Goal: Information Seeking & Learning: Learn about a topic

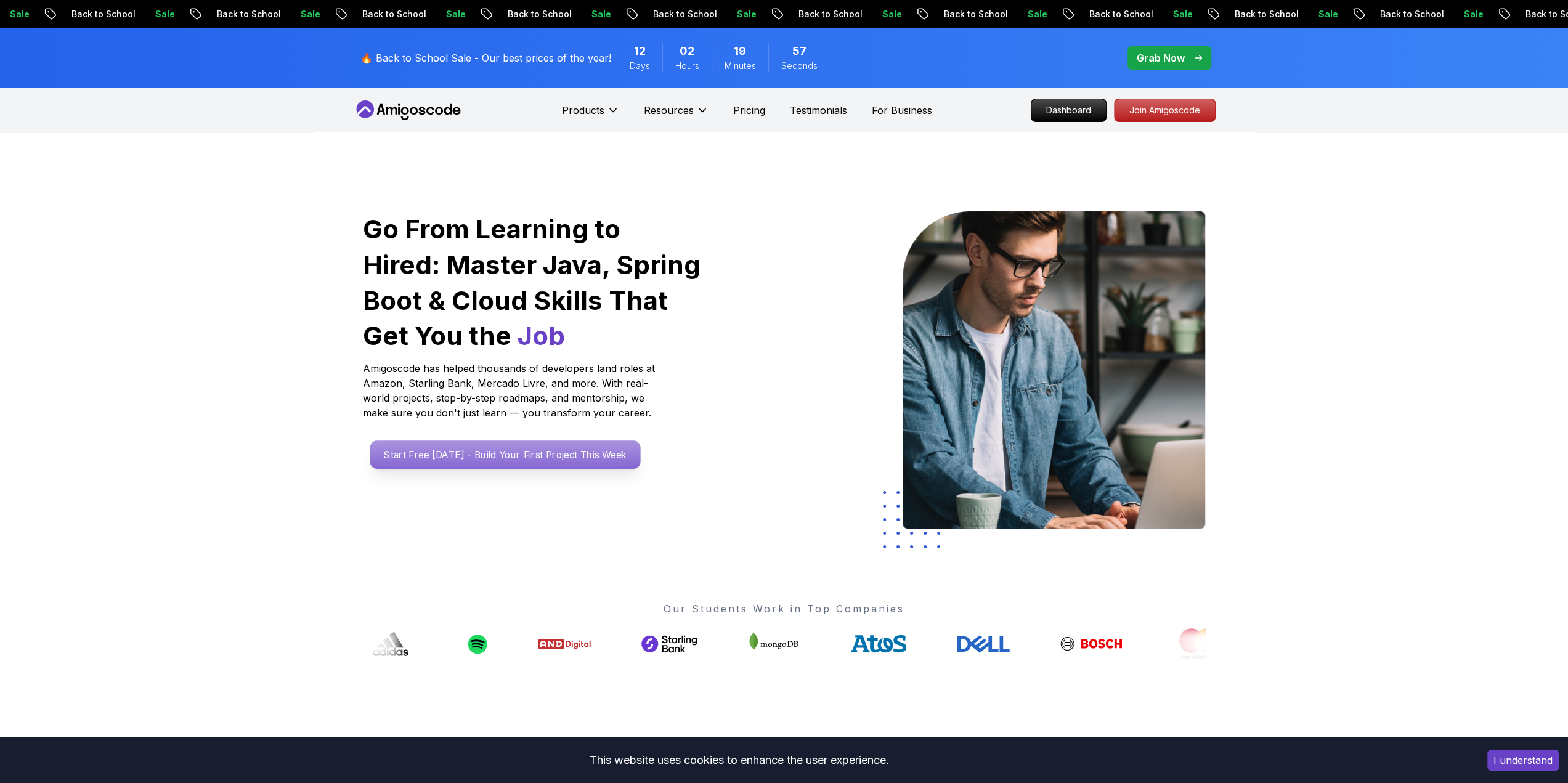
click at [403, 451] on p "Start Free [DATE] - Build Your First Project This Week" at bounding box center [504, 454] width 270 height 28
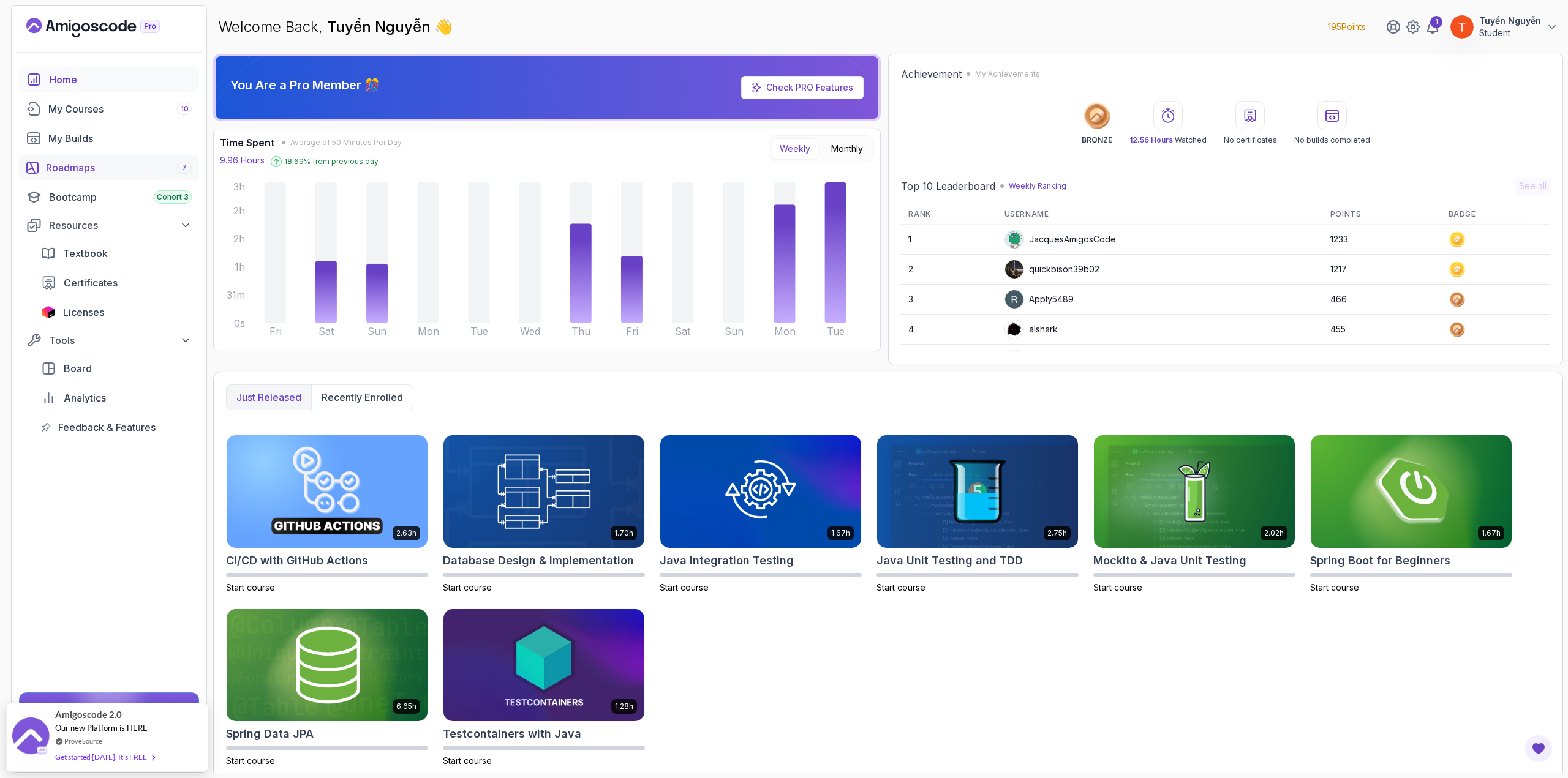
click at [100, 166] on div "Roadmaps 7" at bounding box center [118, 168] width 146 height 15
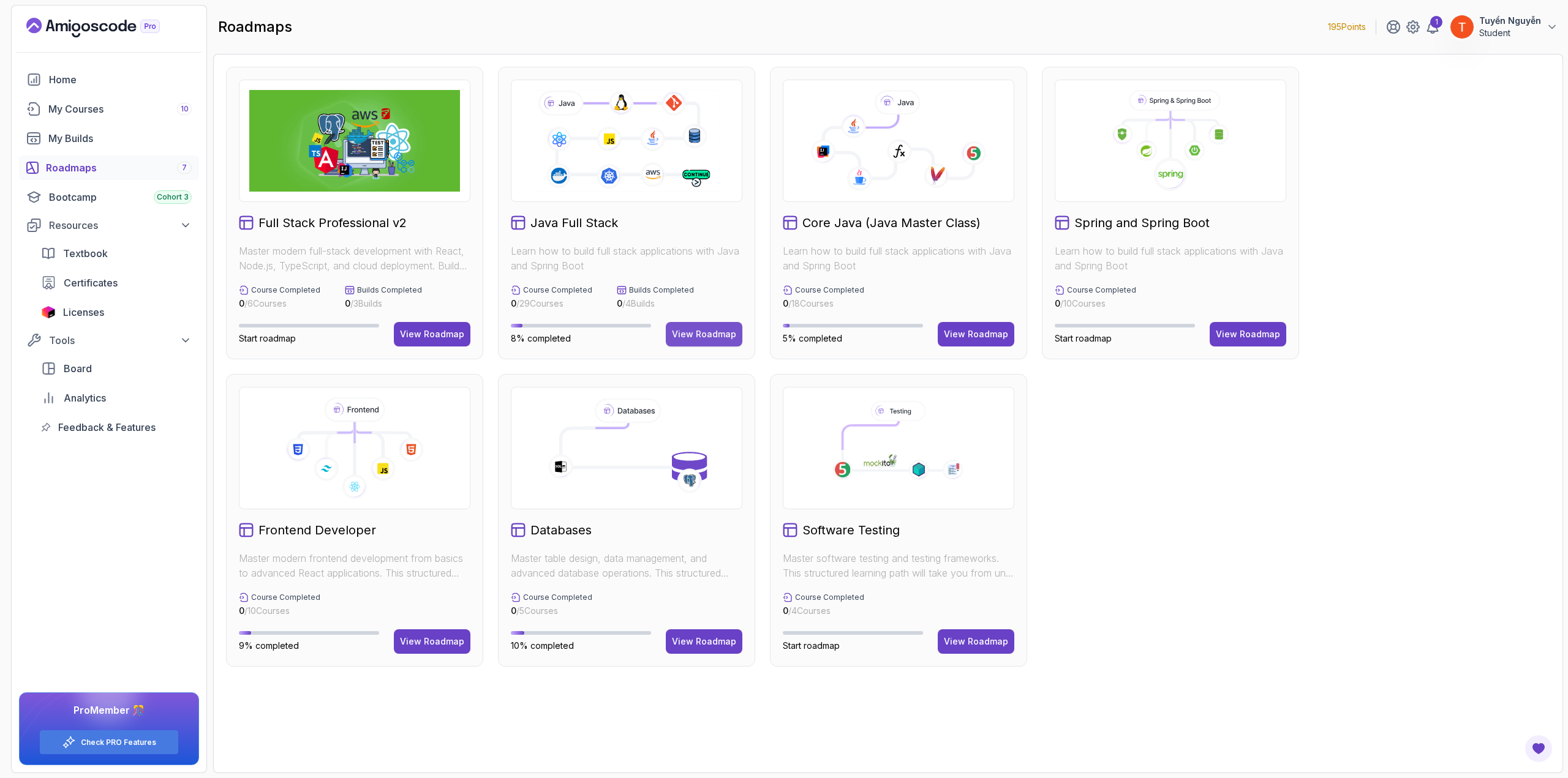
click at [687, 332] on div "View Roadmap" at bounding box center [703, 334] width 64 height 13
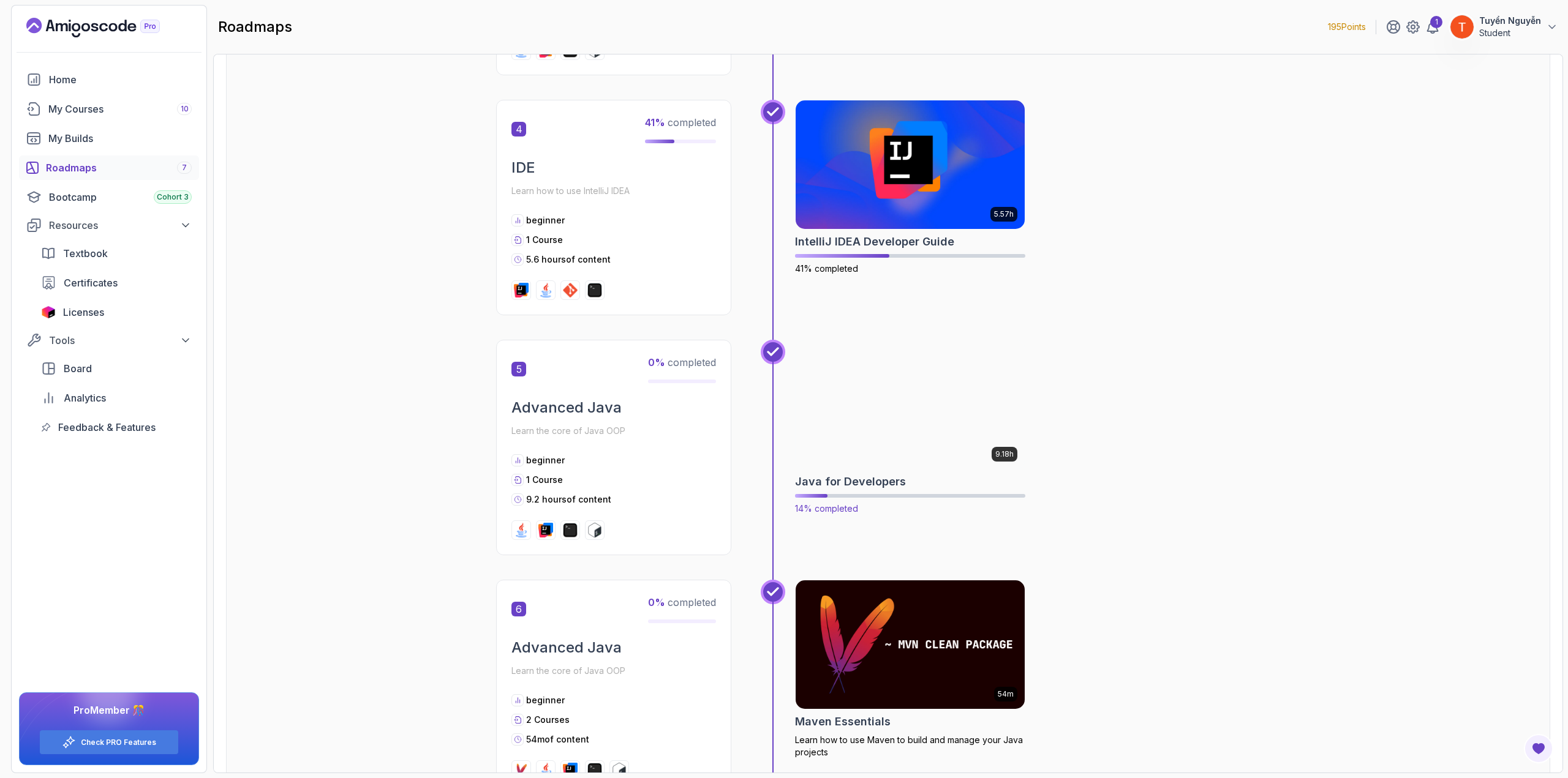
scroll to position [1102, 0]
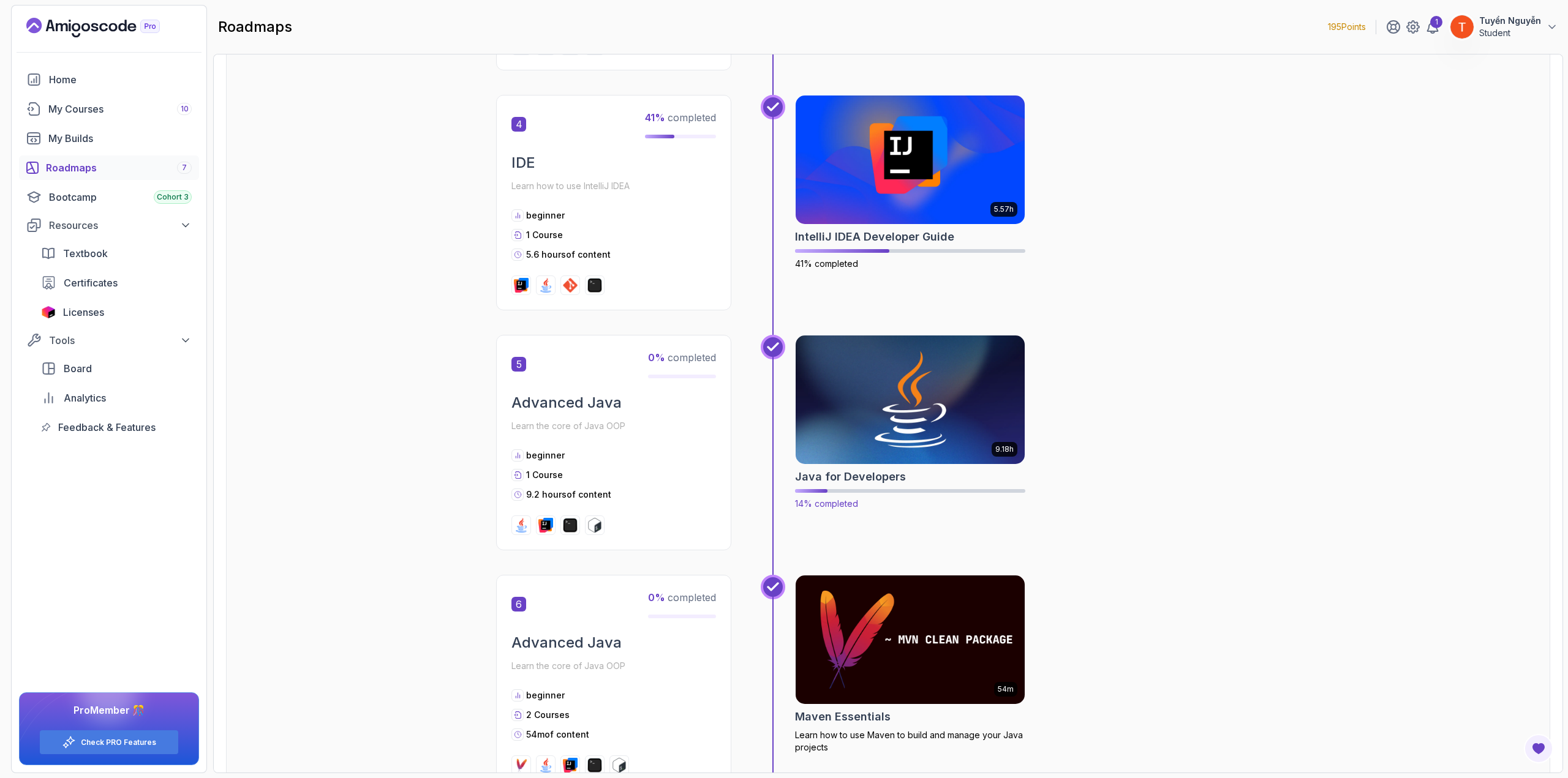
click at [898, 436] on img at bounding box center [910, 399] width 241 height 135
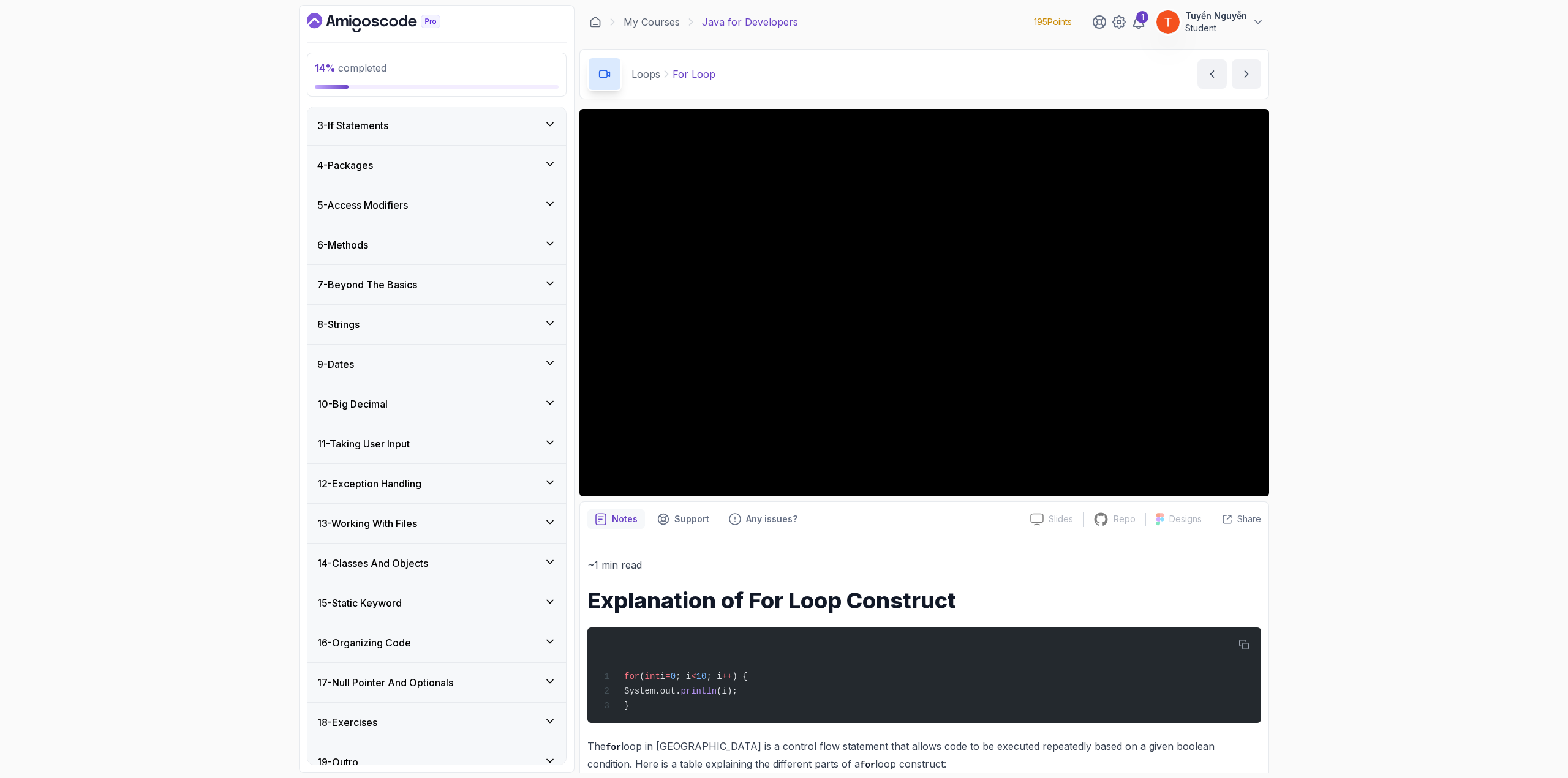
scroll to position [452, 0]
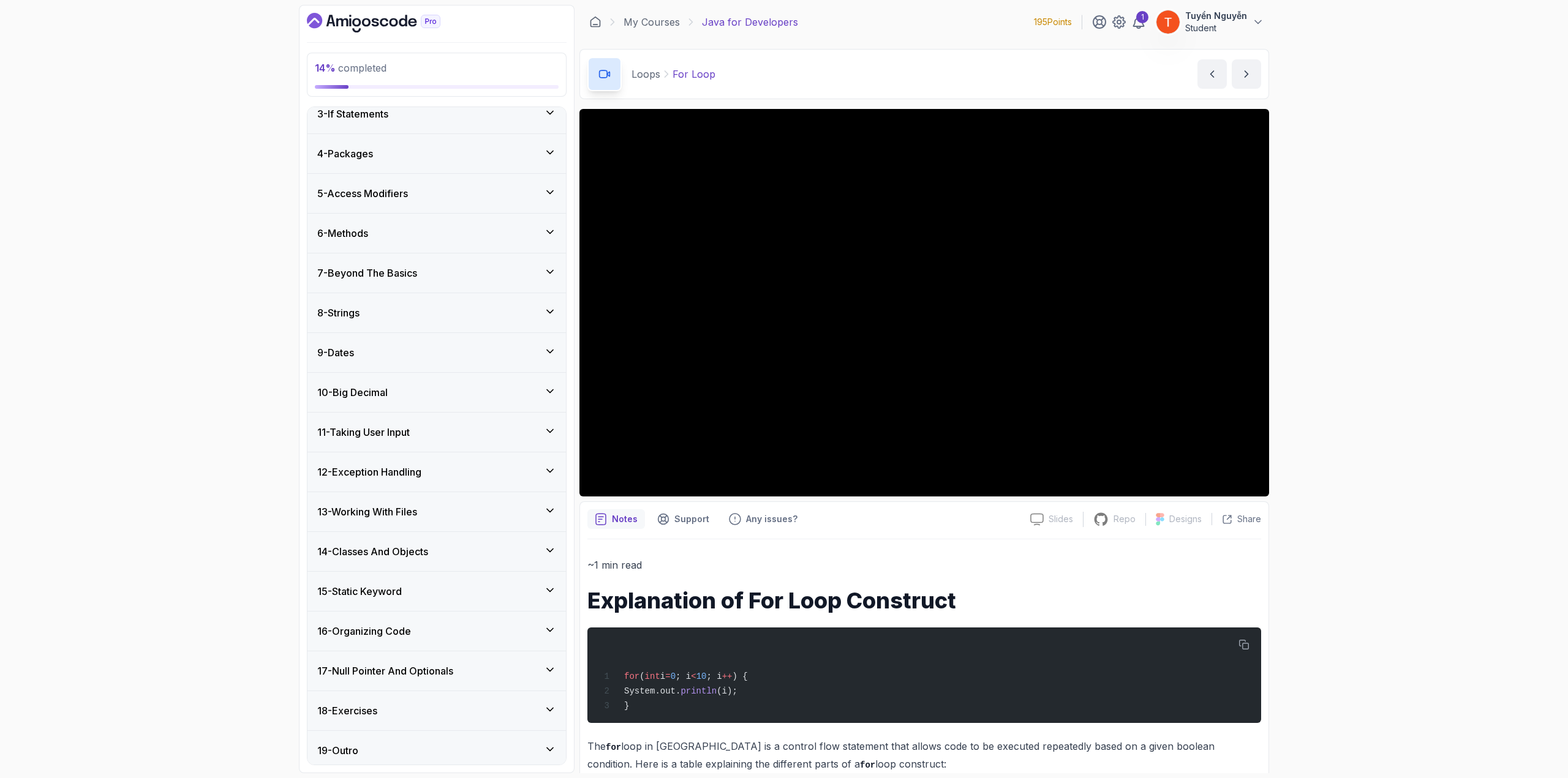
click at [408, 663] on h3 "17 - Null Pointer And Optionals" at bounding box center [385, 671] width 136 height 15
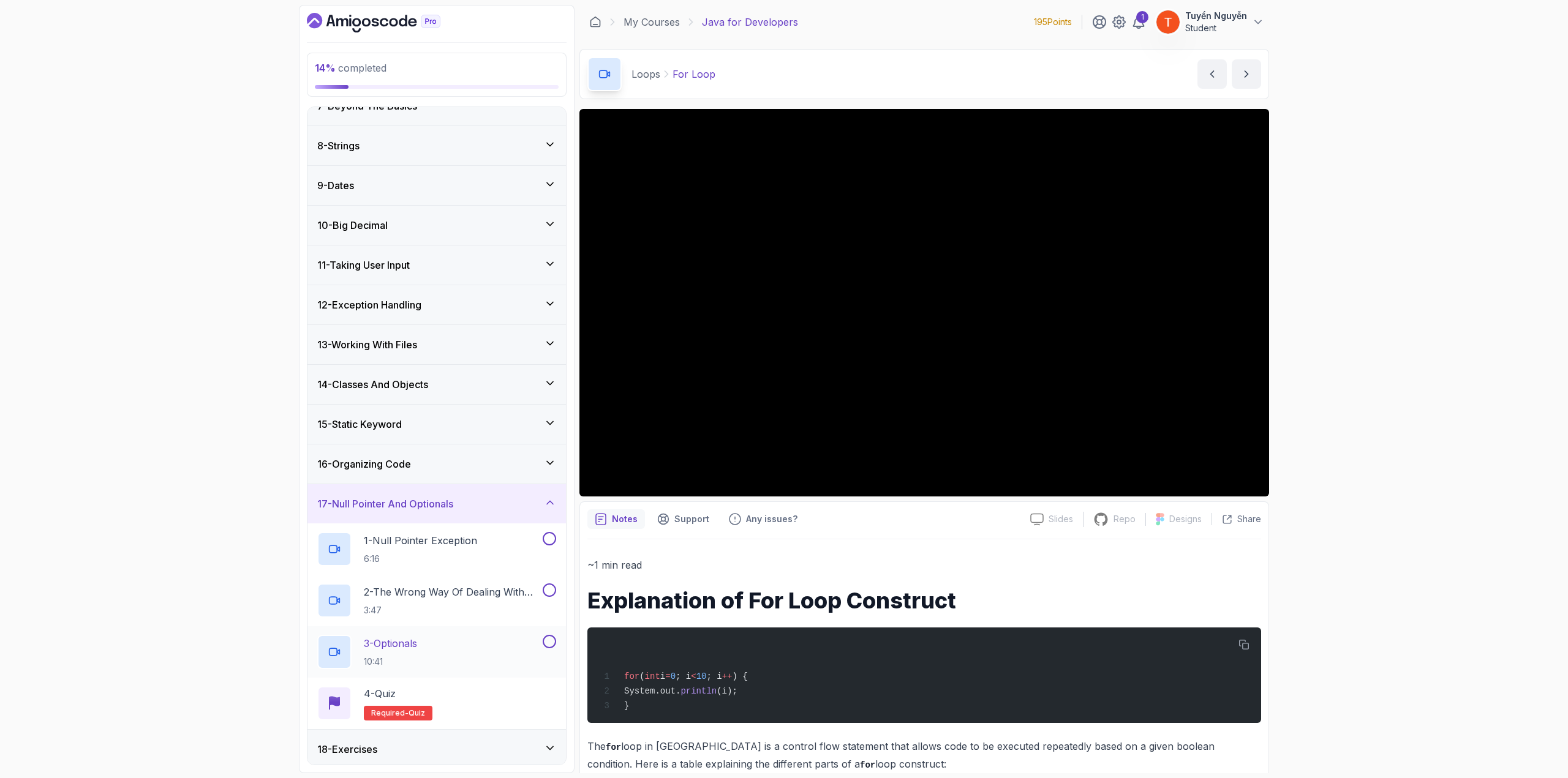
scroll to position [276, 0]
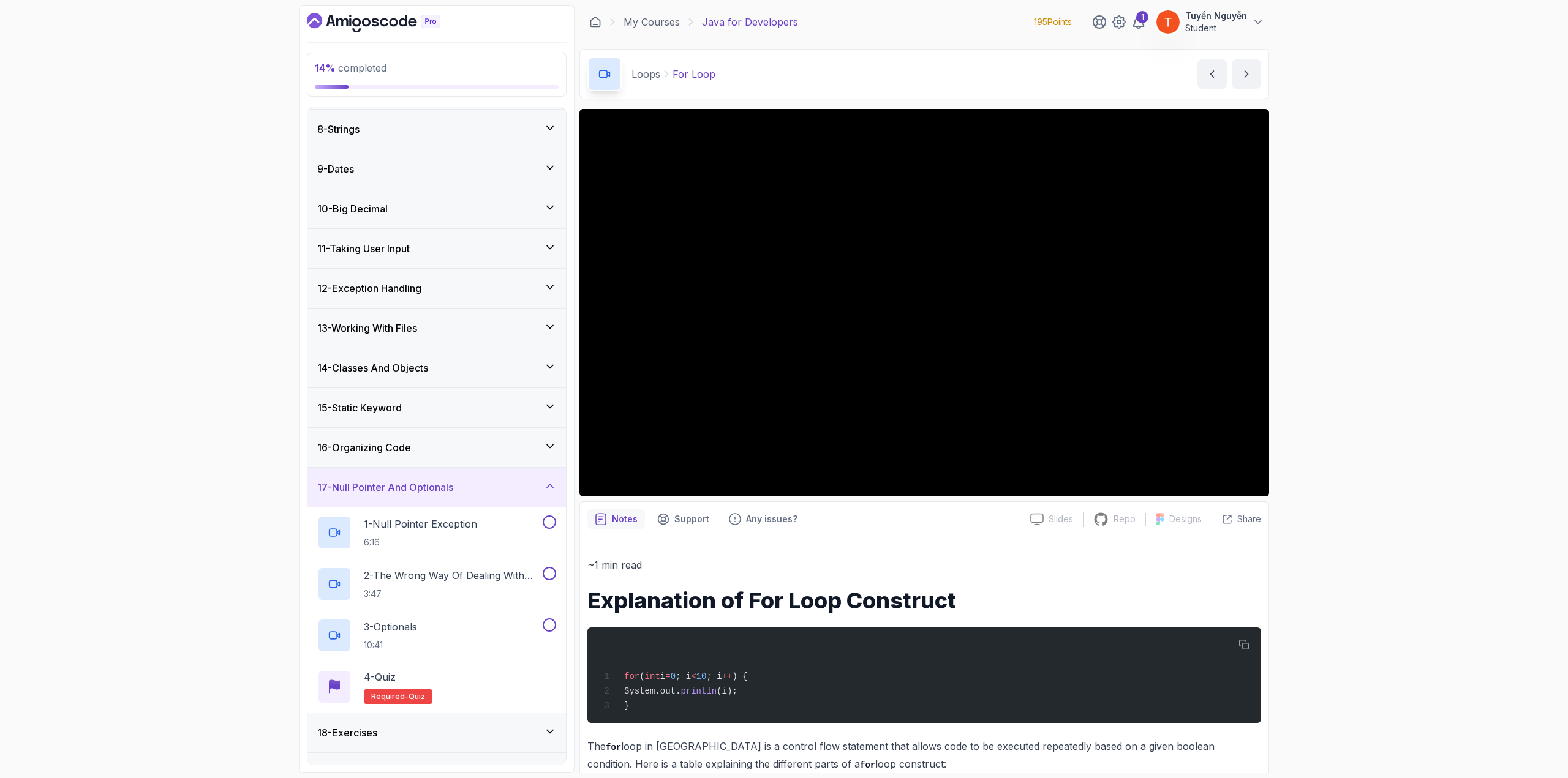
click at [433, 449] on div "16 - Organizing Code" at bounding box center [436, 447] width 239 height 15
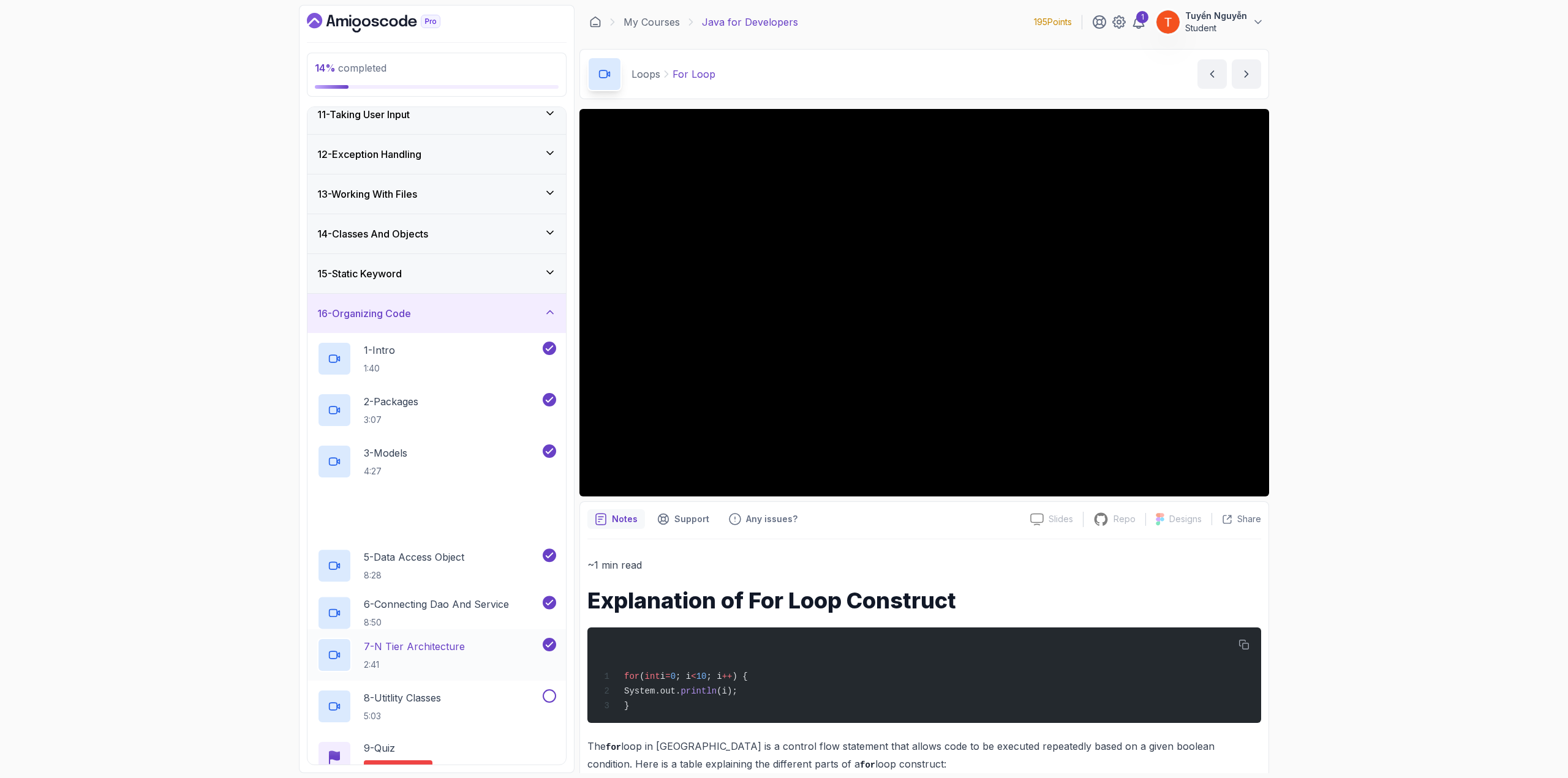
scroll to position [555, 0]
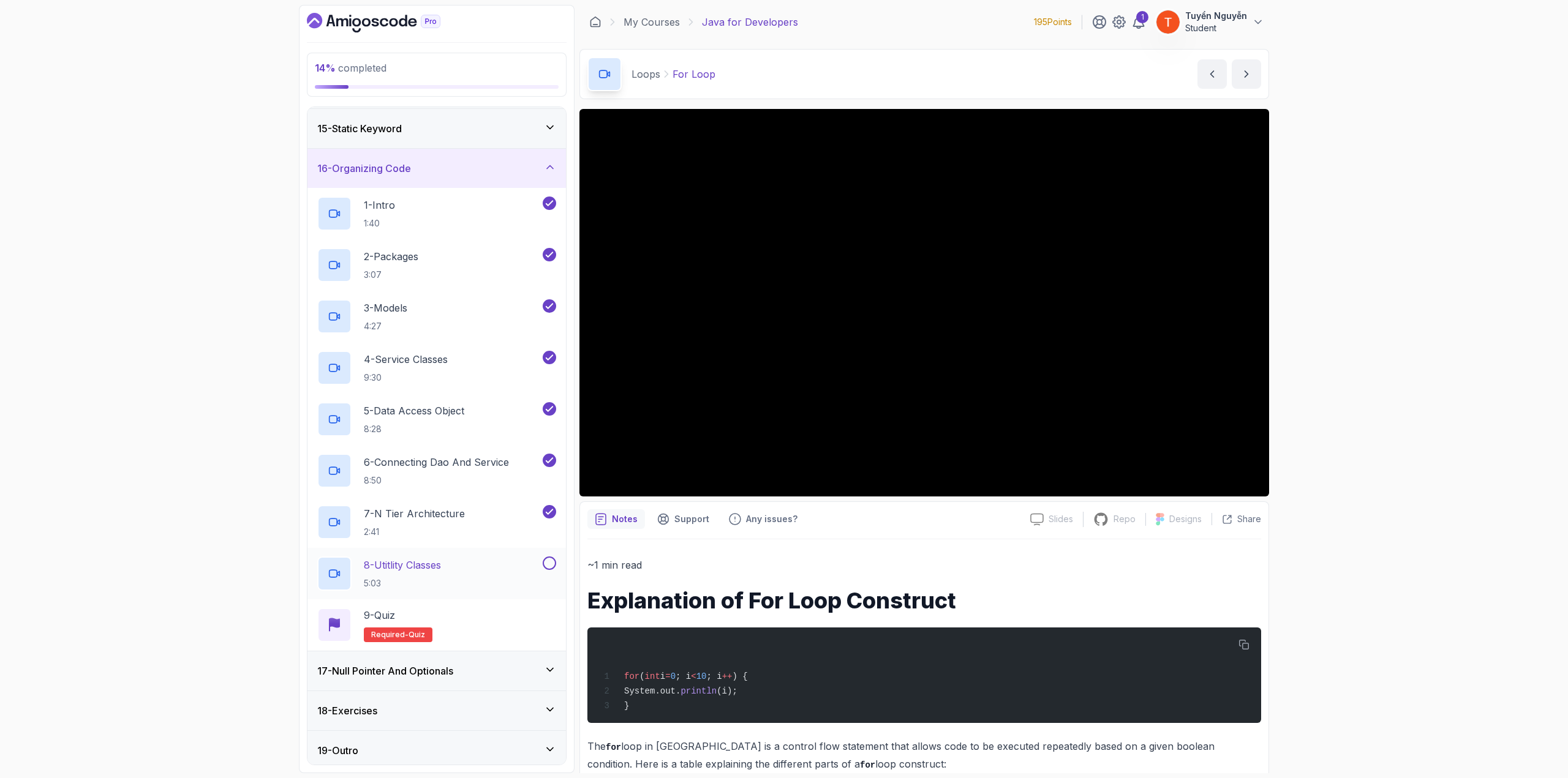
click at [418, 566] on p "8 - Utitlity Classes" at bounding box center [402, 565] width 77 height 15
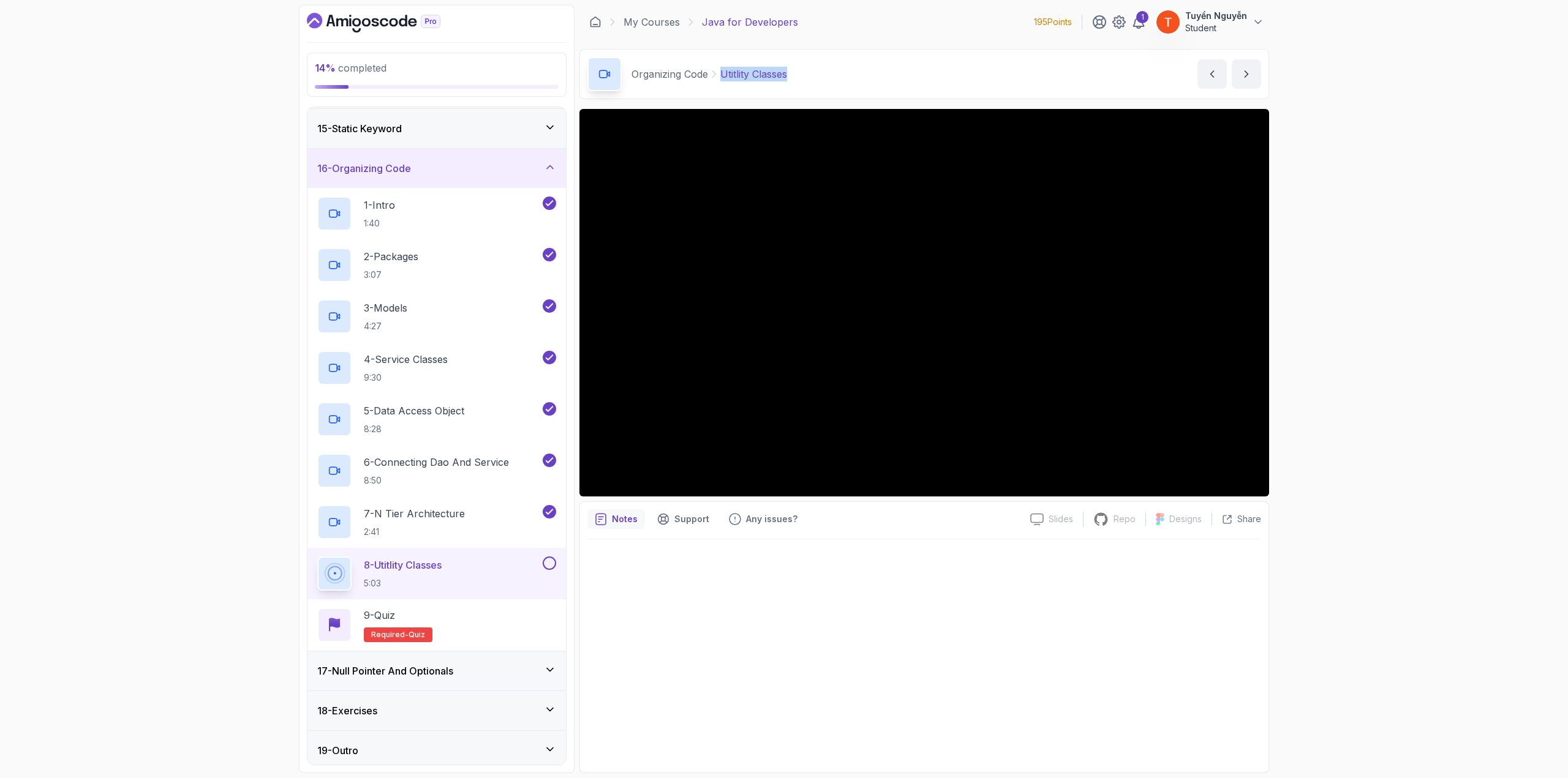
copy p "Utitlity Classes"
drag, startPoint x: 723, startPoint y: 74, endPoint x: 801, endPoint y: 81, distance: 78.3
click at [798, 79] on div "Organizing Code Utitlity Classes Utitlity Classes by nelson" at bounding box center [923, 74] width 689 height 50
click at [483, 163] on div "16 - Organizing Code" at bounding box center [436, 168] width 239 height 15
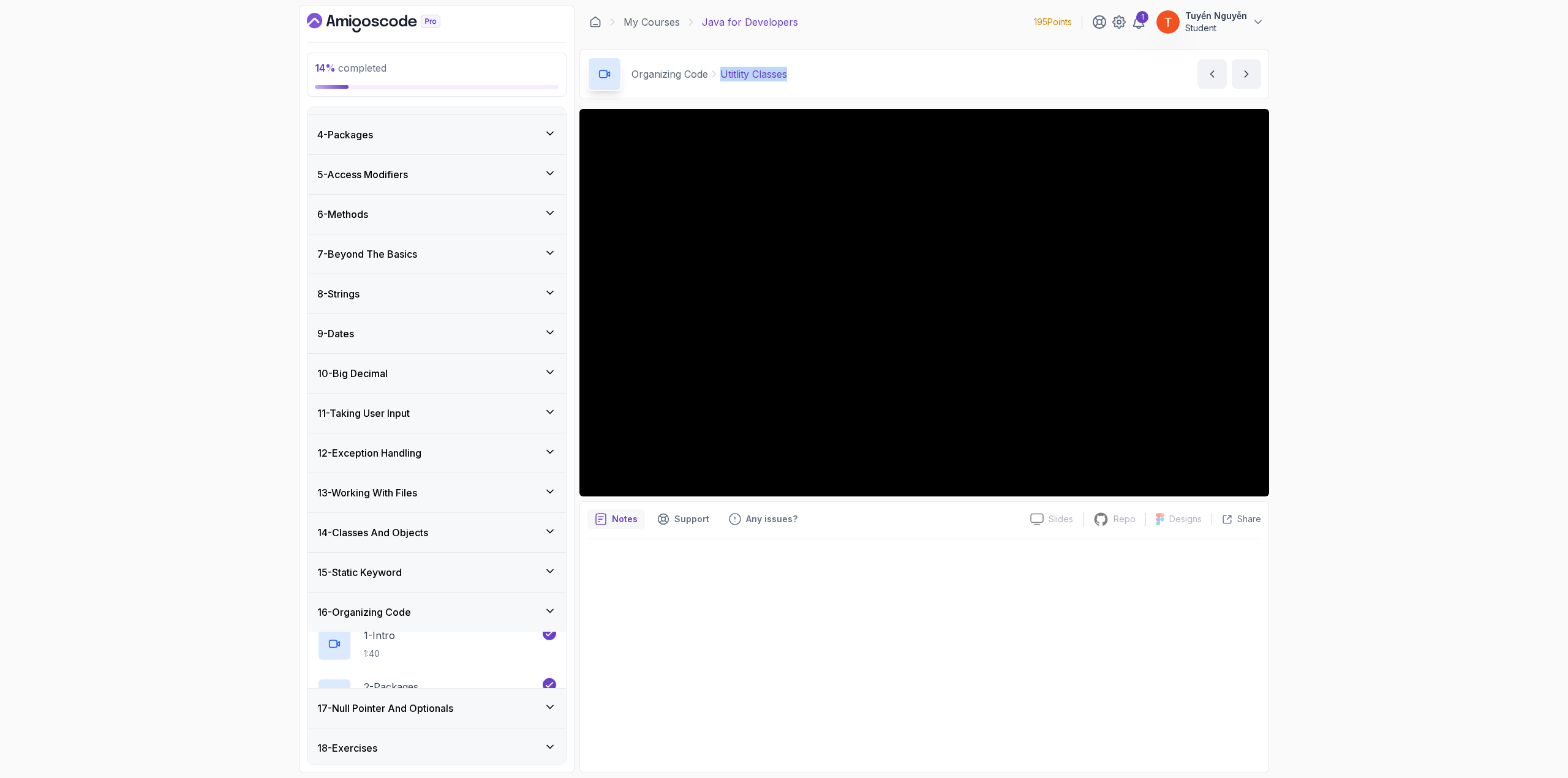
scroll to position [93, 0]
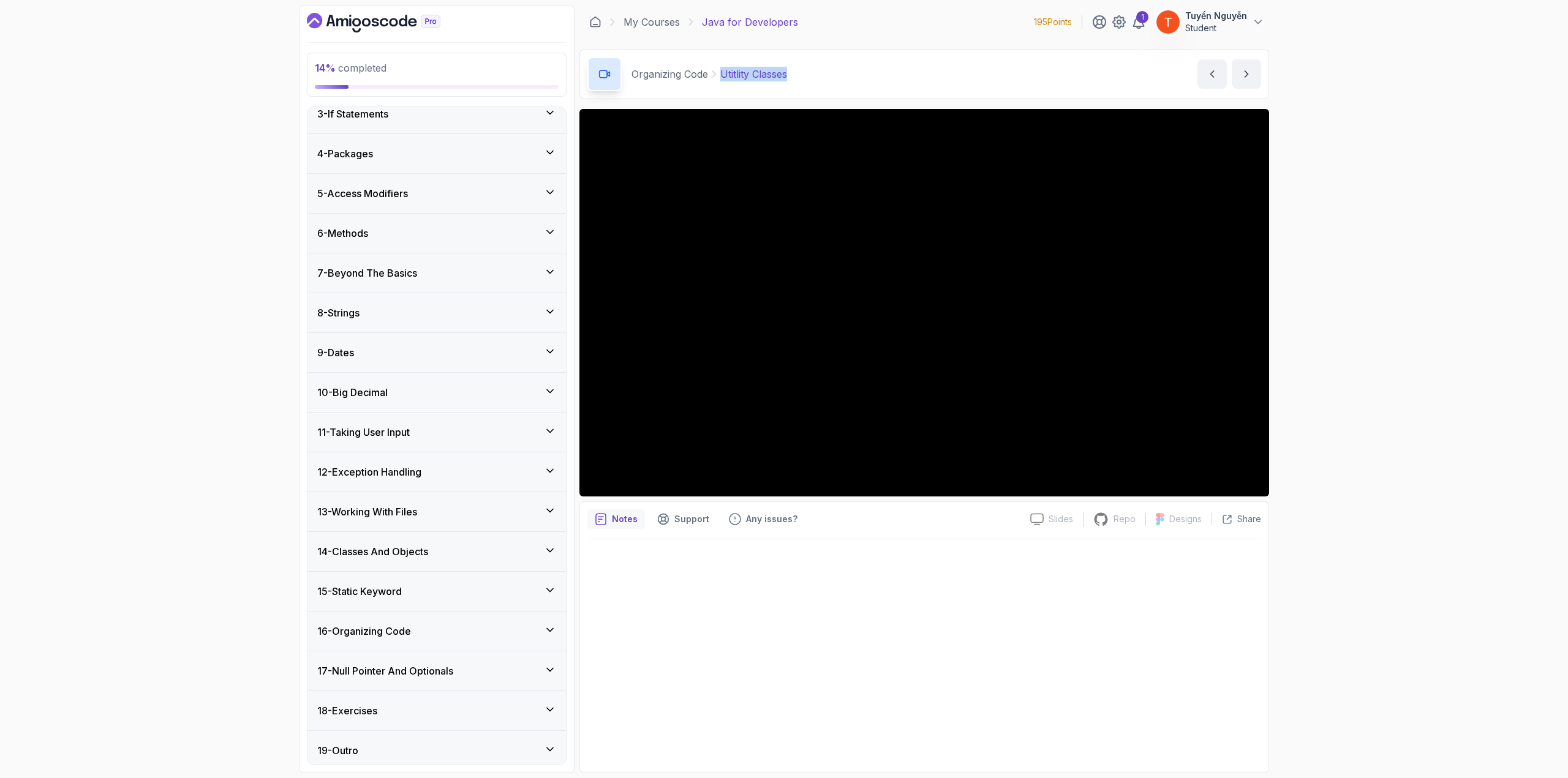
click at [445, 585] on div "15 - Static Keyword" at bounding box center [436, 591] width 239 height 15
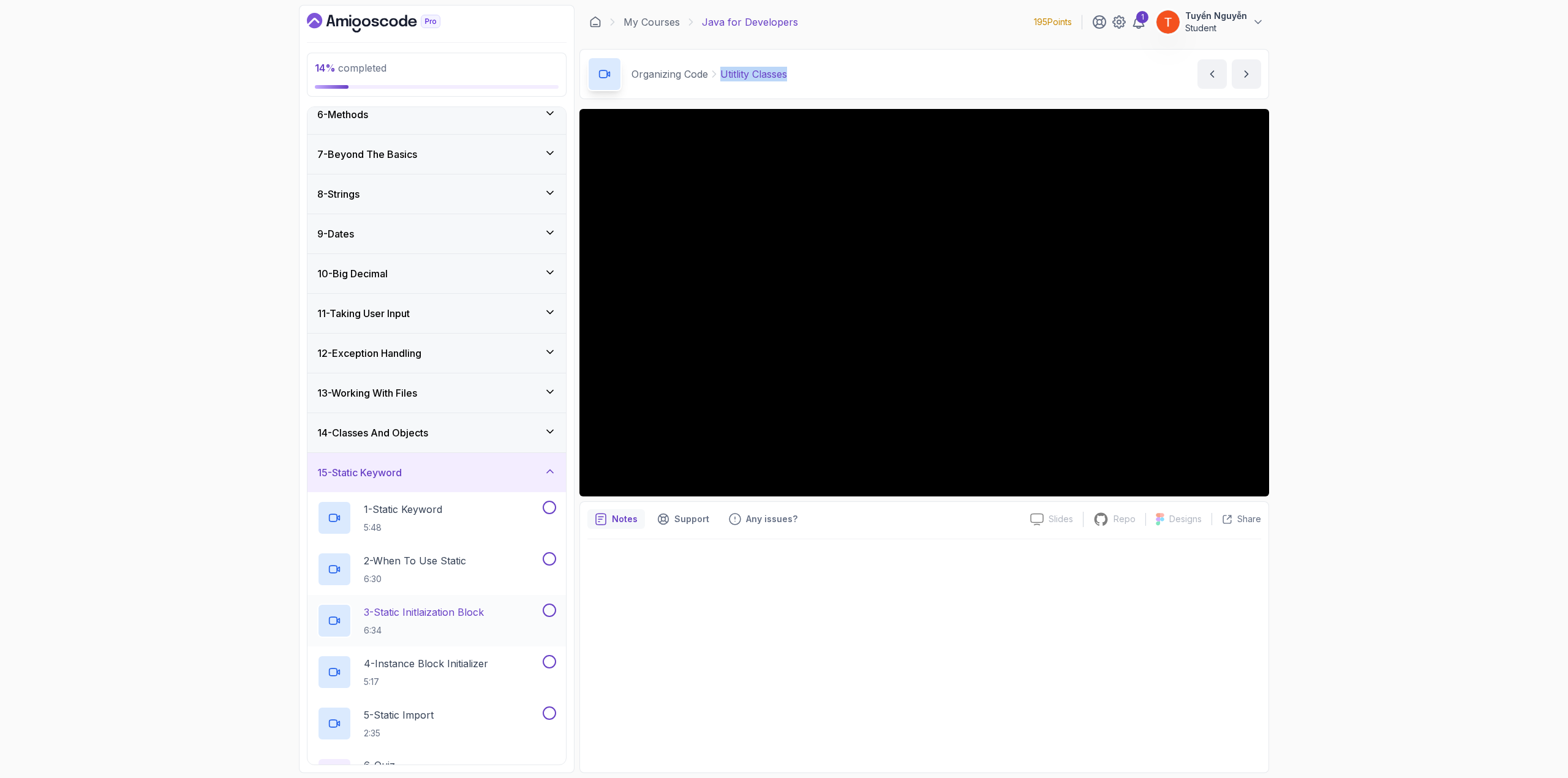
scroll to position [215, 0]
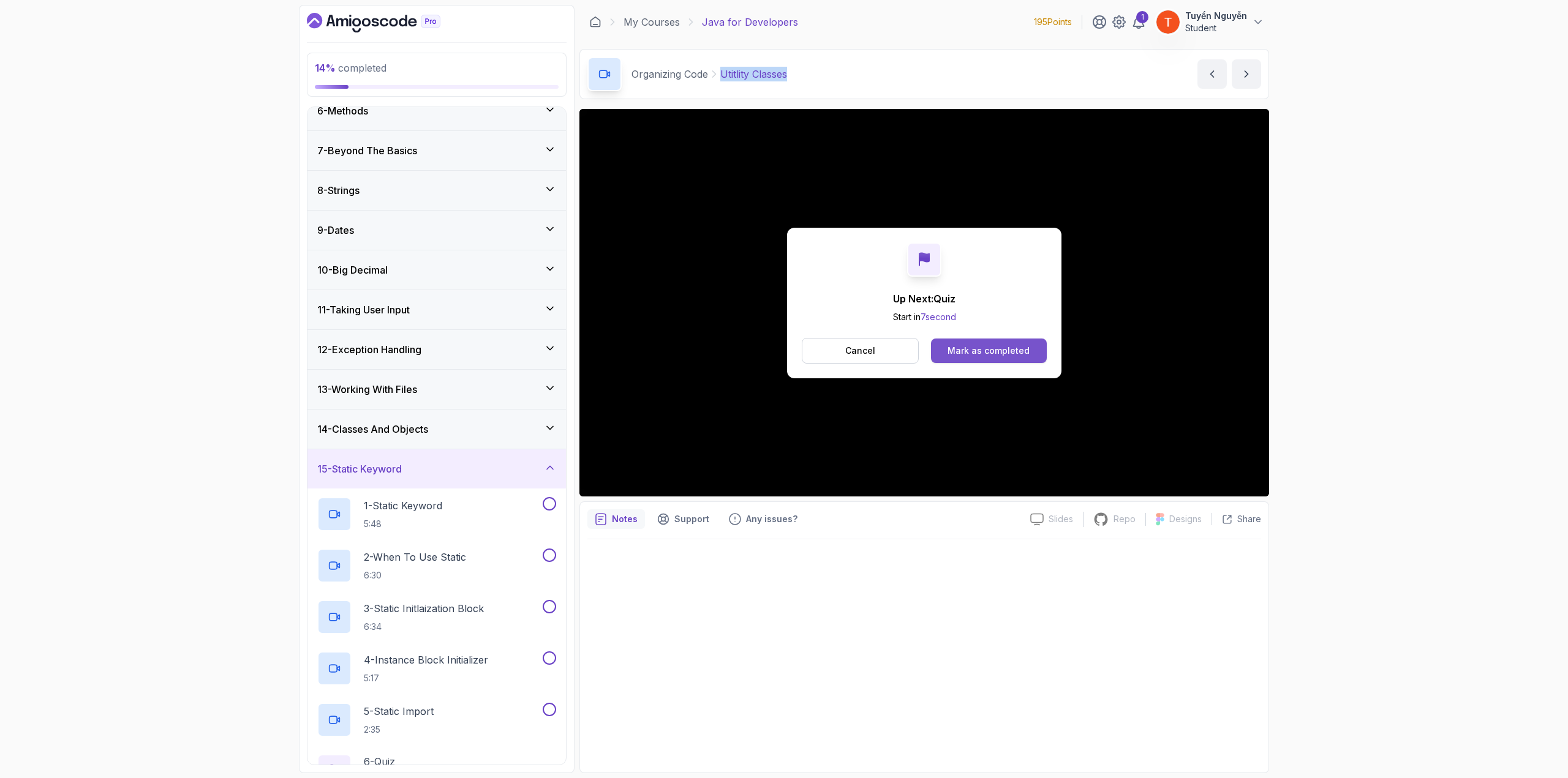
click at [986, 354] on div "Mark as completed" at bounding box center [989, 351] width 82 height 13
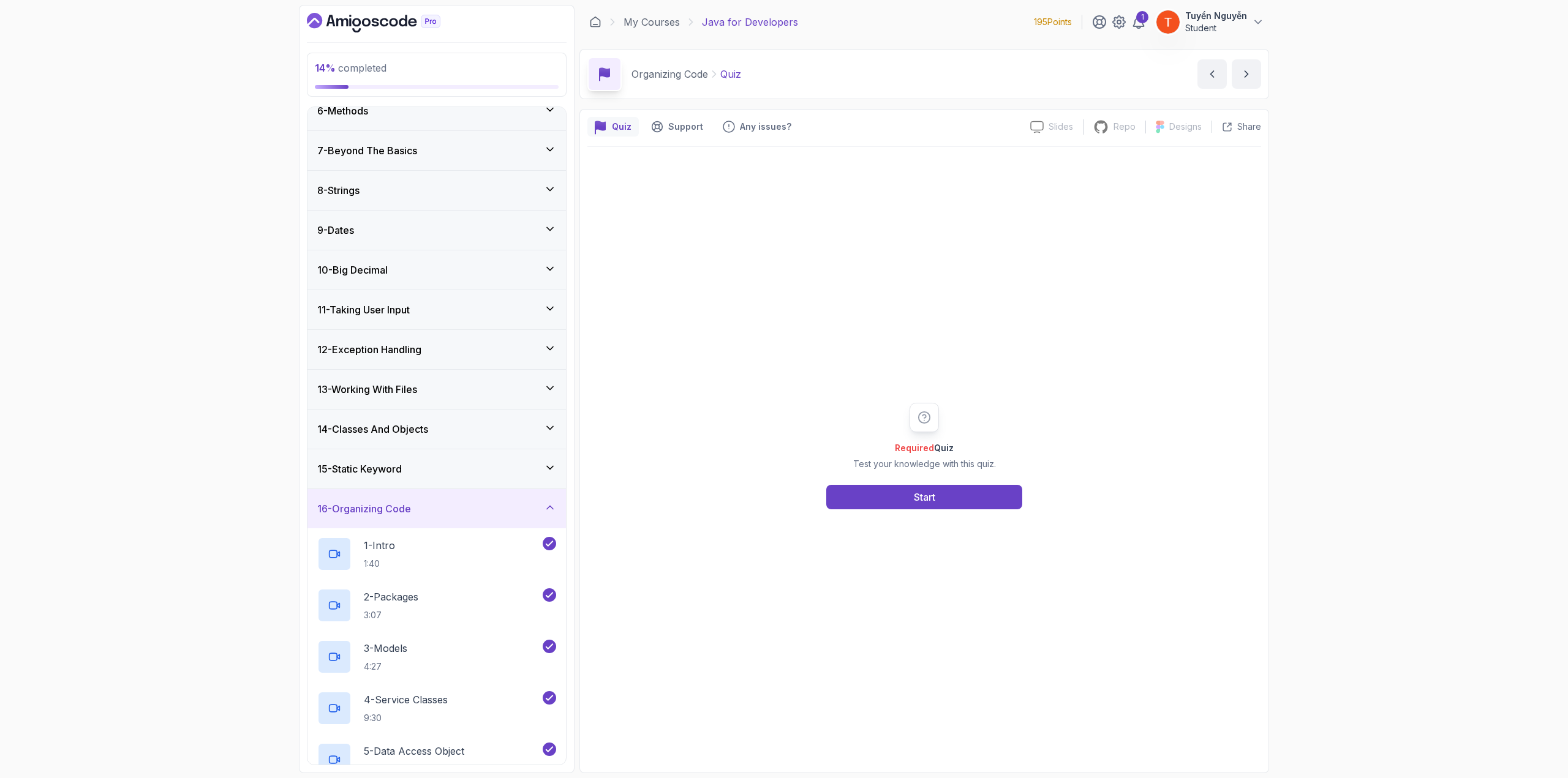
click at [508, 463] on div "15 - Static Keyword" at bounding box center [436, 469] width 239 height 15
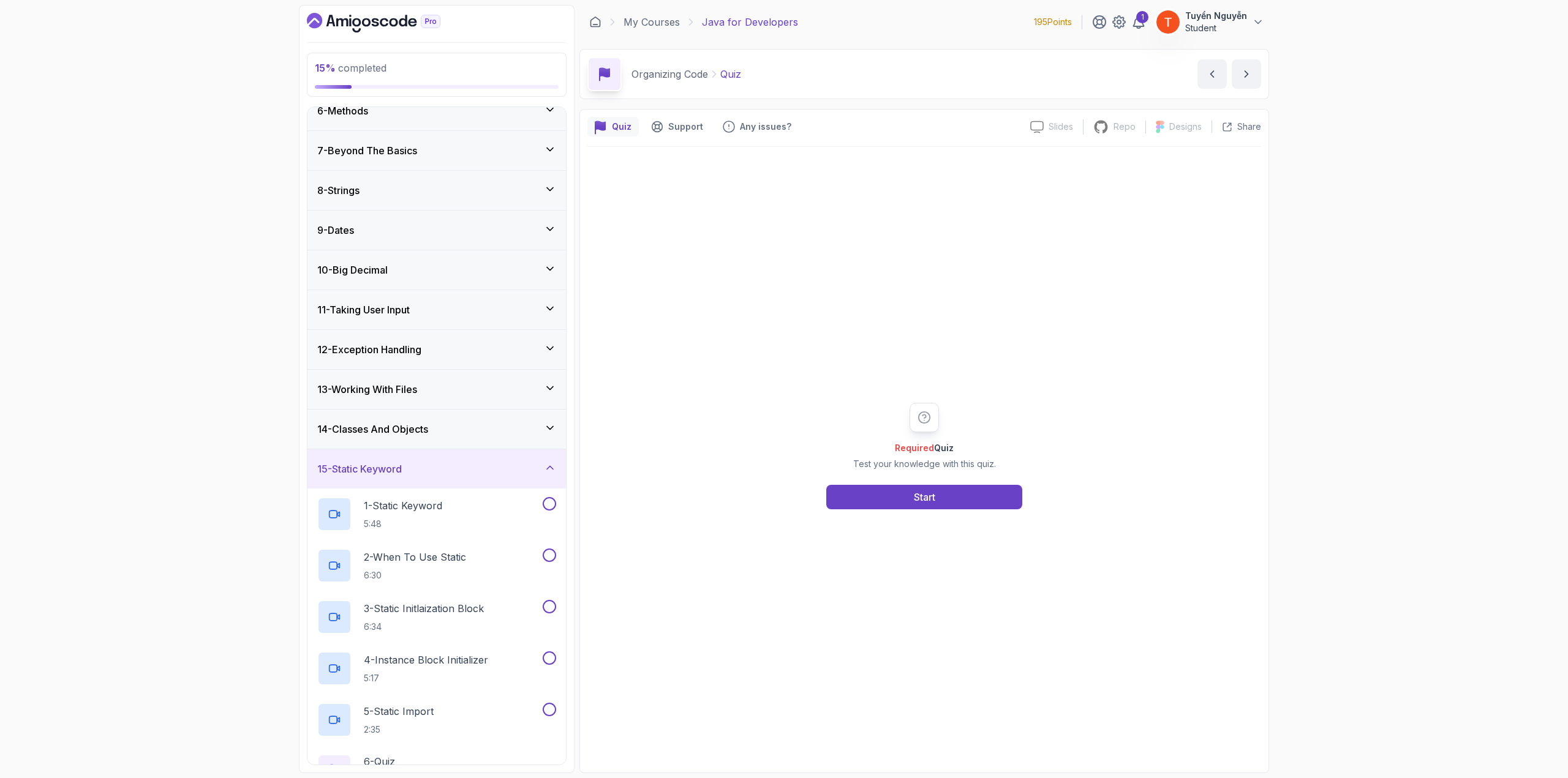
click at [428, 421] on h3 "14 - Classes And Objects" at bounding box center [372, 429] width 111 height 15
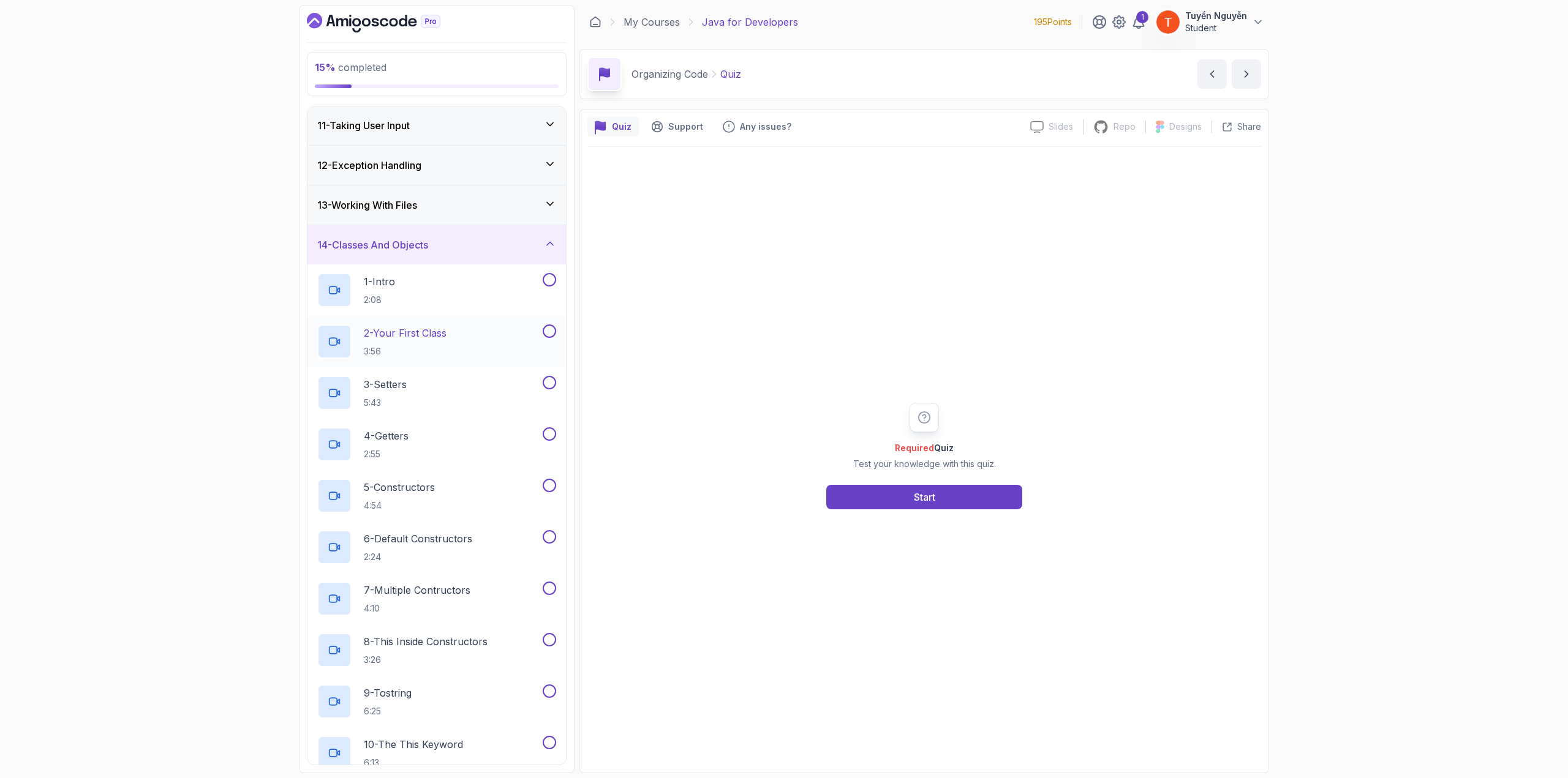
scroll to position [276, 0]
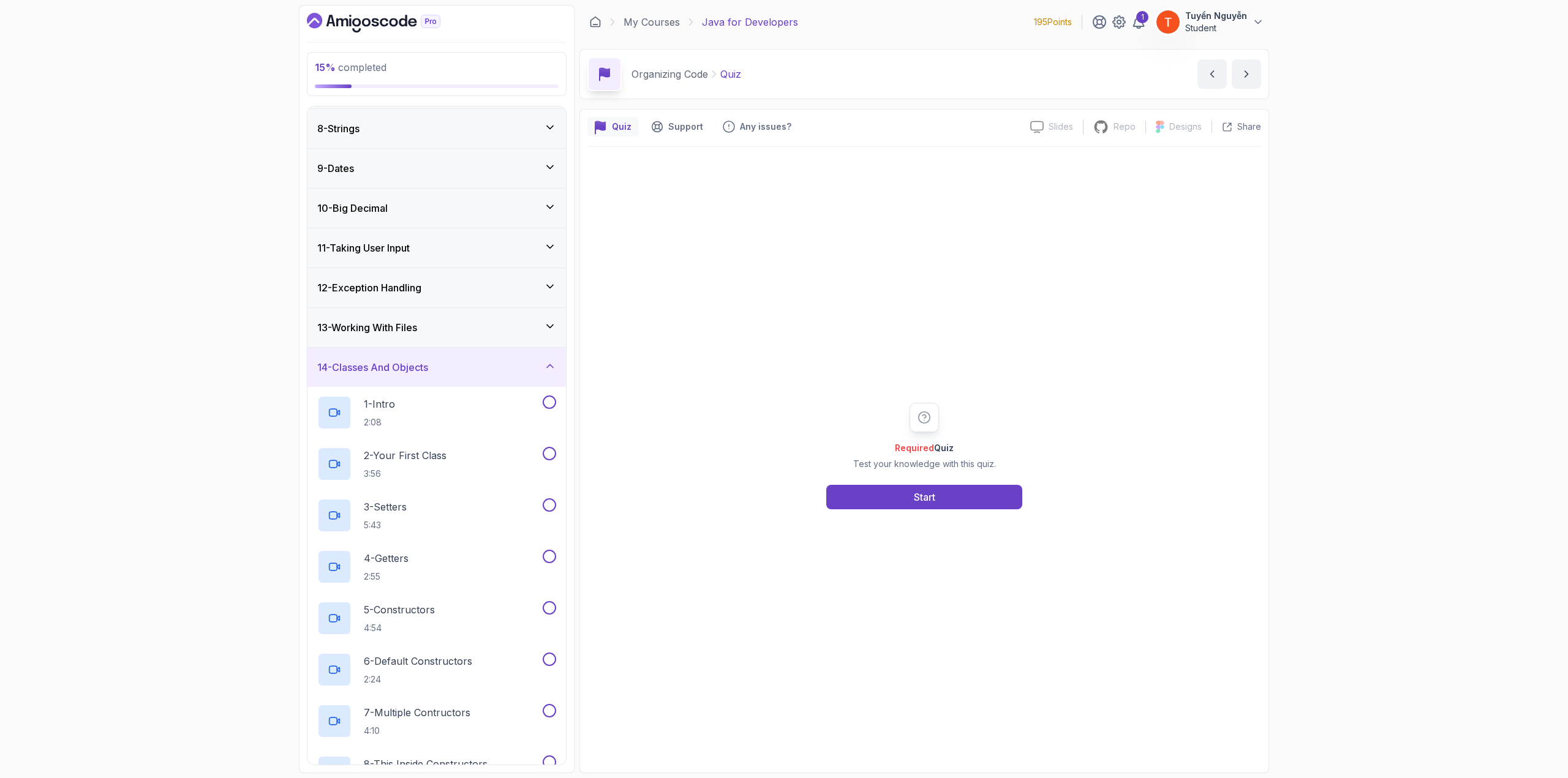
click at [497, 360] on div "14 - Classes And Objects" at bounding box center [436, 367] width 239 height 15
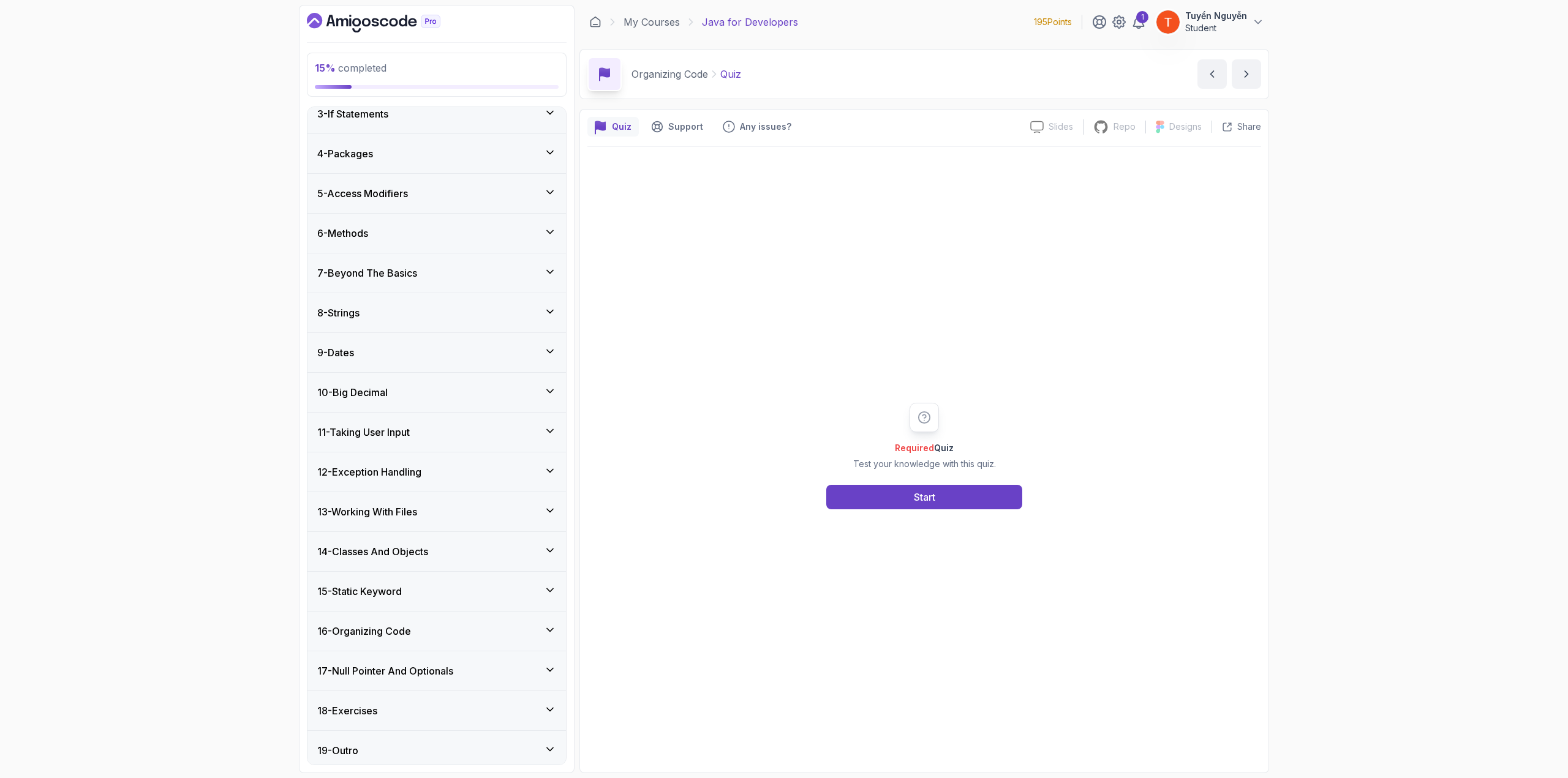
scroll to position [93, 0]
click at [406, 549] on h3 "14 - Classes And Objects" at bounding box center [372, 552] width 111 height 15
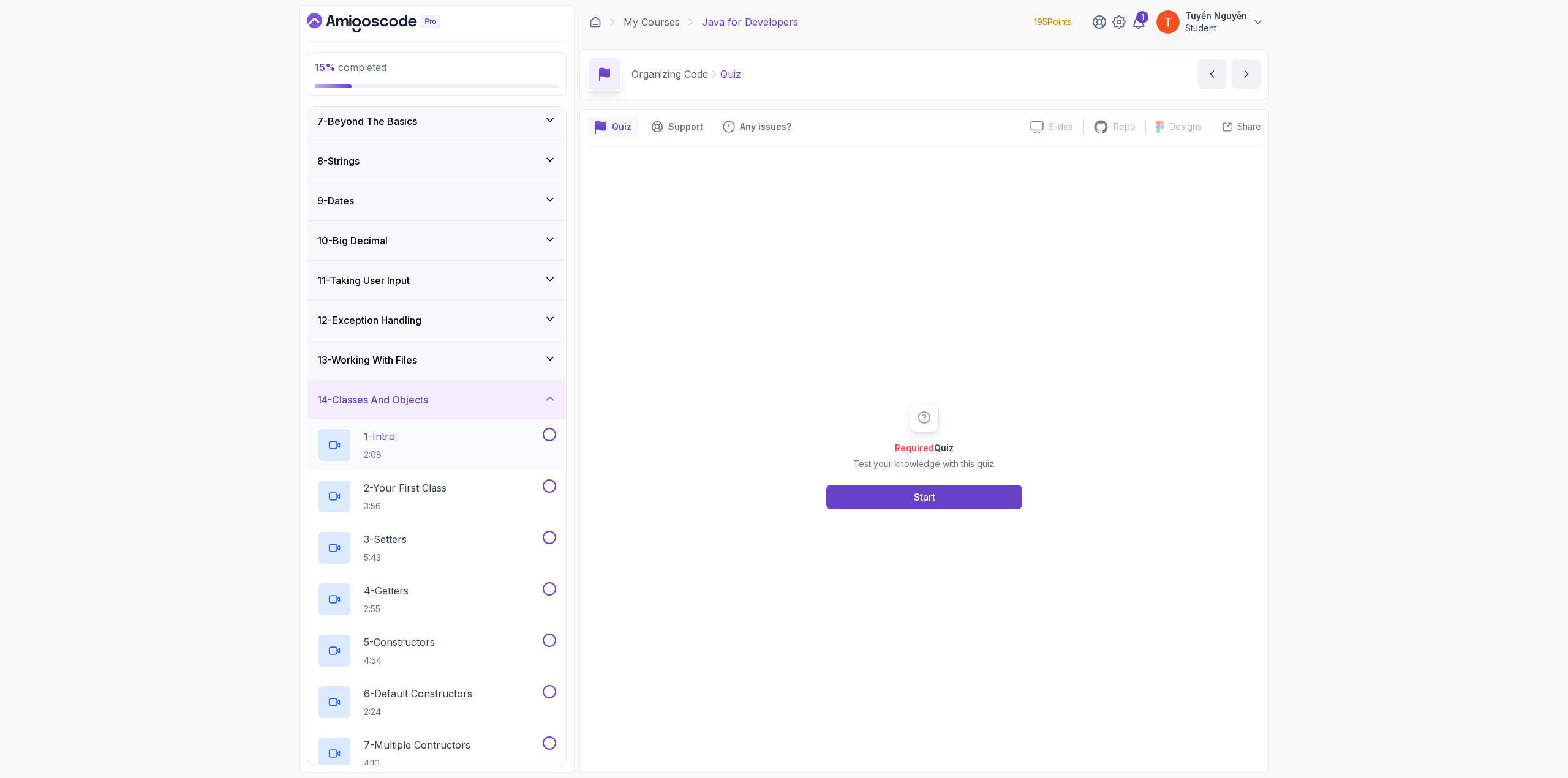
scroll to position [235, 0]
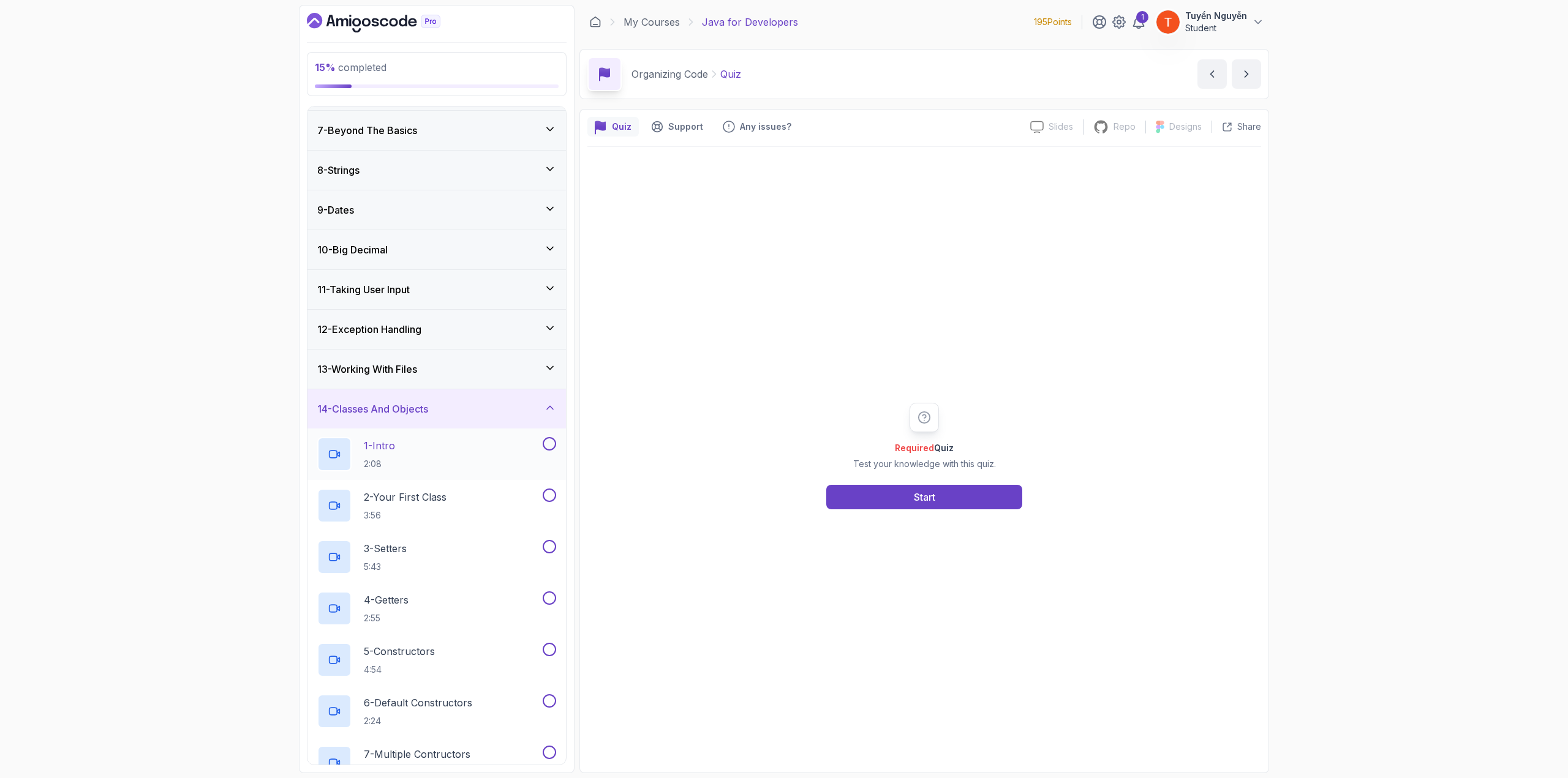
click at [395, 446] on p "1 - Intro" at bounding box center [379, 446] width 31 height 15
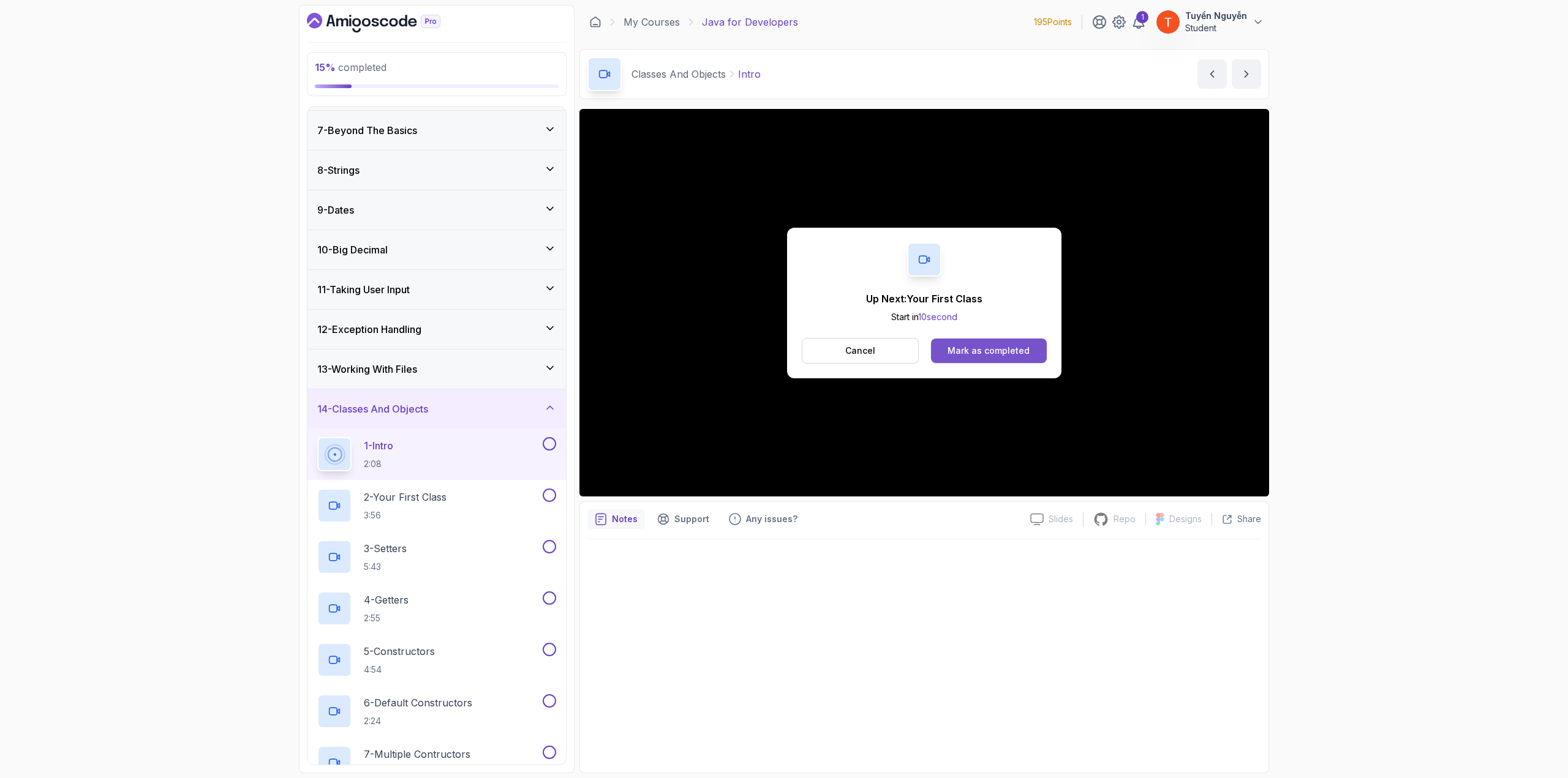
click at [988, 349] on div "Mark as completed" at bounding box center [989, 351] width 82 height 13
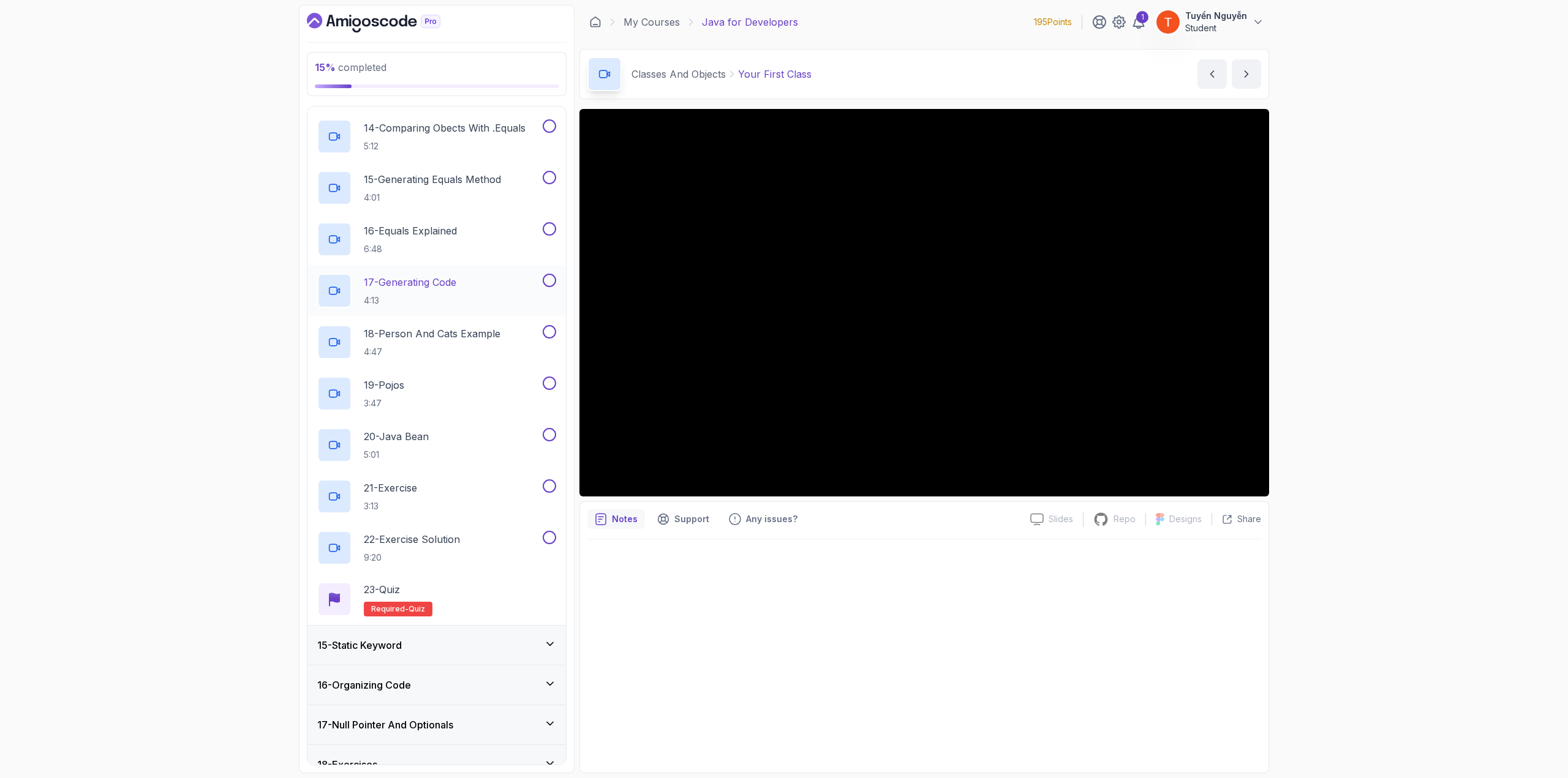
scroll to position [1275, 0]
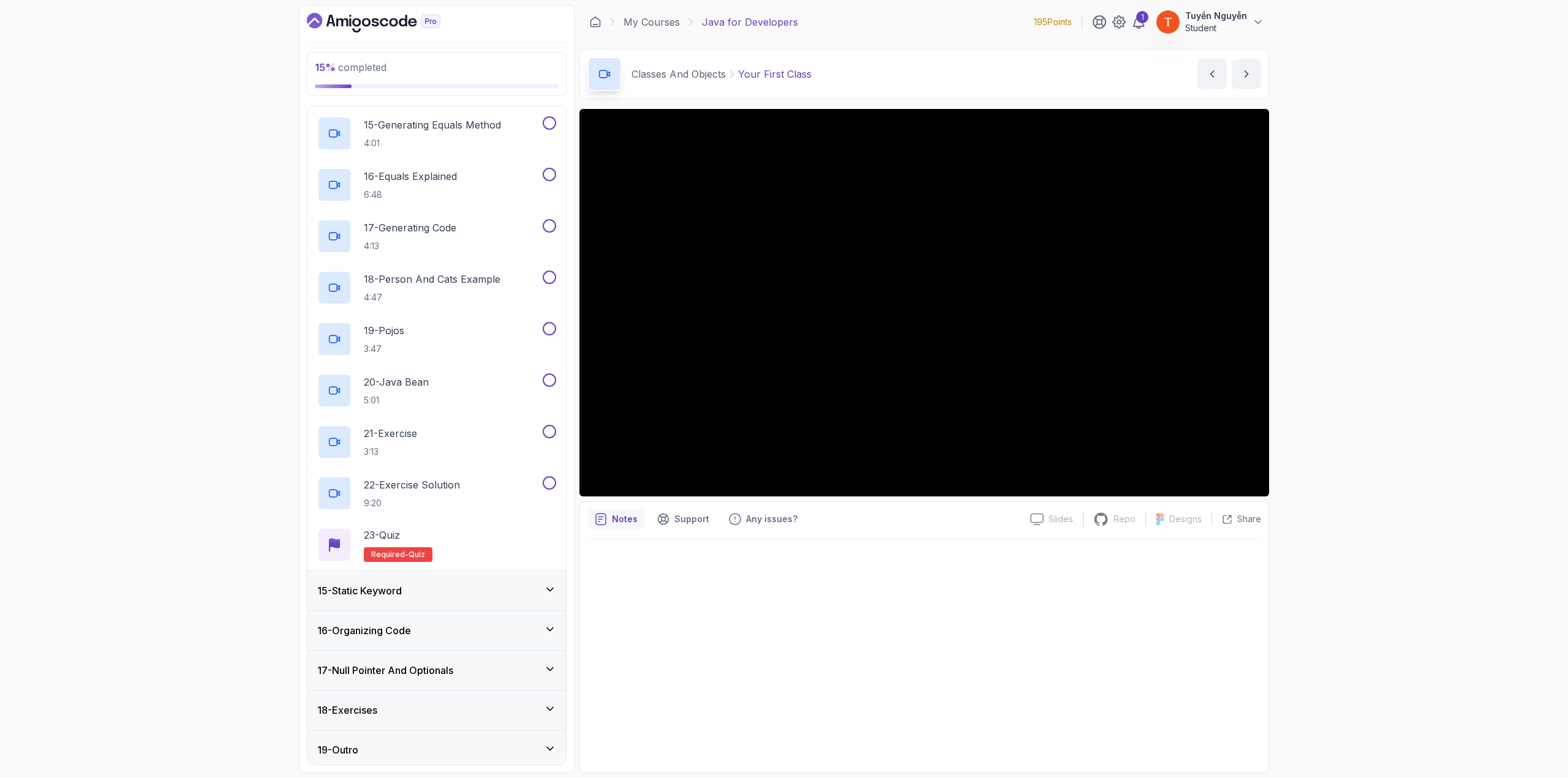
click at [422, 588] on div "15 - Static Keyword" at bounding box center [436, 590] width 239 height 15
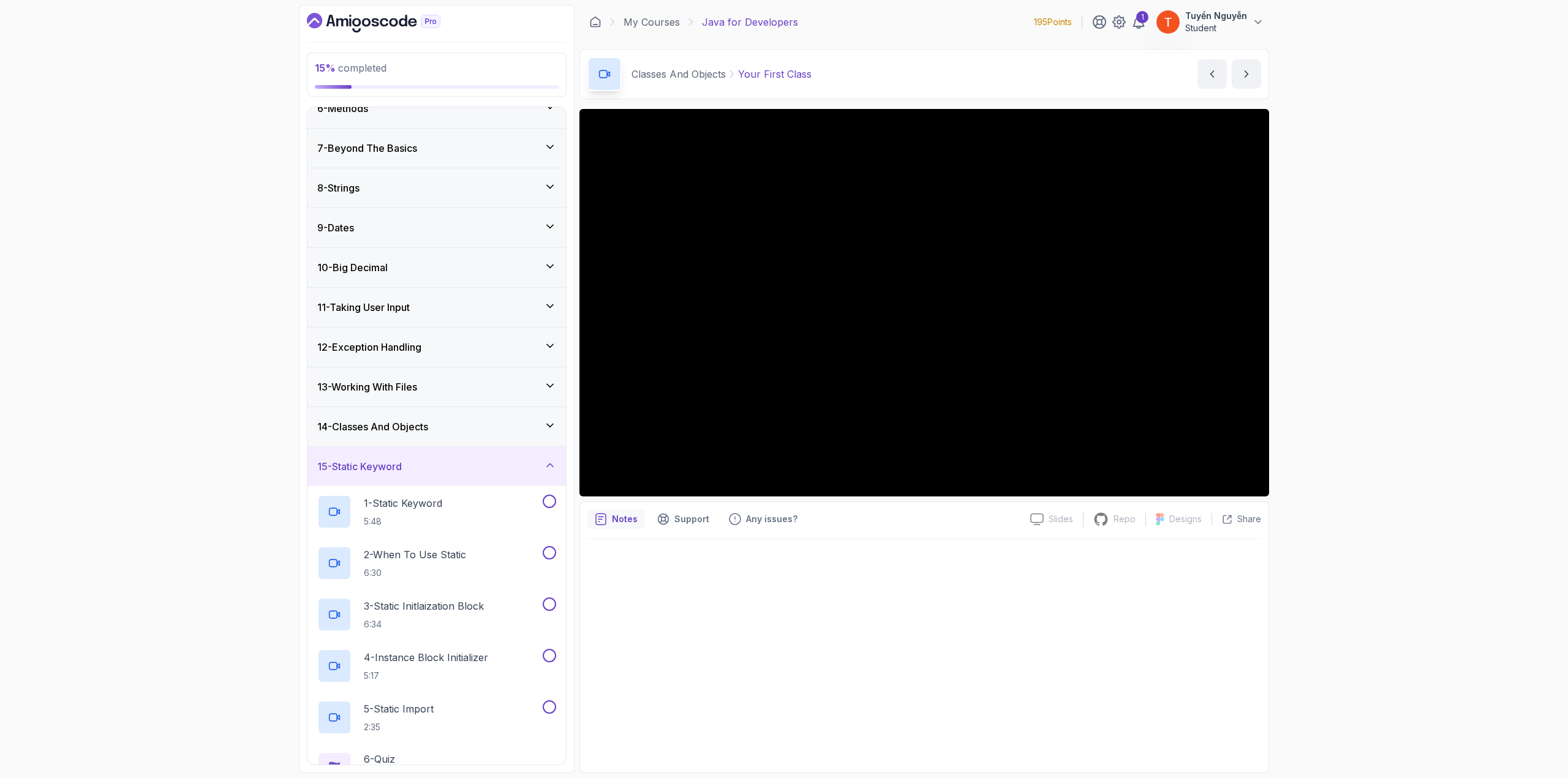
click at [428, 462] on div "15 - Static Keyword" at bounding box center [436, 466] width 239 height 15
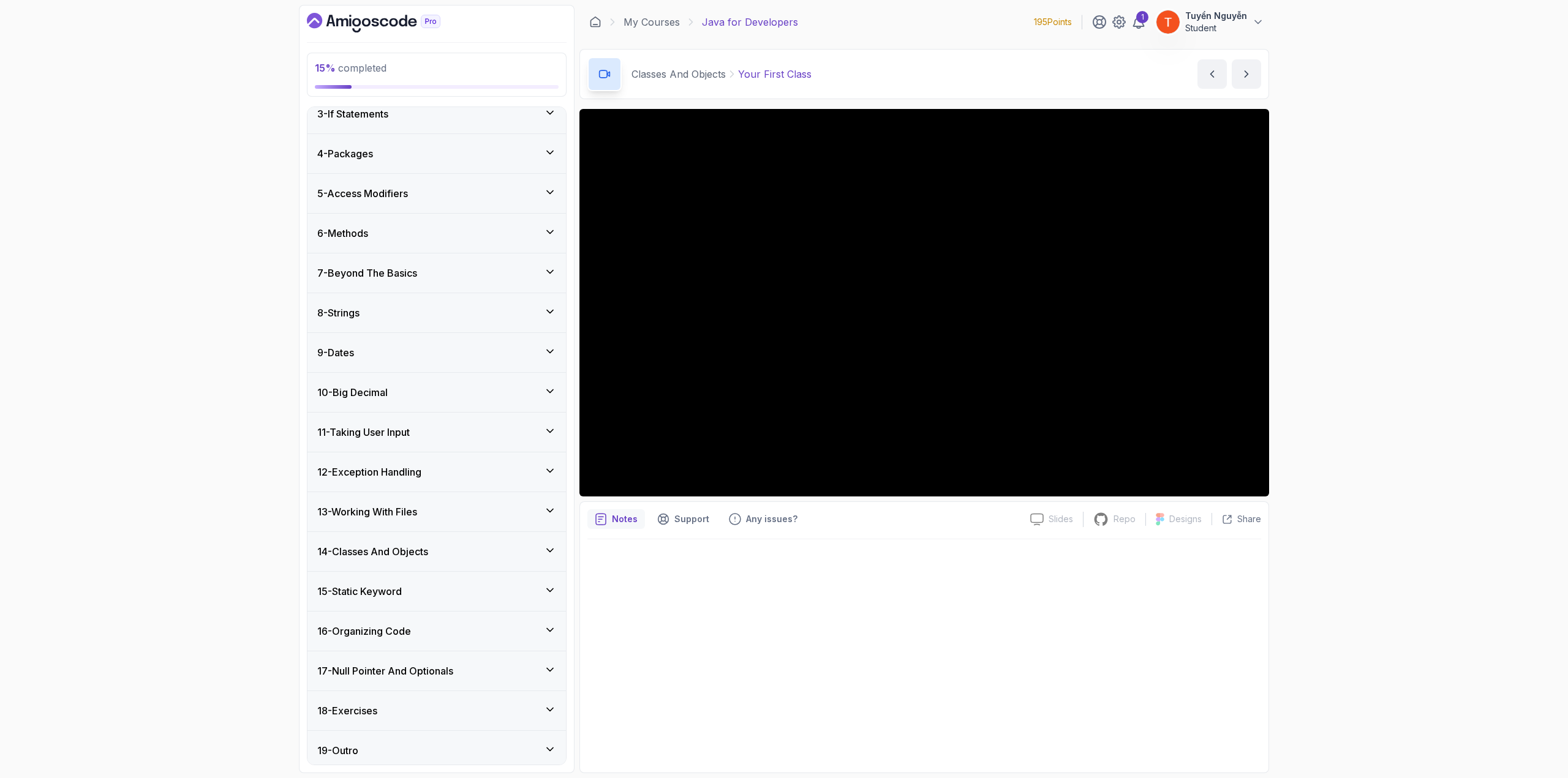
scroll to position [0, 0]
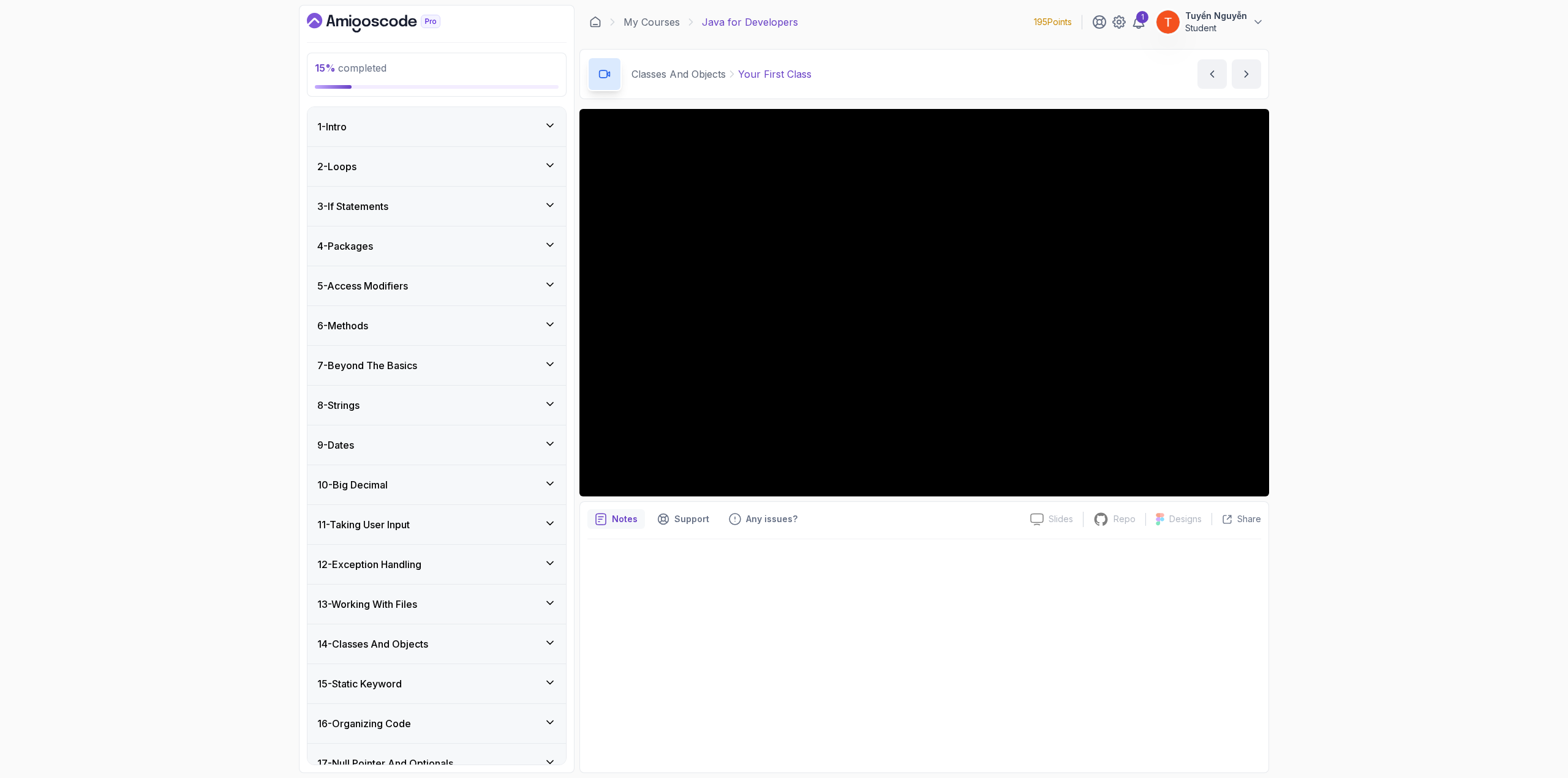
click at [335, 18] on icon "Dashboard" at bounding box center [373, 22] width 133 height 20
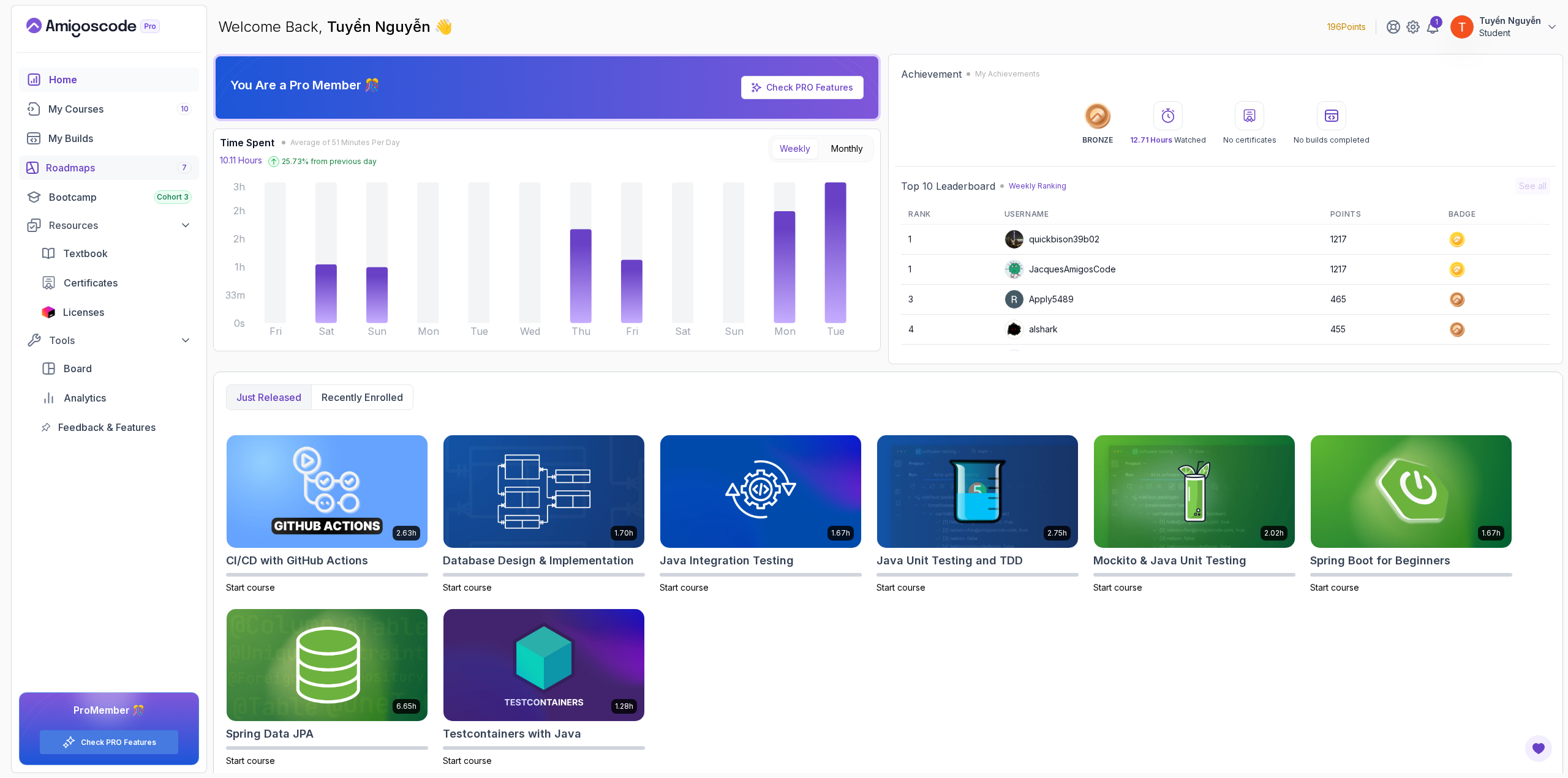
click at [86, 161] on div "Roadmaps 7" at bounding box center [118, 168] width 146 height 15
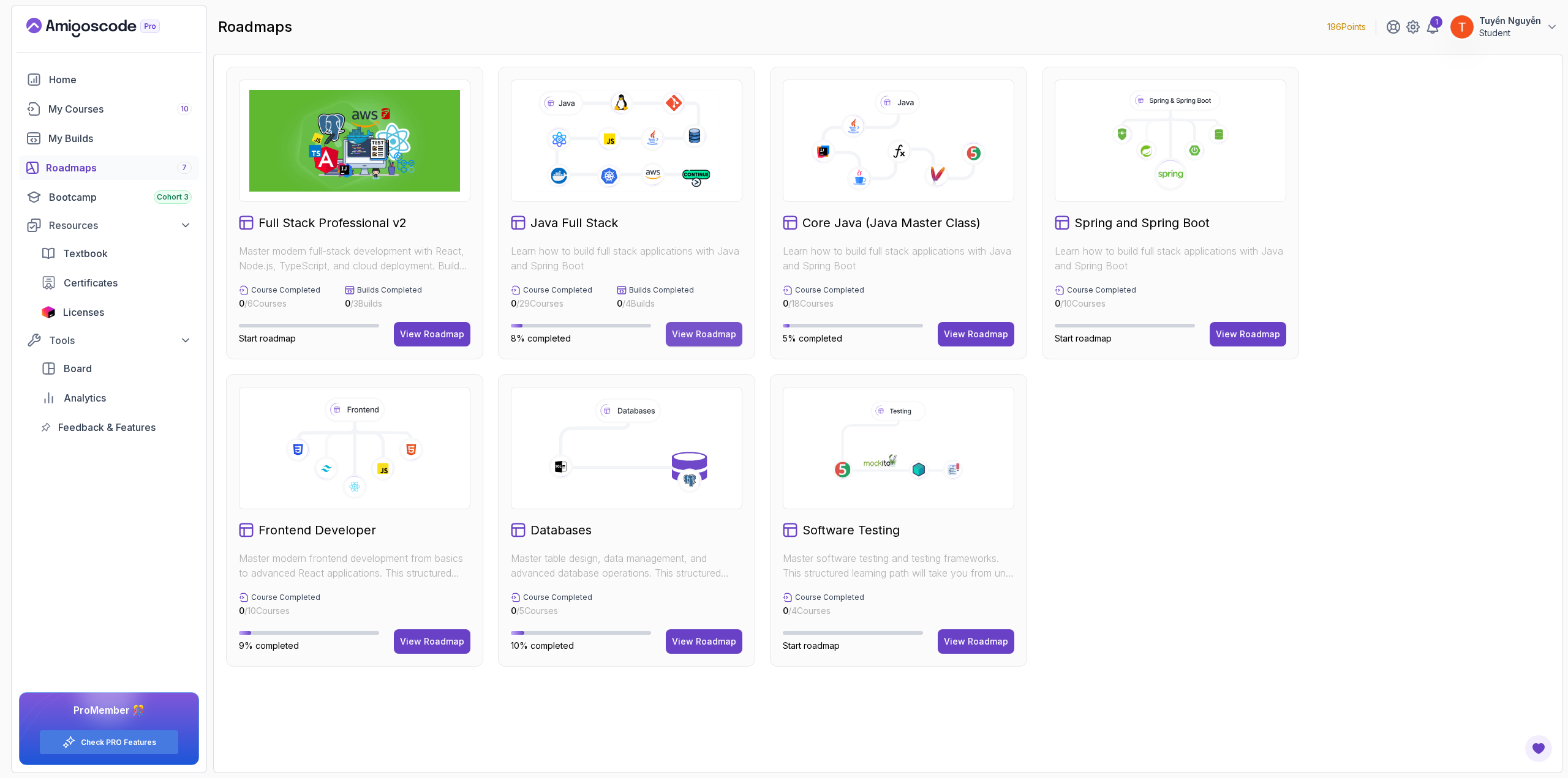
click at [684, 335] on div "View Roadmap" at bounding box center [703, 334] width 64 height 13
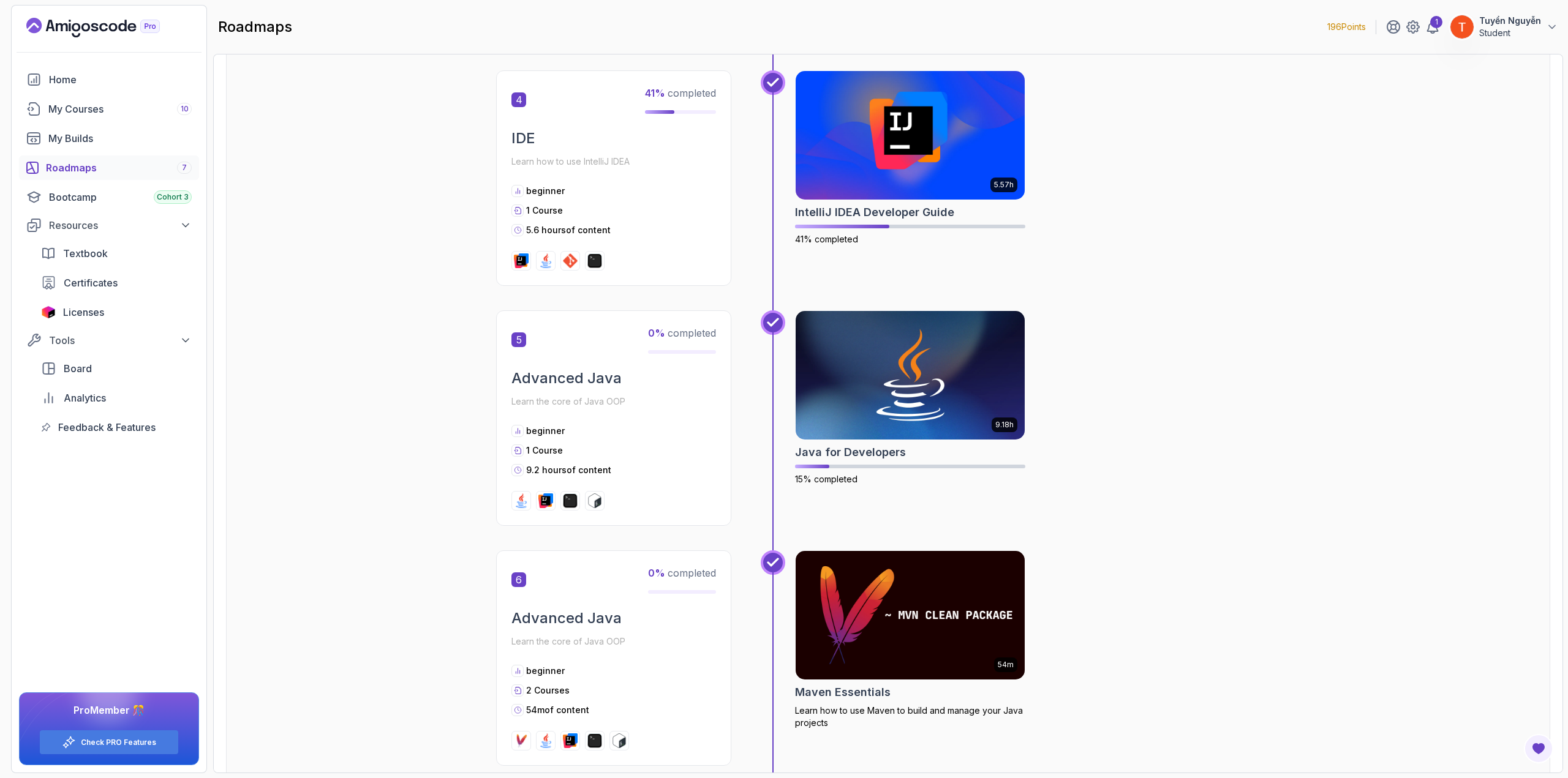
scroll to position [1041, 0]
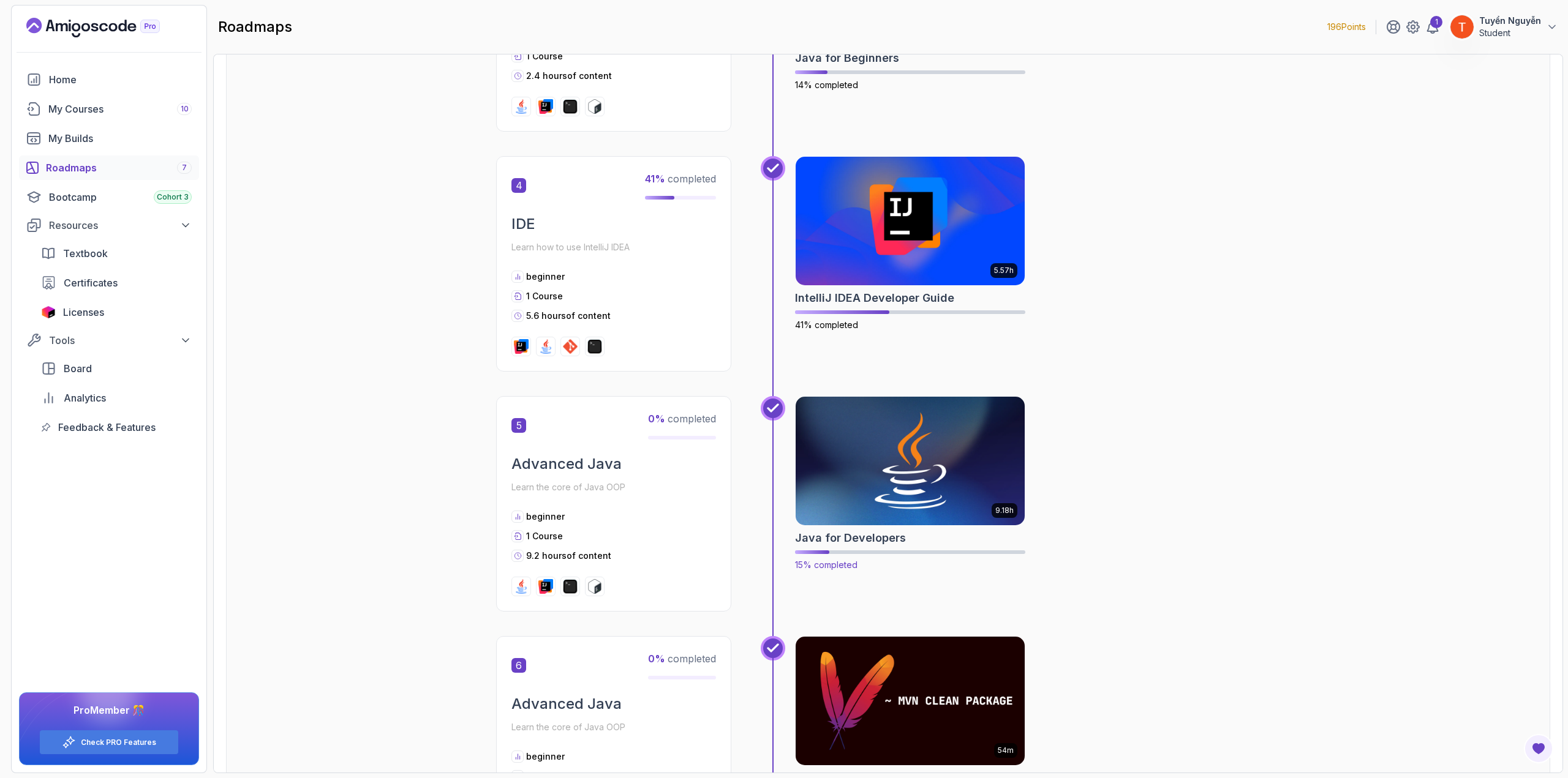
click at [902, 443] on img at bounding box center [910, 460] width 241 height 135
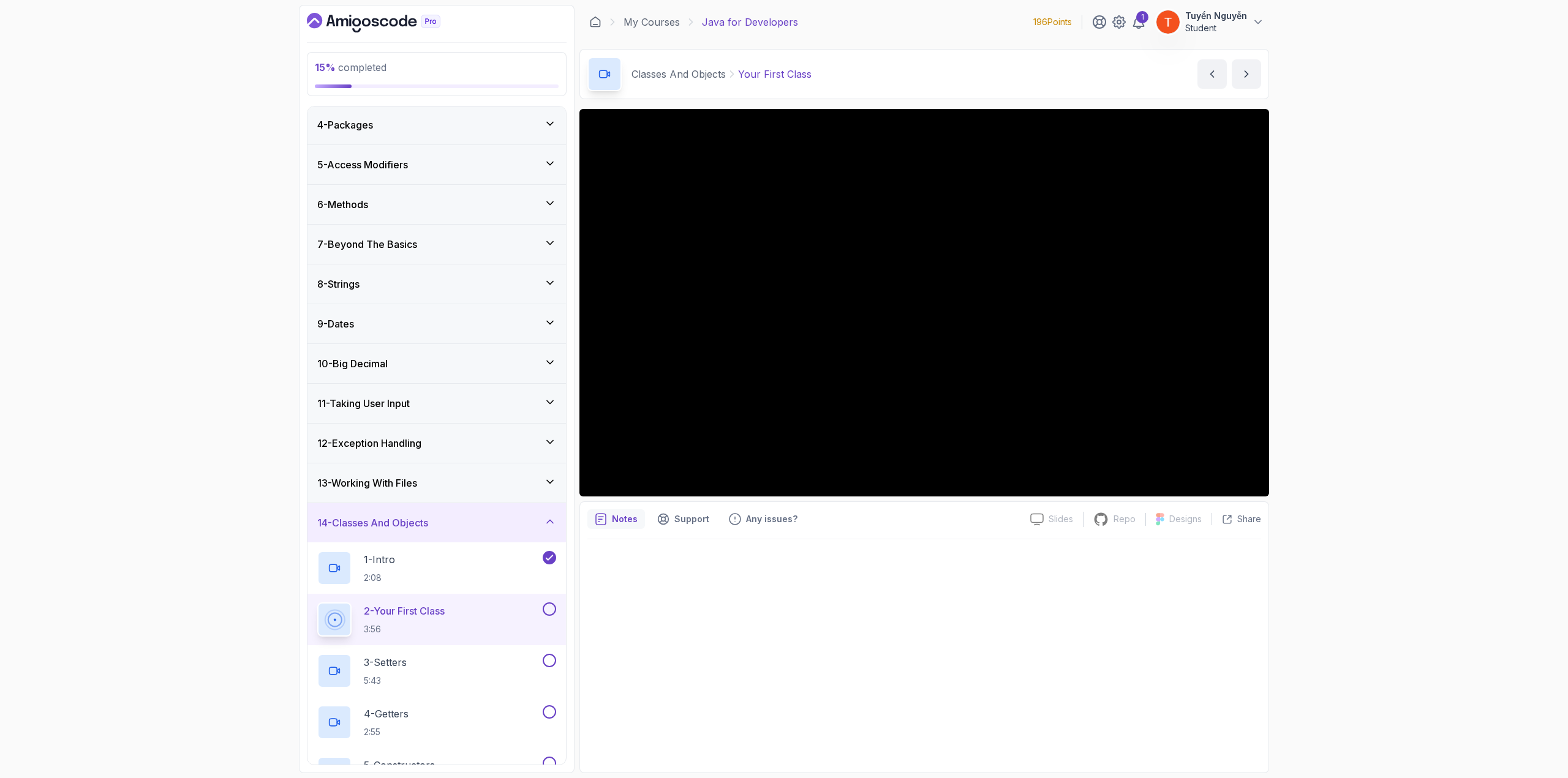
scroll to position [112, 0]
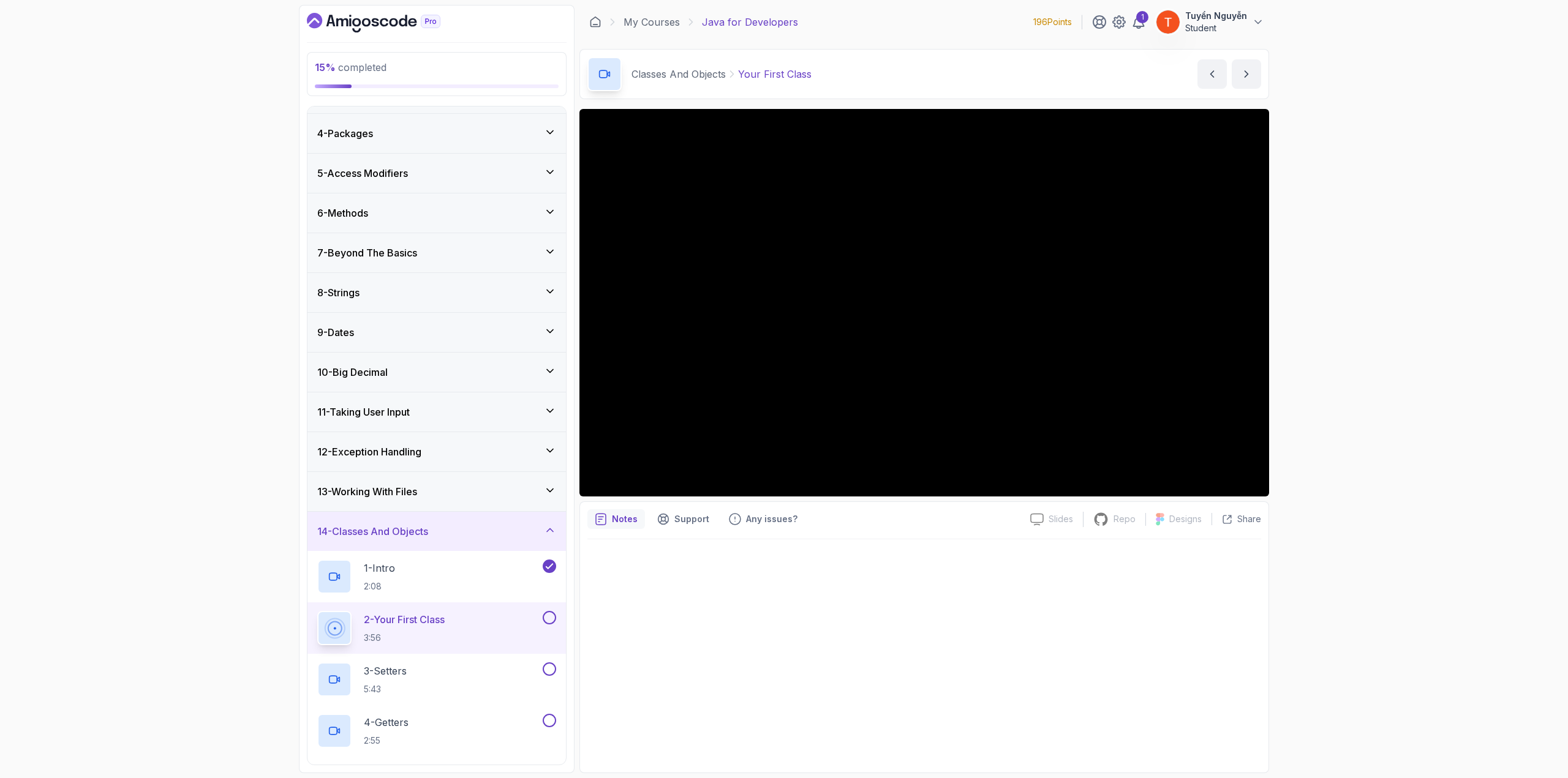
click at [436, 376] on div "10 - Big Decimal" at bounding box center [436, 372] width 239 height 15
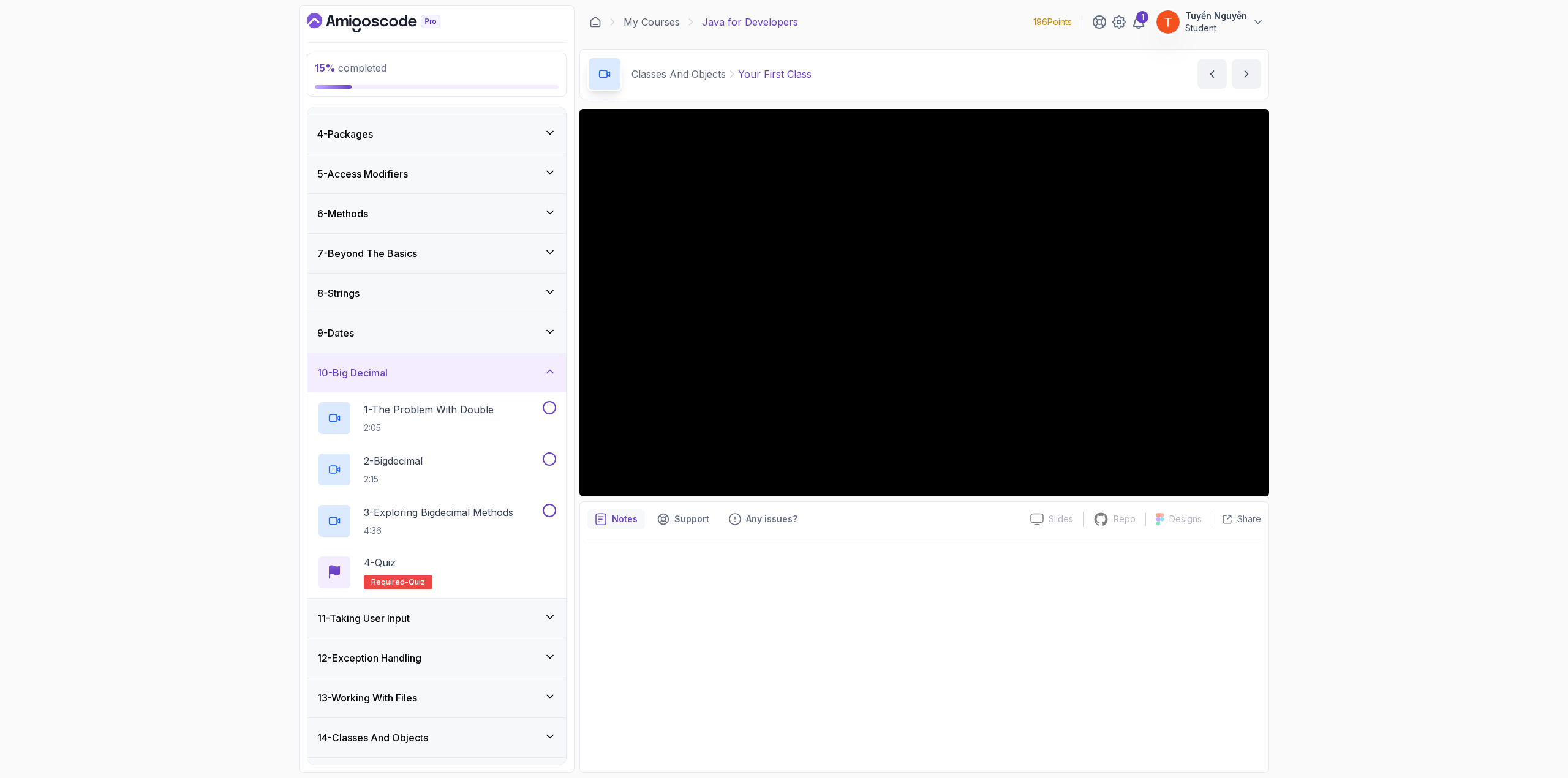
click at [436, 374] on div "10 - Big Decimal" at bounding box center [436, 373] width 239 height 15
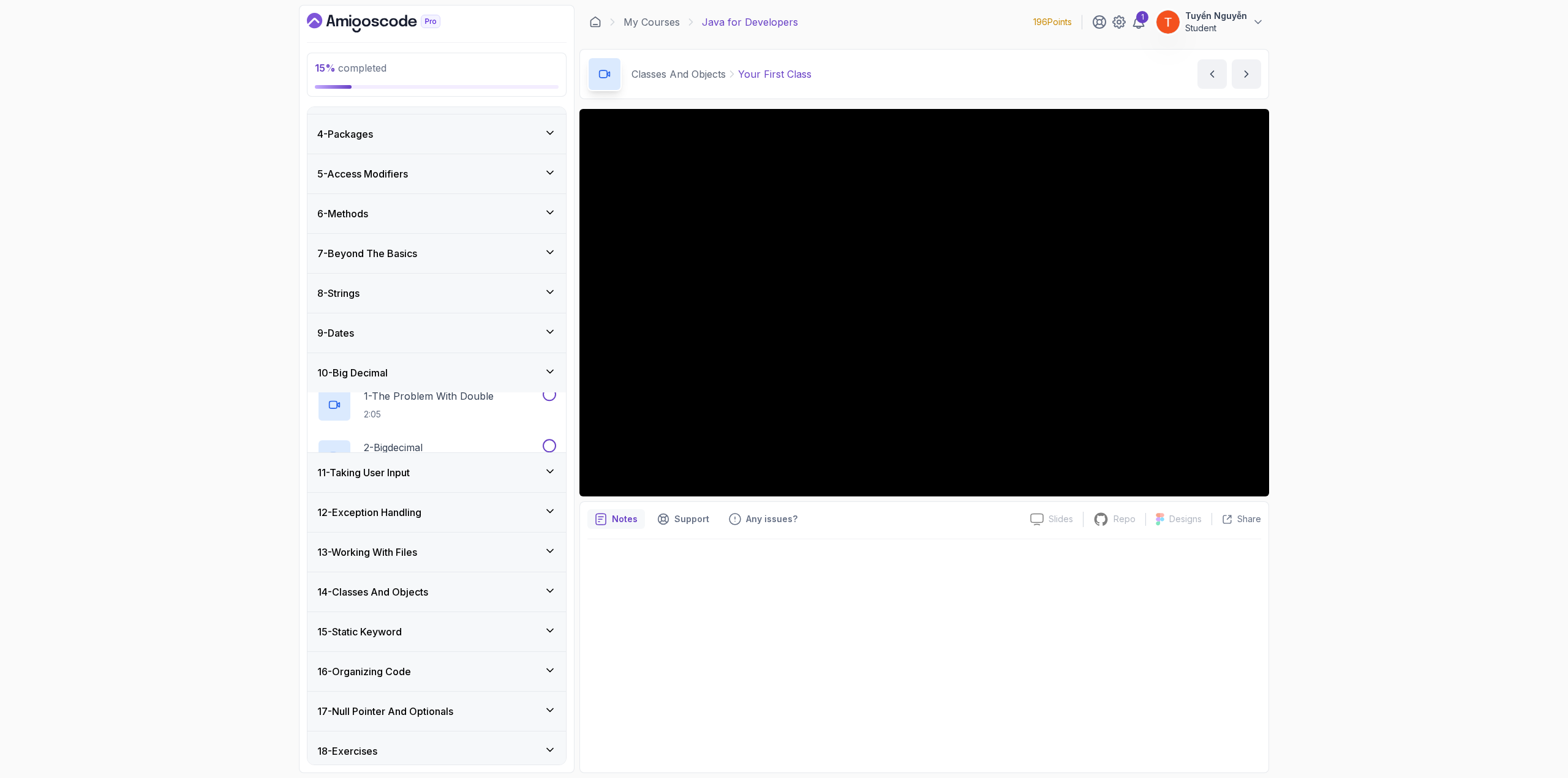
scroll to position [93, 0]
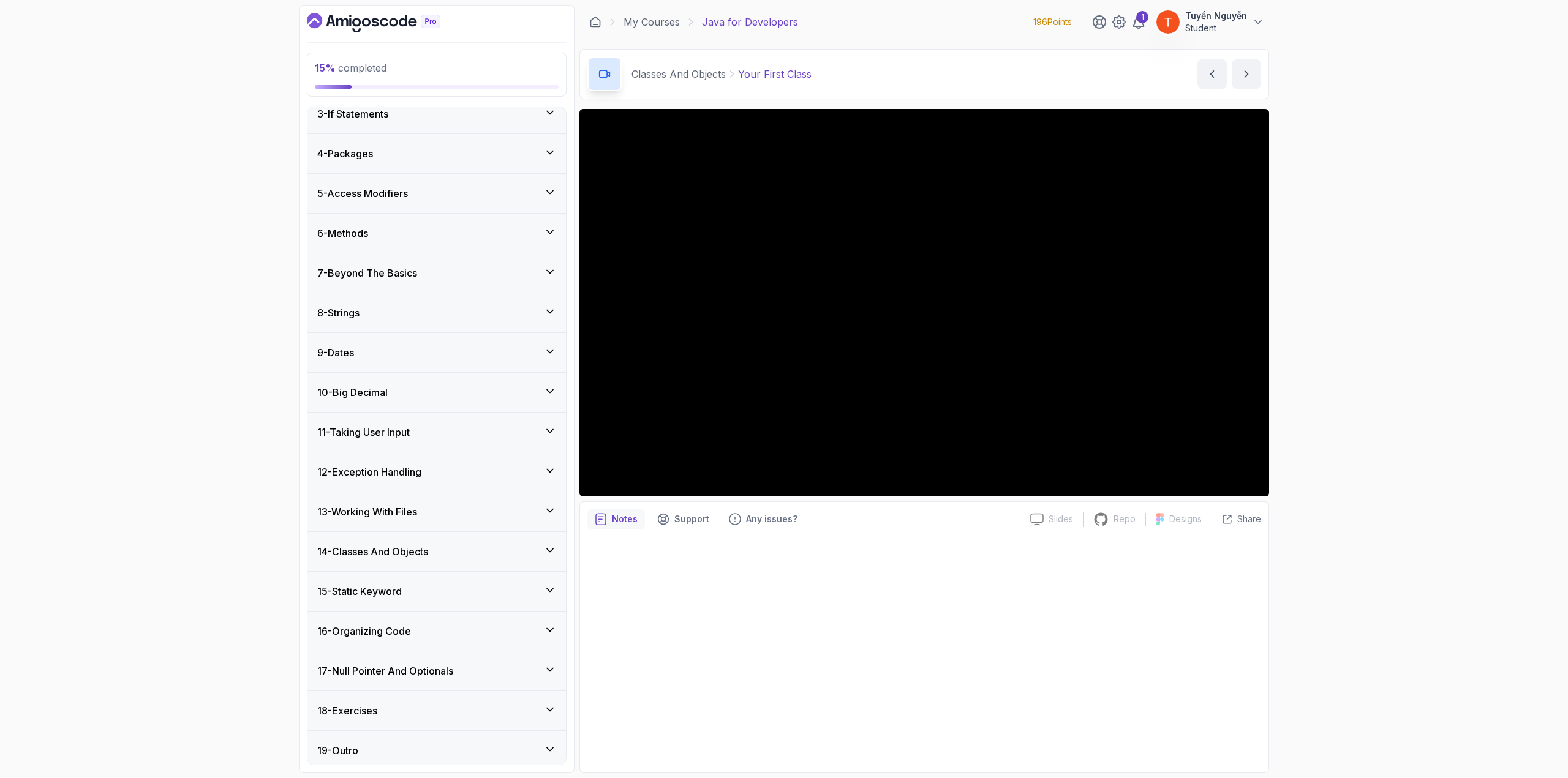
click at [455, 315] on div "8 - Strings" at bounding box center [436, 313] width 239 height 15
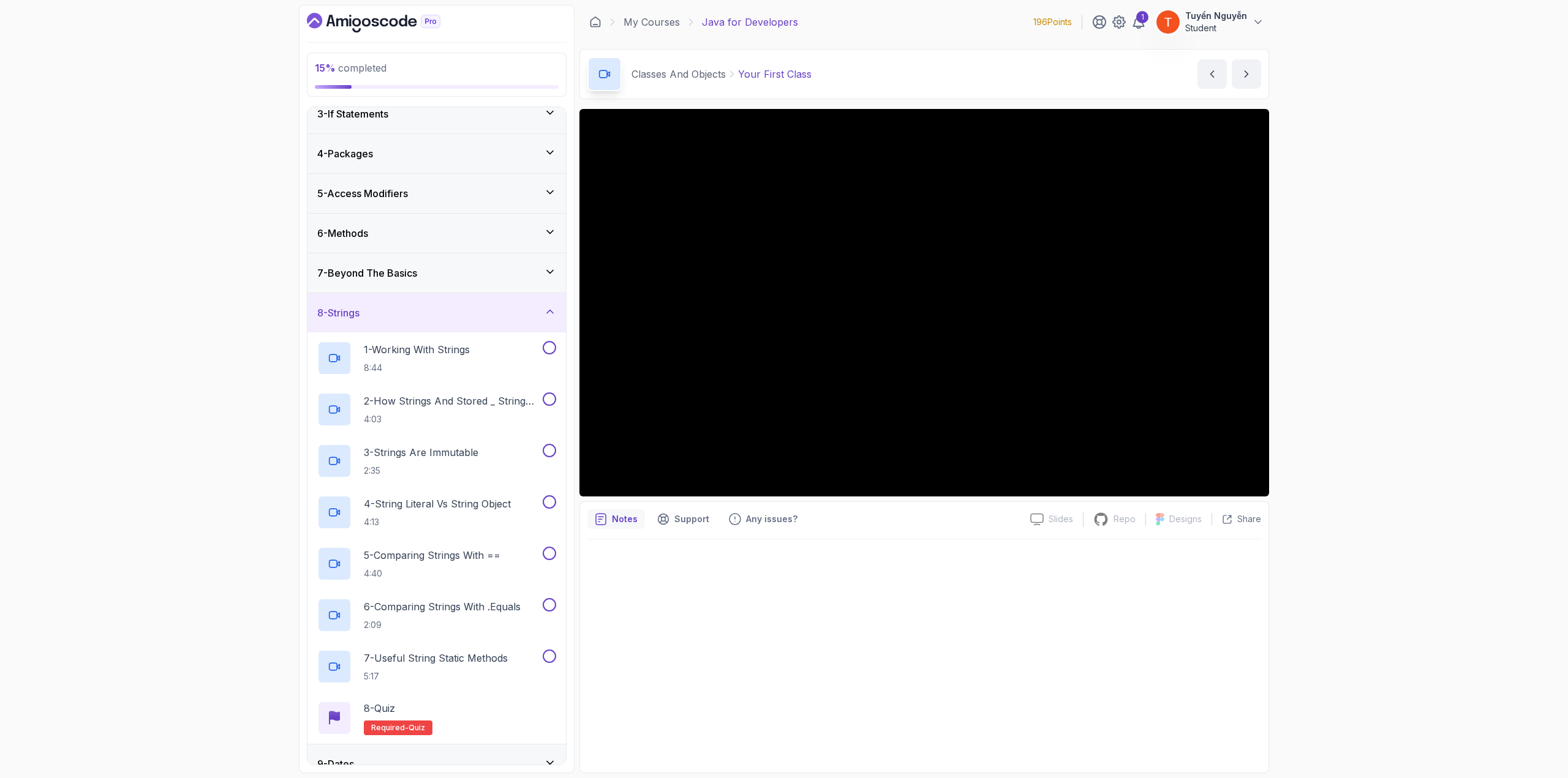
click at [455, 315] on div "8 - Strings" at bounding box center [436, 313] width 239 height 15
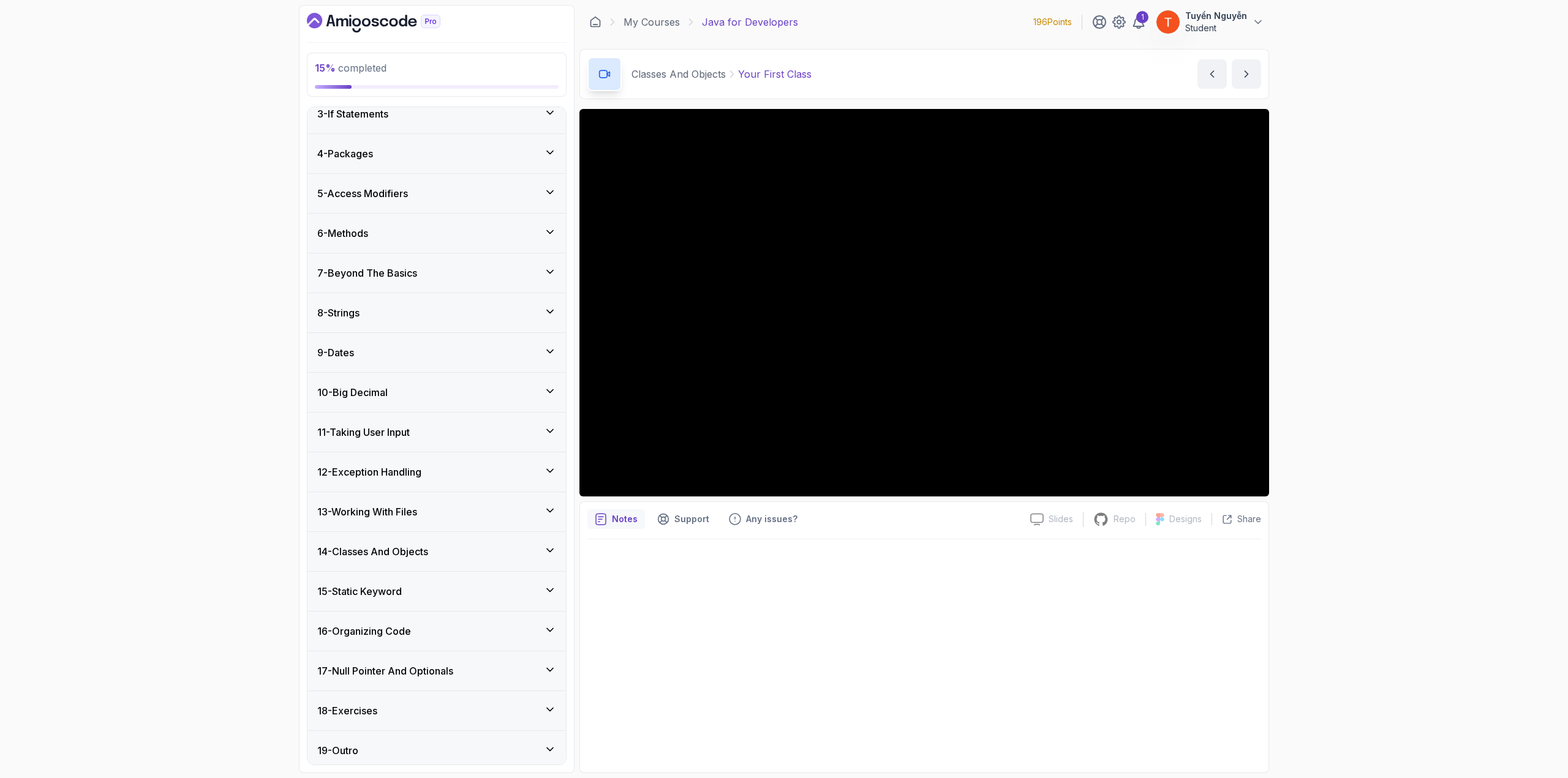
click at [382, 584] on h3 "15 - Static Keyword" at bounding box center [359, 591] width 85 height 15
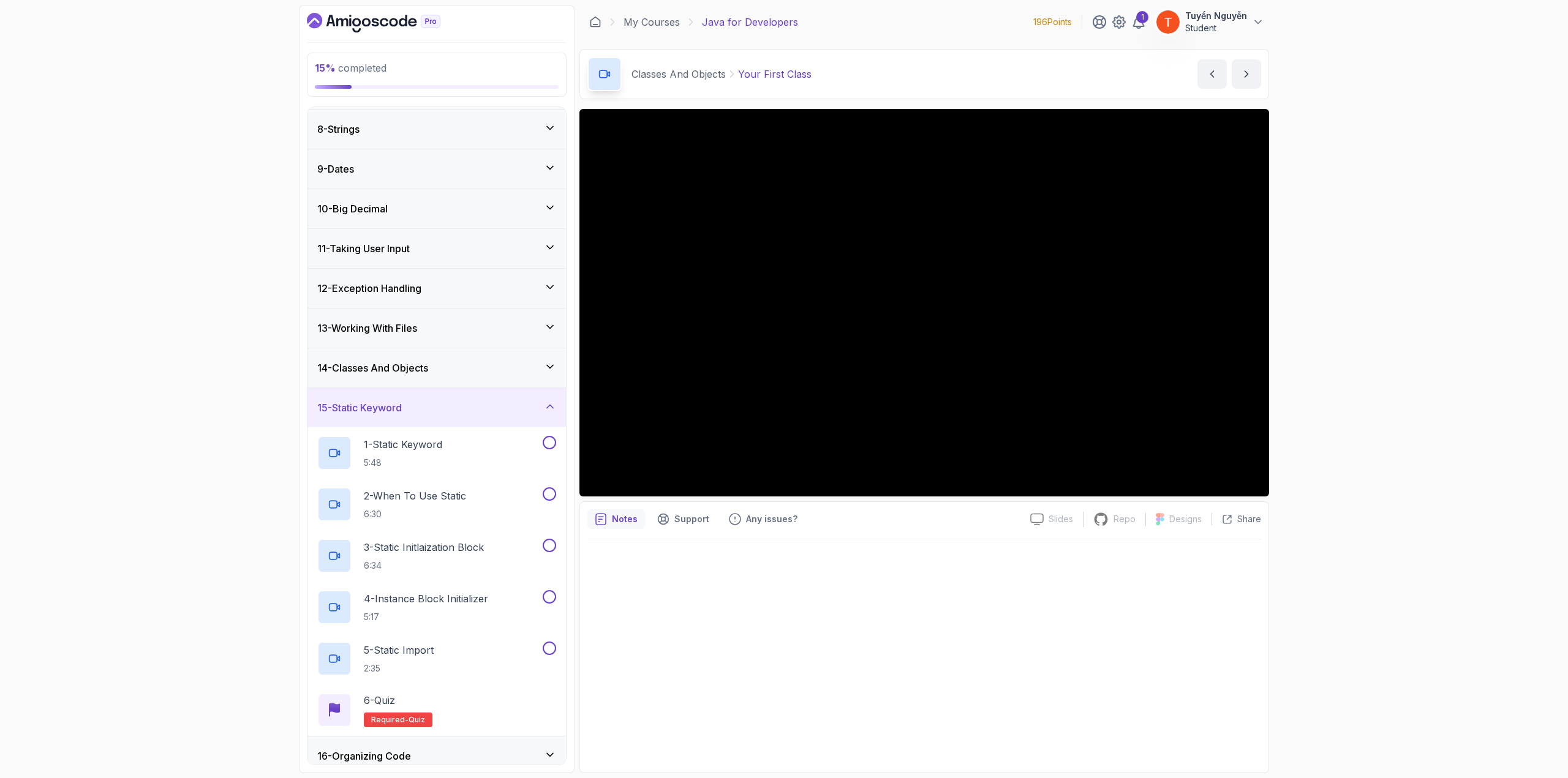
click at [459, 395] on div "15 - Static Keyword" at bounding box center [436, 407] width 258 height 39
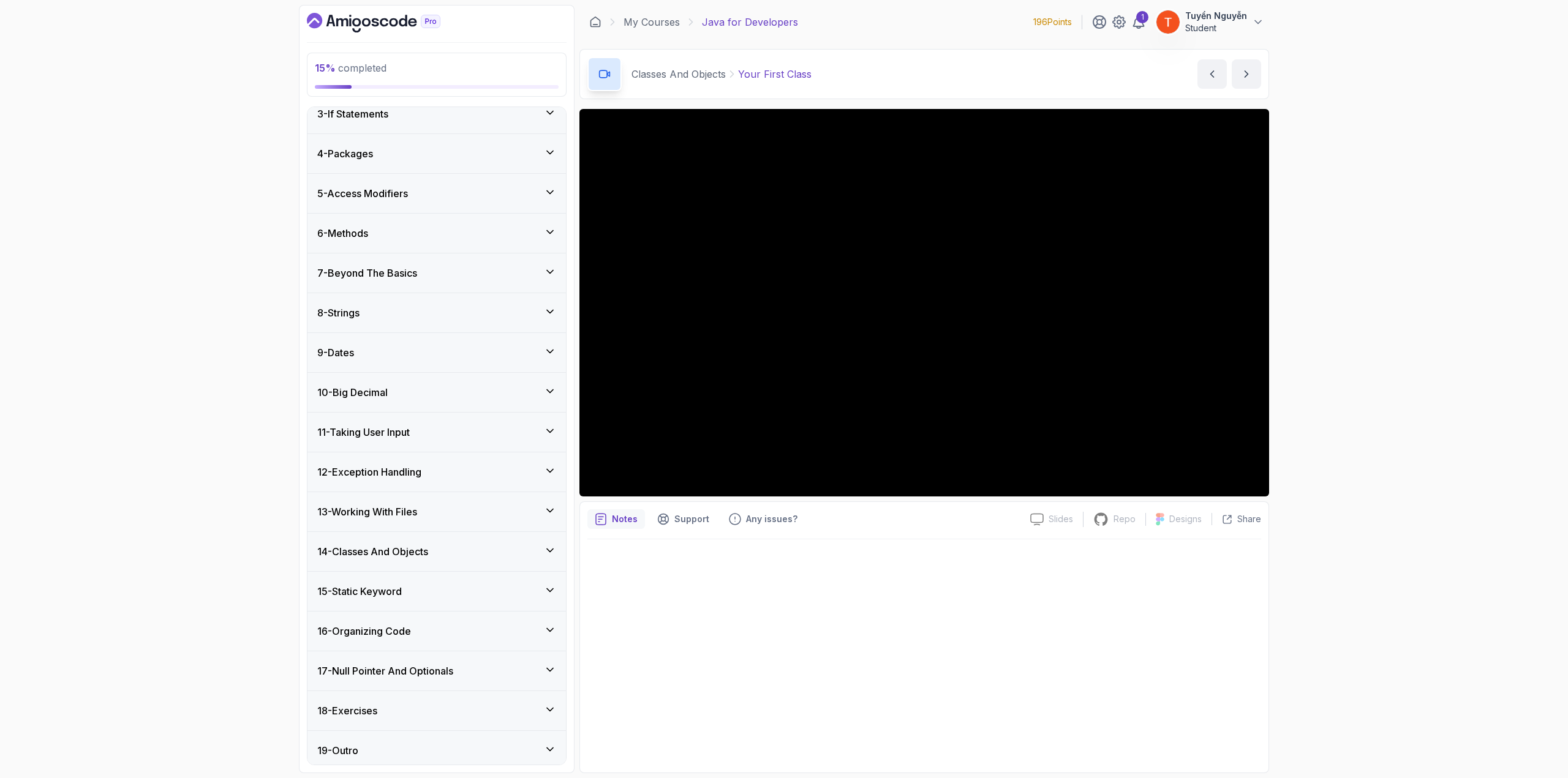
click at [416, 636] on div "16 - Organizing Code" at bounding box center [436, 631] width 258 height 39
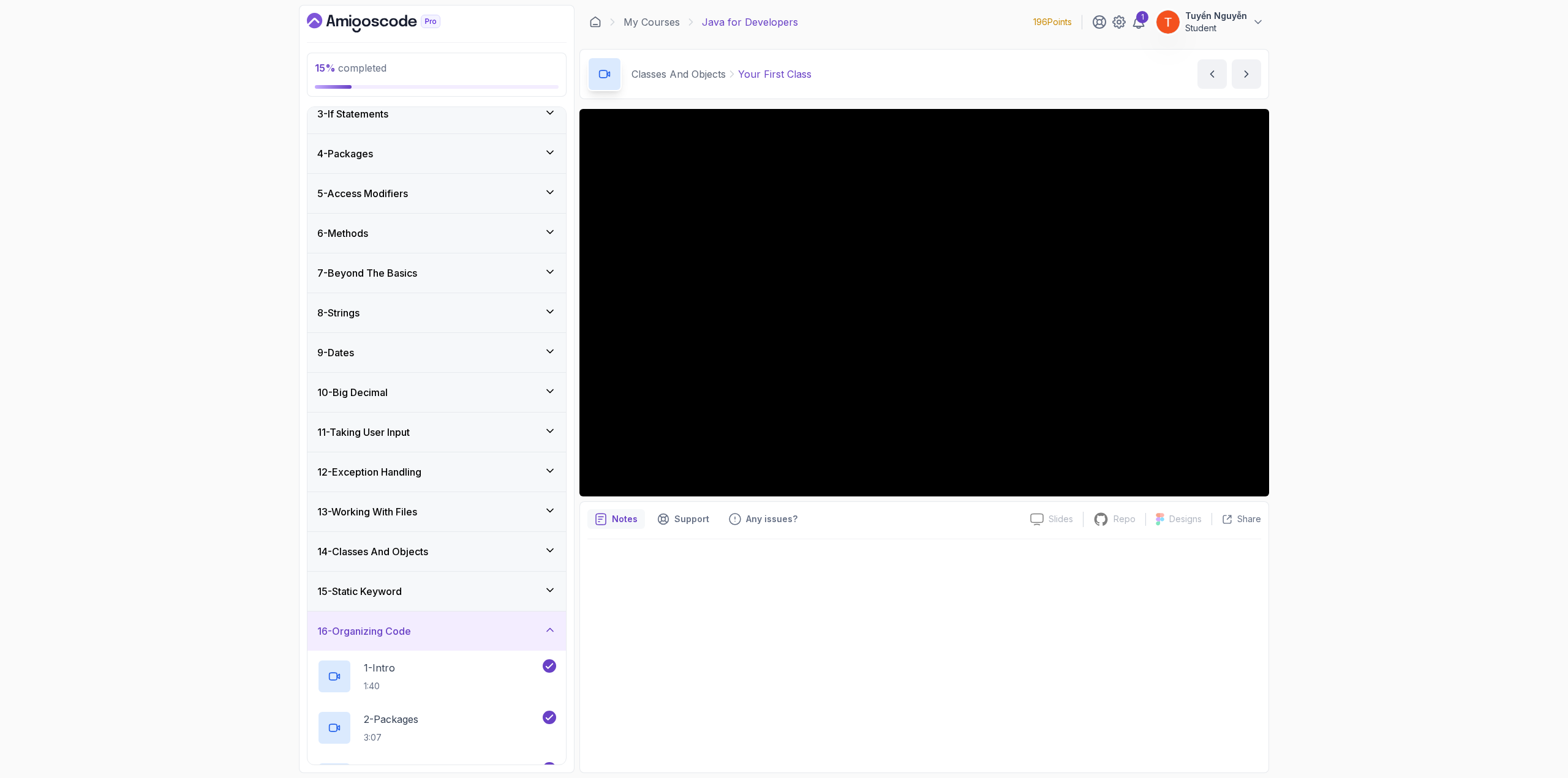
click at [421, 629] on div "16 - Organizing Code" at bounding box center [436, 631] width 239 height 15
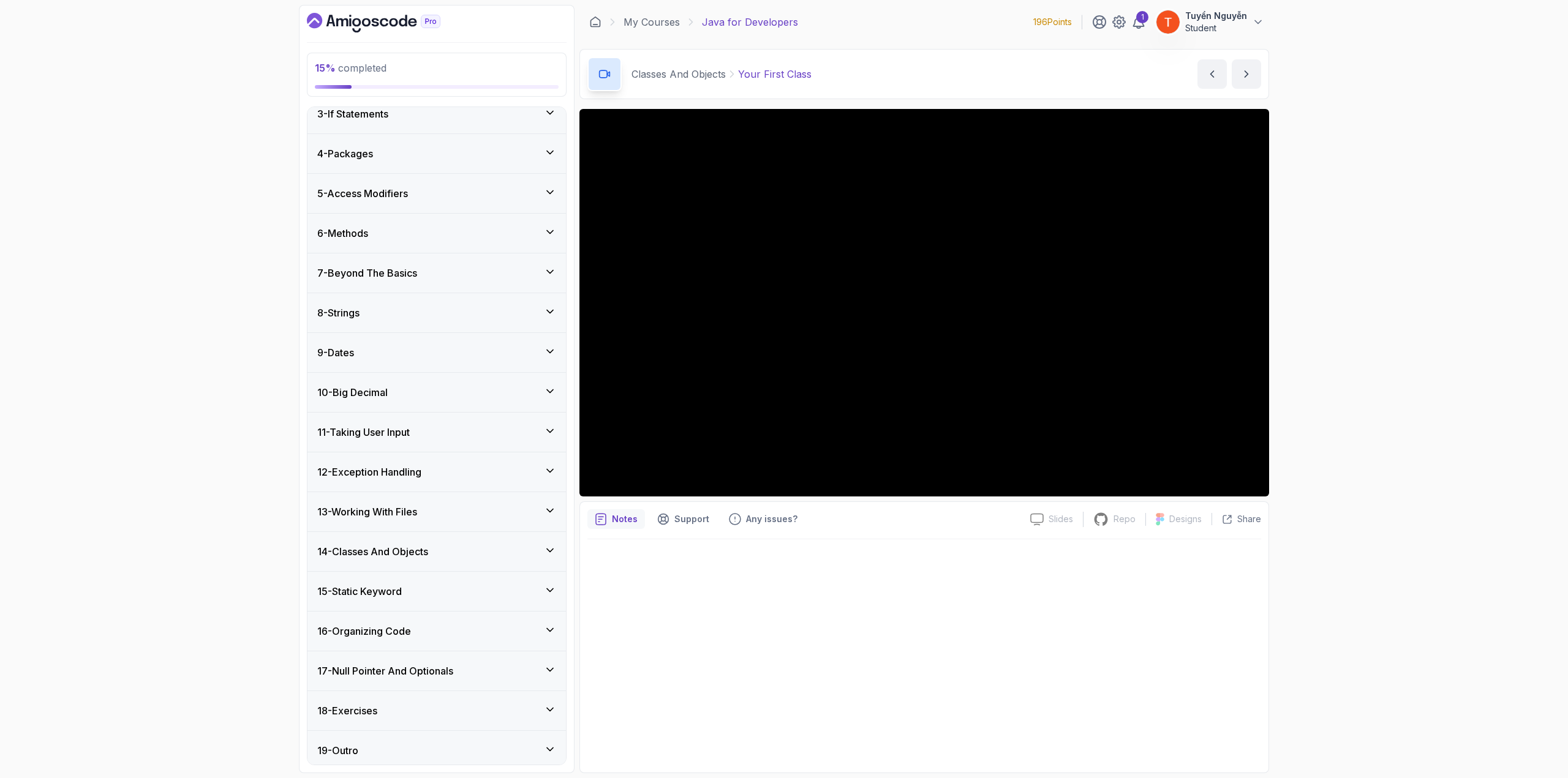
click at [437, 590] on div "15 - Static Keyword" at bounding box center [436, 591] width 239 height 15
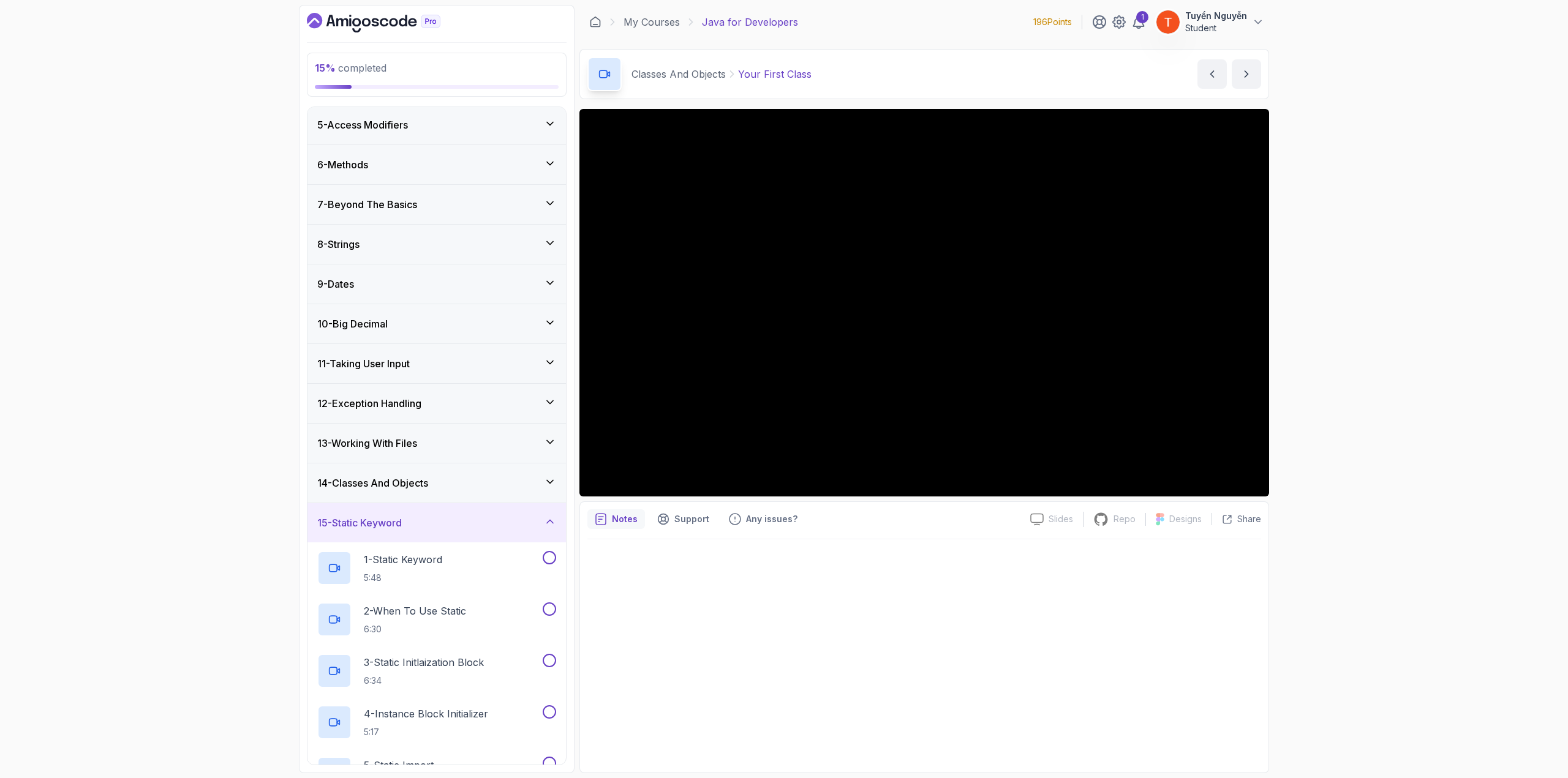
scroll to position [154, 0]
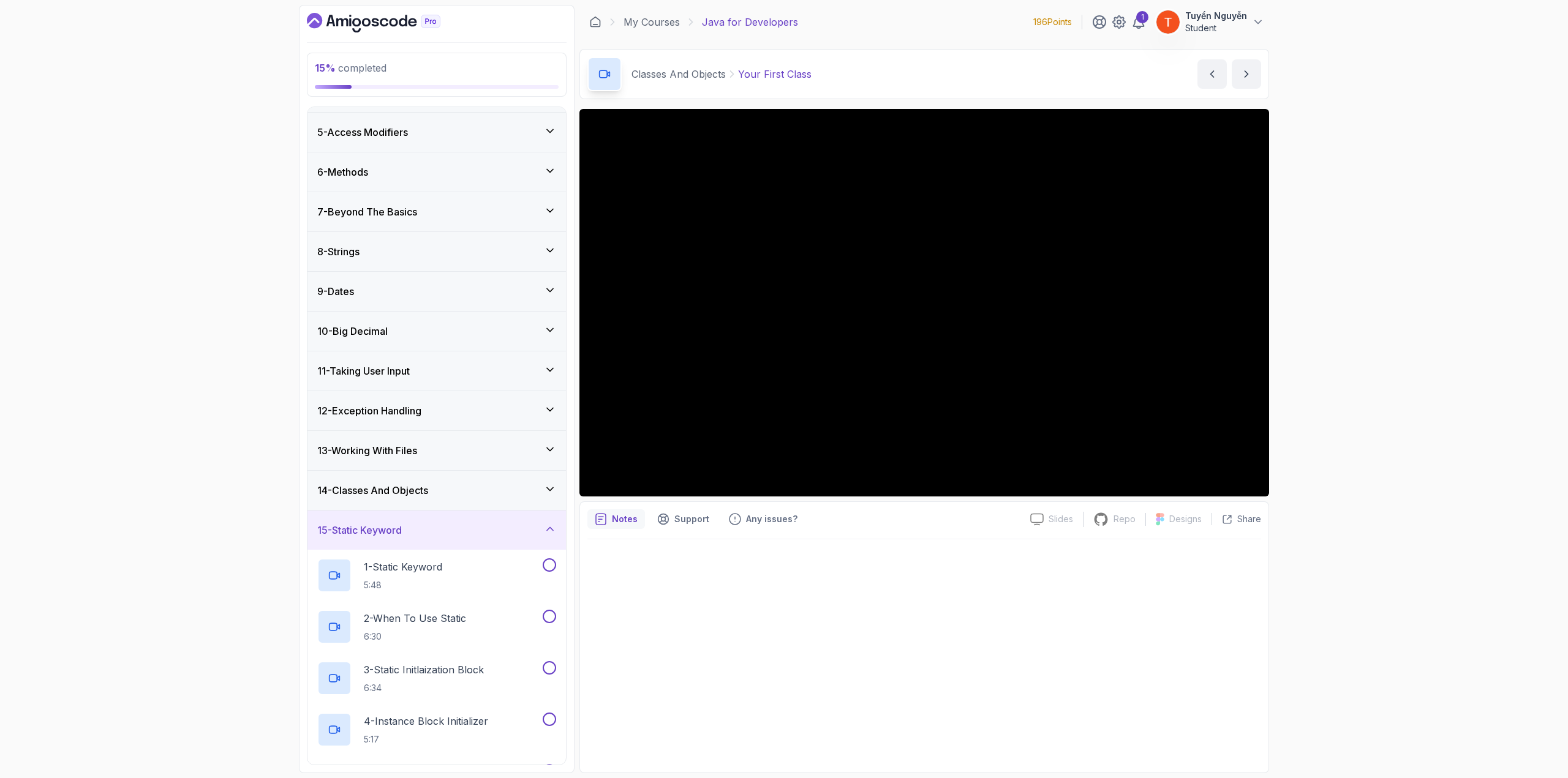
click at [418, 488] on h3 "14 - Classes And Objects" at bounding box center [372, 490] width 111 height 15
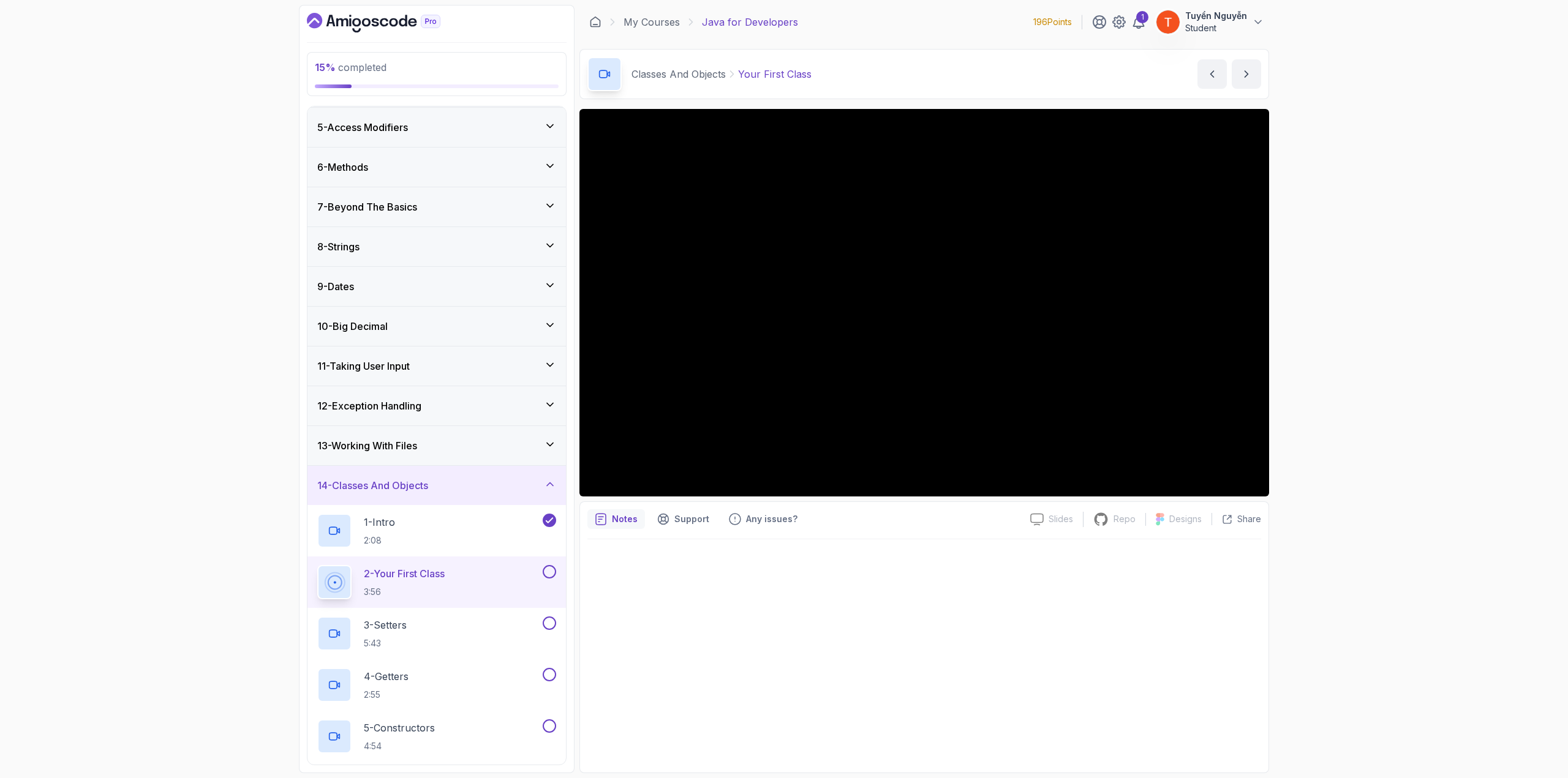
scroll to position [276, 0]
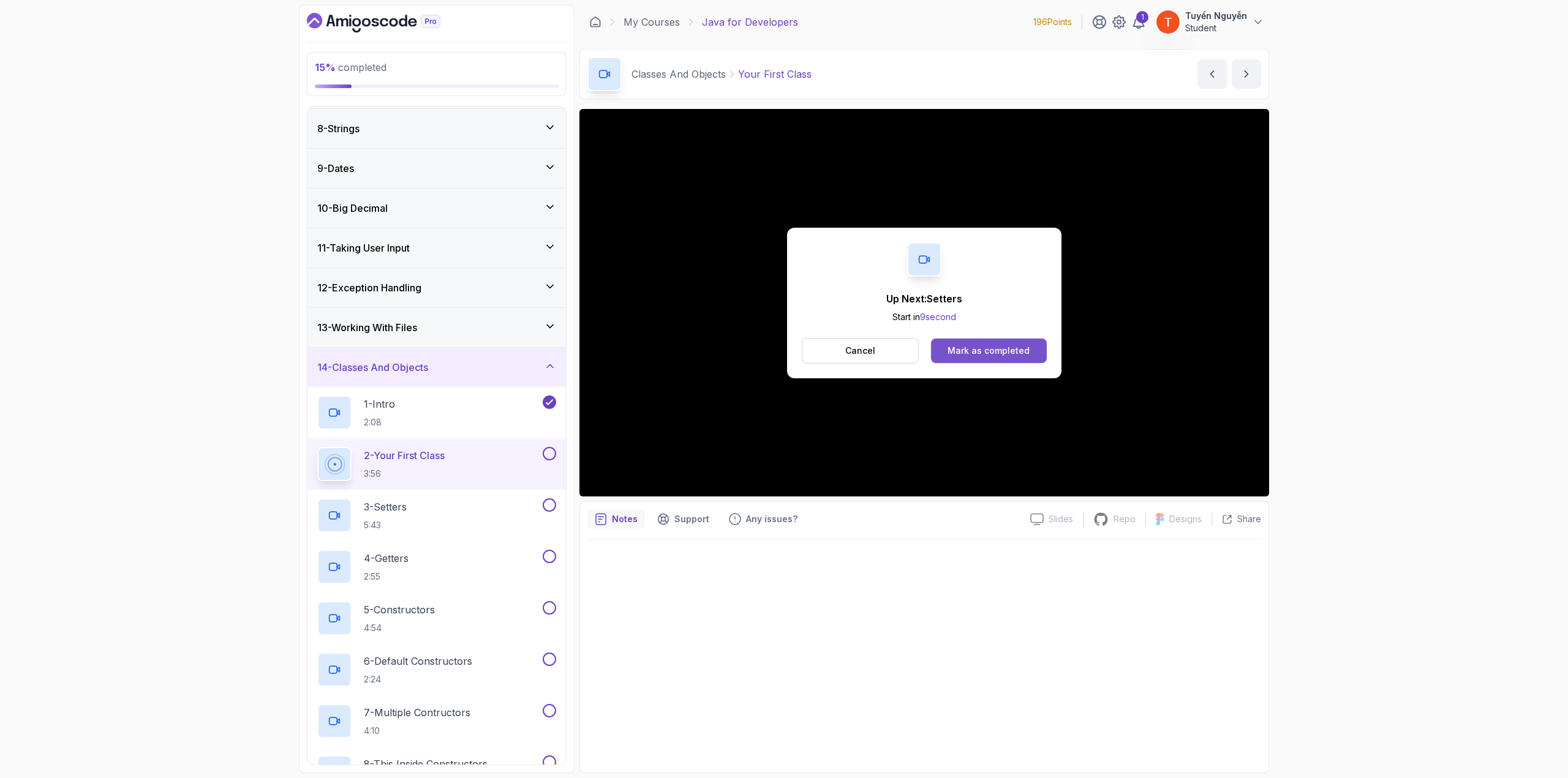
click at [956, 345] on div "Mark as completed" at bounding box center [989, 351] width 82 height 13
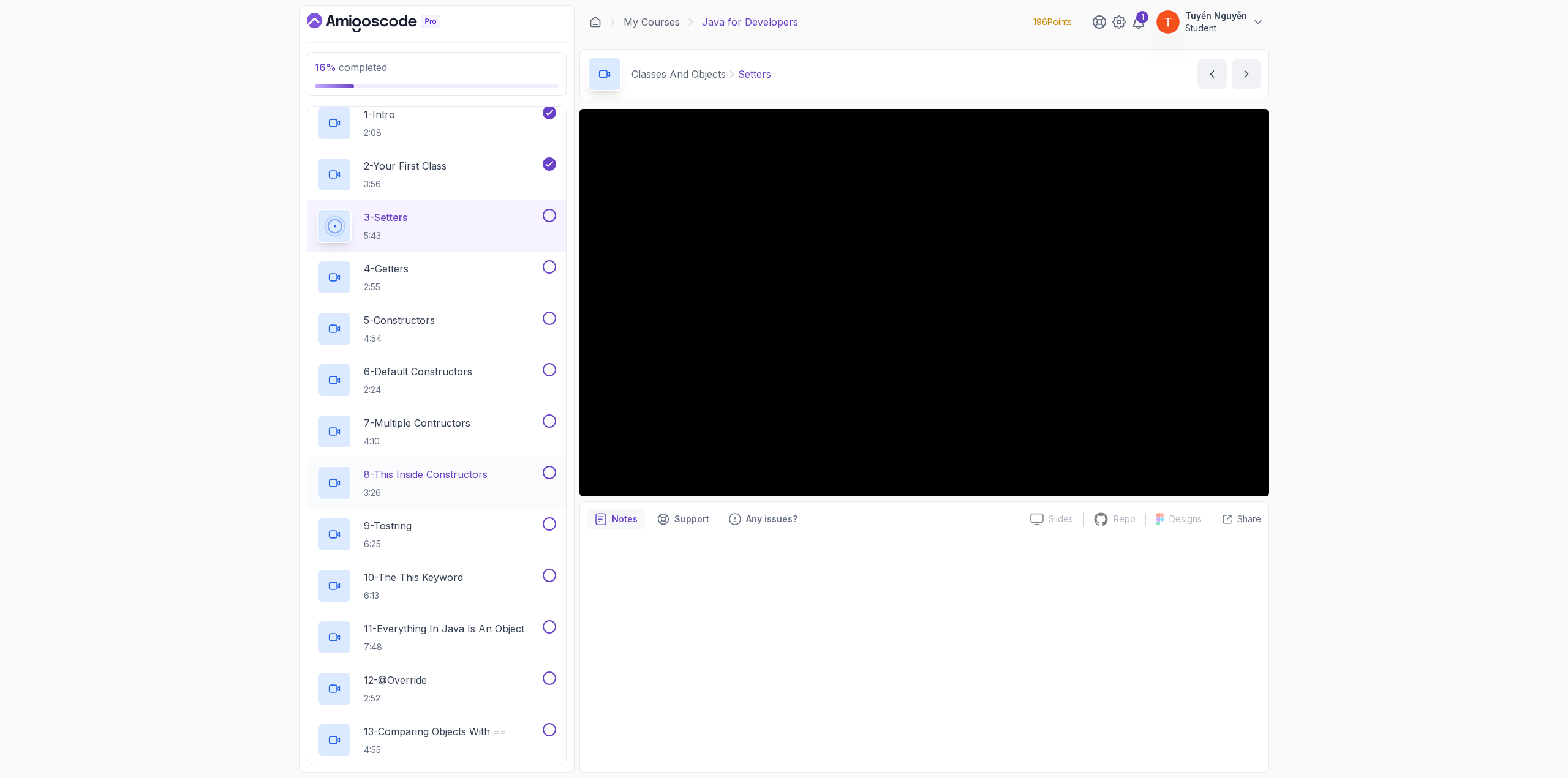
scroll to position [582, 0]
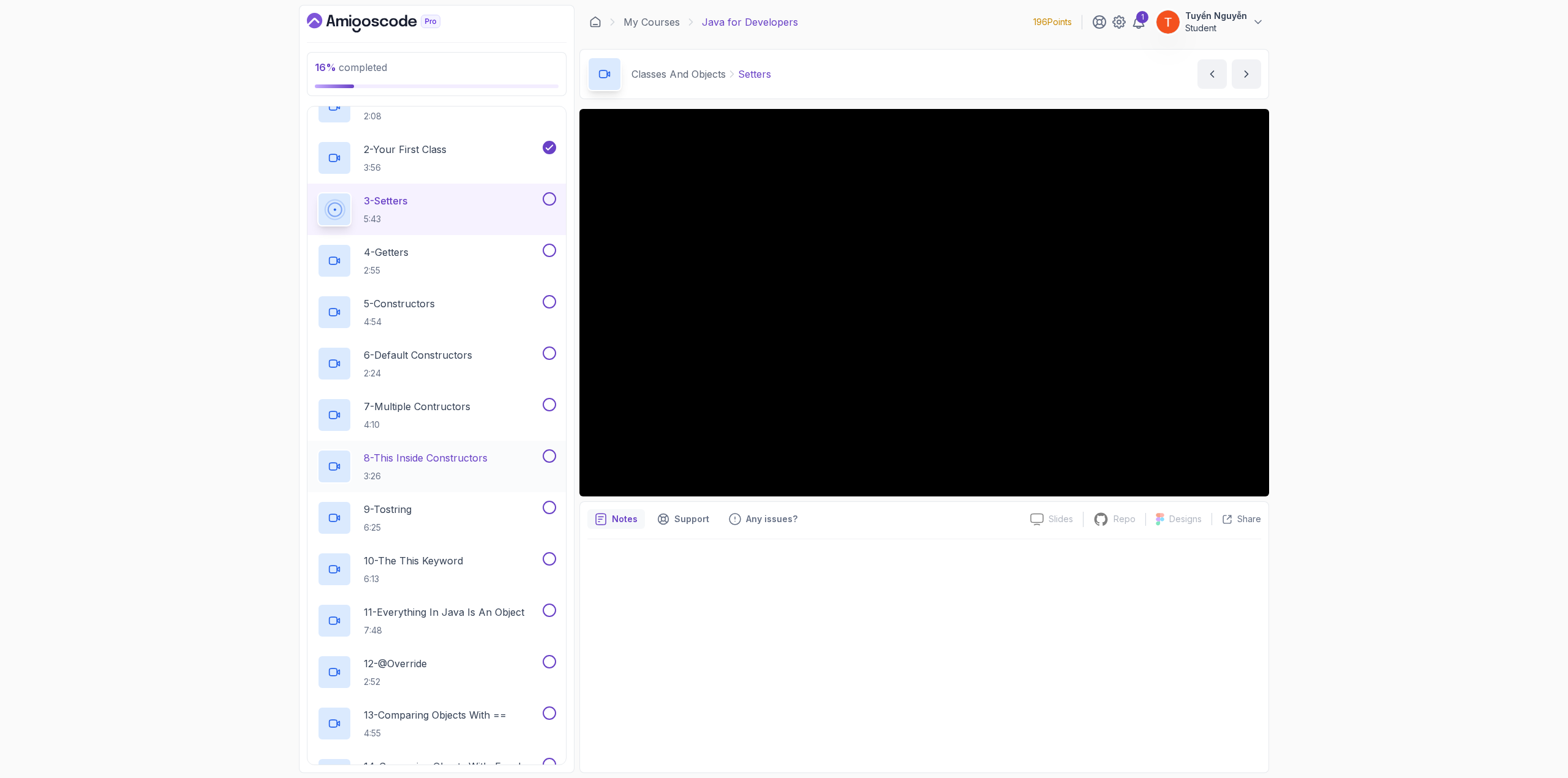
click at [435, 455] on p "8 - This Inside Constructors" at bounding box center [425, 458] width 124 height 15
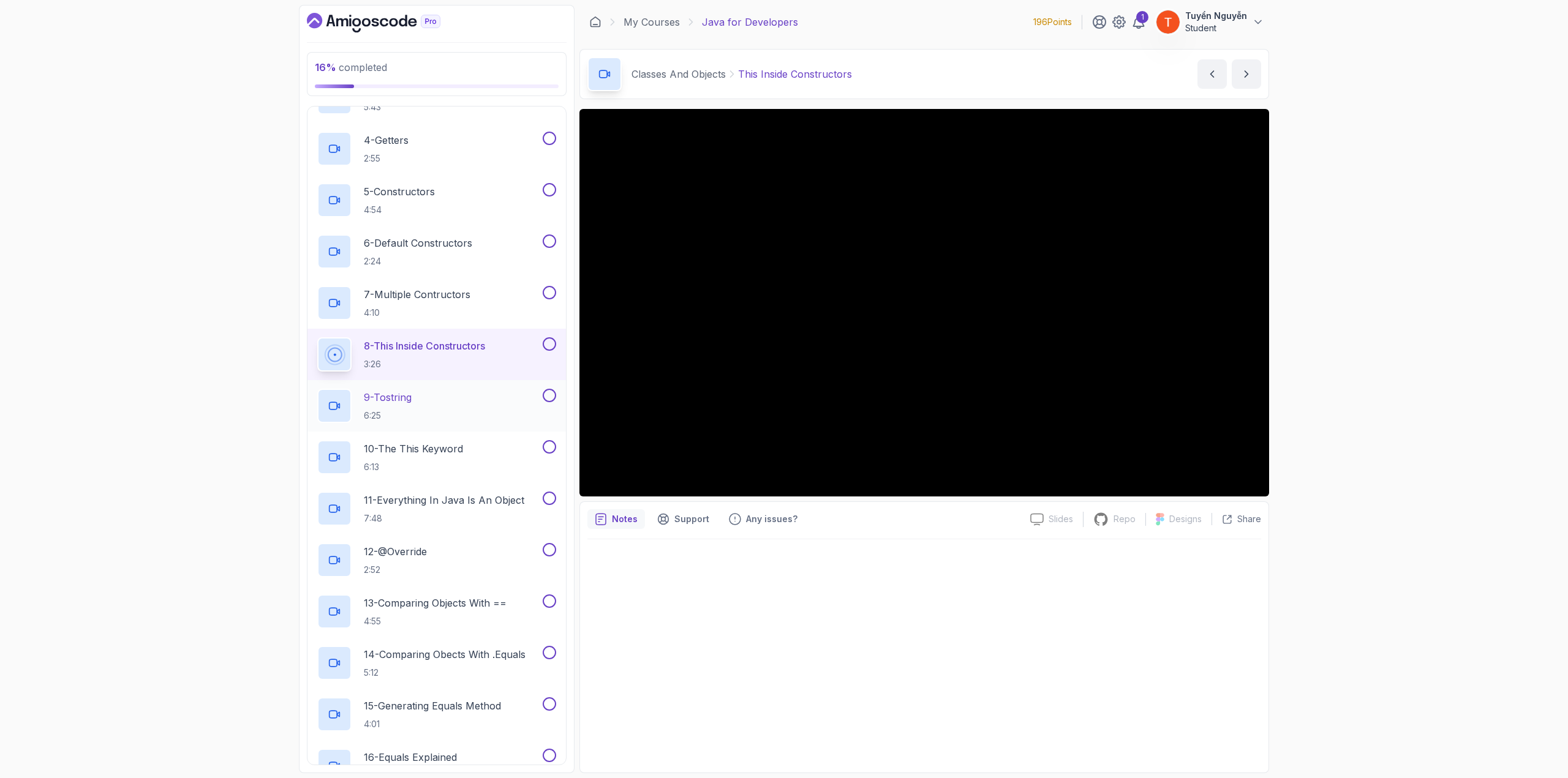
scroll to position [704, 0]
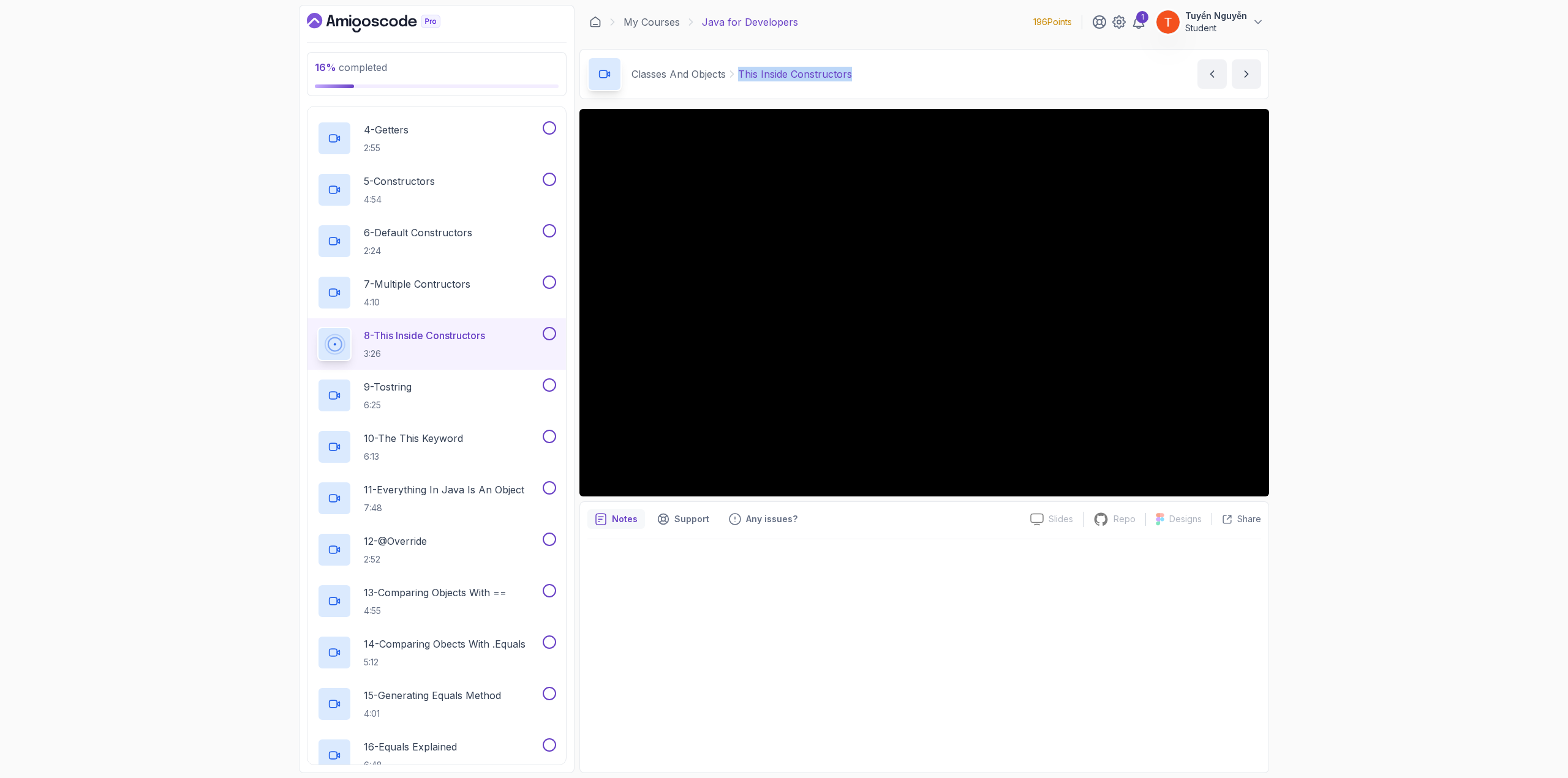
copy p "This Inside Constructors"
drag, startPoint x: 739, startPoint y: 73, endPoint x: 892, endPoint y: 79, distance: 153.1
click at [892, 79] on div "Classes And Objects This Inside Constructors This Inside Constructors by nelson" at bounding box center [923, 74] width 689 height 50
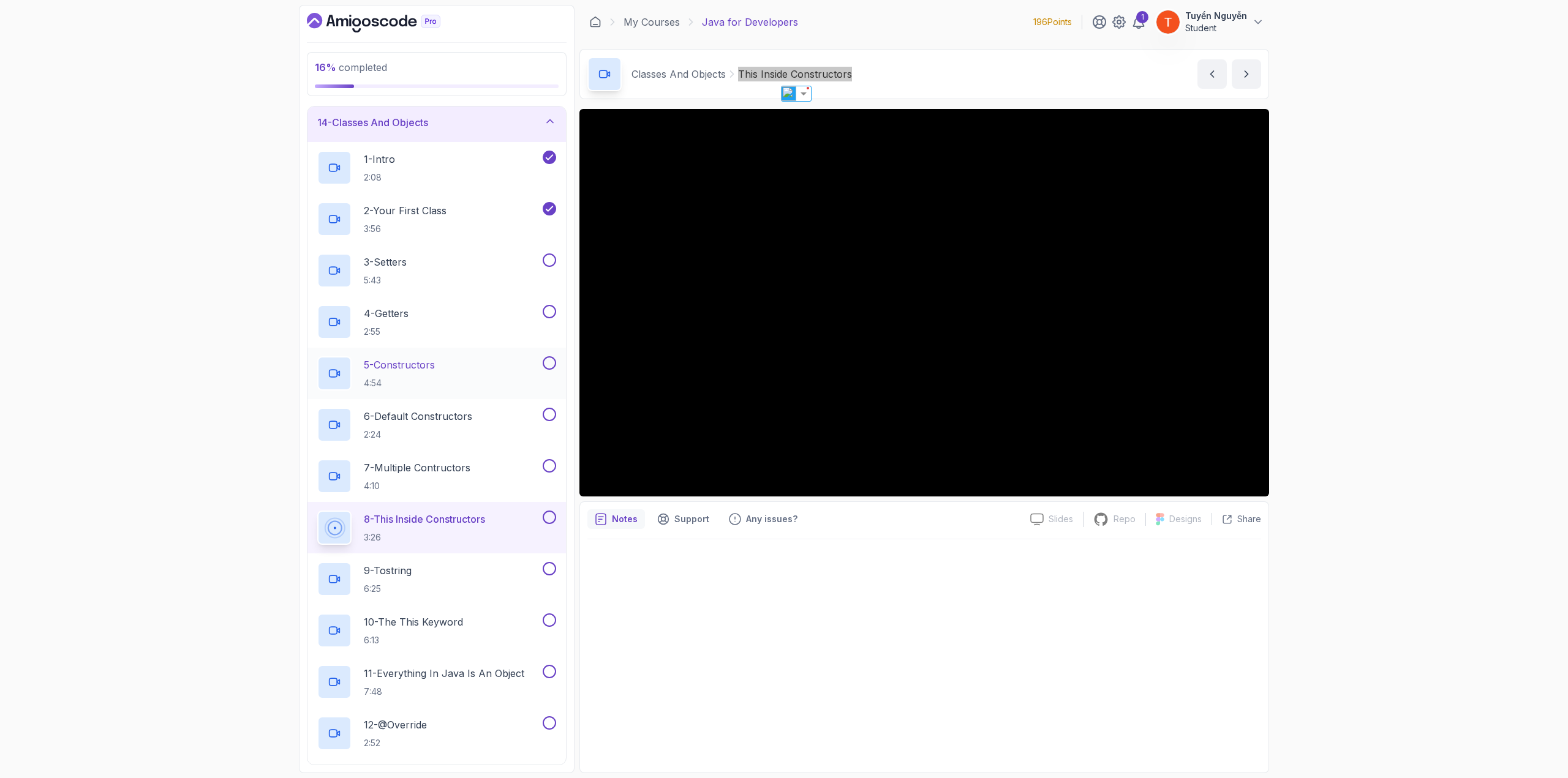
scroll to position [643, 0]
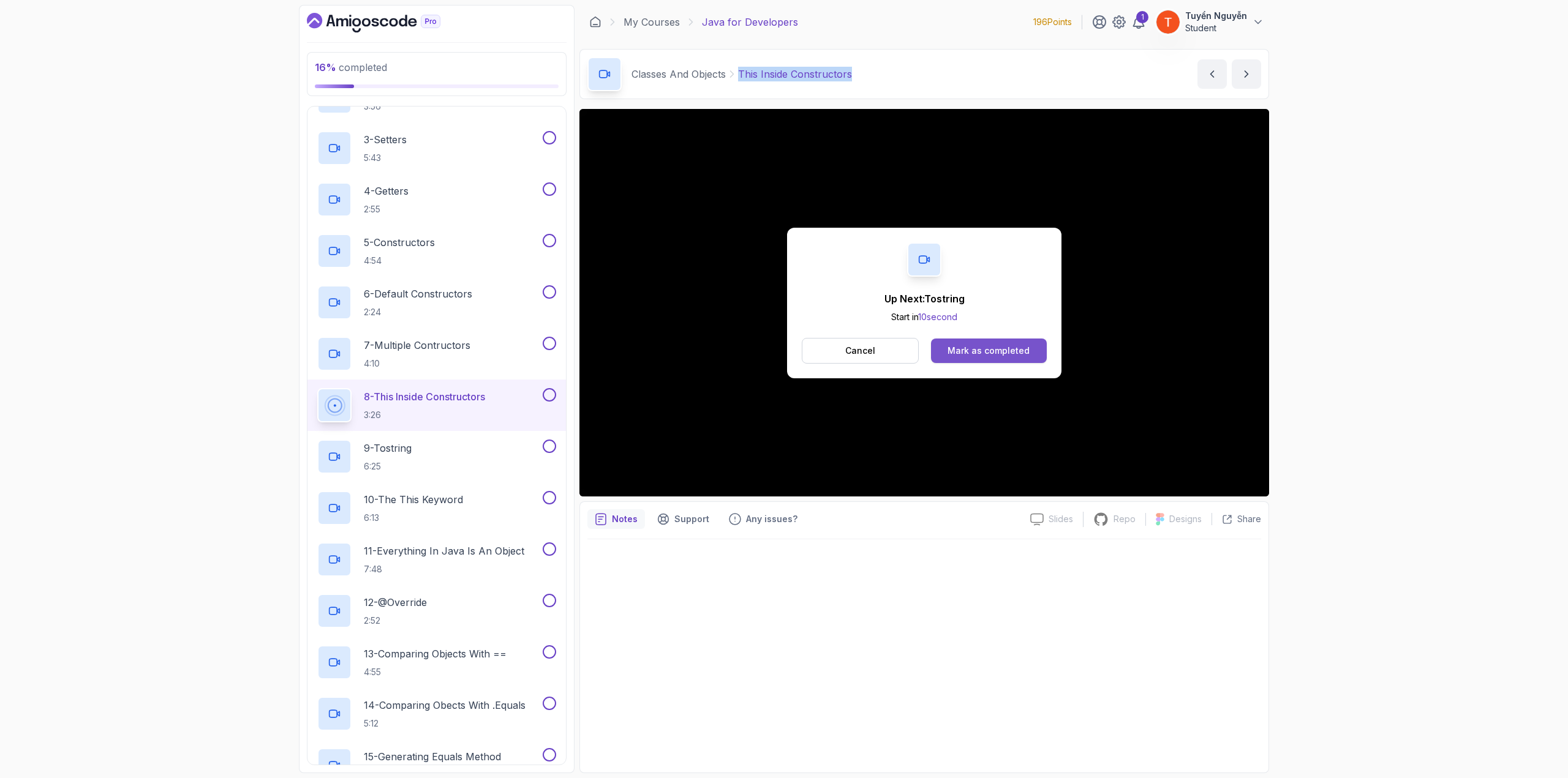
click at [996, 346] on div "Mark as completed" at bounding box center [989, 351] width 82 height 13
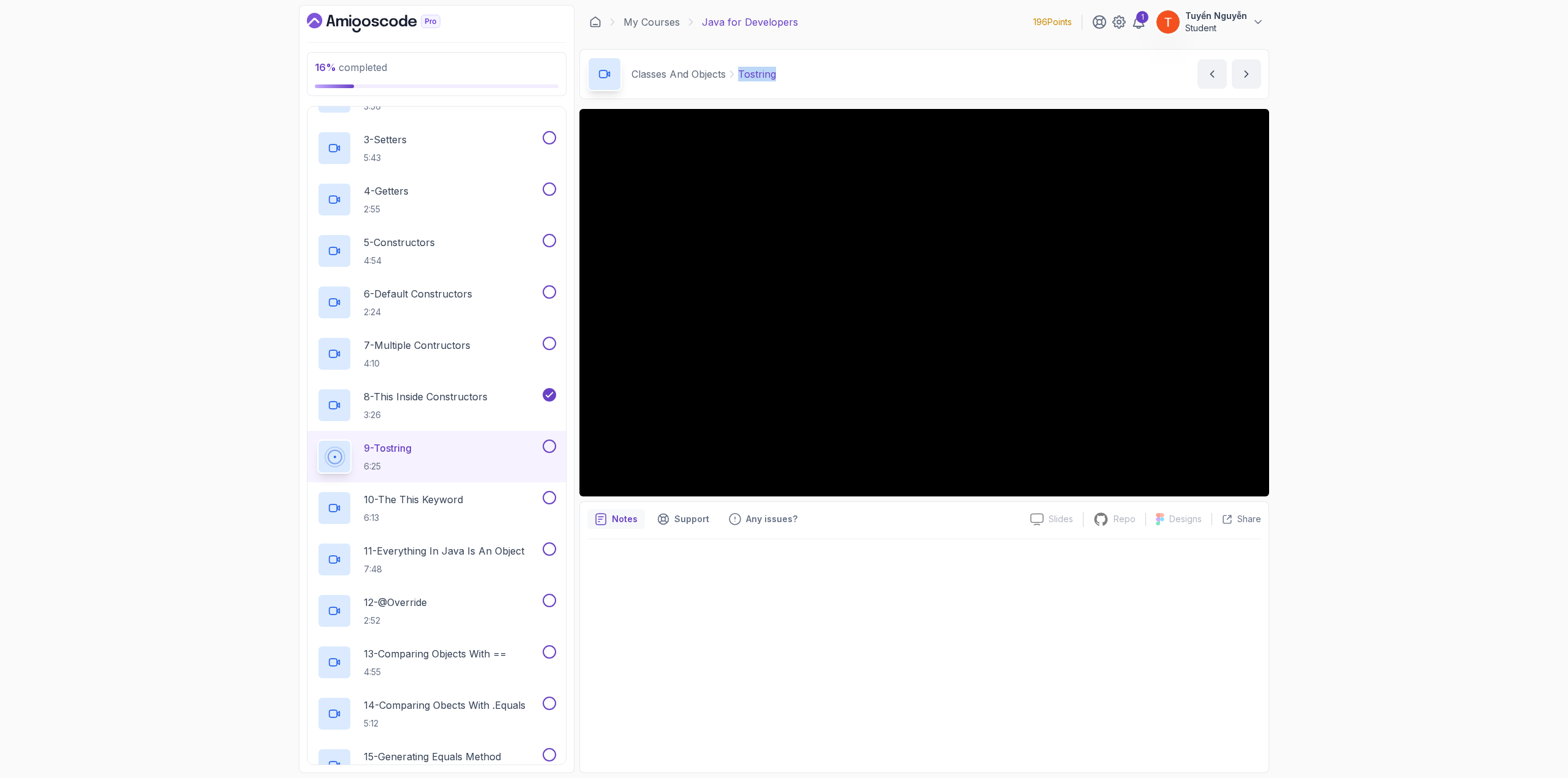
copy p "Tostring"
drag, startPoint x: 741, startPoint y: 69, endPoint x: 811, endPoint y: 89, distance: 72.8
click at [811, 89] on div "Classes And Objects Tostring Tostring by nelson" at bounding box center [923, 74] width 689 height 50
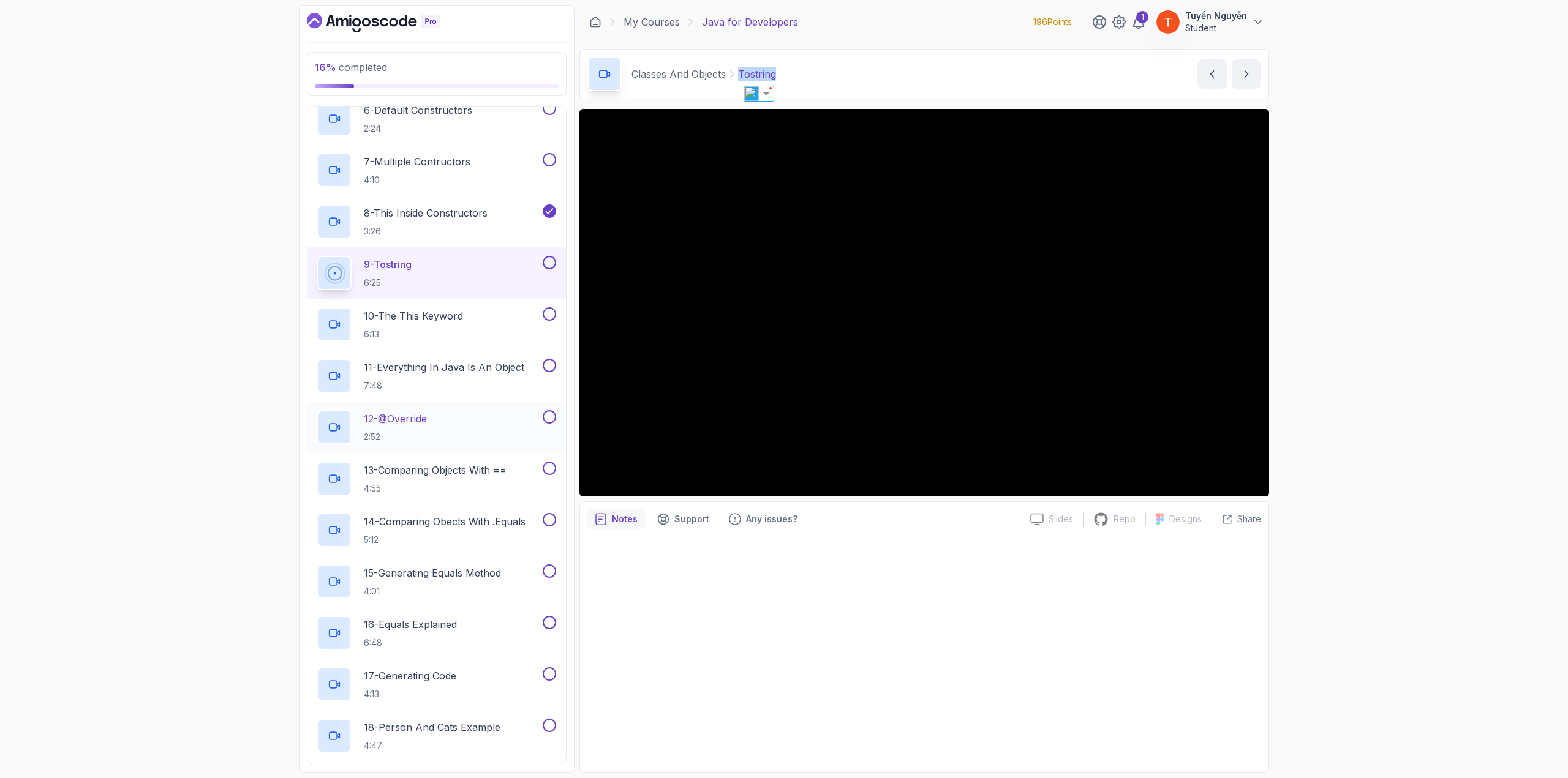
scroll to position [888, 0]
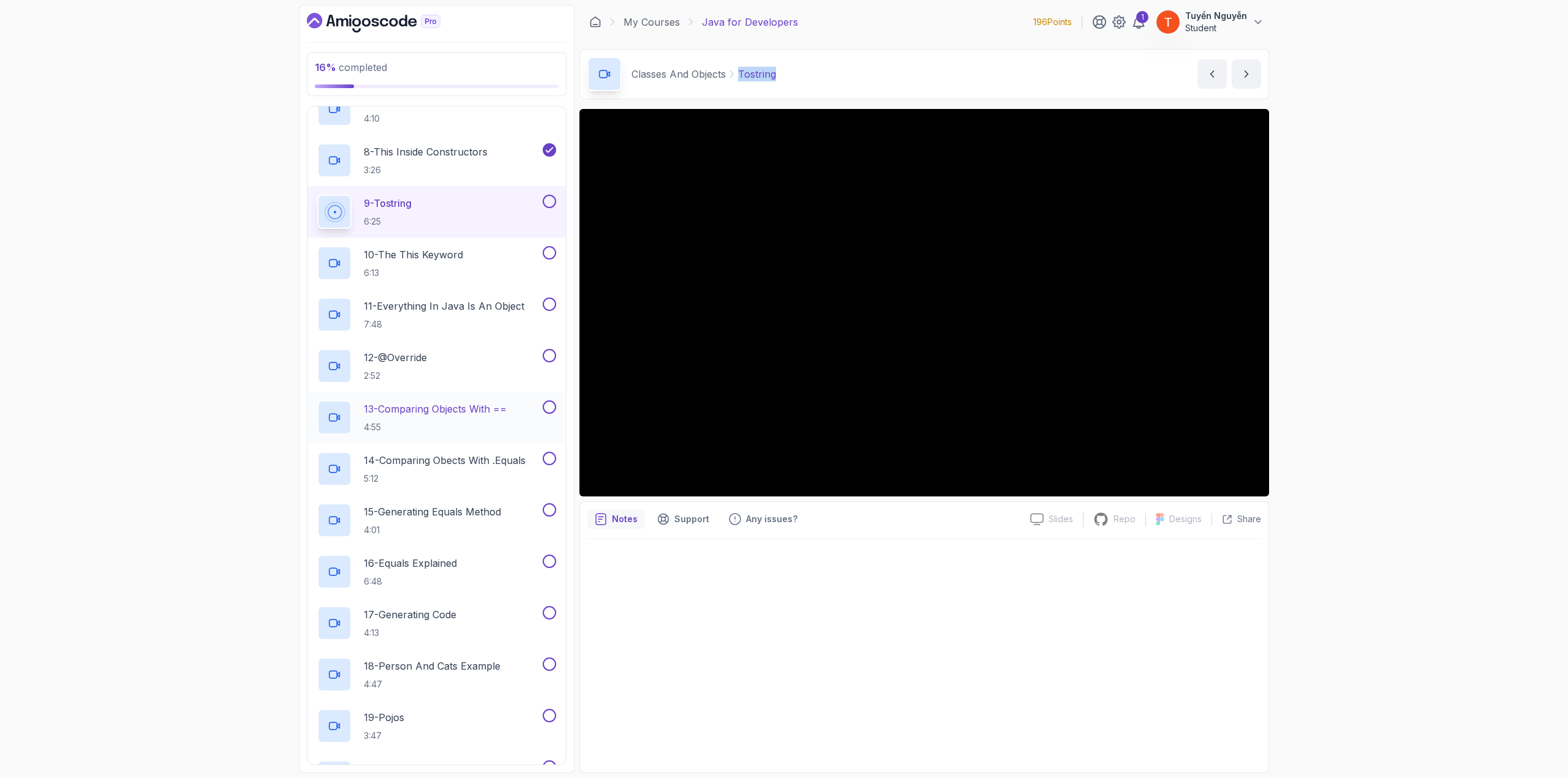
click at [436, 406] on p "13 - Comparing Objects With ==" at bounding box center [435, 409] width 143 height 15
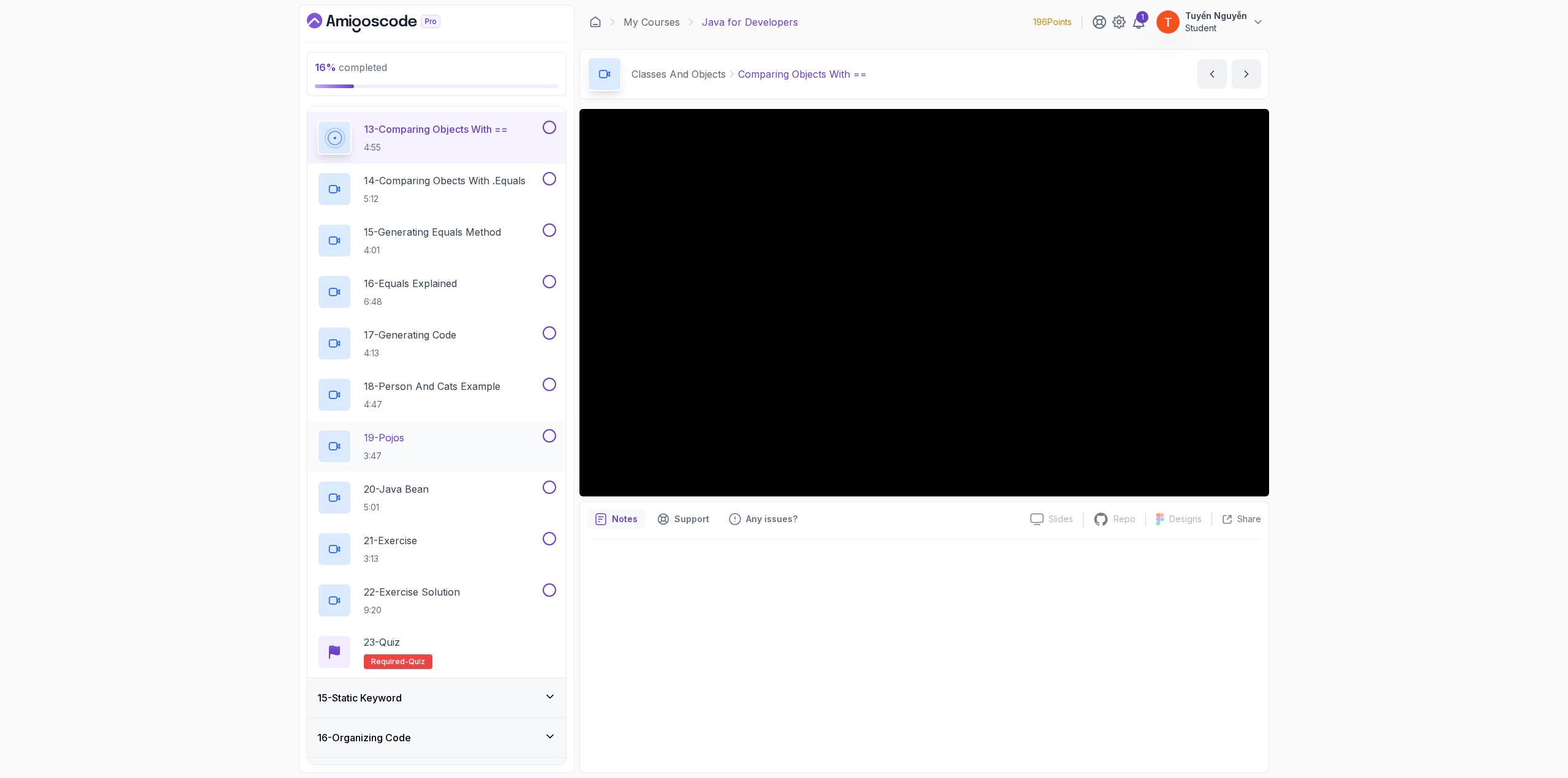
scroll to position [1194, 0]
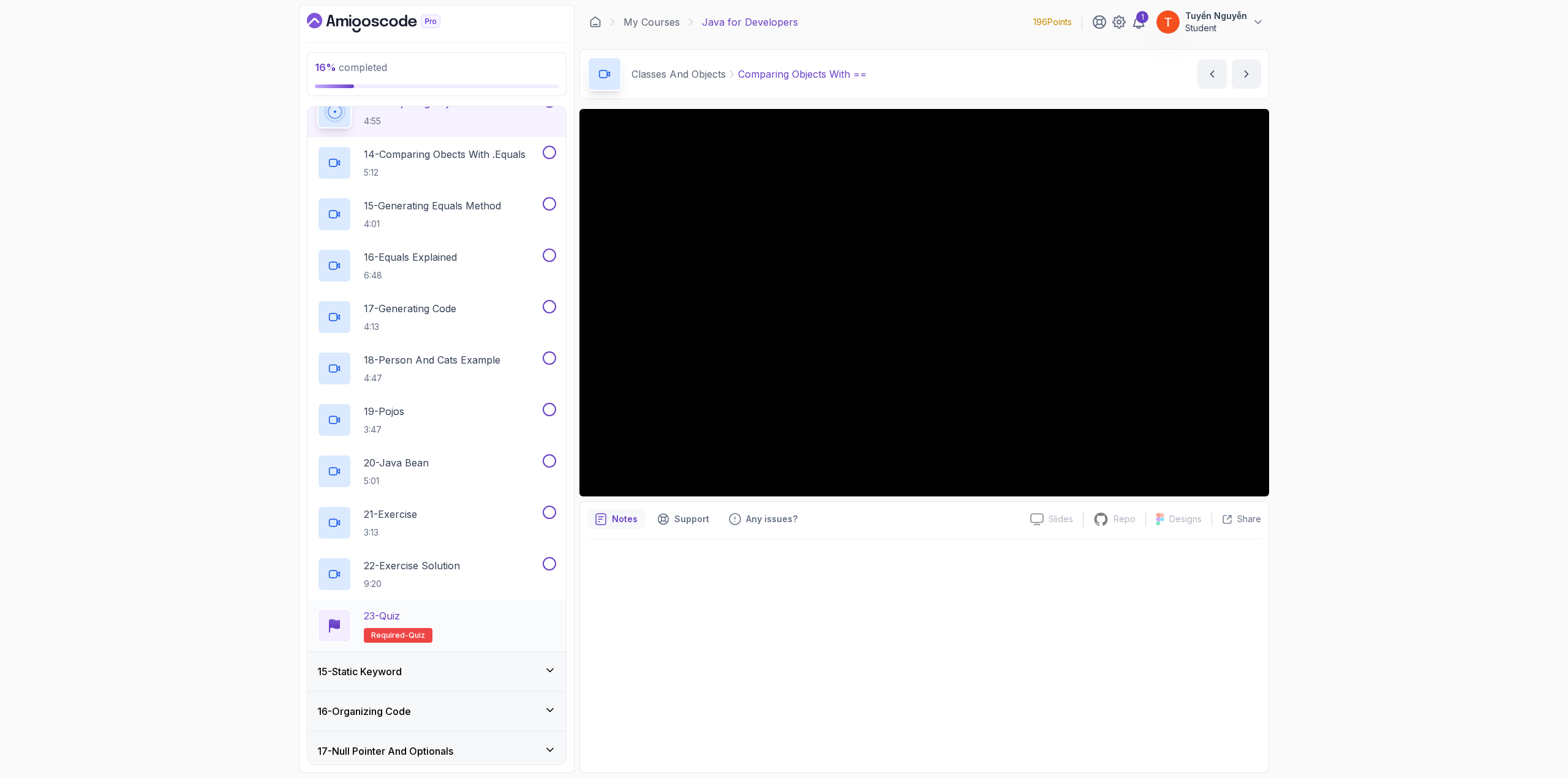
click at [409, 614] on div "23 - Quiz" at bounding box center [397, 615] width 68 height 15
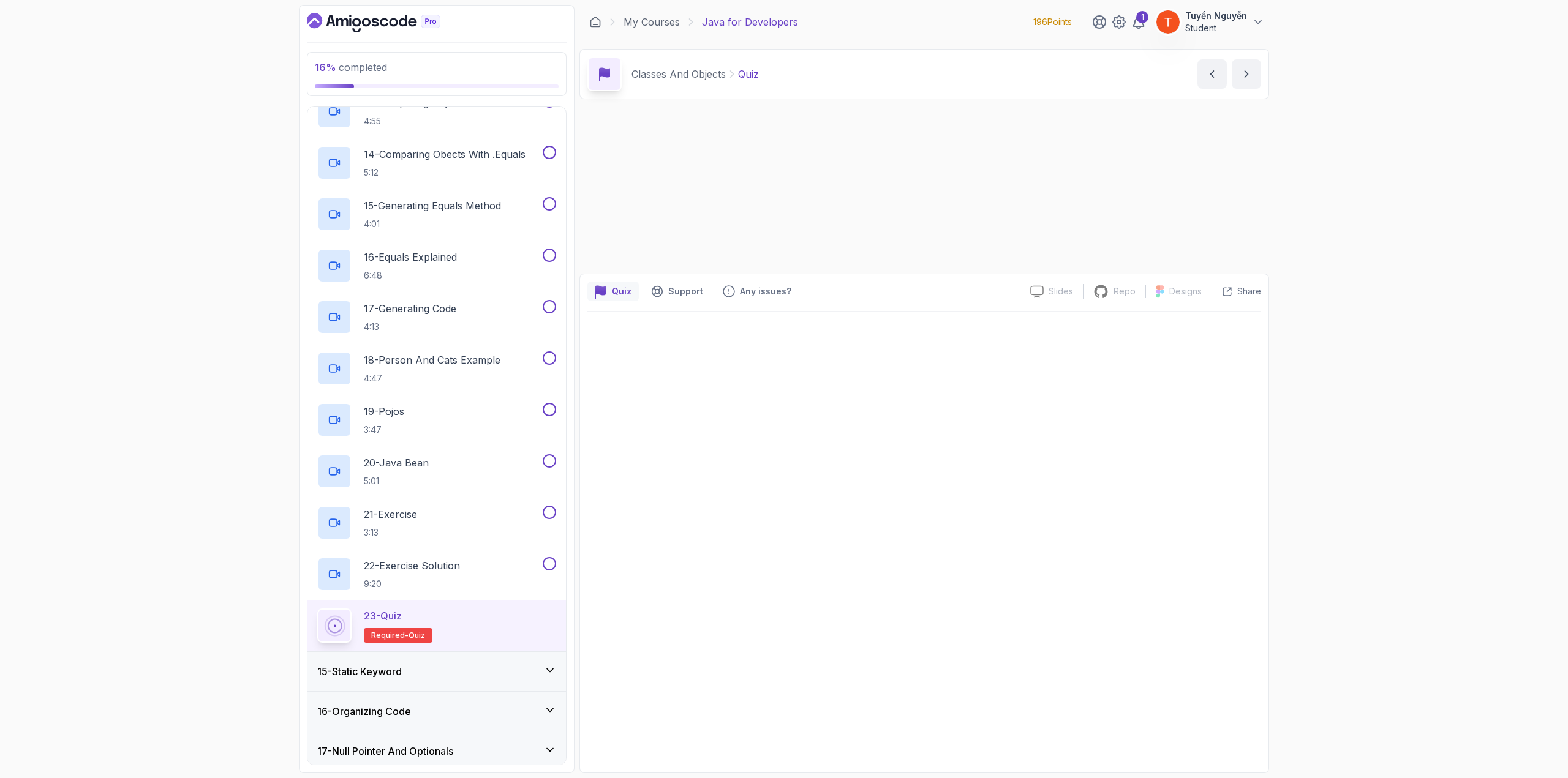
scroll to position [1202, 0]
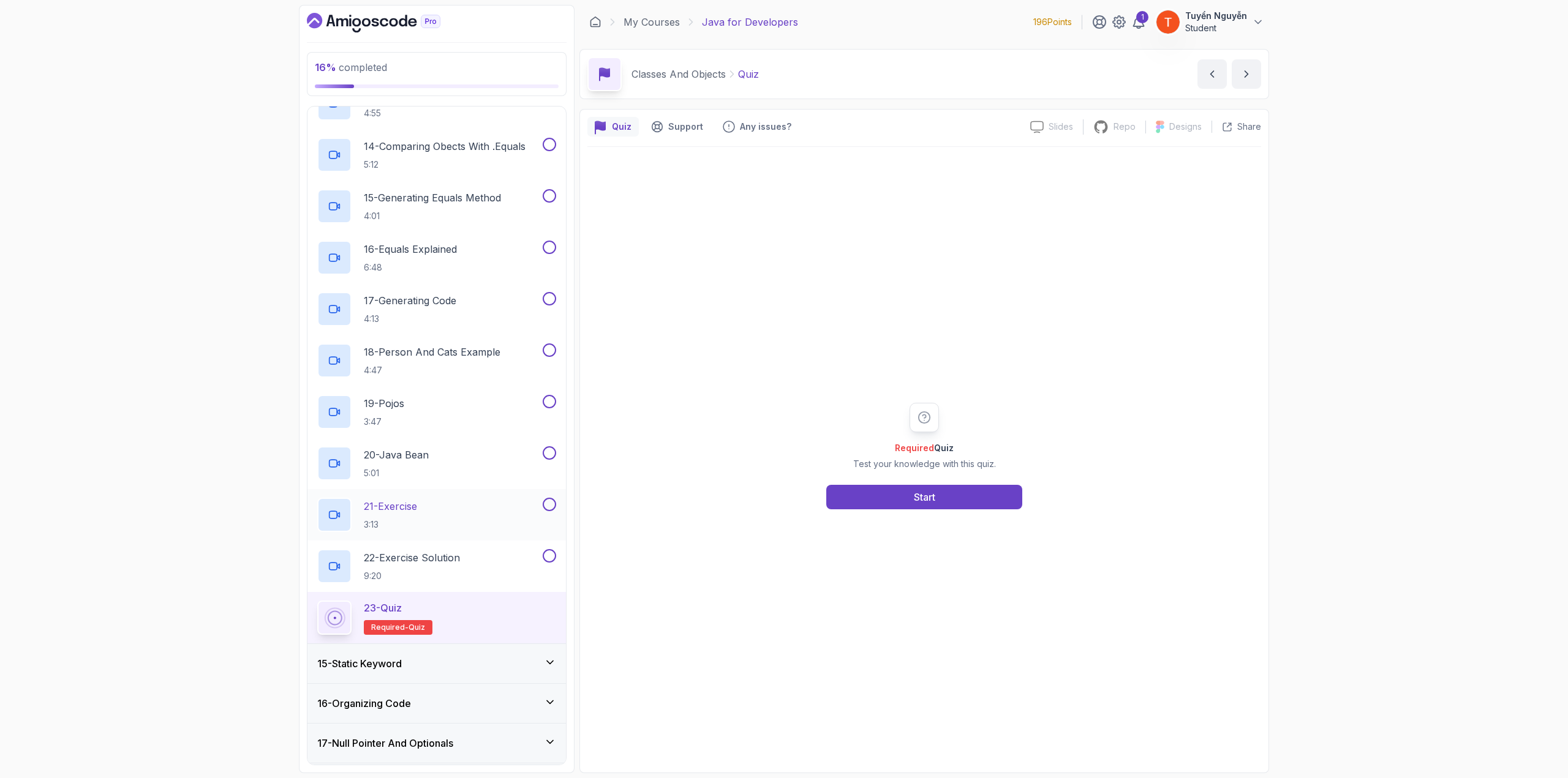
click at [411, 502] on p "21 - Exercise" at bounding box center [390, 506] width 53 height 15
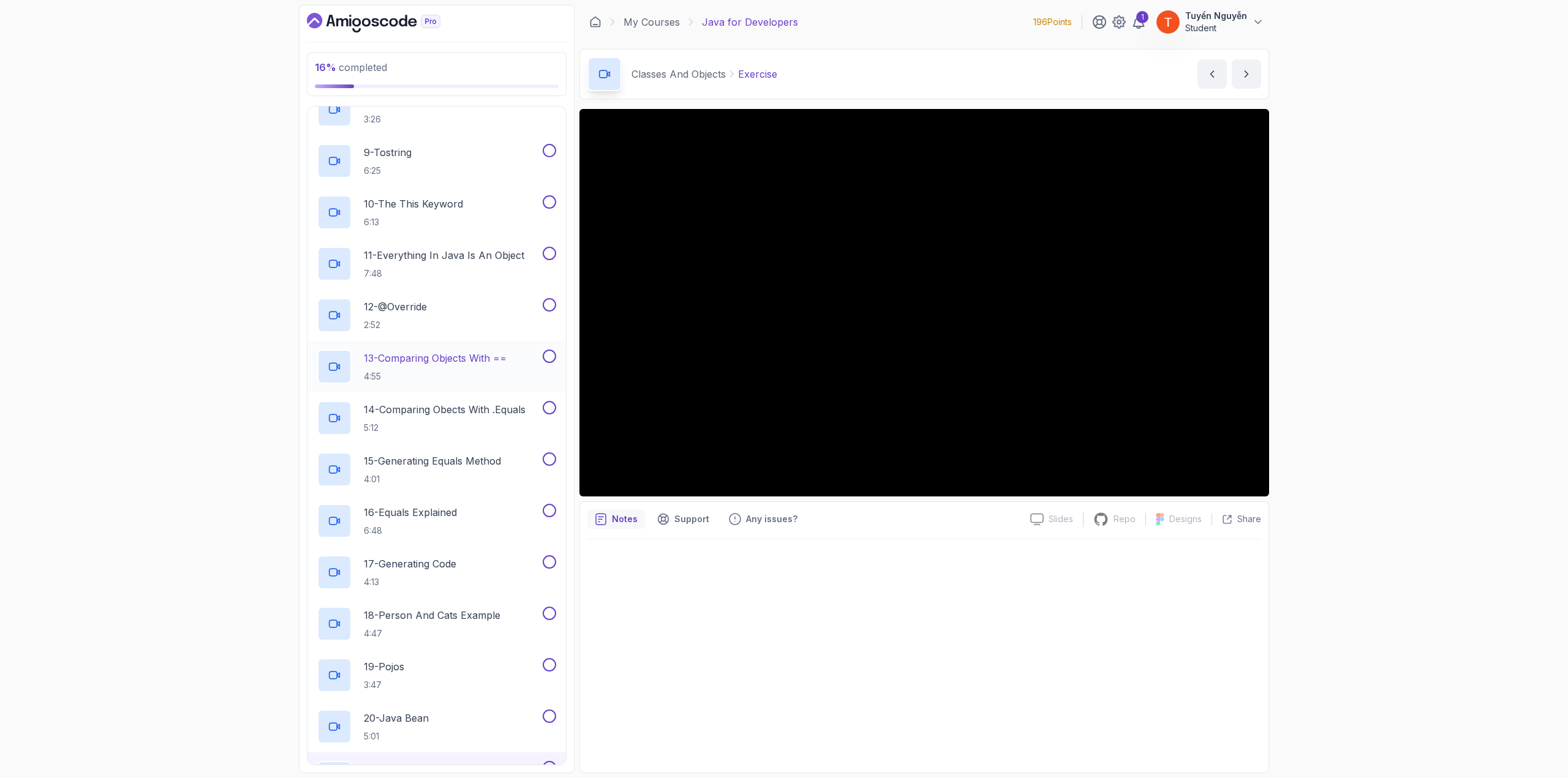
scroll to position [957, 0]
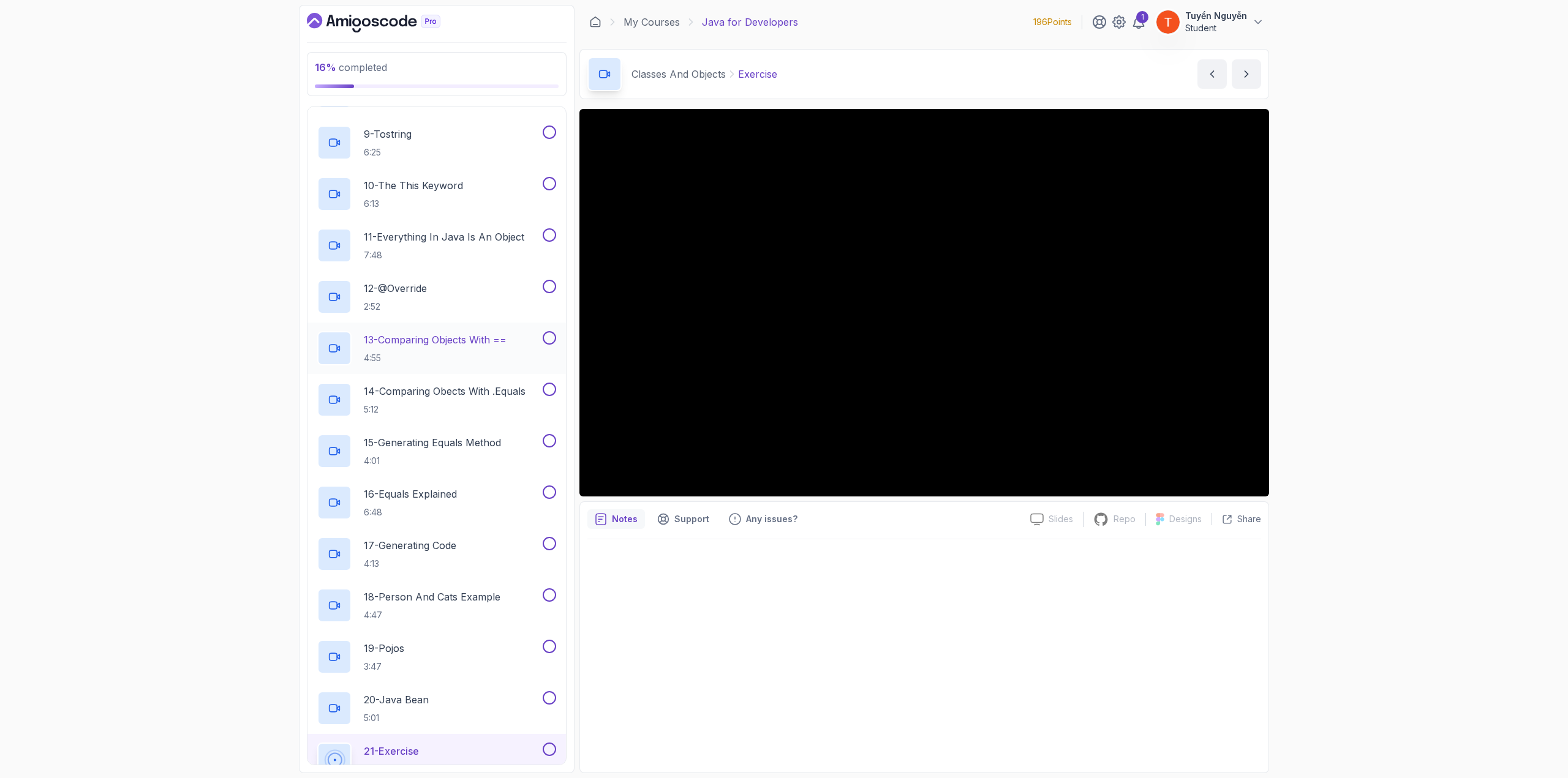
click at [488, 332] on p "13 - Comparing Objects With ==" at bounding box center [435, 340] width 143 height 15
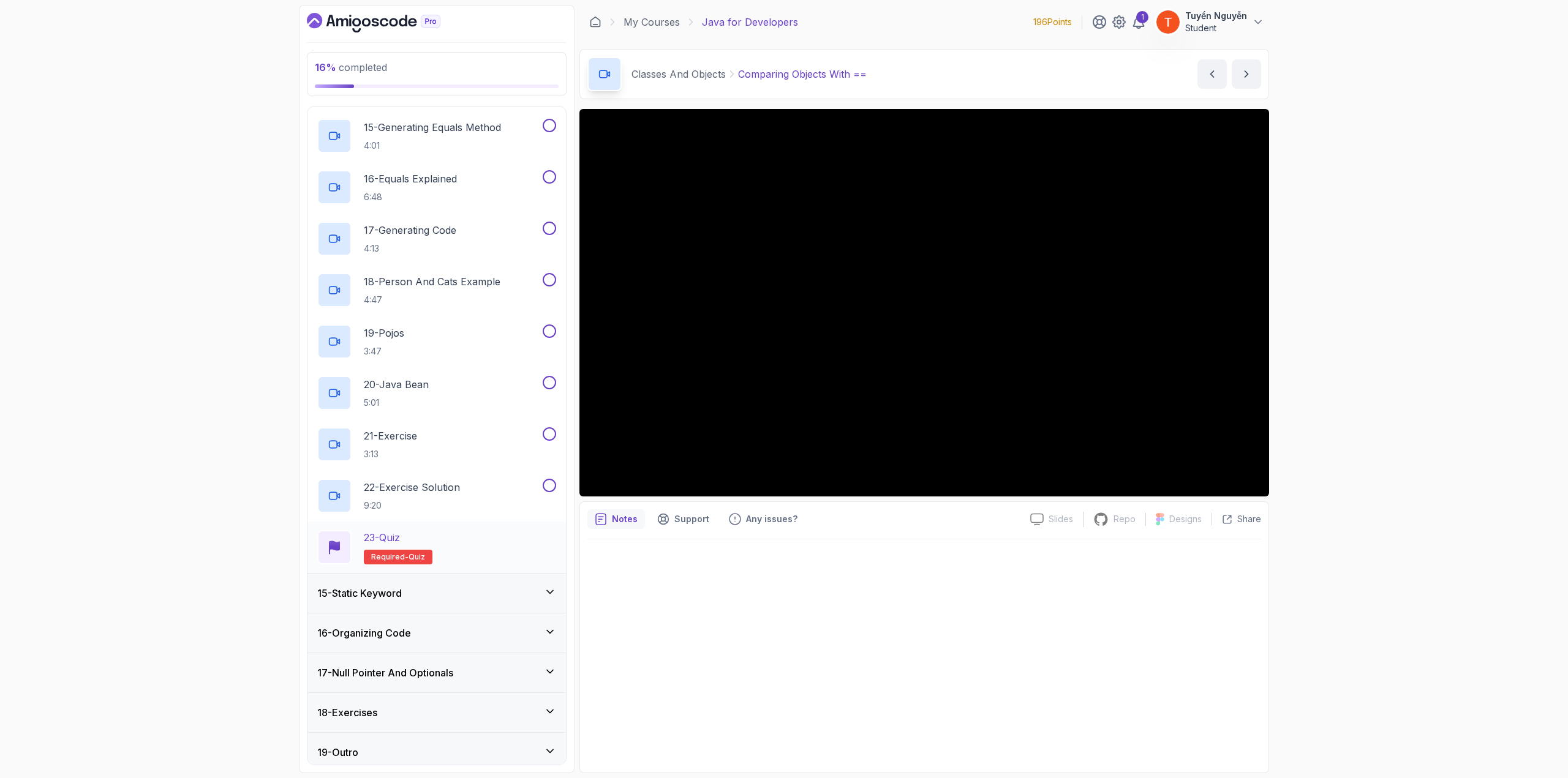
scroll to position [1275, 0]
click at [428, 585] on div "15 - Static Keyword" at bounding box center [436, 590] width 239 height 15
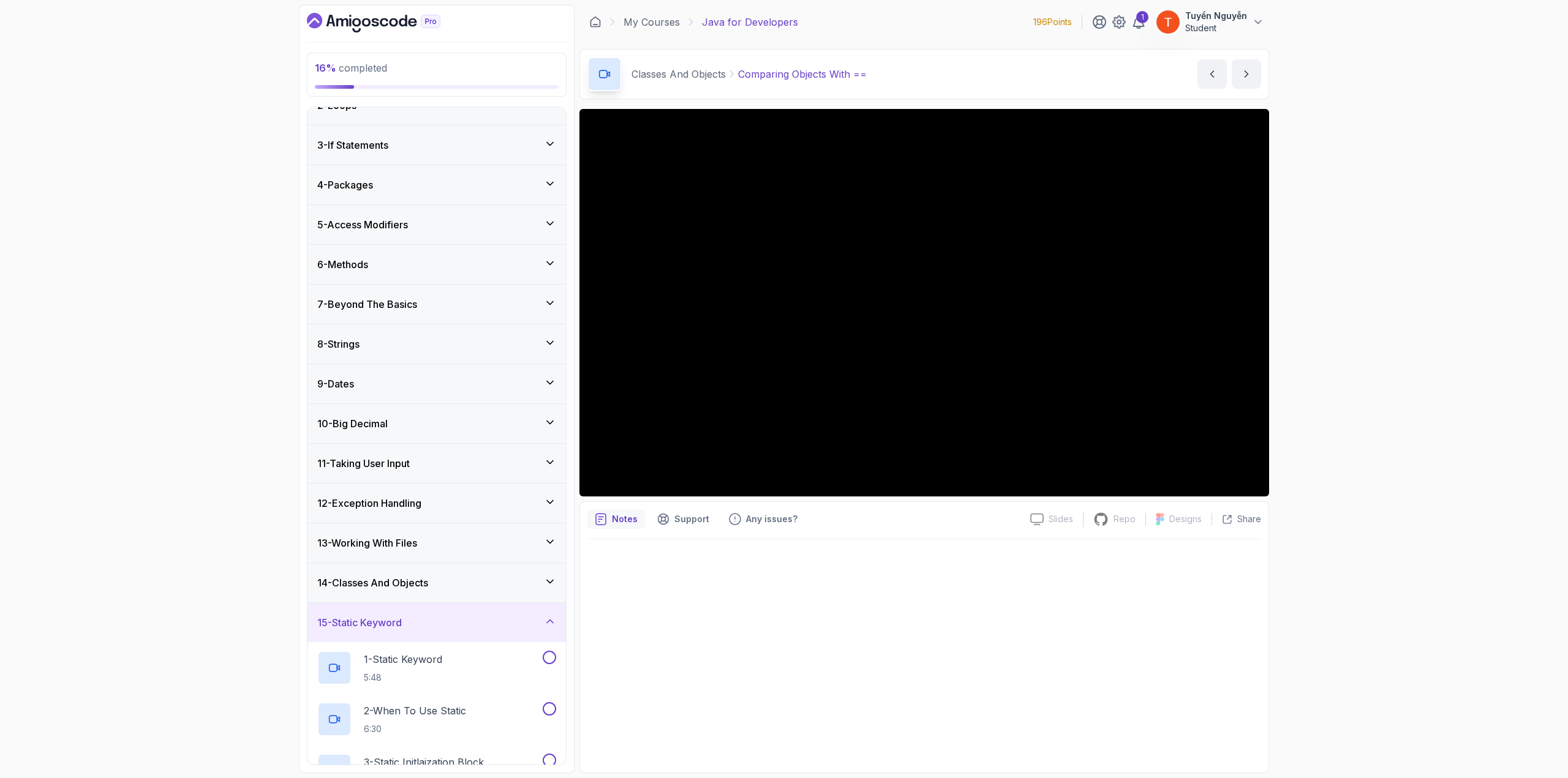
scroll to position [245, 0]
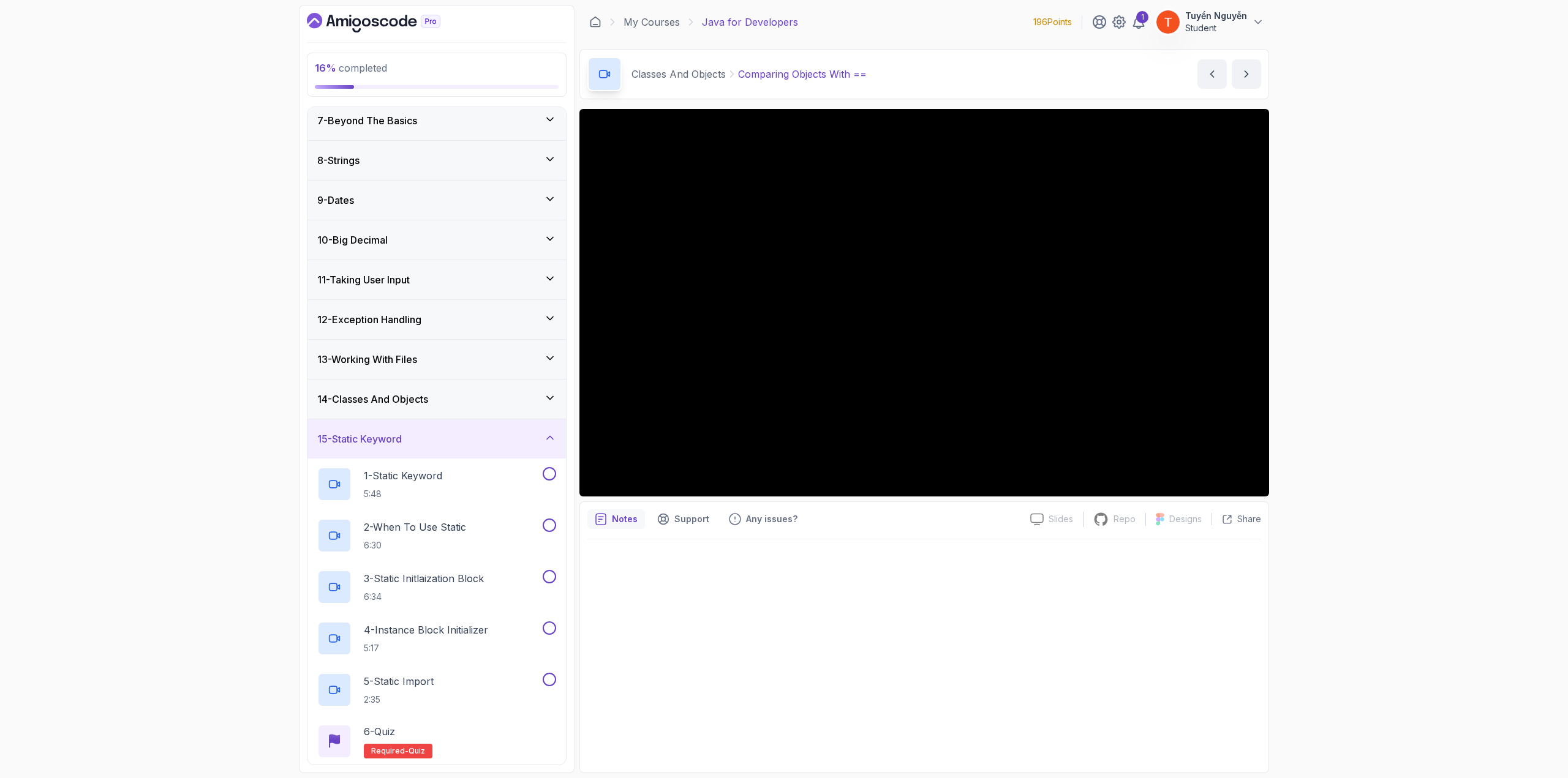
click at [429, 403] on div "14 - Classes And Objects" at bounding box center [436, 399] width 258 height 39
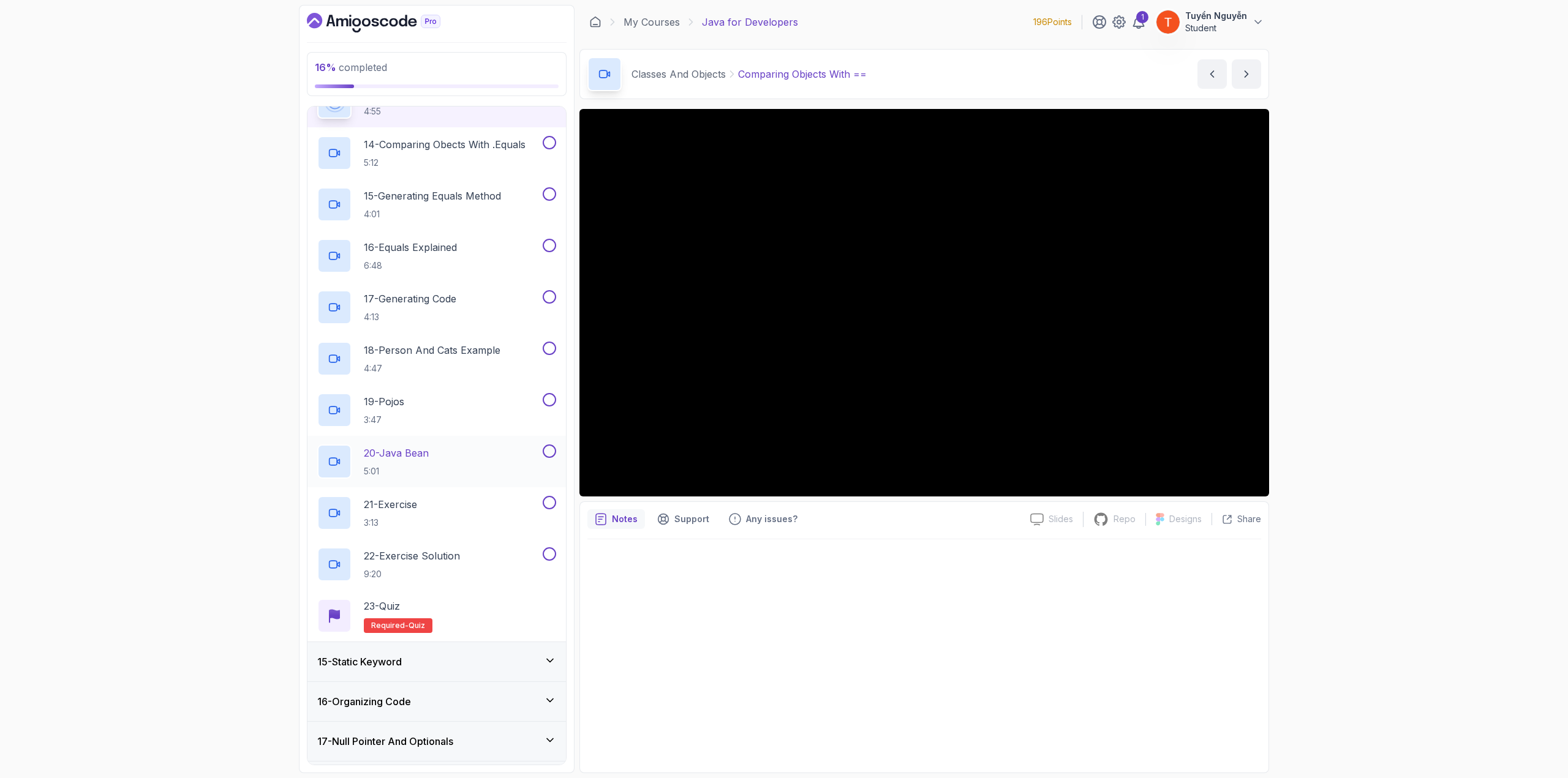
scroll to position [1275, 0]
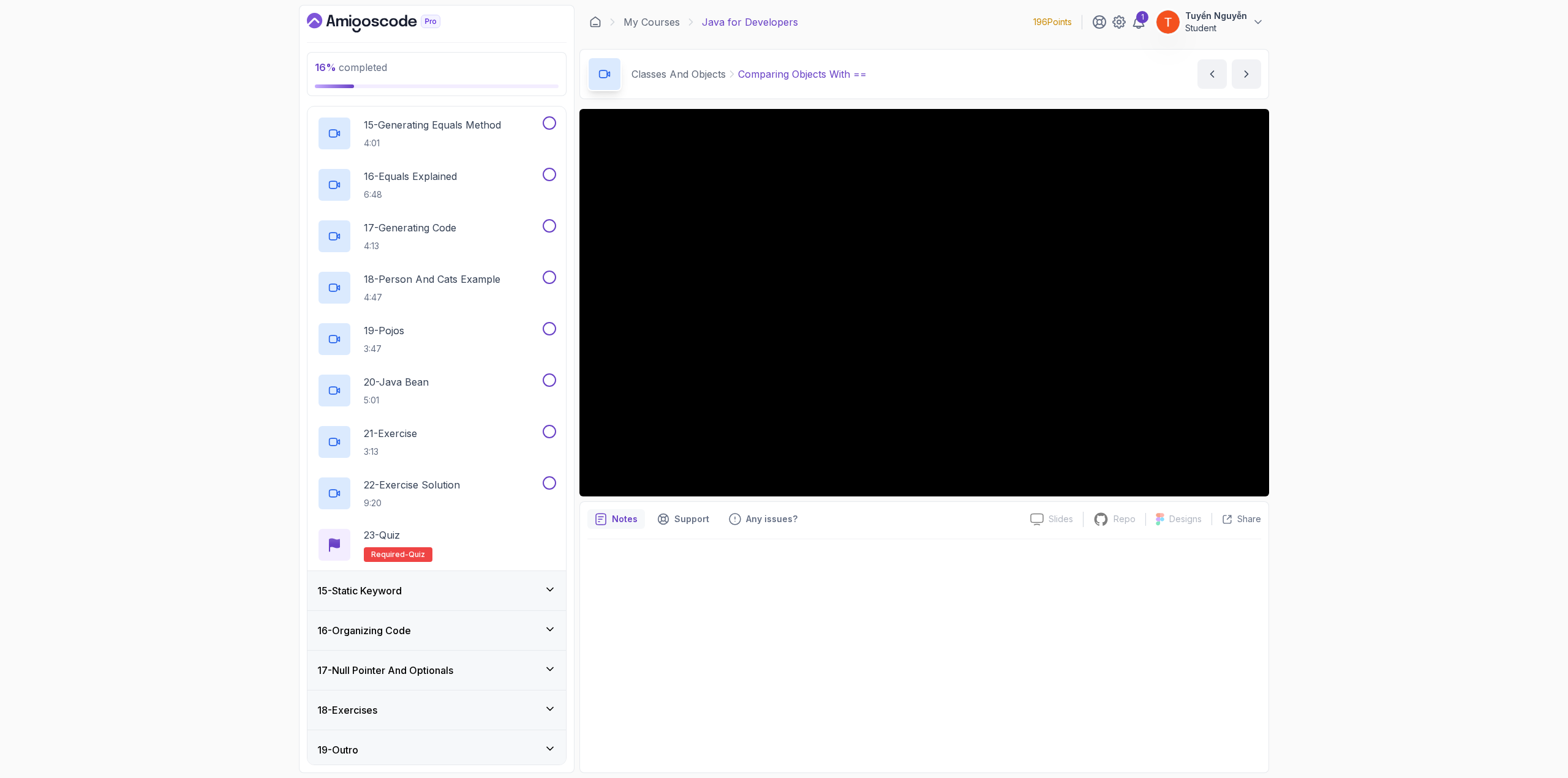
click at [400, 585] on h3 "15 - Static Keyword" at bounding box center [359, 590] width 85 height 15
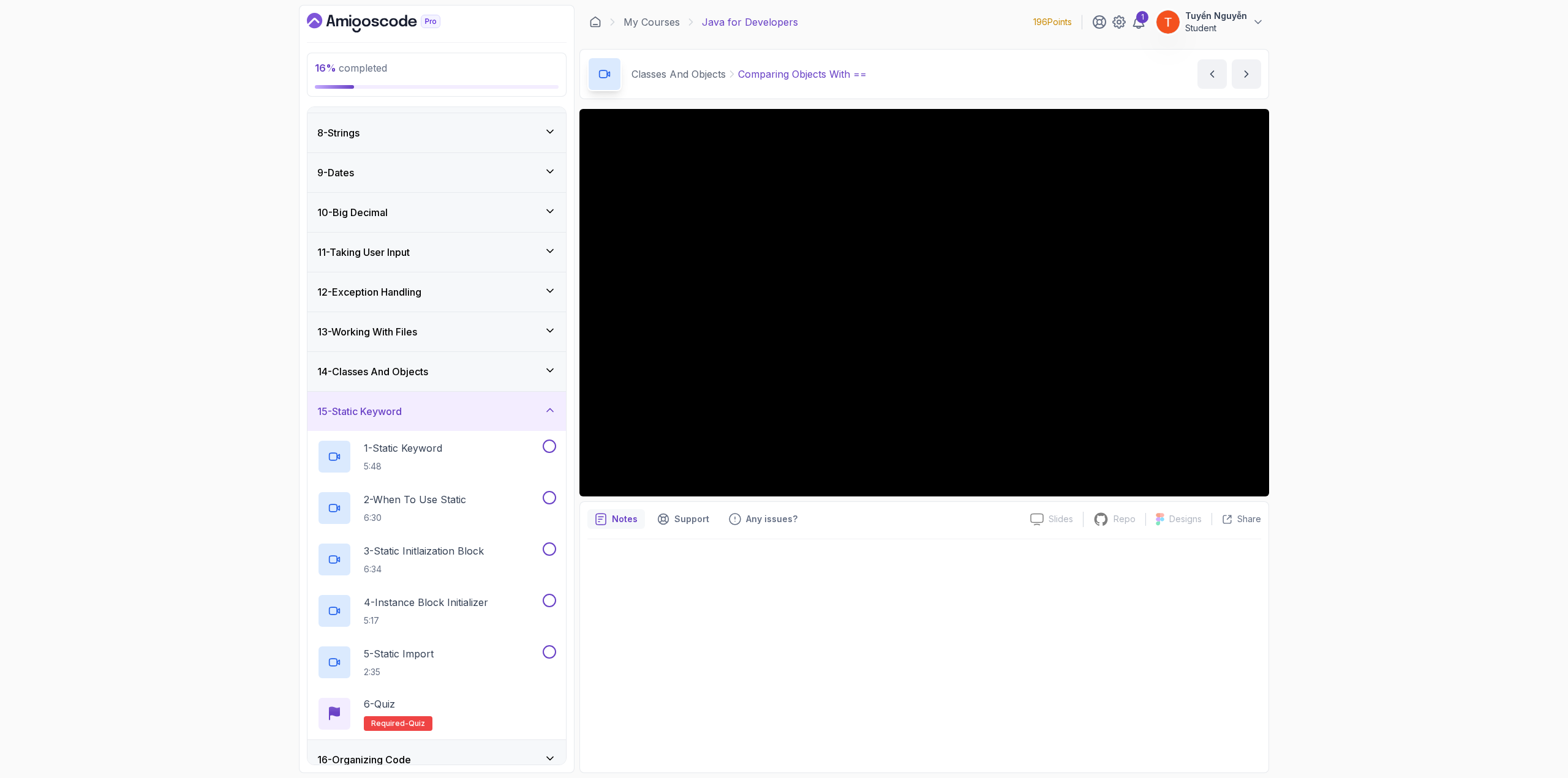
scroll to position [215, 0]
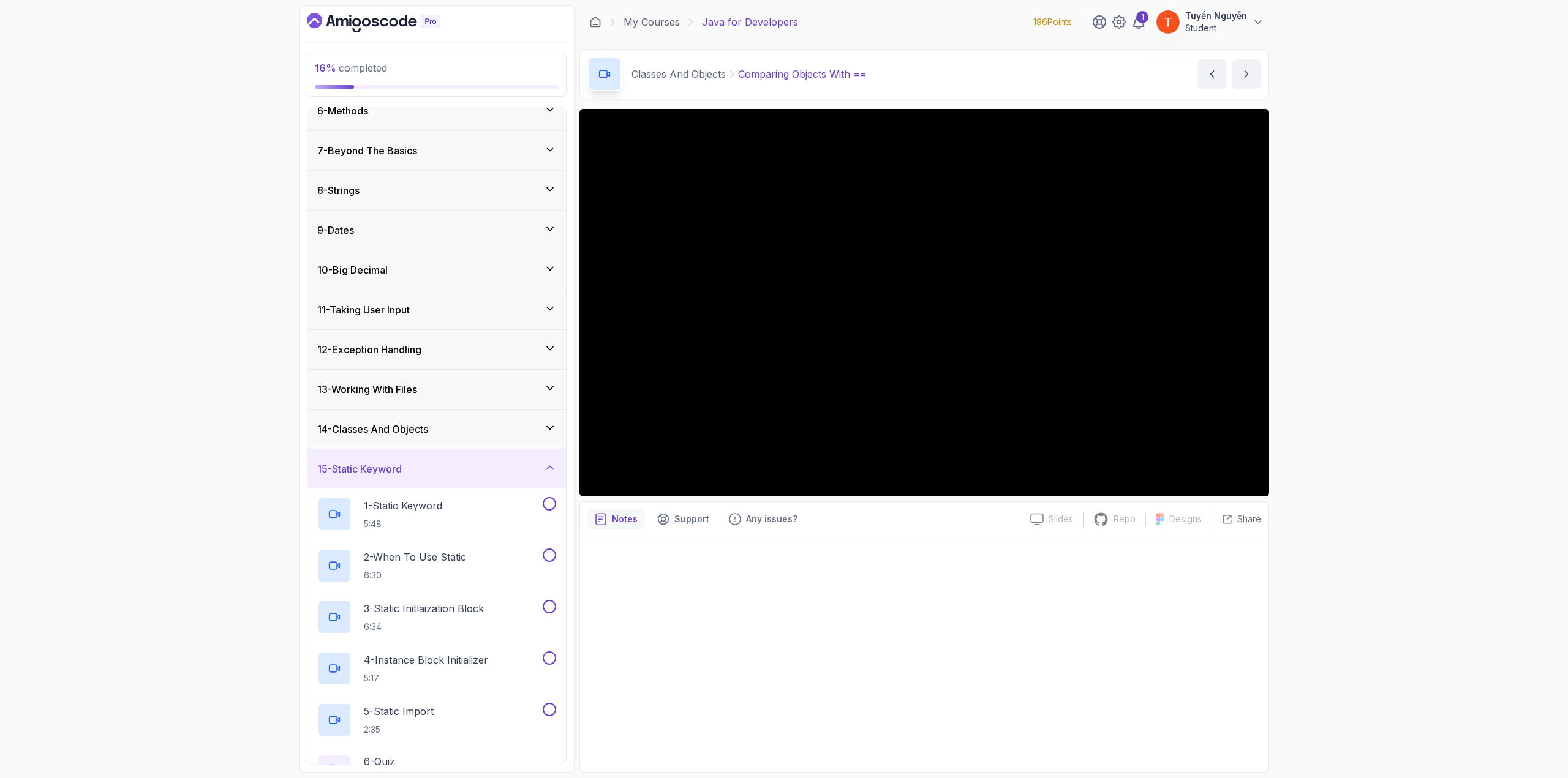
click at [397, 415] on div "14 - Classes And Objects" at bounding box center [436, 429] width 258 height 39
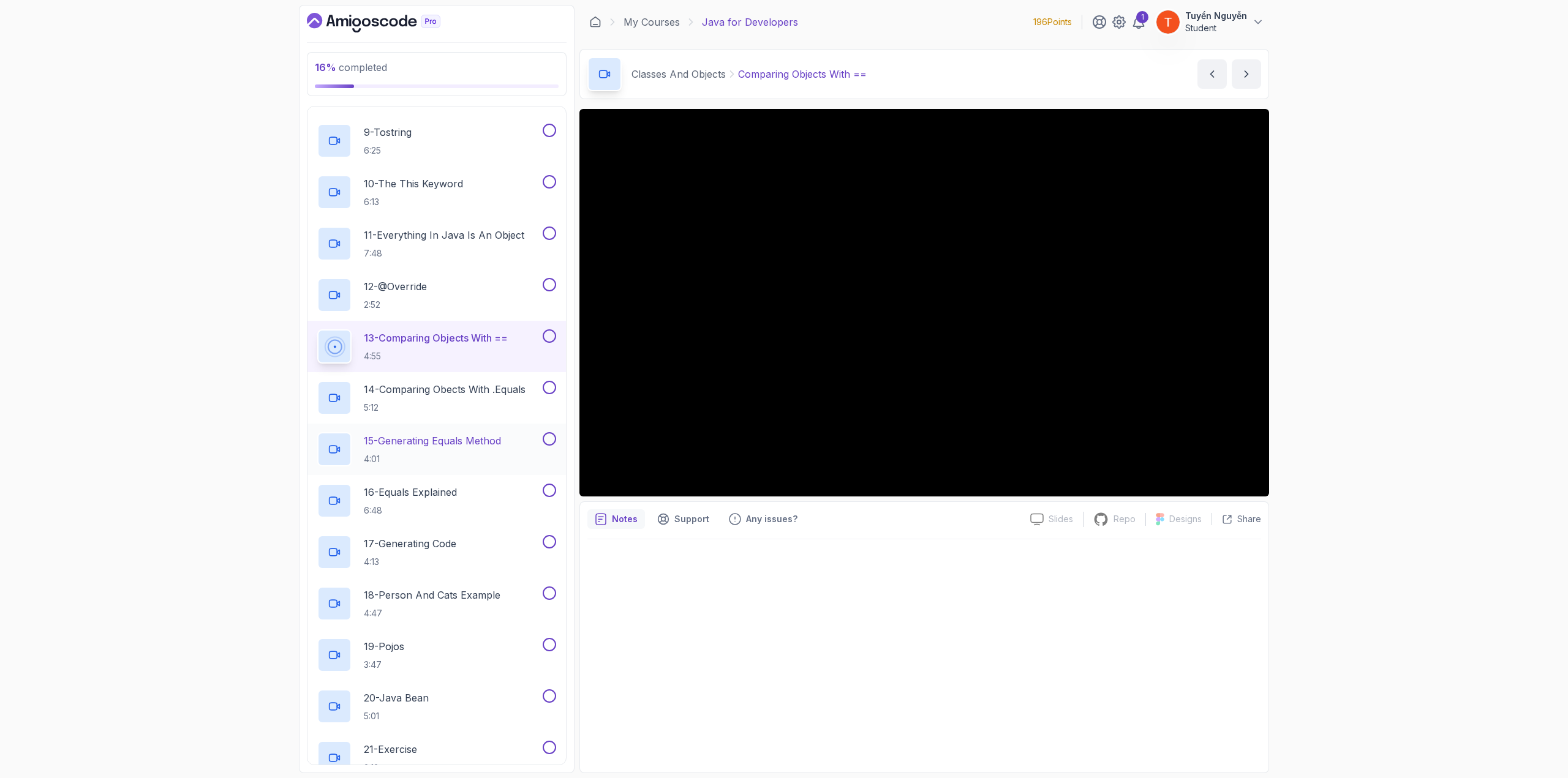
scroll to position [888, 0]
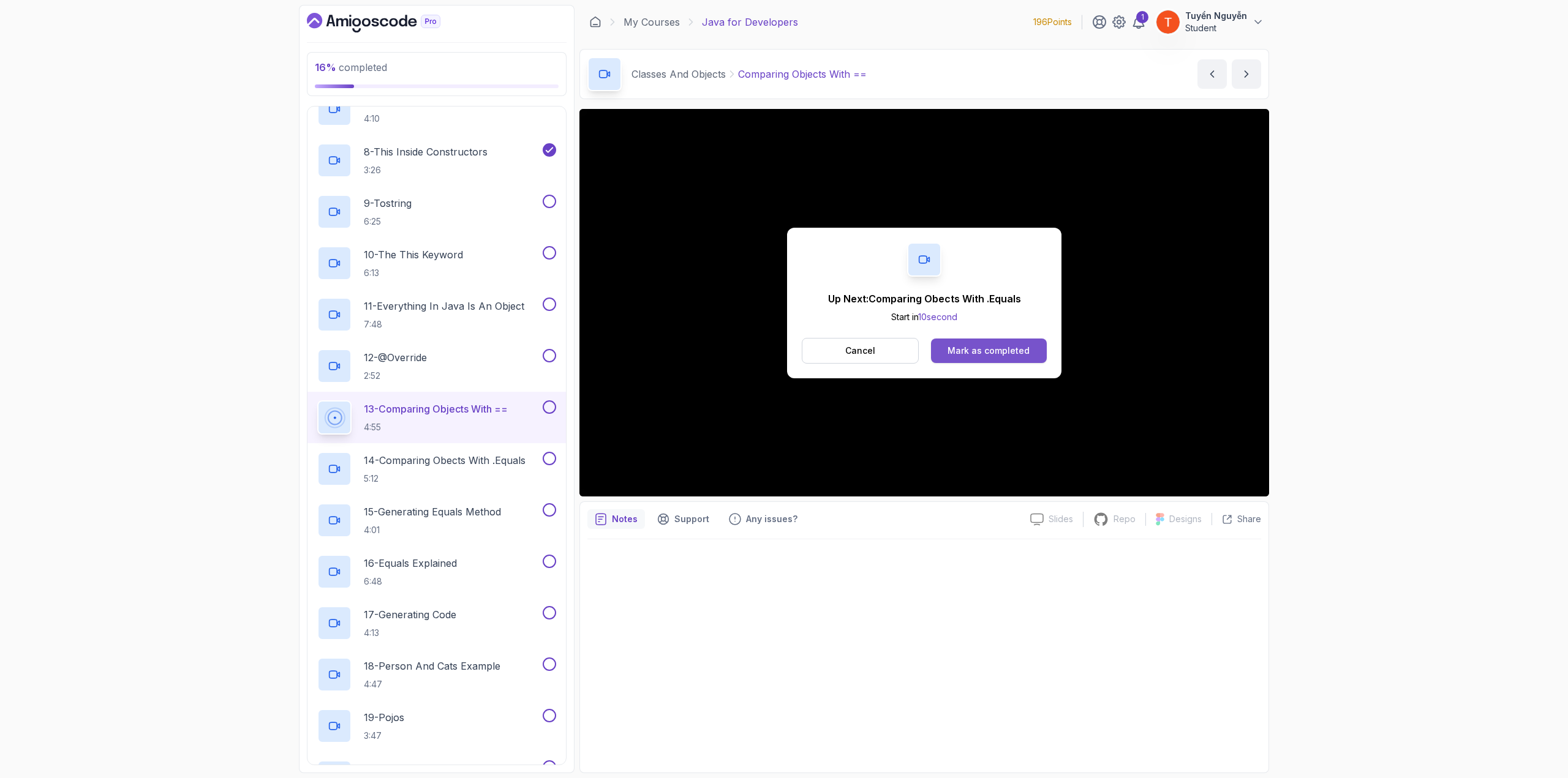
click at [965, 346] on div "Mark as completed" at bounding box center [989, 351] width 82 height 13
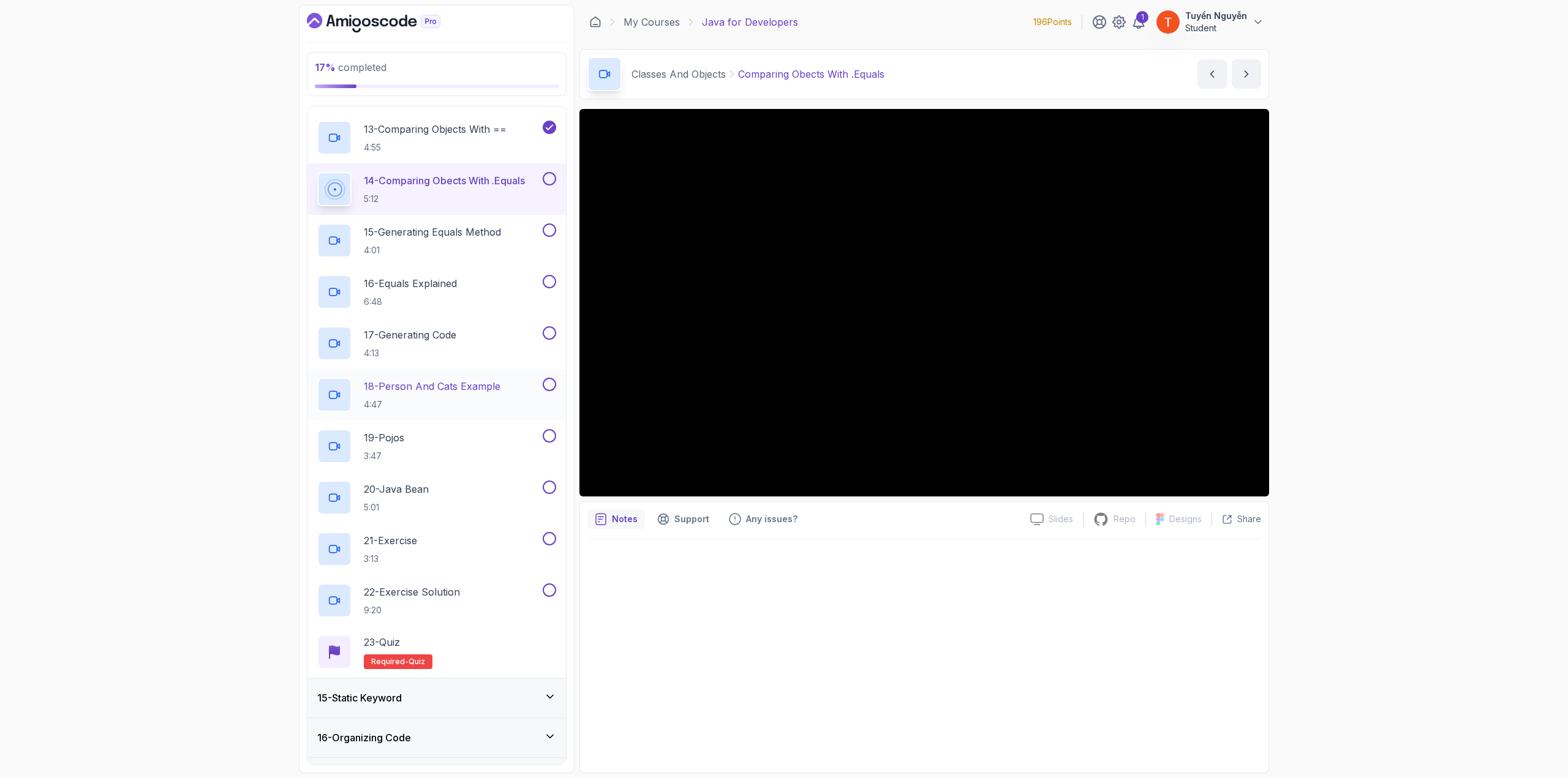
scroll to position [1194, 0]
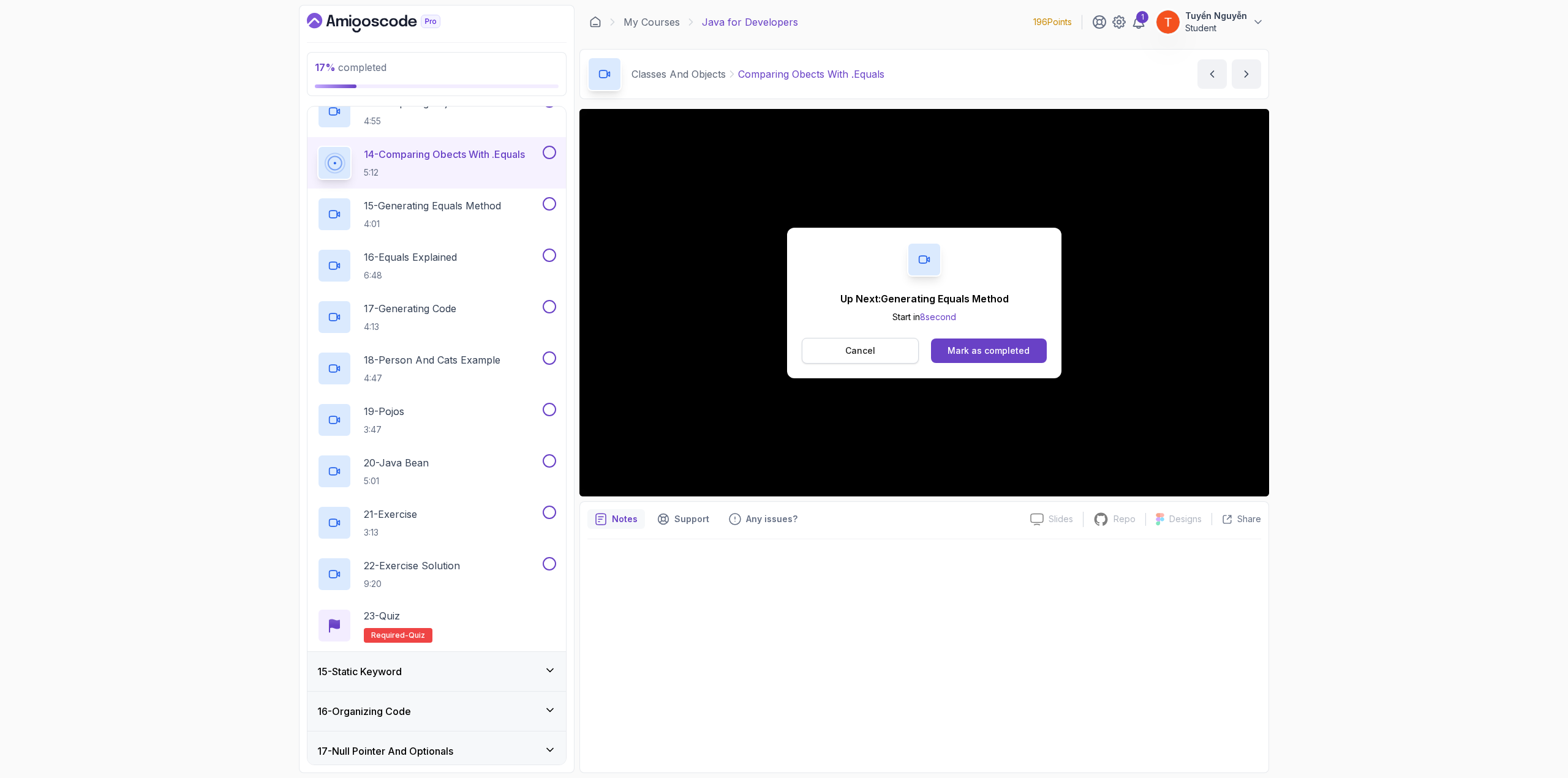
click at [853, 353] on p "Cancel" at bounding box center [860, 351] width 30 height 13
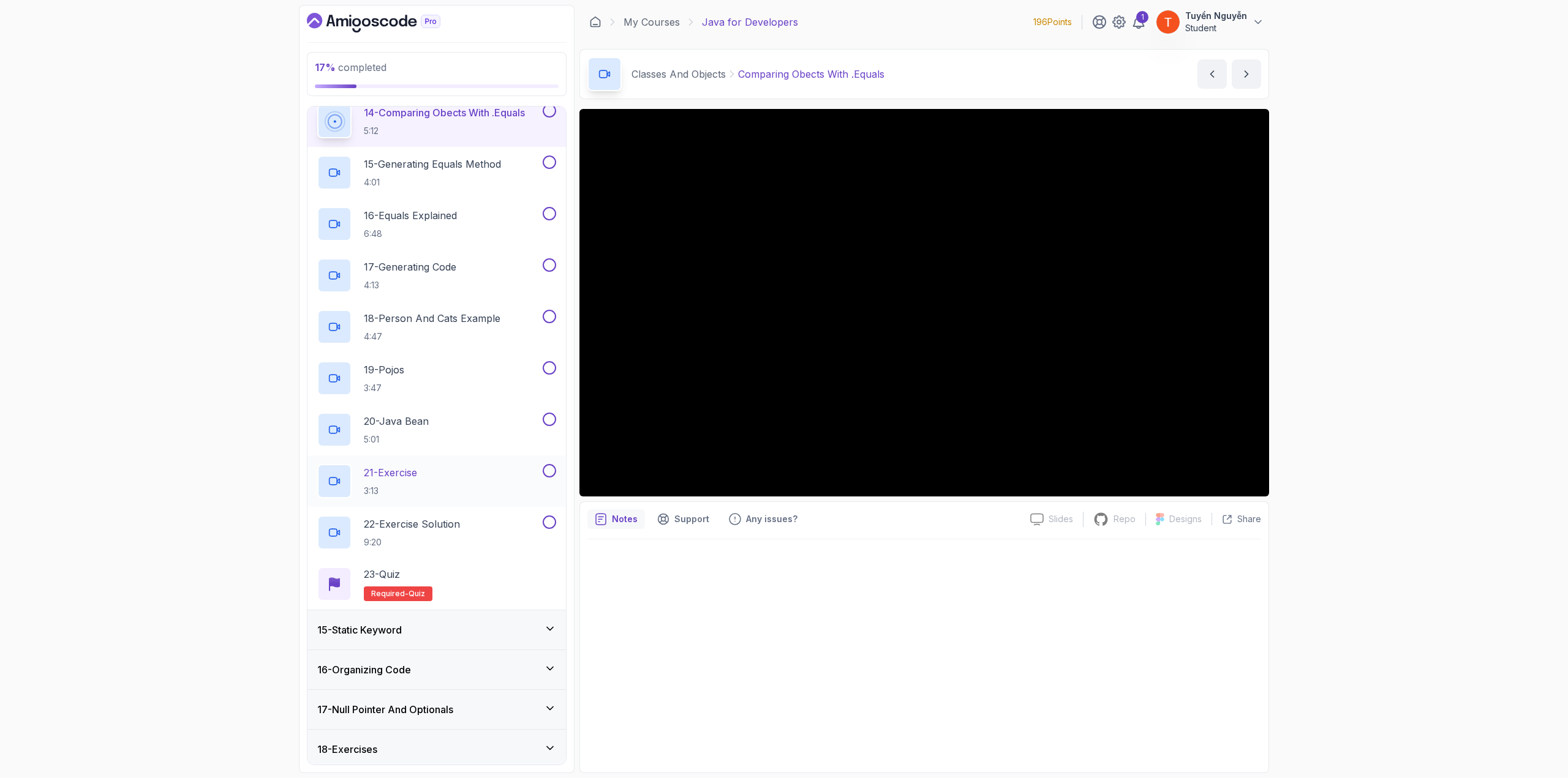
scroll to position [1275, 0]
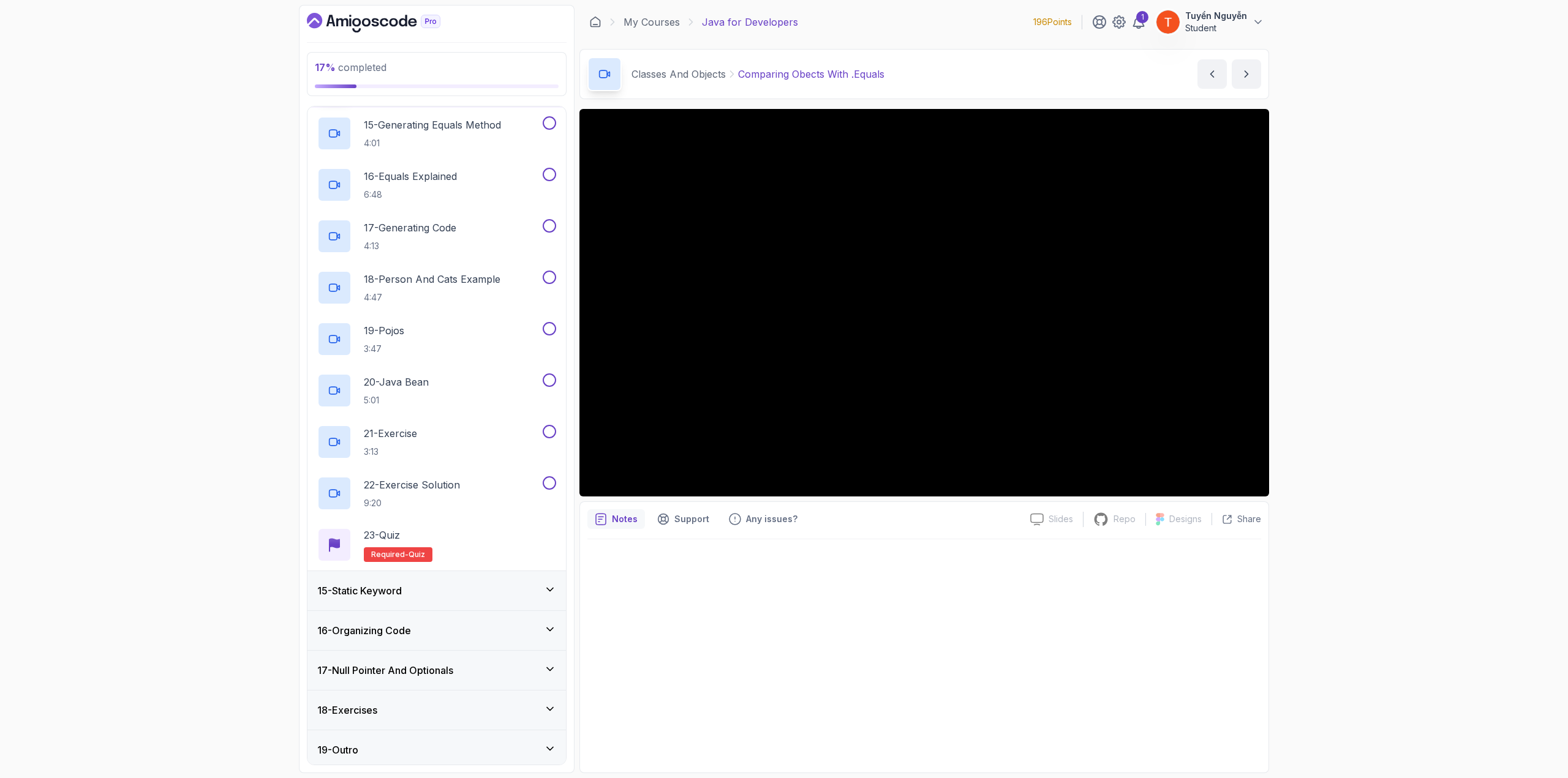
click at [430, 592] on div "15 - Static Keyword" at bounding box center [436, 590] width 239 height 15
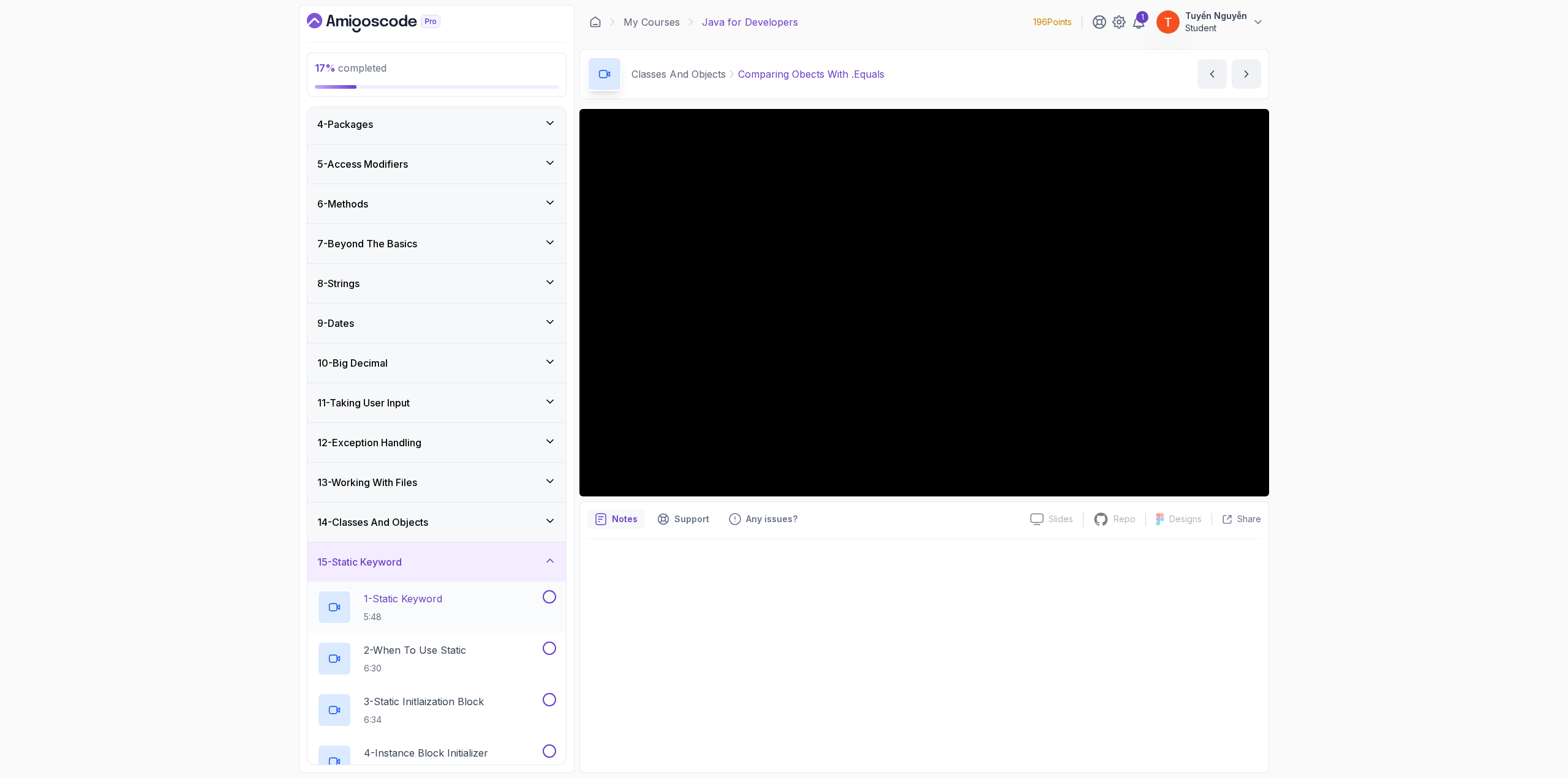
scroll to position [95, 0]
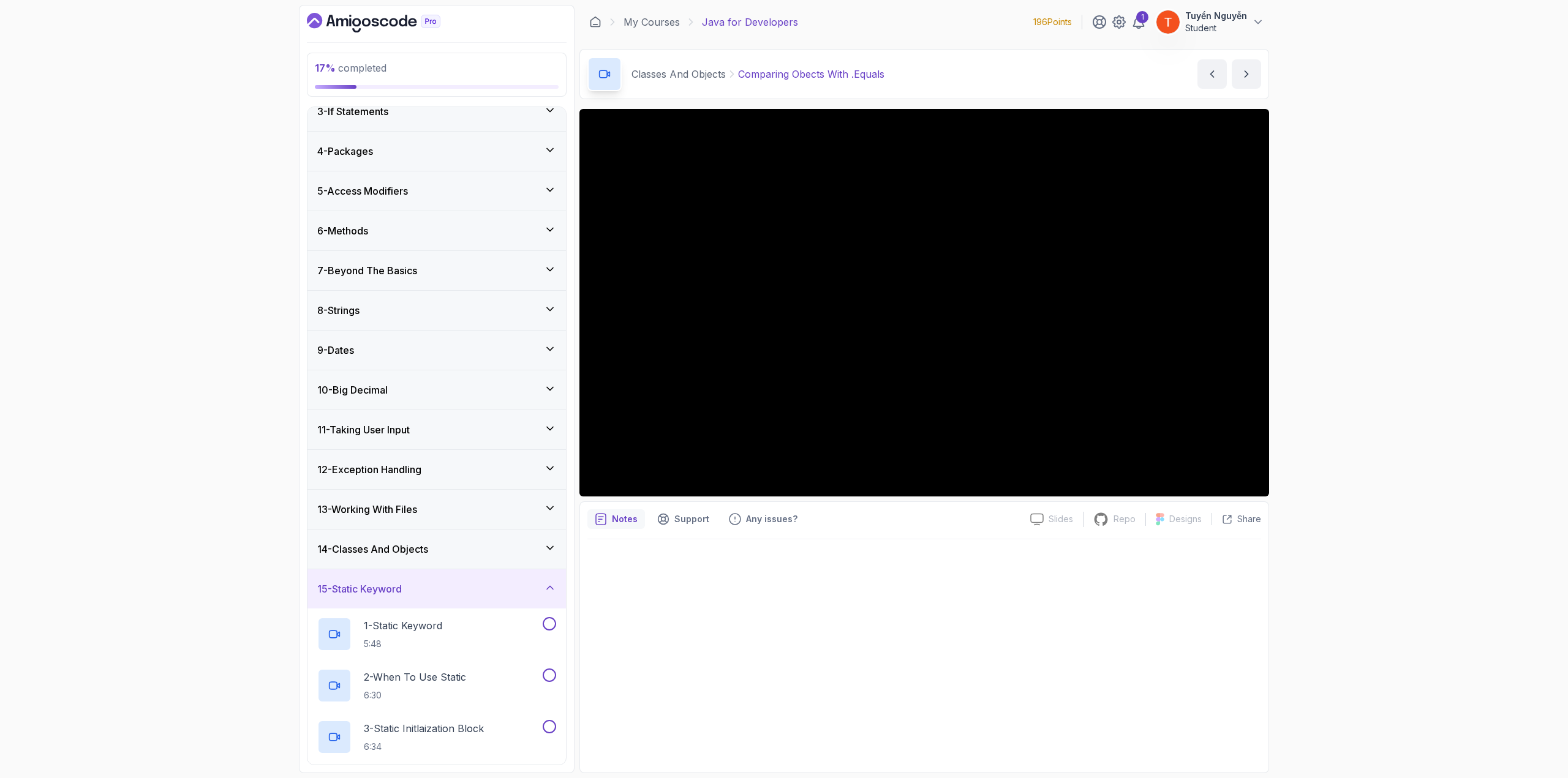
click at [416, 572] on div "15 - Static Keyword" at bounding box center [436, 588] width 258 height 39
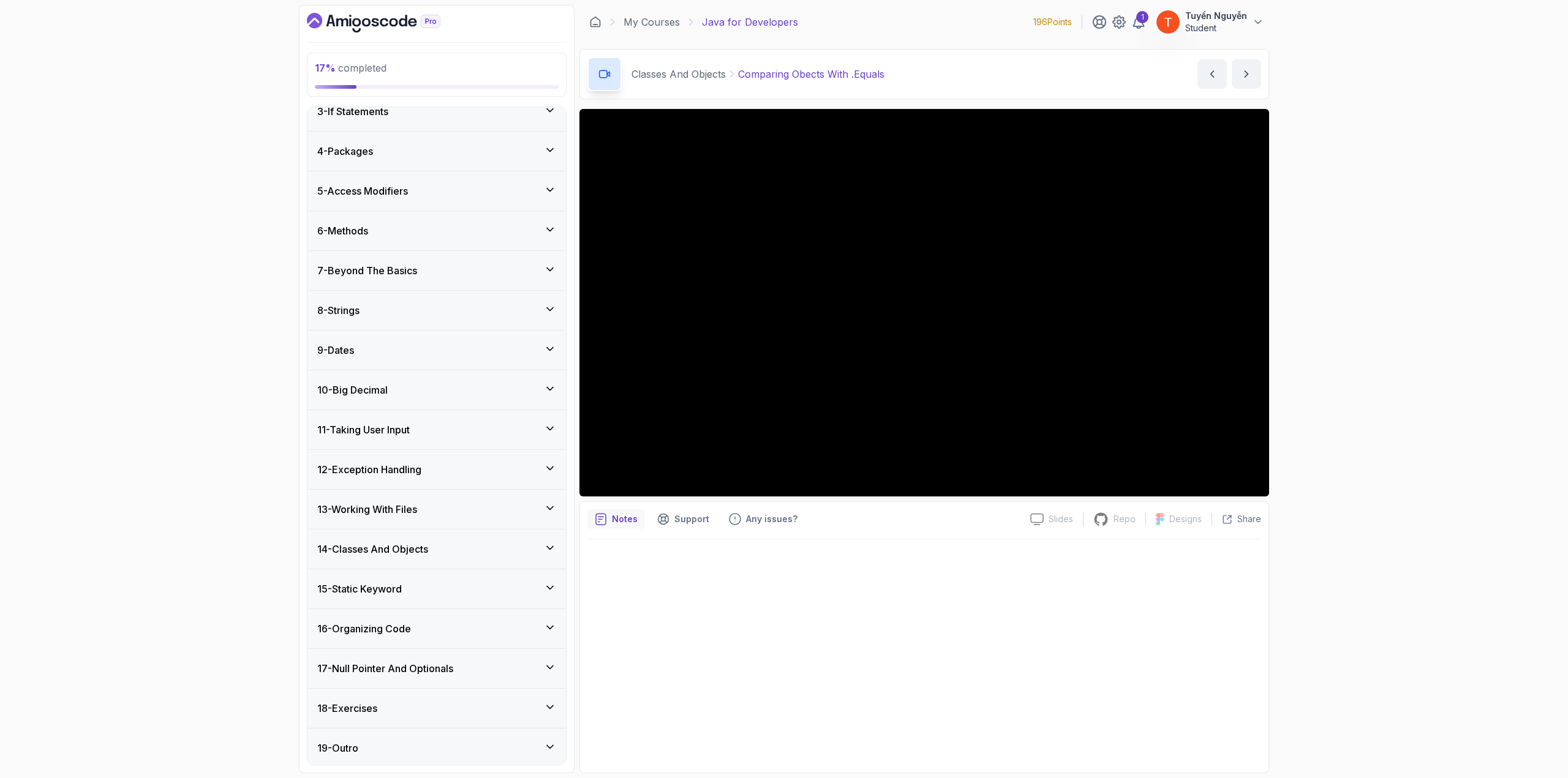
scroll to position [93, 0]
click at [434, 554] on div "14 - Classes And Objects" at bounding box center [436, 552] width 239 height 15
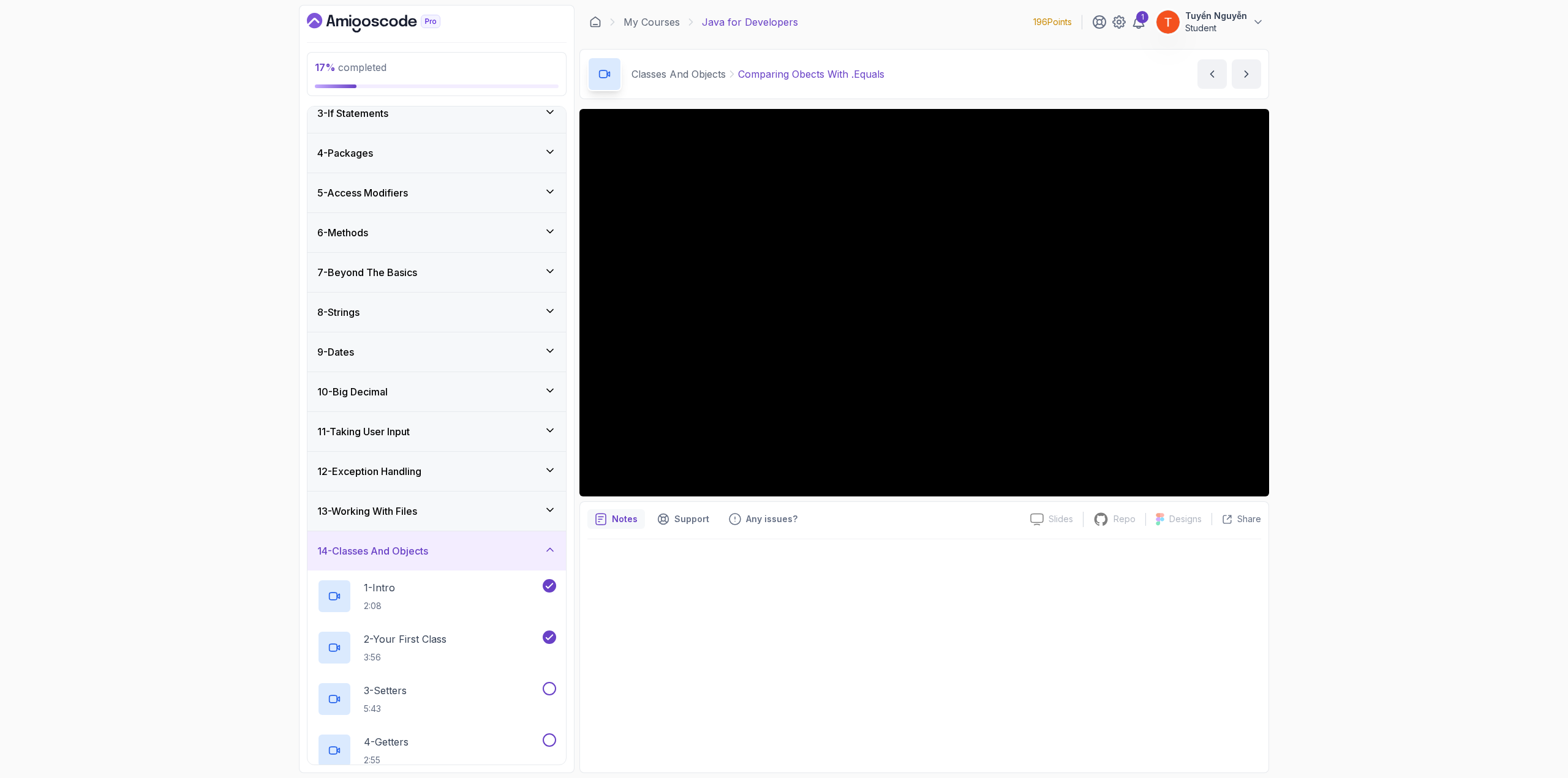
click at [425, 543] on h3 "14 - Classes And Objects" at bounding box center [372, 551] width 111 height 15
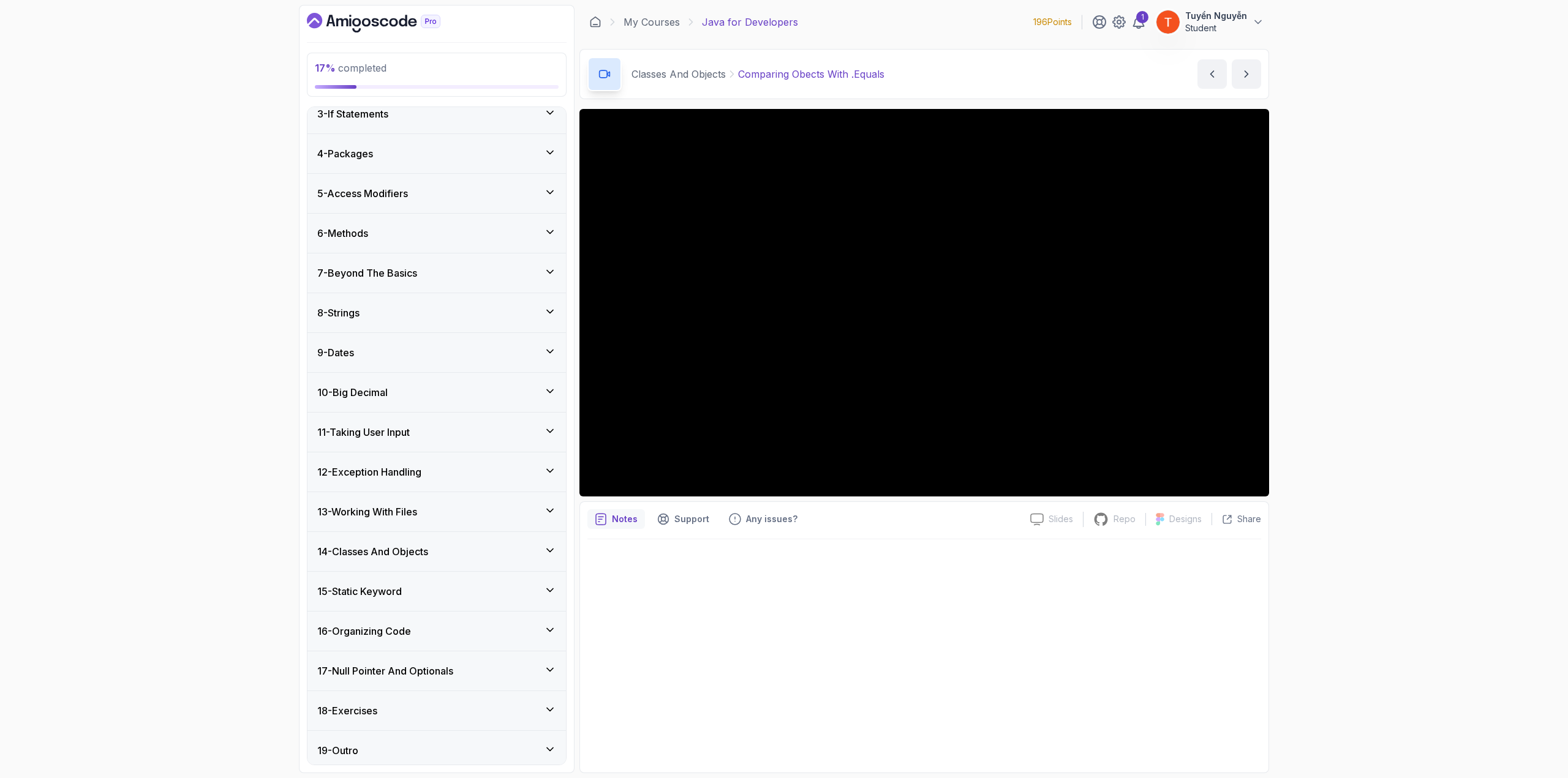
click at [420, 435] on div "11 - Taking User Input" at bounding box center [436, 432] width 239 height 15
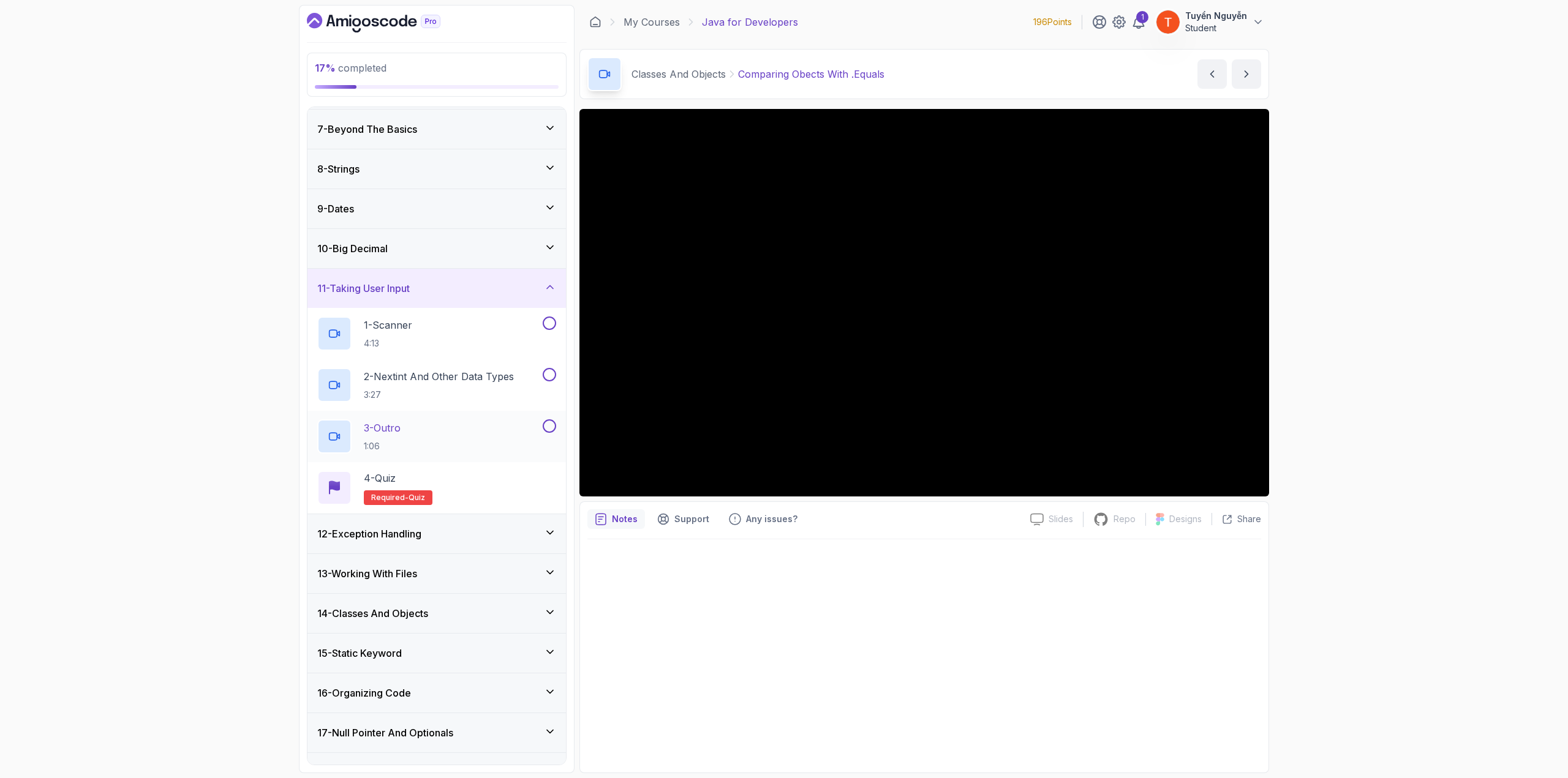
scroll to position [176, 0]
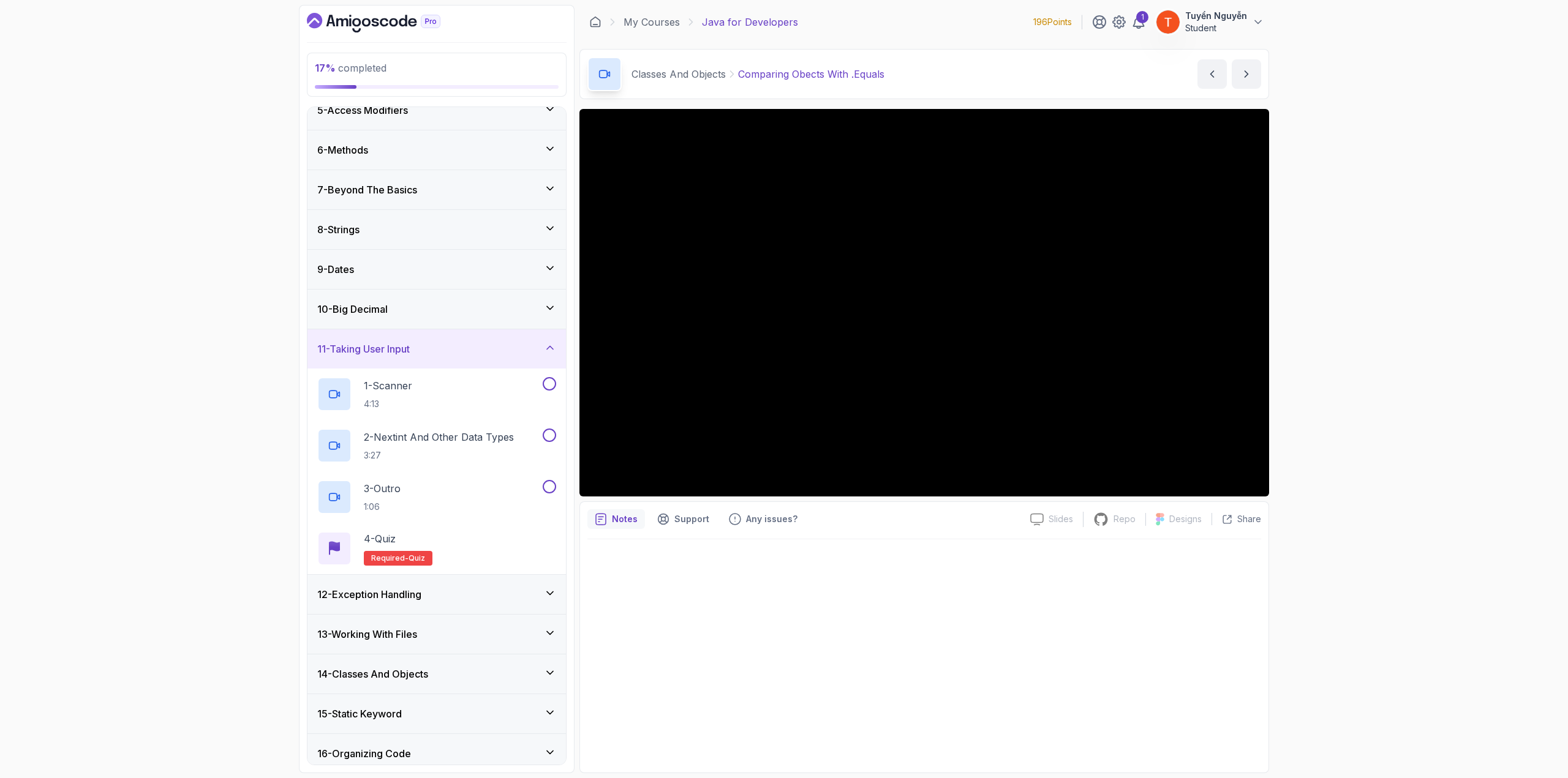
click at [432, 345] on div "11 - Taking User Input" at bounding box center [436, 349] width 239 height 15
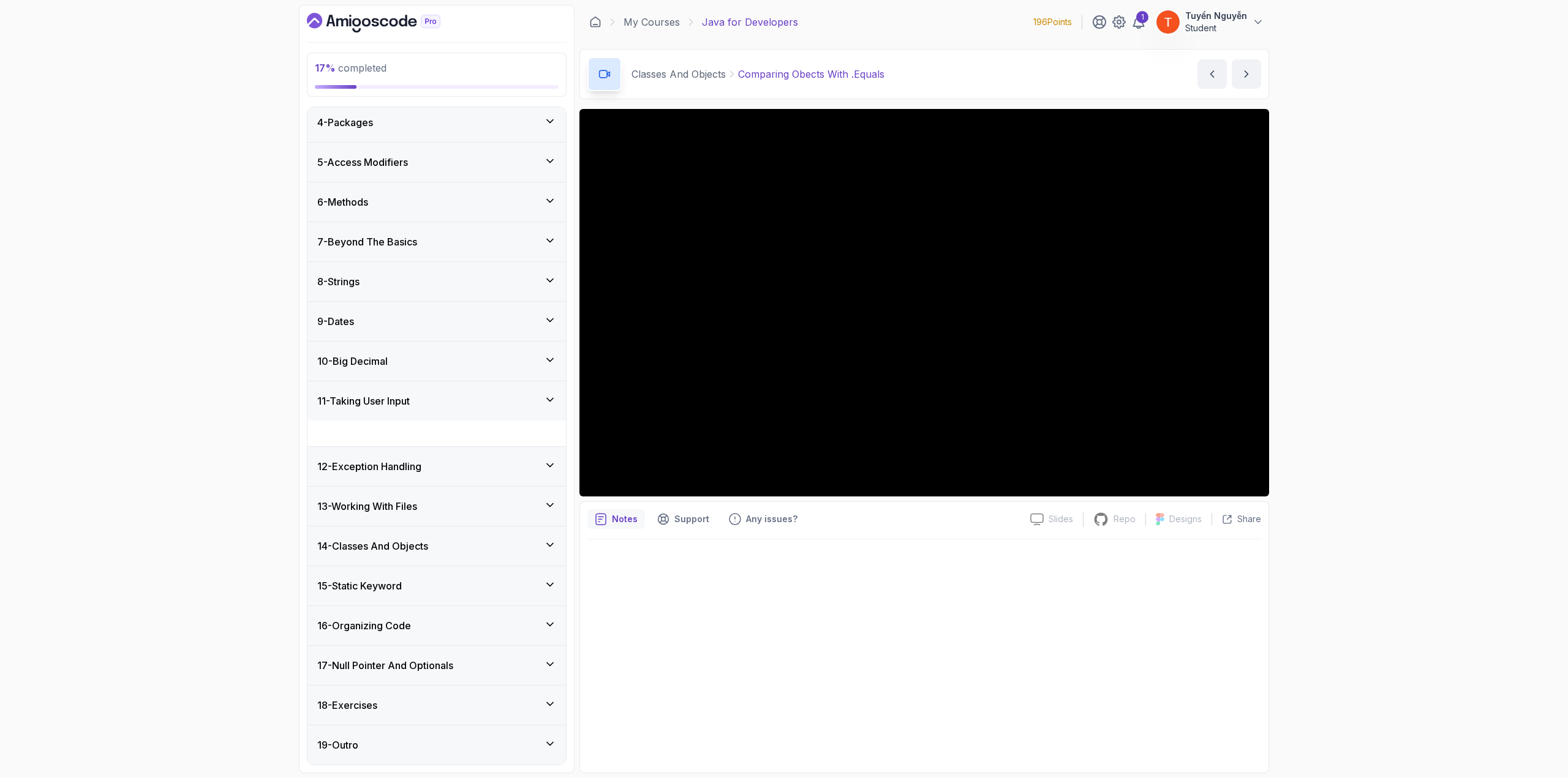
scroll to position [93, 0]
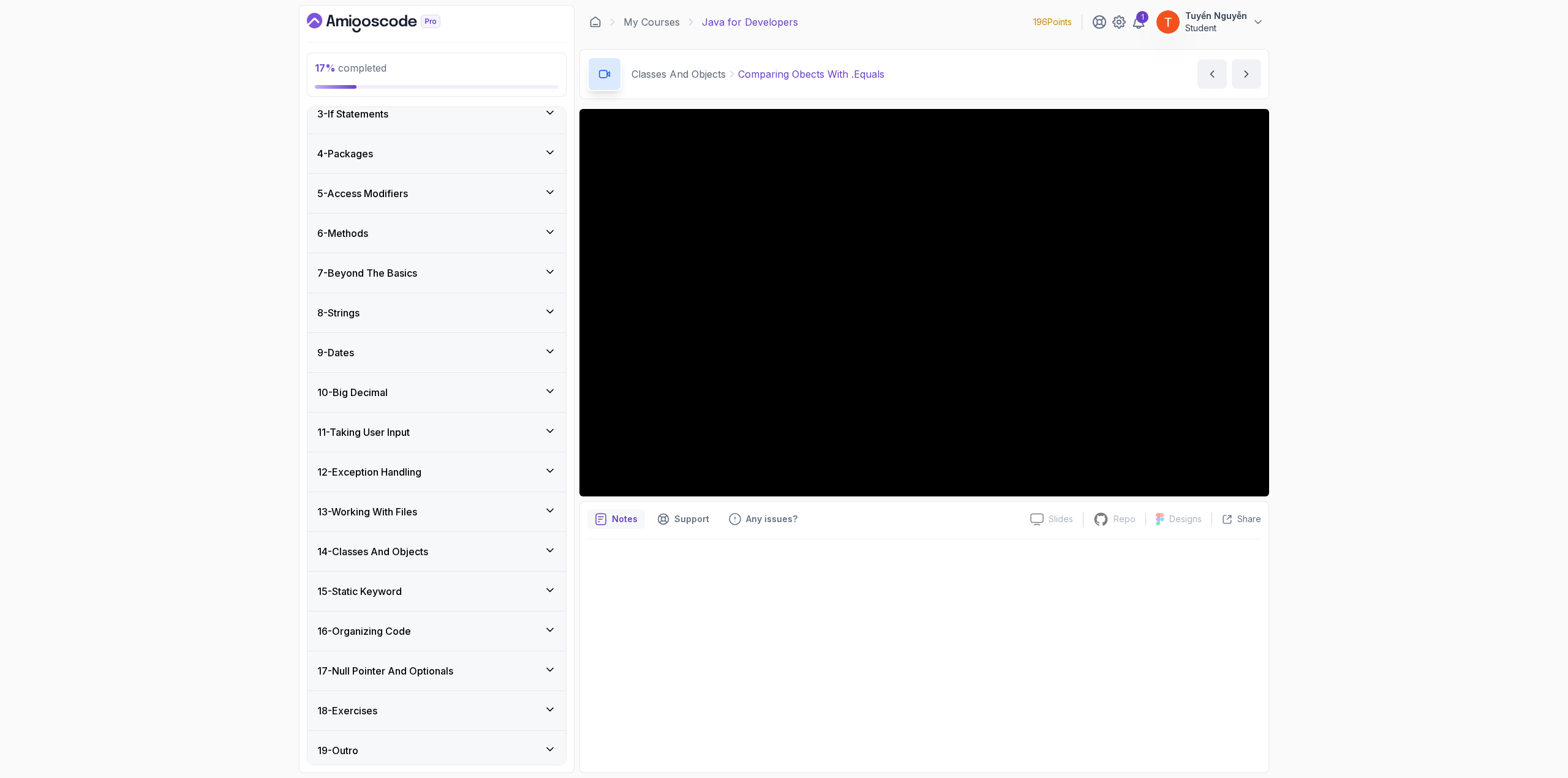
click at [394, 351] on div "9 - Dates" at bounding box center [436, 352] width 239 height 15
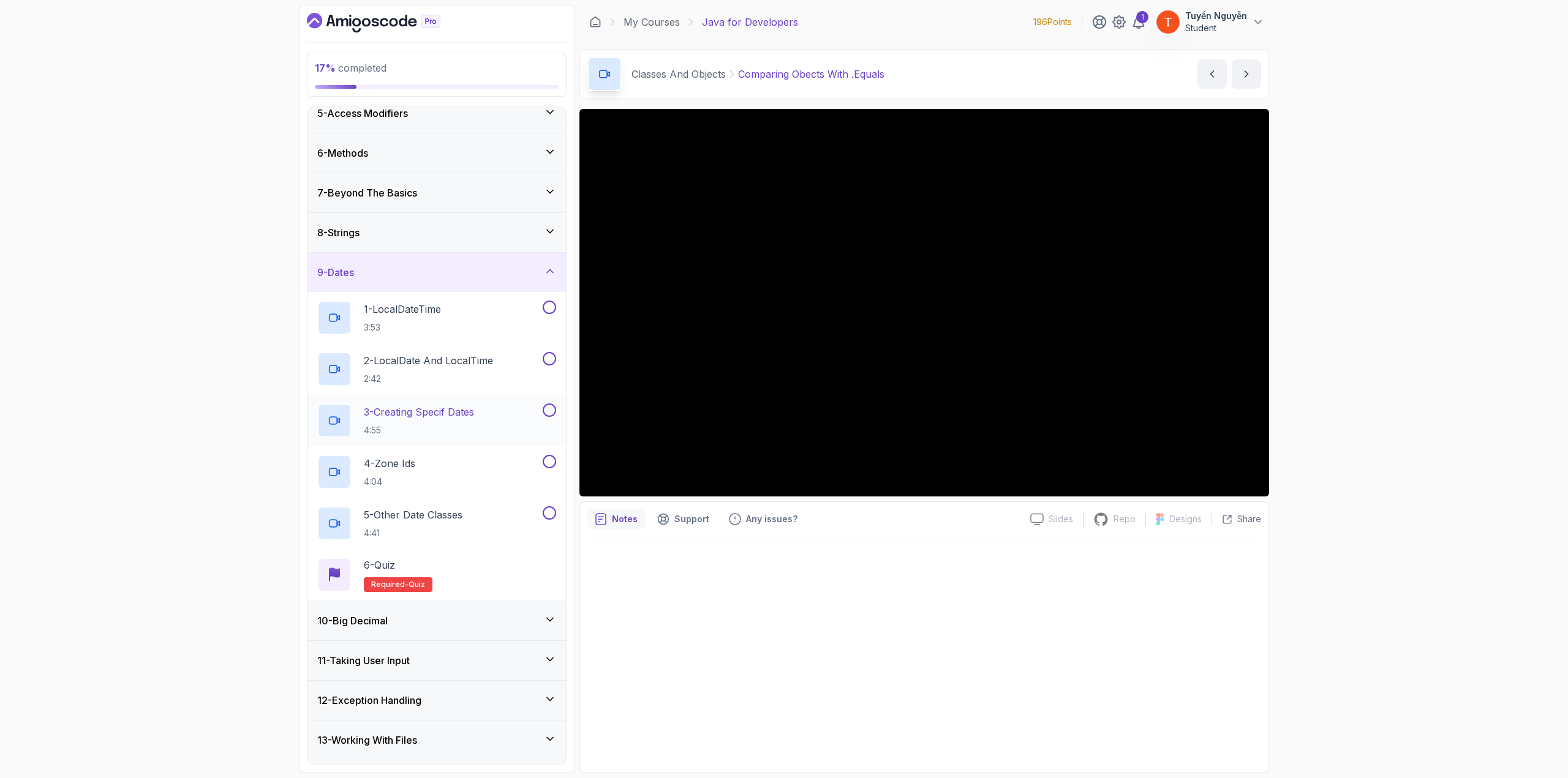
scroll to position [154, 0]
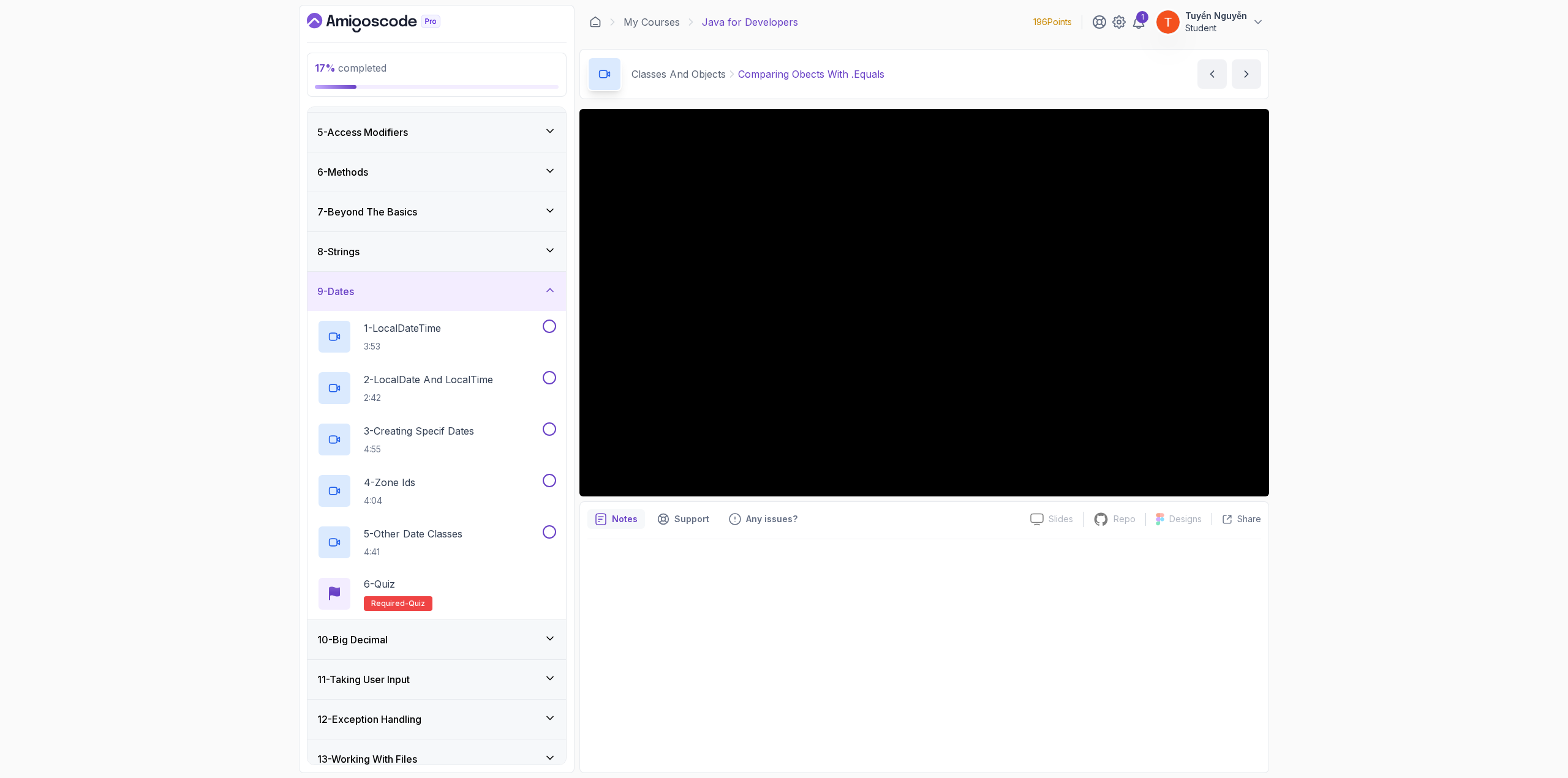
click at [400, 296] on div "9 - Dates" at bounding box center [436, 291] width 258 height 39
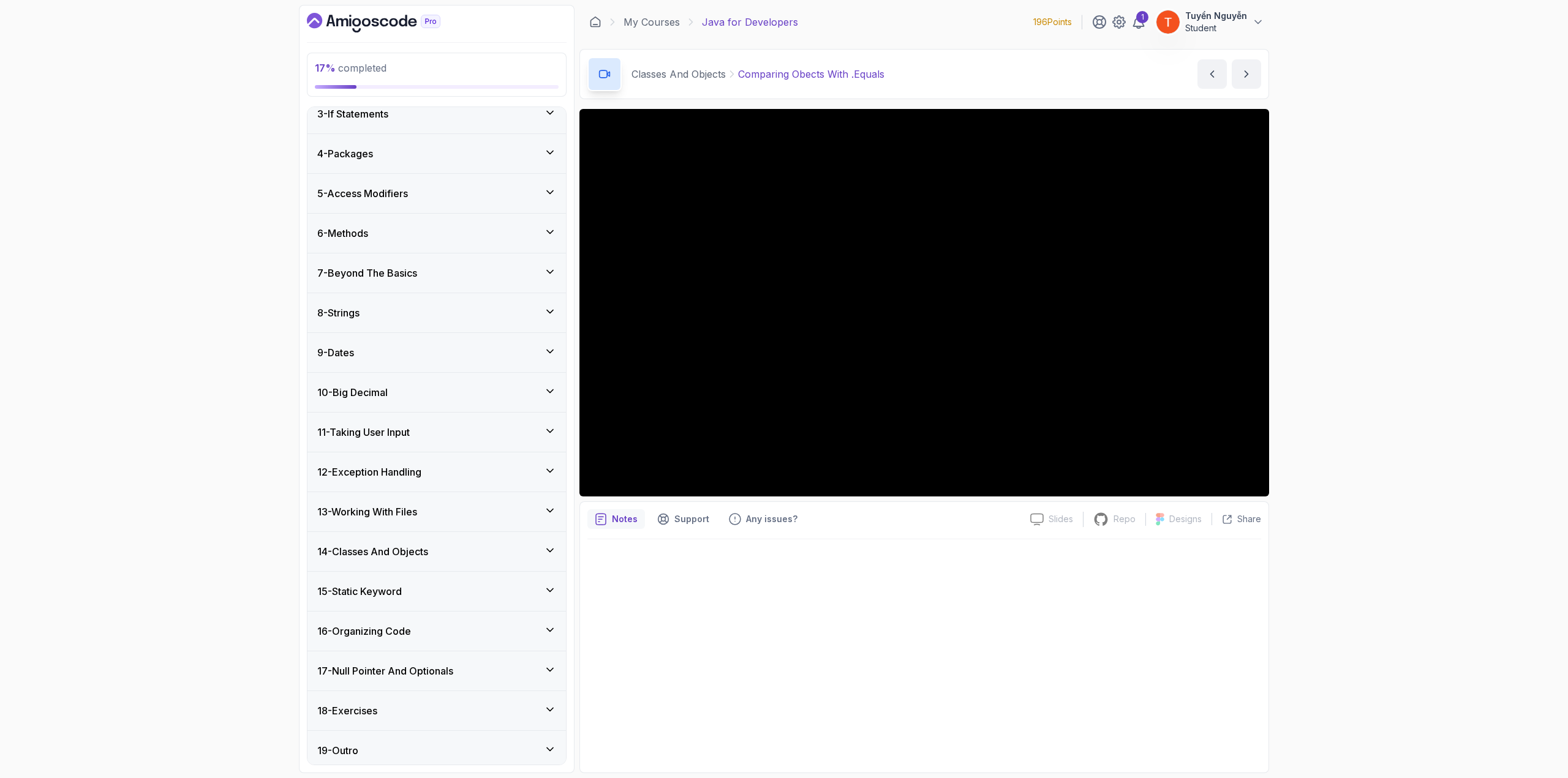
scroll to position [0, 0]
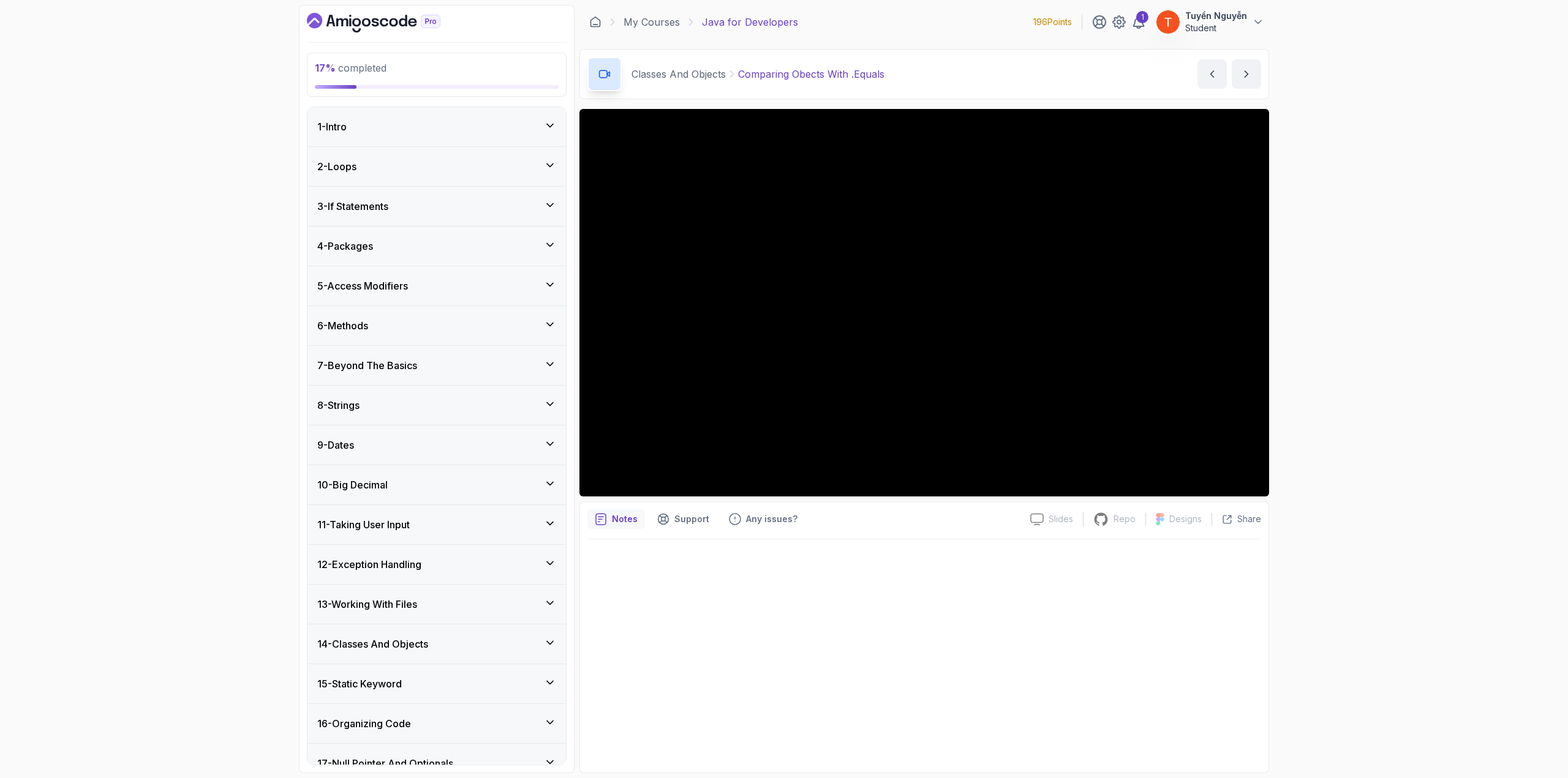
click at [402, 402] on div "8 - Strings" at bounding box center [436, 405] width 239 height 15
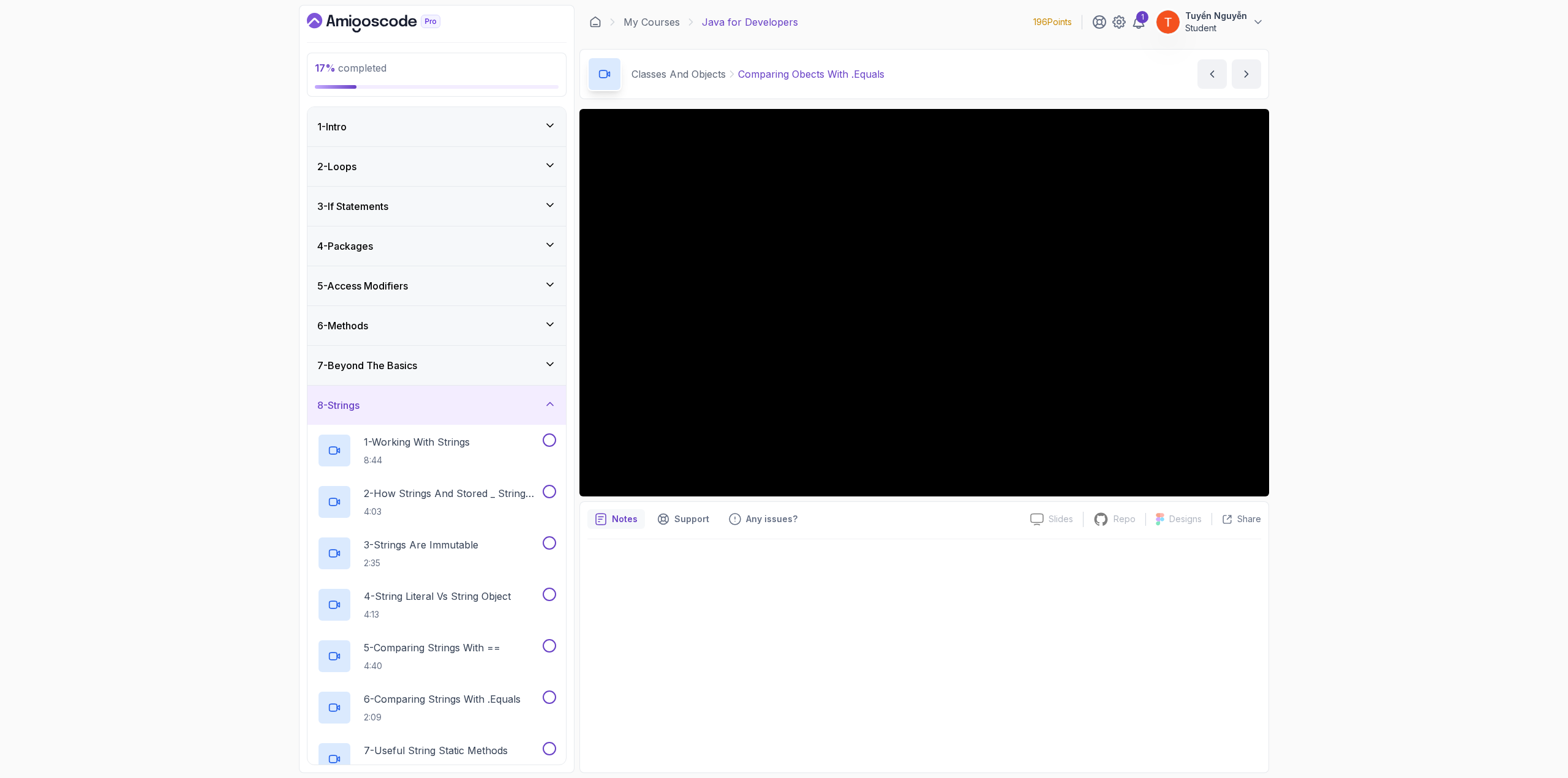
click at [391, 406] on div "8 - Strings" at bounding box center [436, 405] width 239 height 15
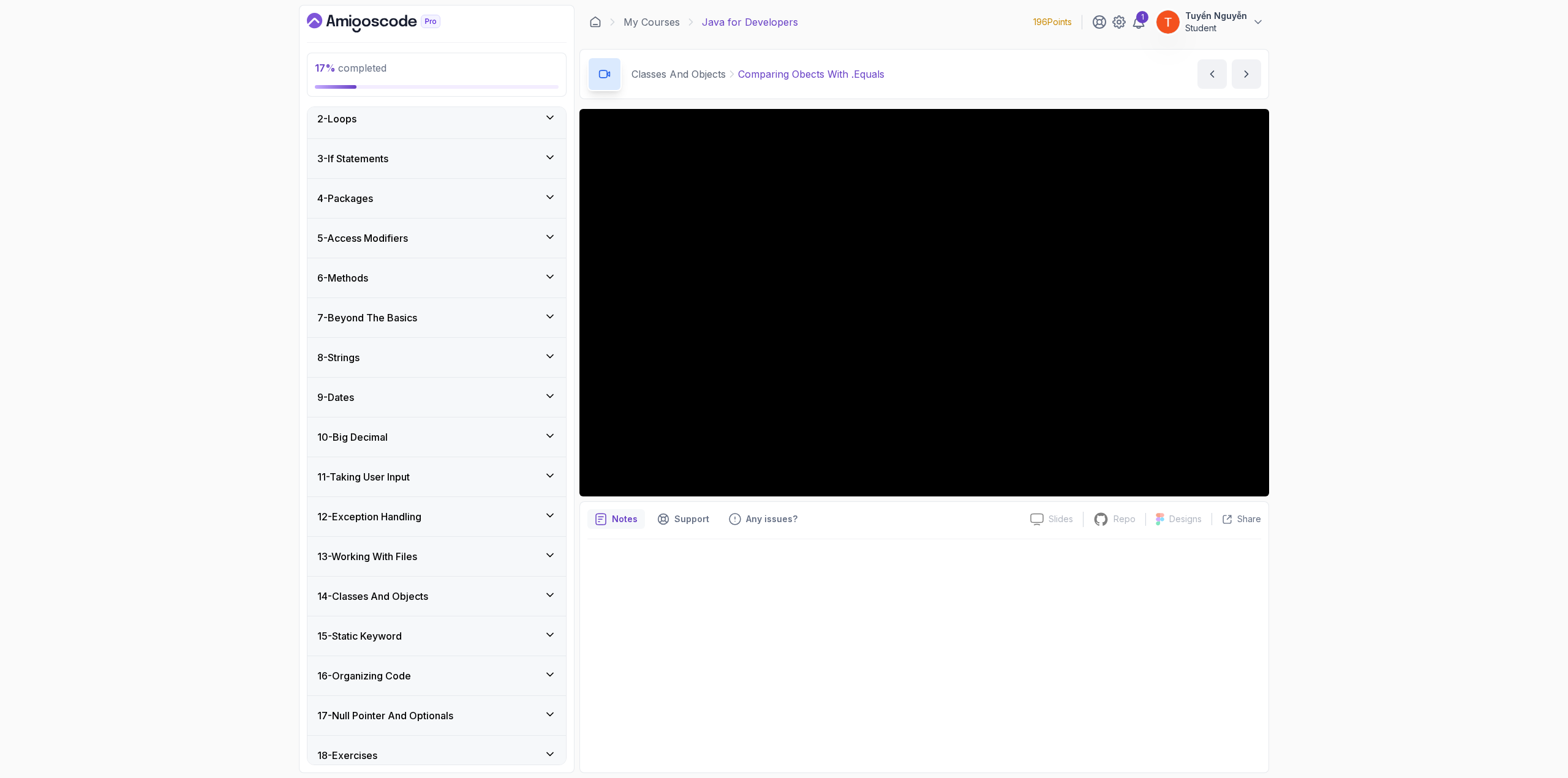
scroll to position [93, 0]
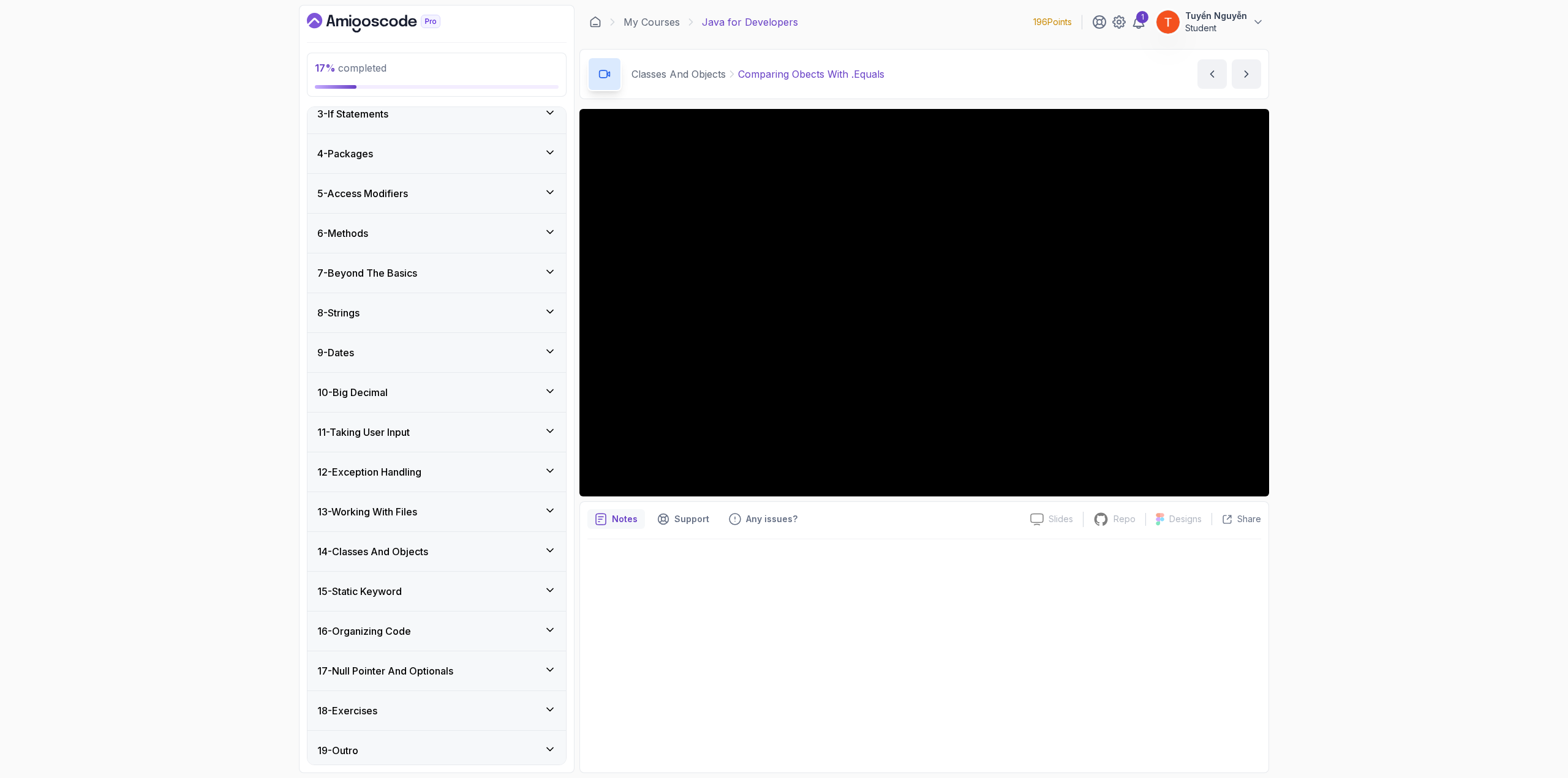
click at [417, 508] on h3 "13 - Working With Files" at bounding box center [367, 512] width 100 height 15
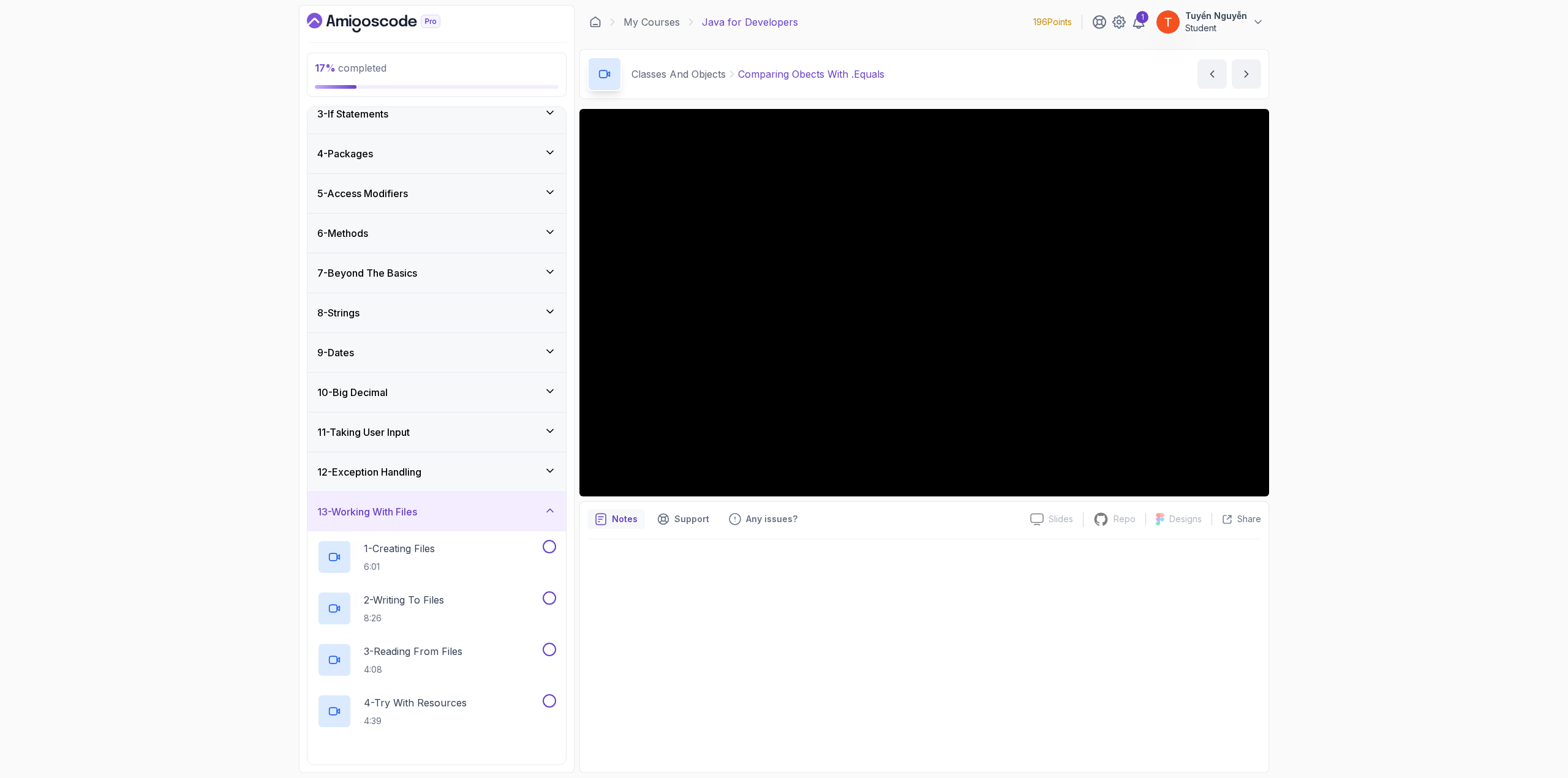
click at [441, 458] on div "12 - Exception Handling" at bounding box center [436, 471] width 258 height 39
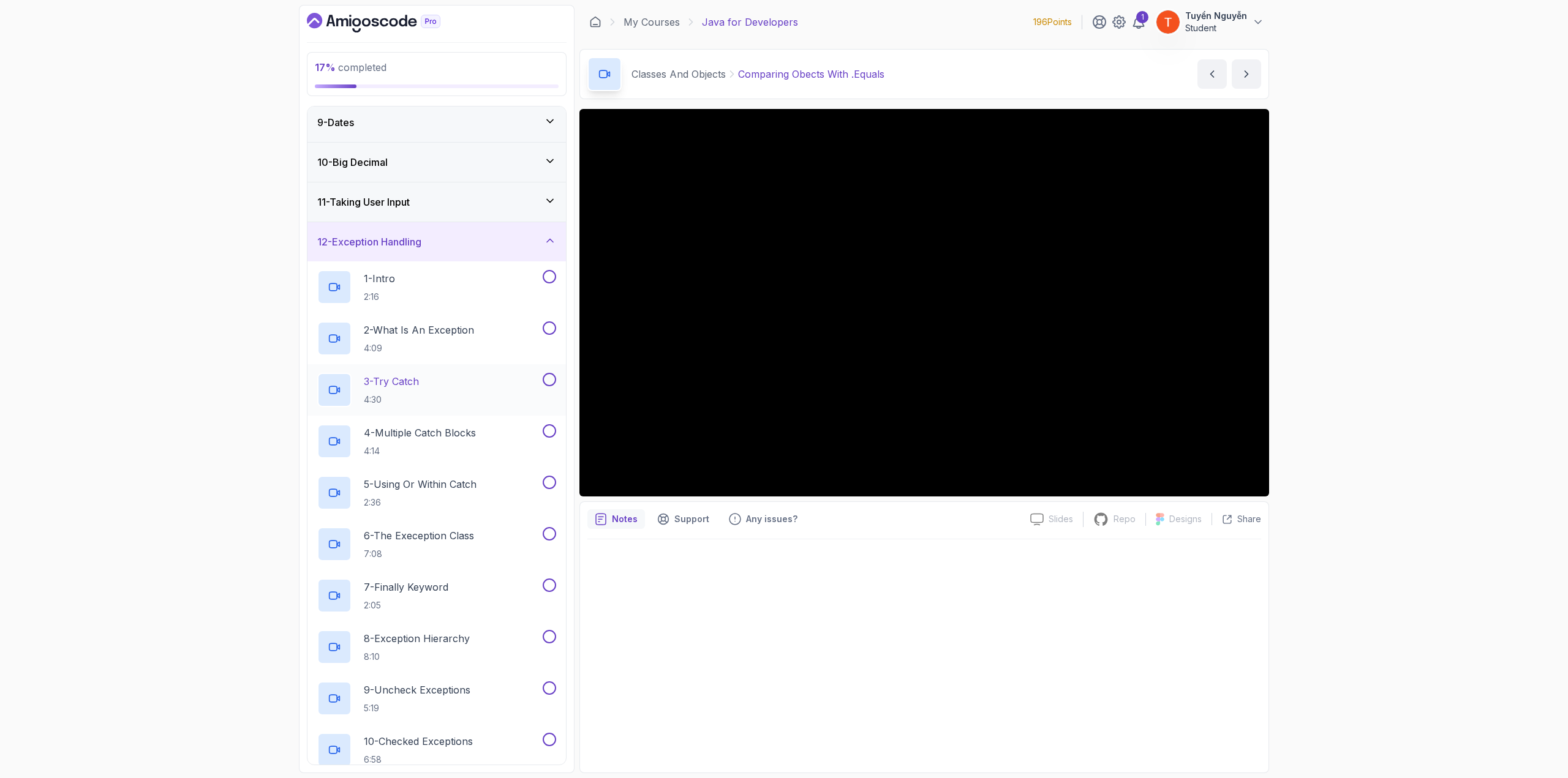
scroll to position [215, 0]
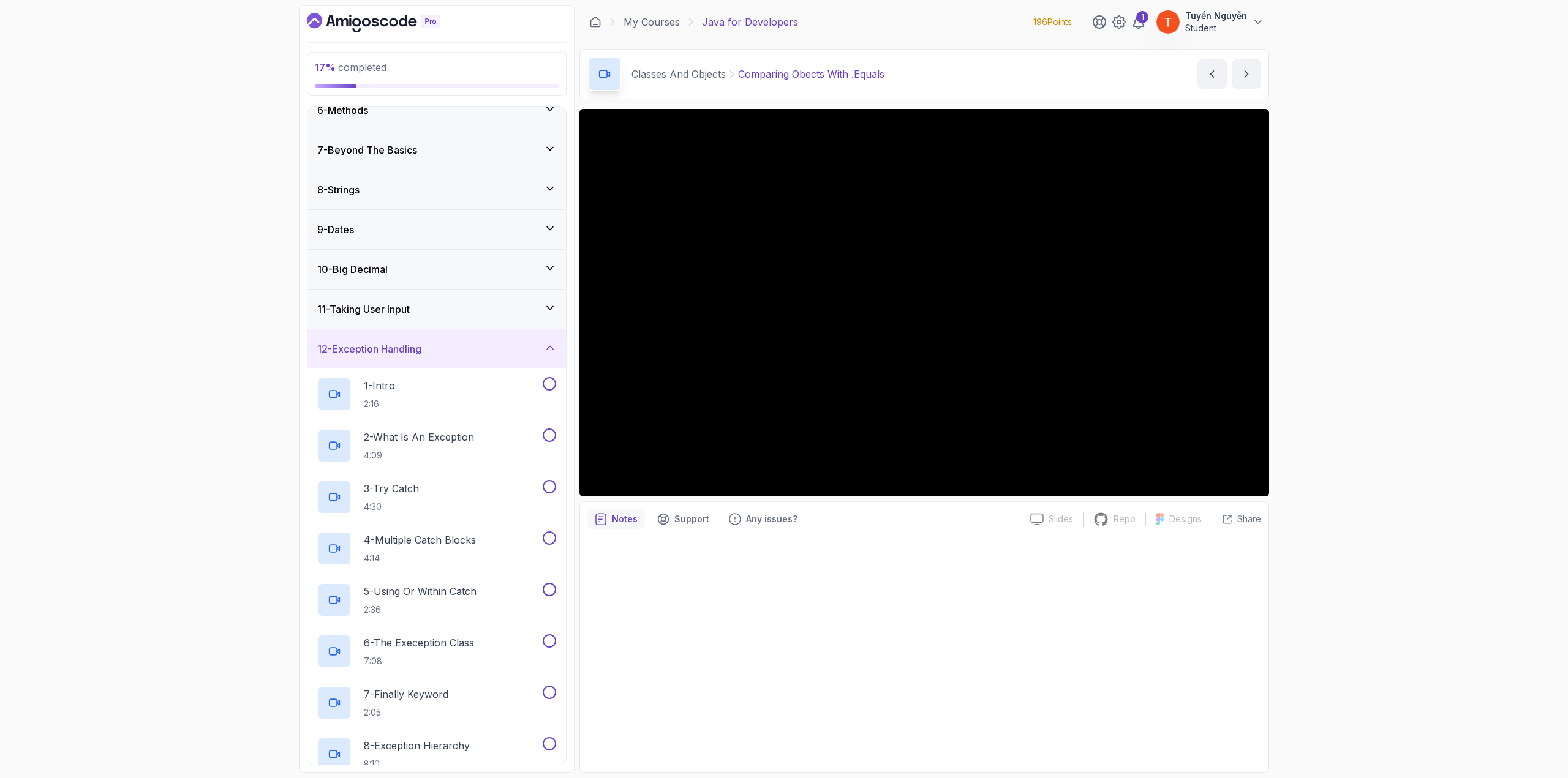
click at [435, 349] on div "12 - Exception Handling" at bounding box center [436, 349] width 239 height 15
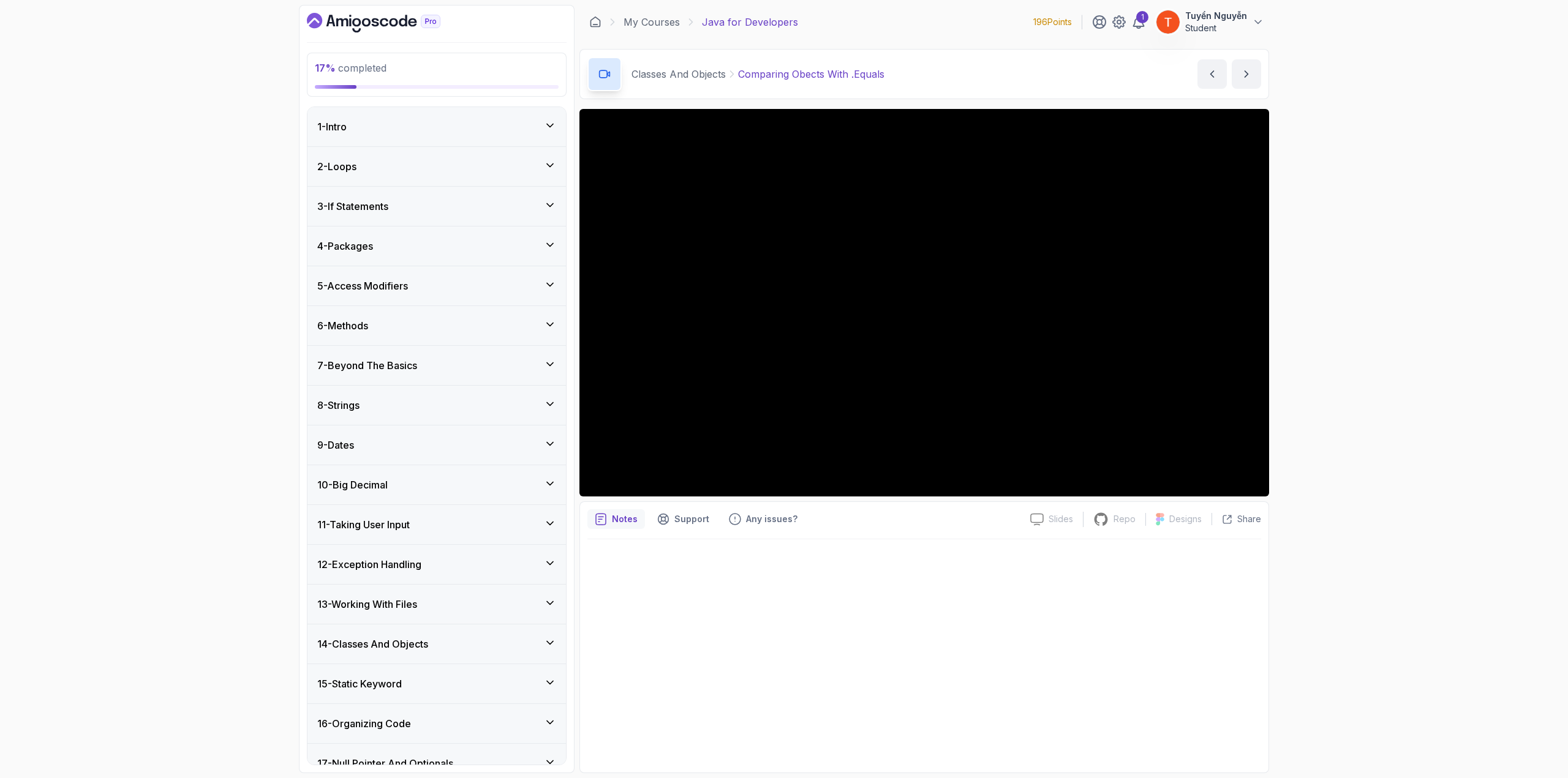
scroll to position [0, 0]
click at [387, 565] on h3 "12 - Exception Handling" at bounding box center [369, 564] width 104 height 15
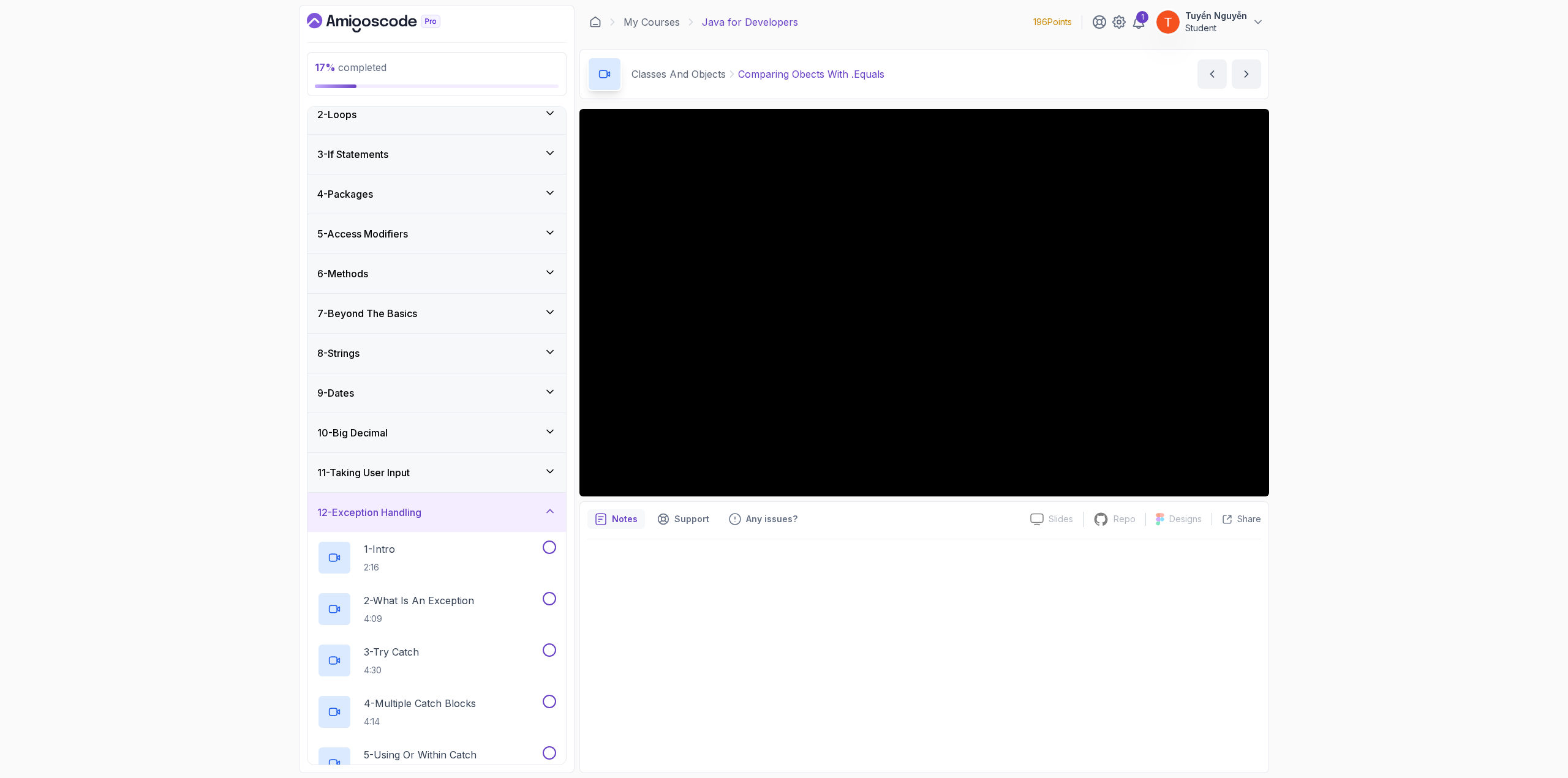
scroll to position [122, 0]
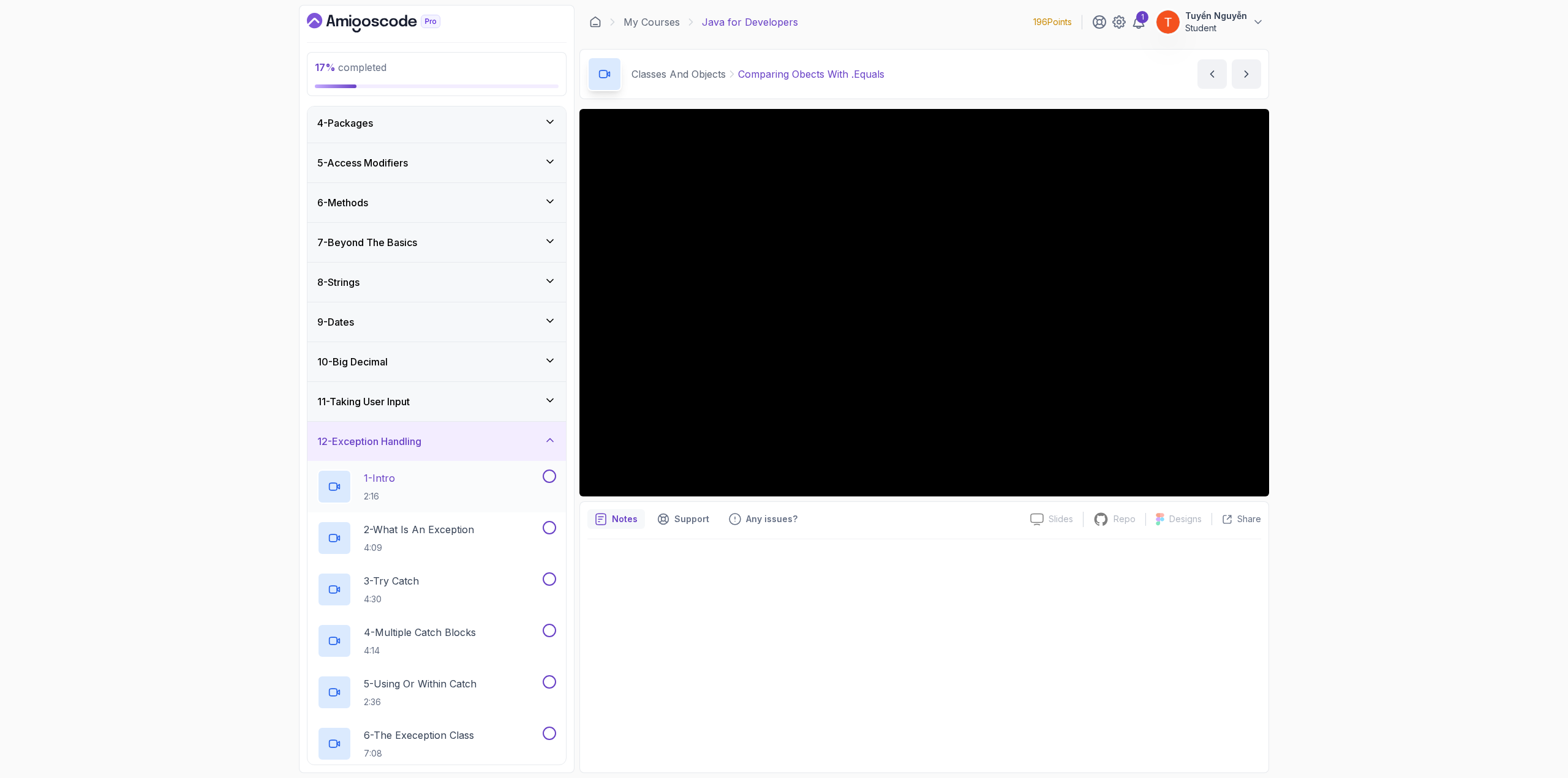
click at [395, 473] on p "1 - Intro" at bounding box center [379, 478] width 31 height 15
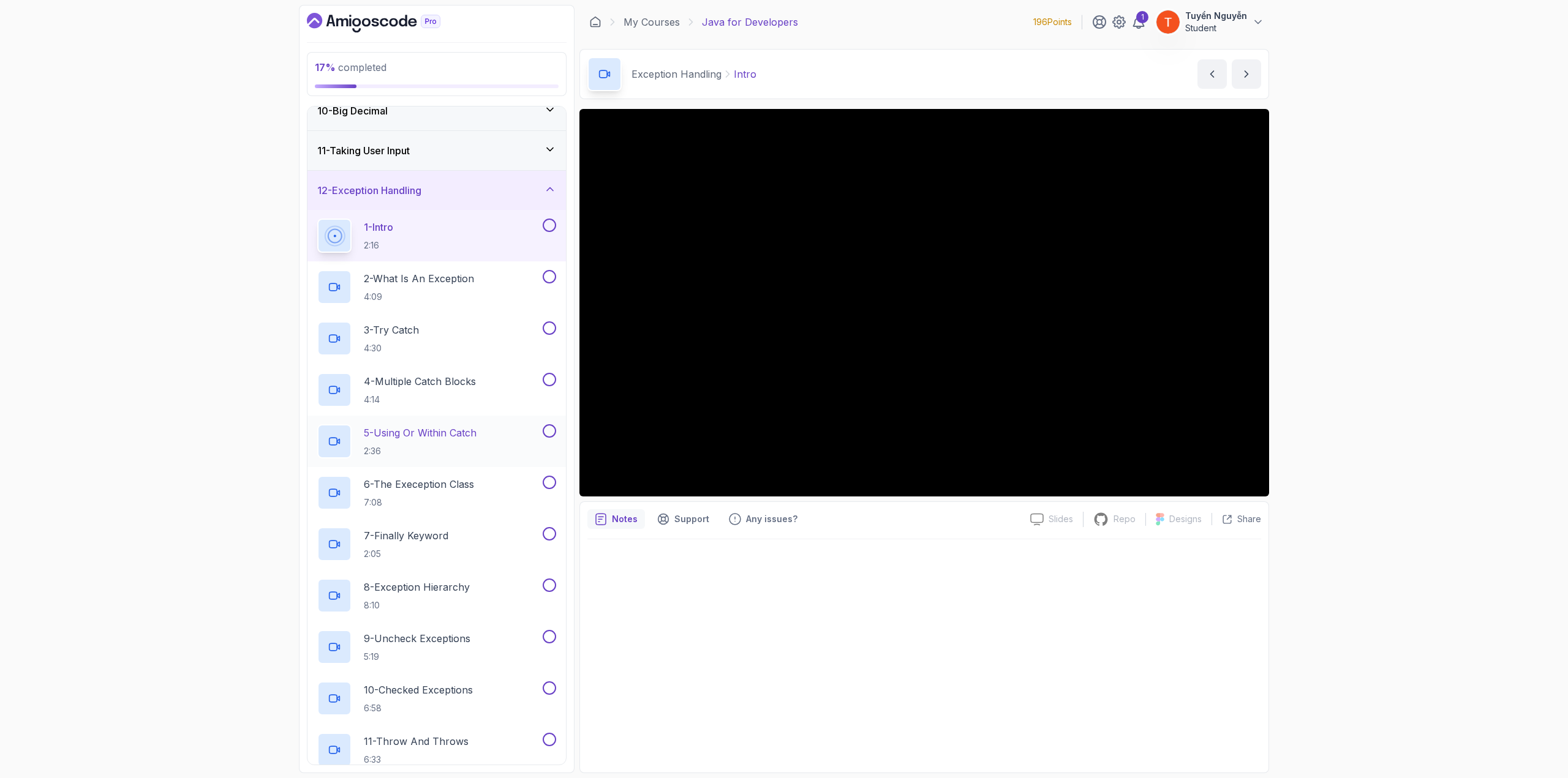
scroll to position [245, 0]
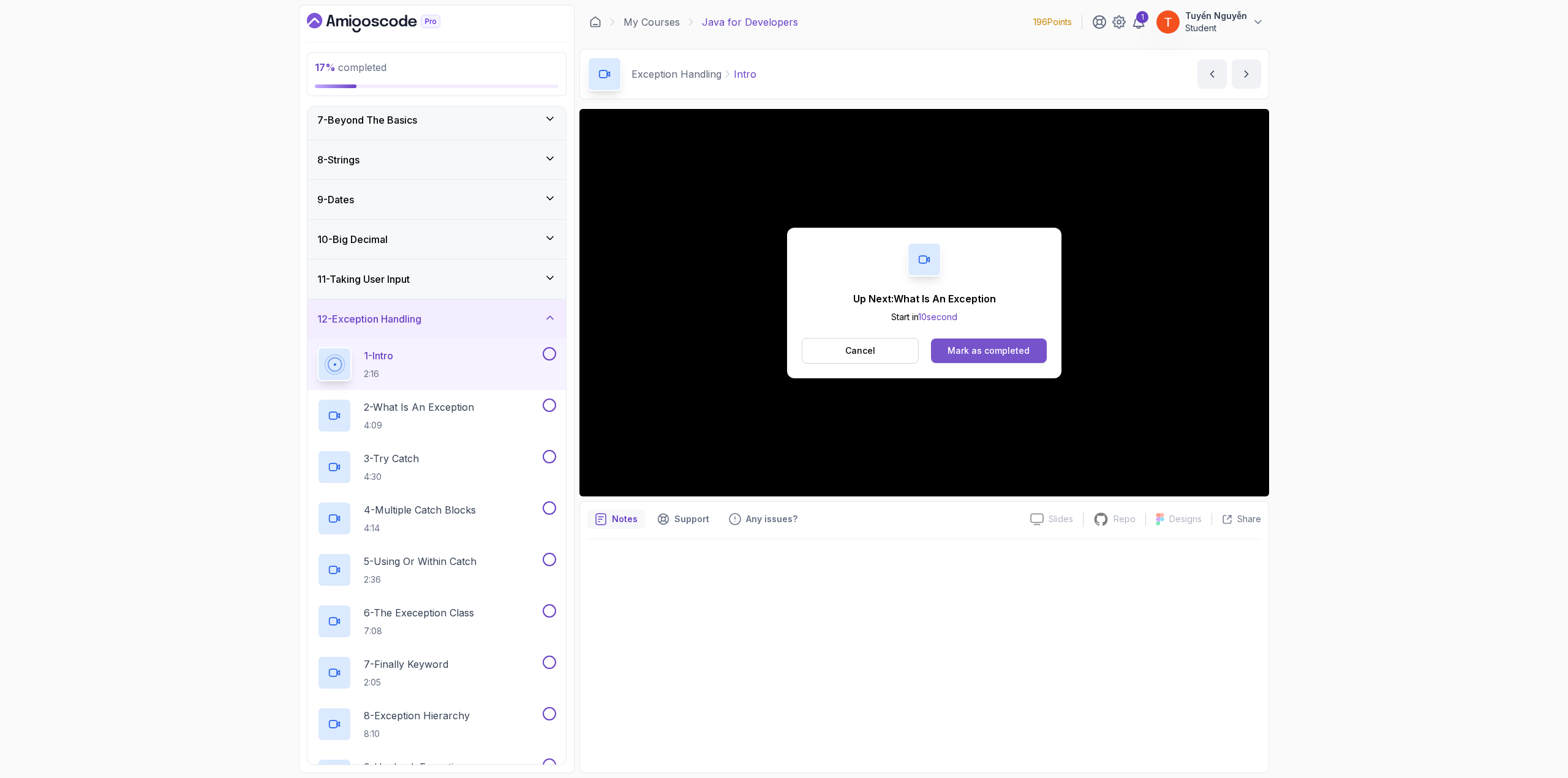
click at [997, 343] on button "Mark as completed" at bounding box center [988, 350] width 116 height 24
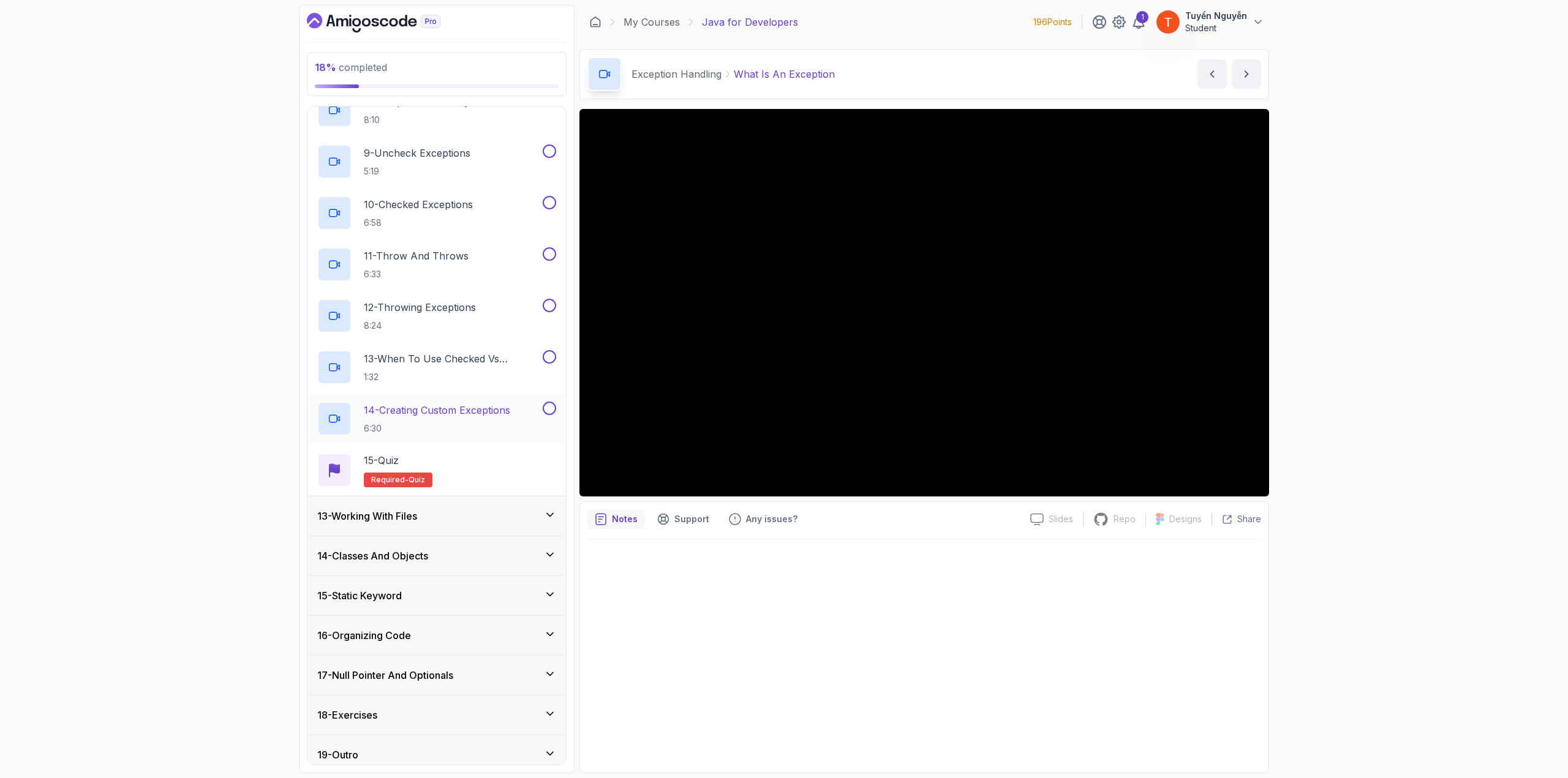
scroll to position [863, 0]
click at [408, 507] on h3 "13 - Working With Files" at bounding box center [367, 511] width 100 height 15
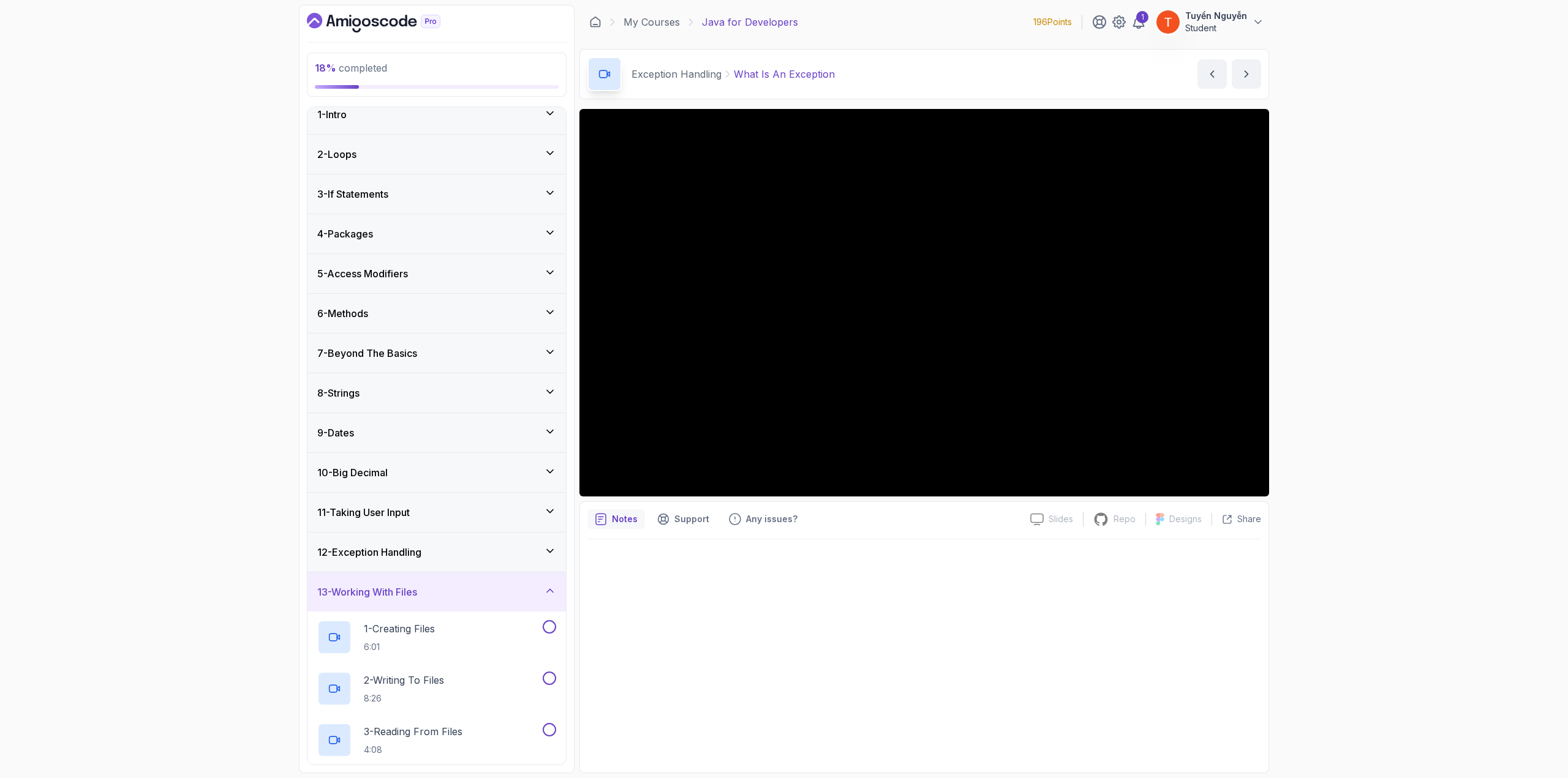
scroll to position [0, 0]
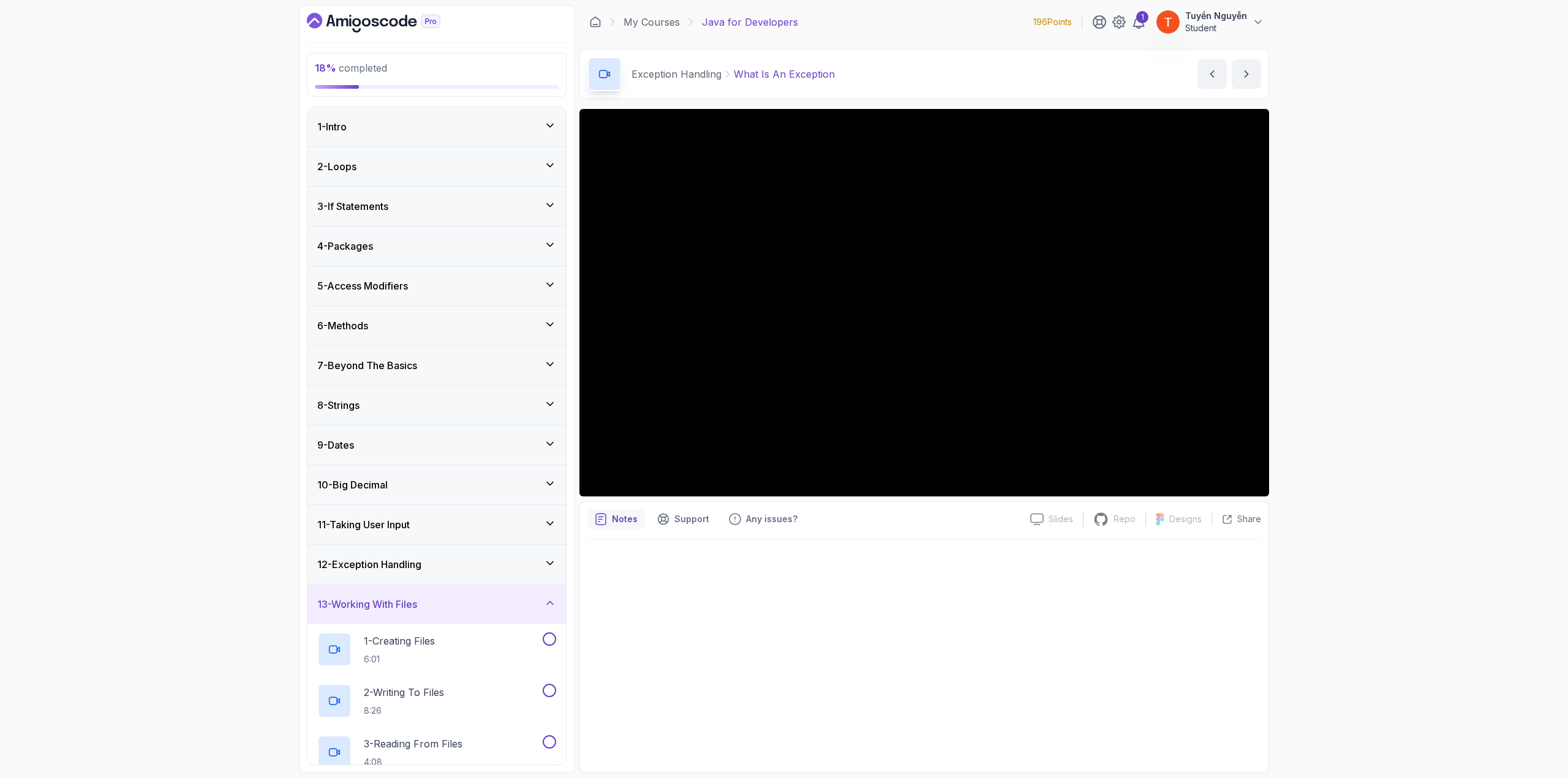
click at [328, 20] on icon "Dashboard" at bounding box center [331, 21] width 9 height 12
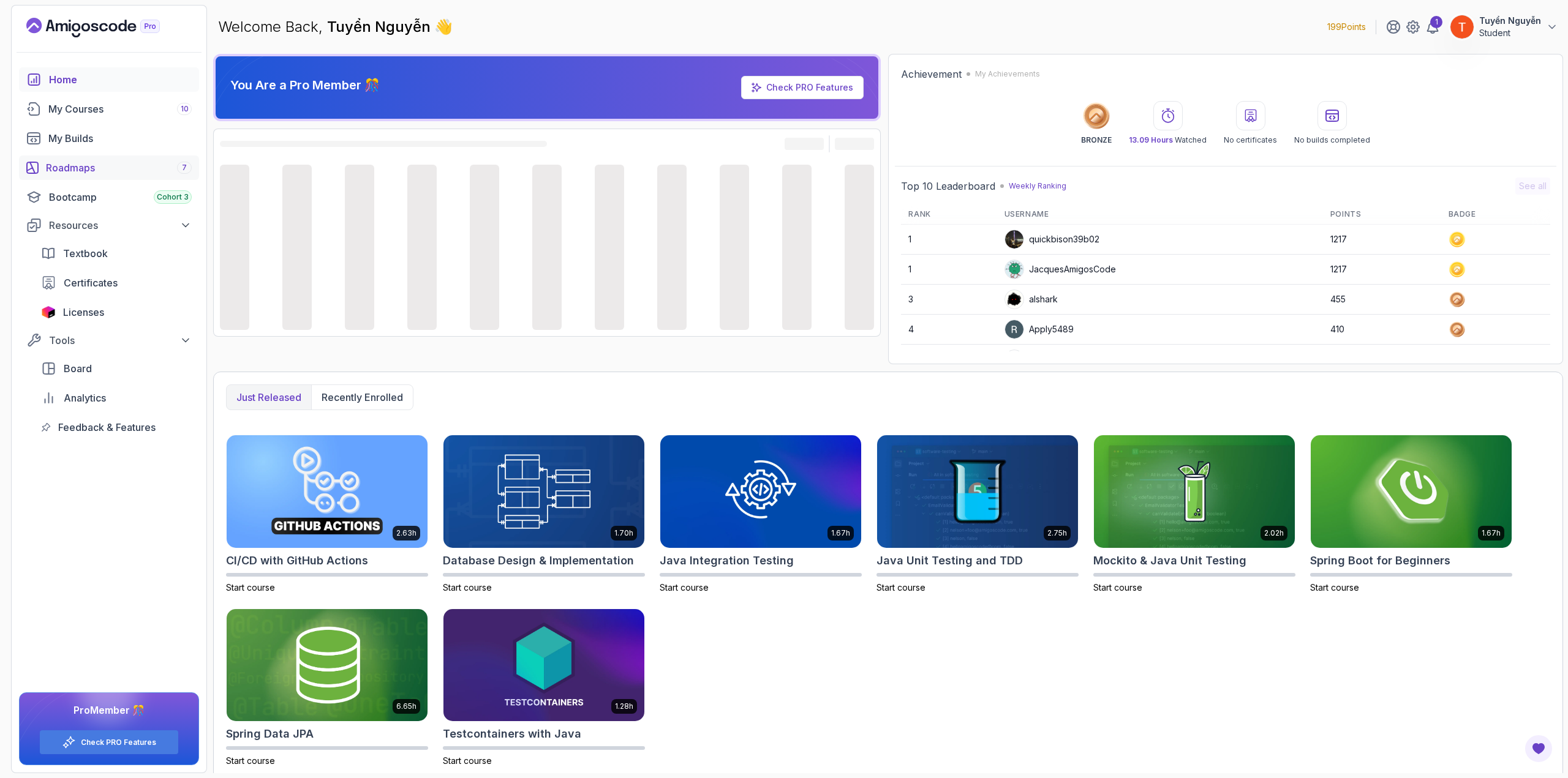
click at [100, 165] on div "Roadmaps 7" at bounding box center [118, 168] width 146 height 15
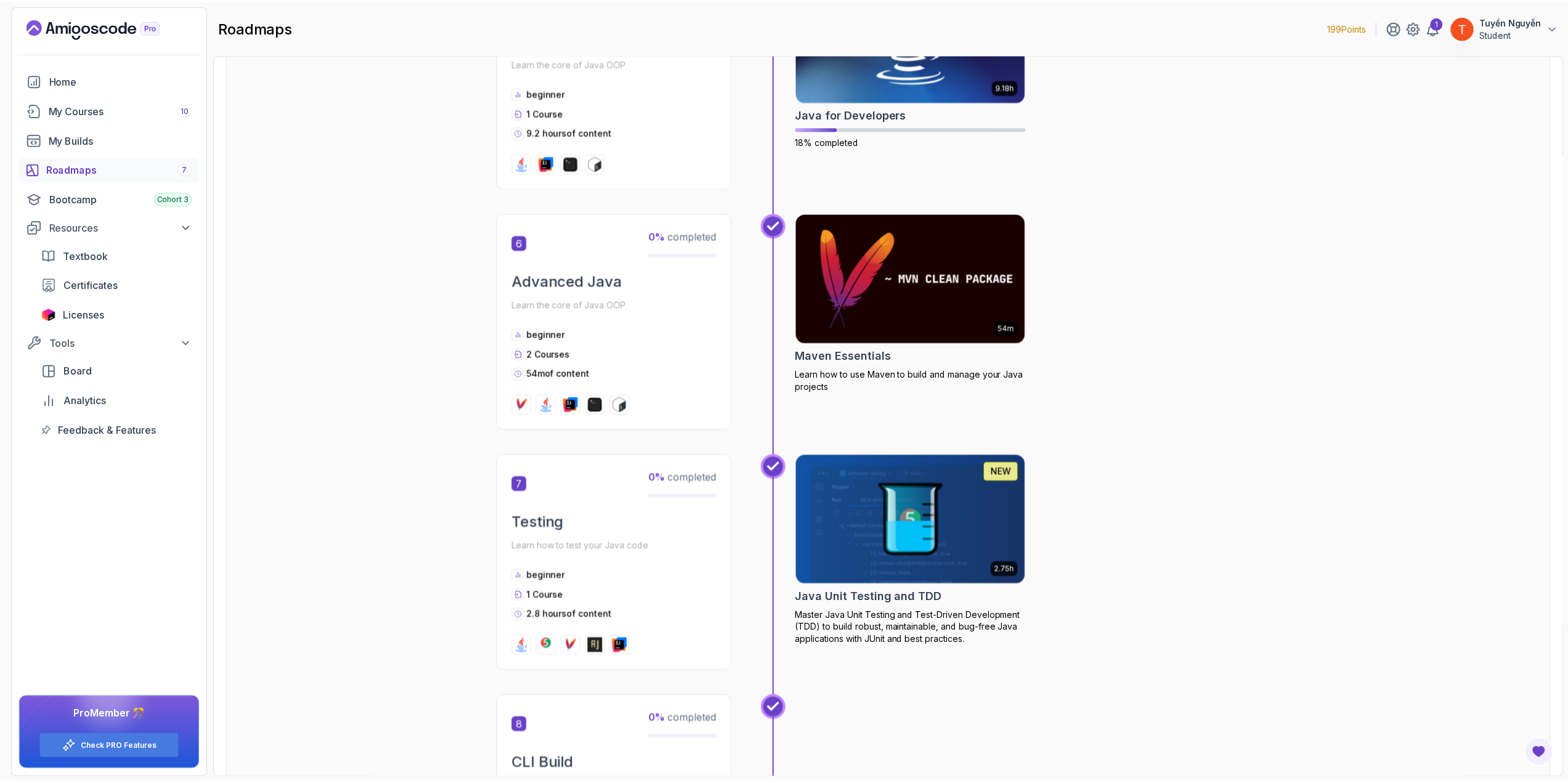
scroll to position [1479, 0]
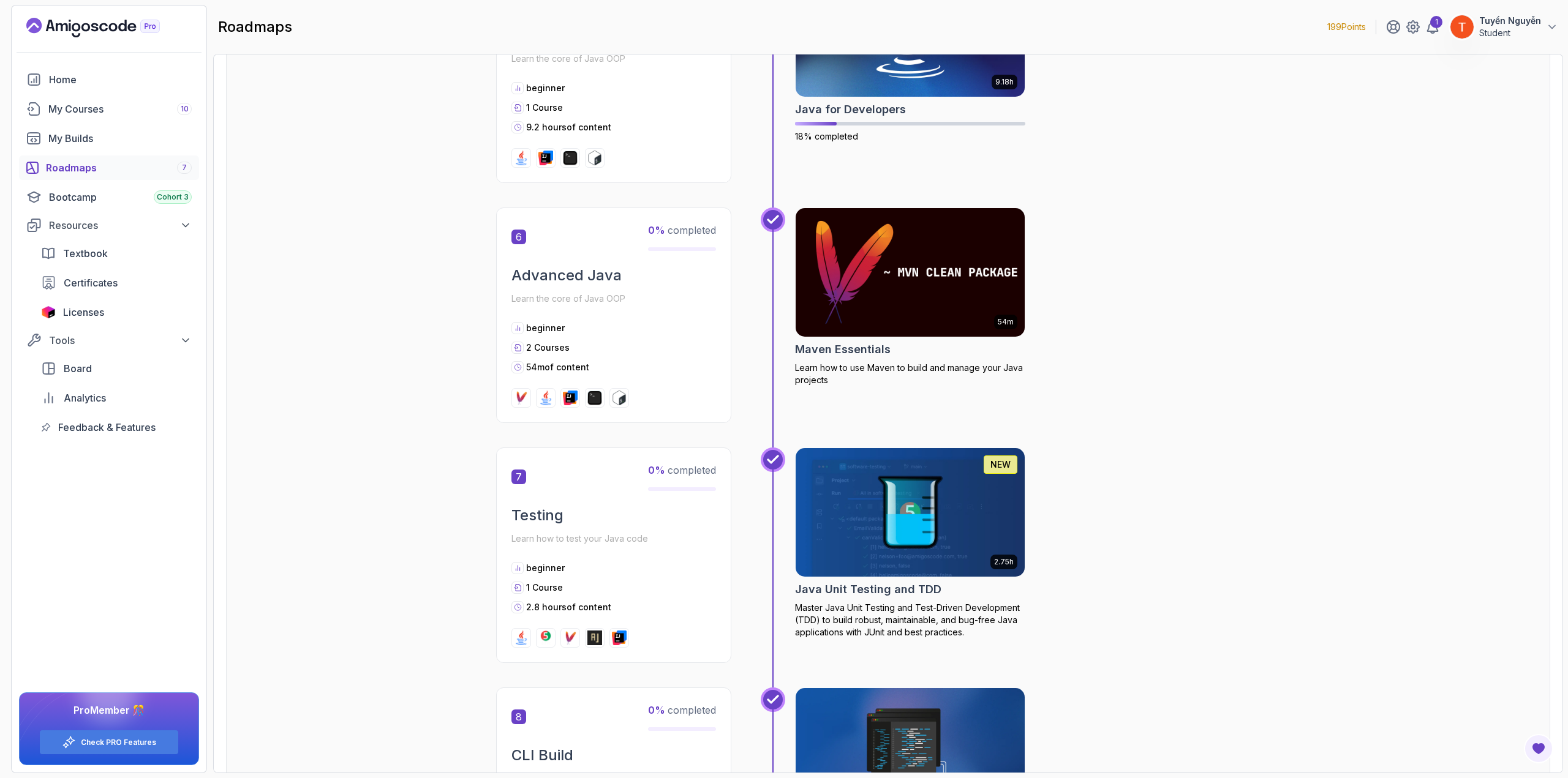
click at [872, 293] on img at bounding box center [910, 272] width 241 height 135
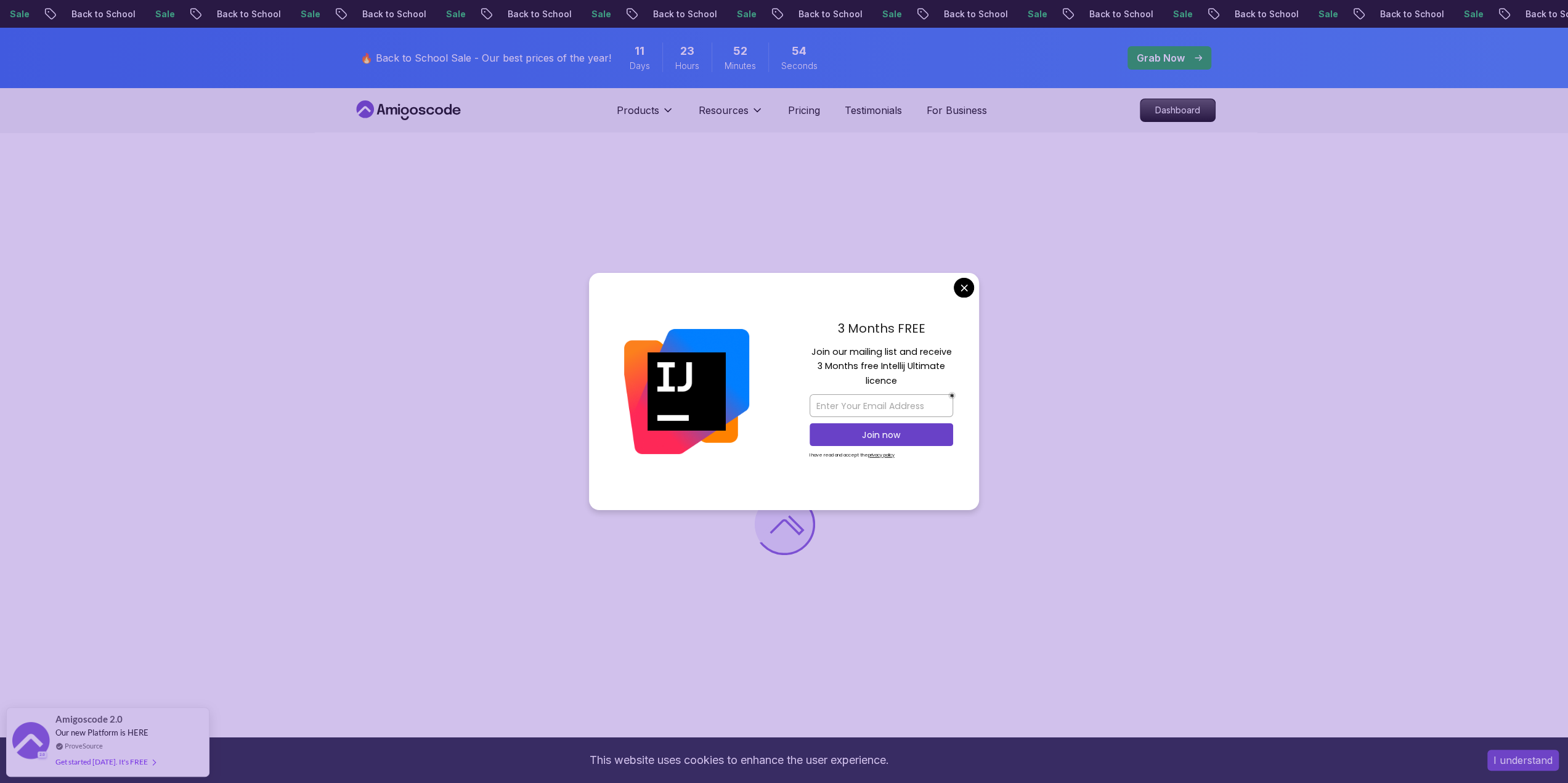
click at [960, 283] on body "Sale Back to School Sale Back to School Sale Back to School Sale Back to School…" at bounding box center [784, 758] width 1568 height 1516
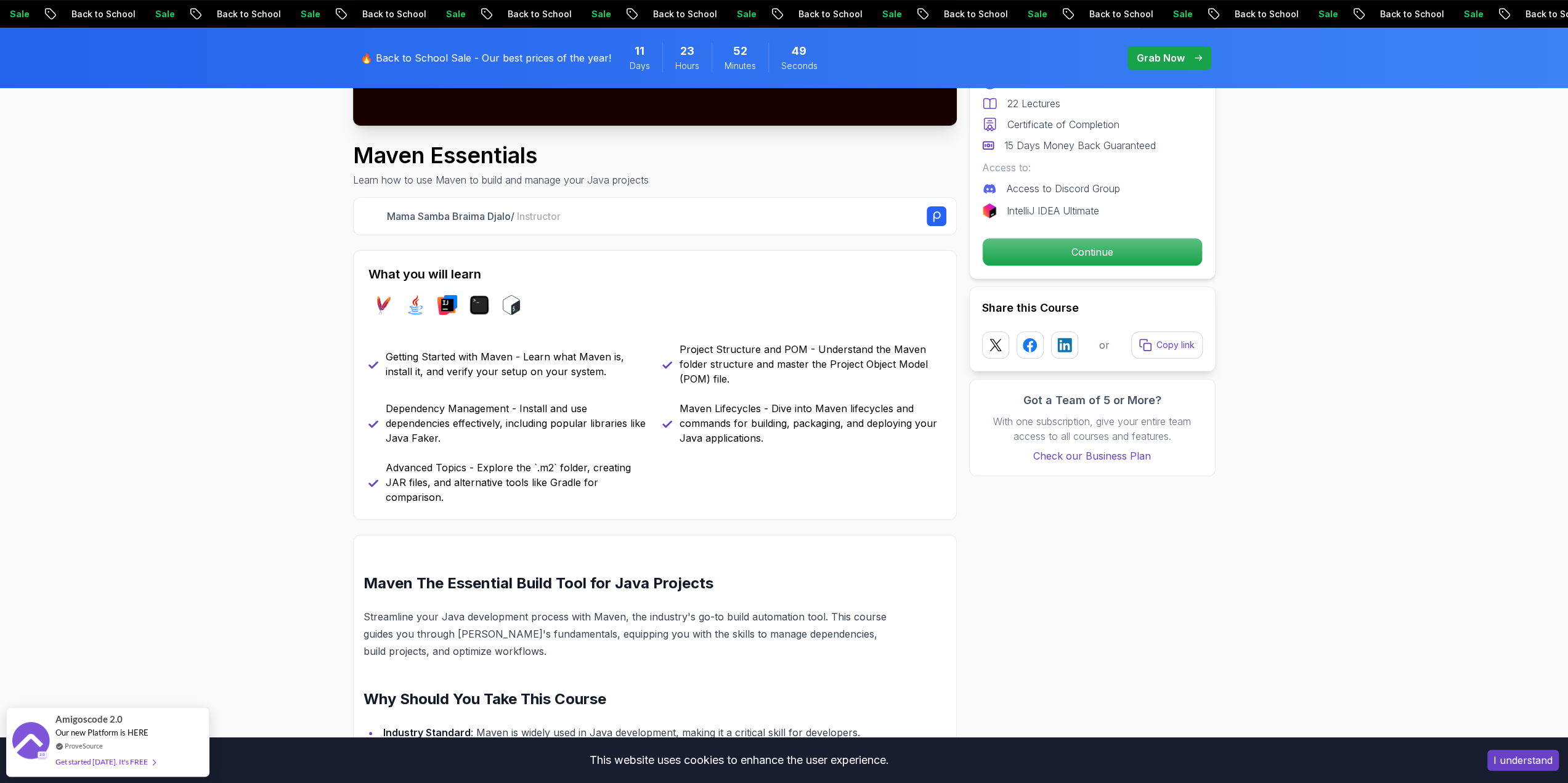
scroll to position [431, 0]
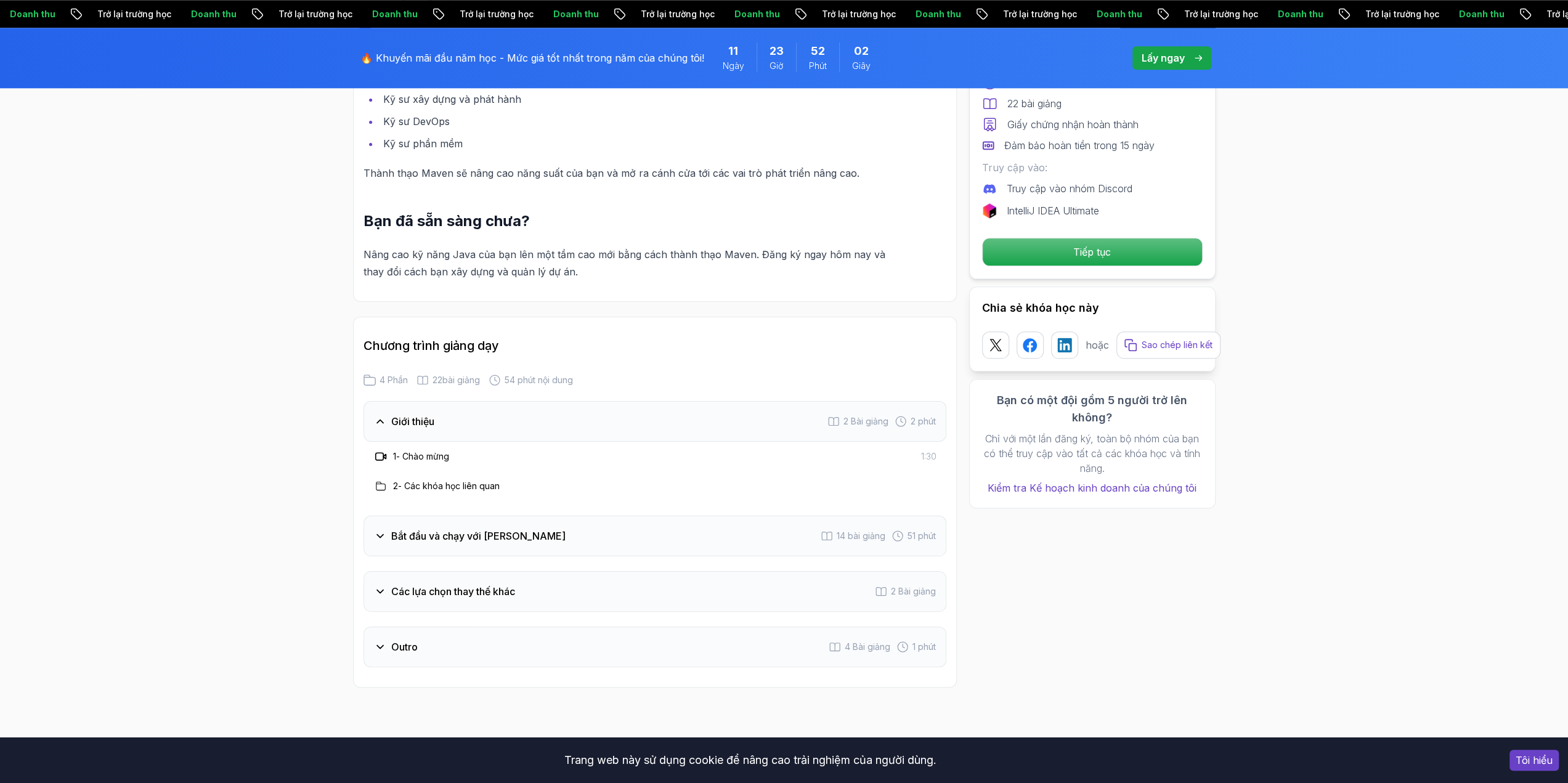
scroll to position [1417, 0]
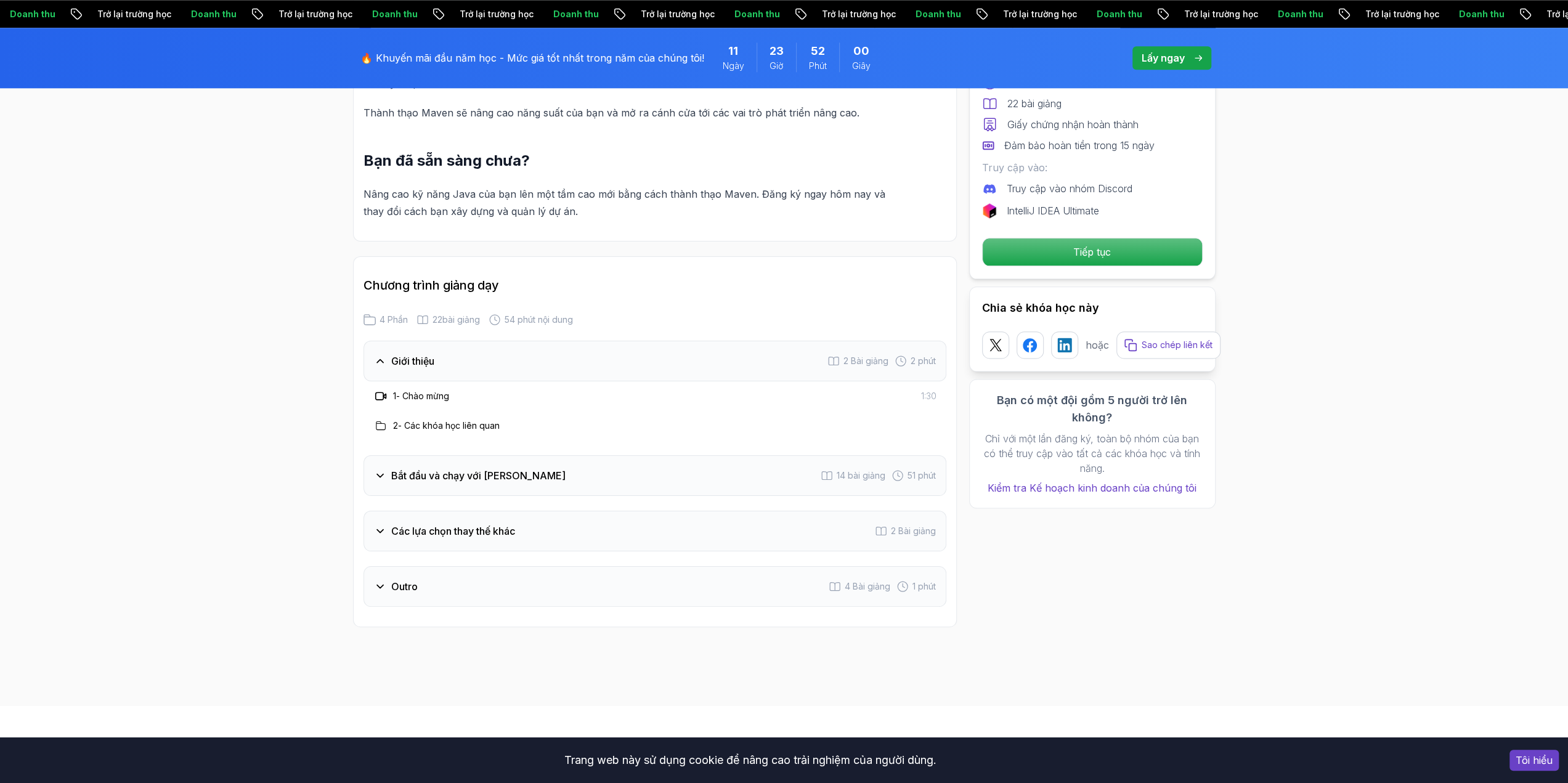
click at [510, 469] on font "Bắt đầu và chạy với [PERSON_NAME]" at bounding box center [479, 475] width 175 height 13
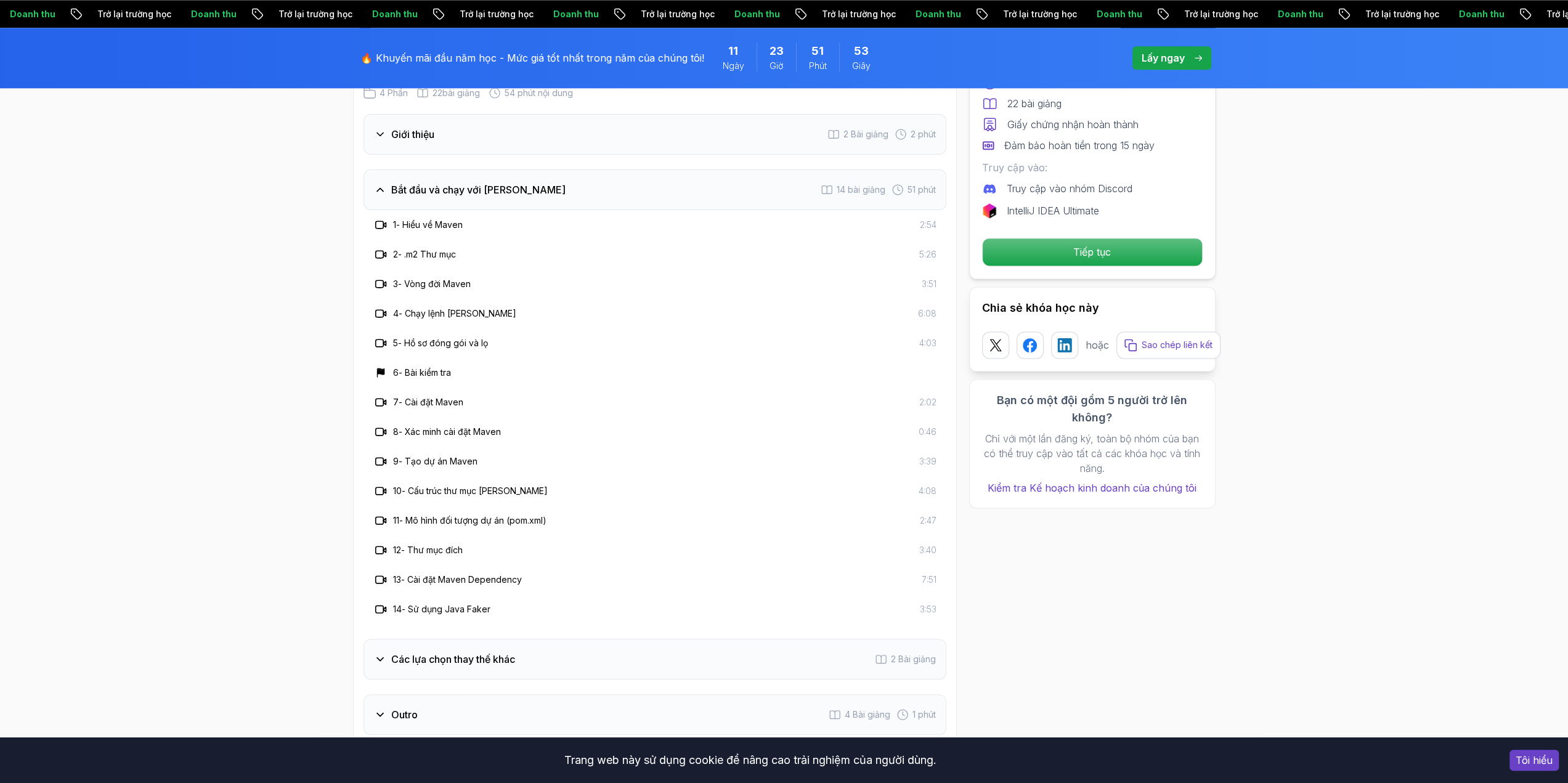
scroll to position [1663, 0]
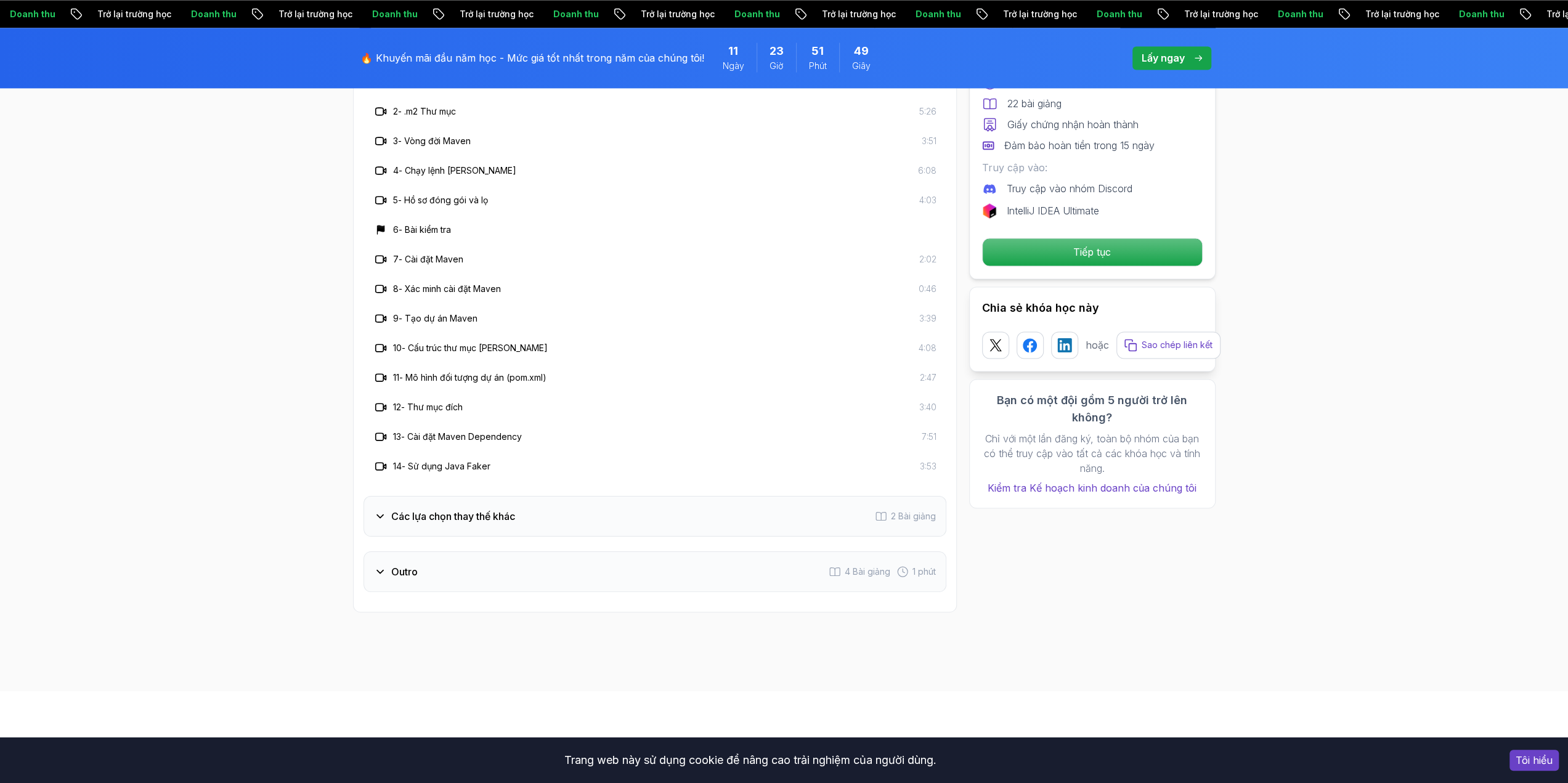
click at [484, 510] on font "Các lựa chọn thay thế khác" at bounding box center [453, 516] width 124 height 13
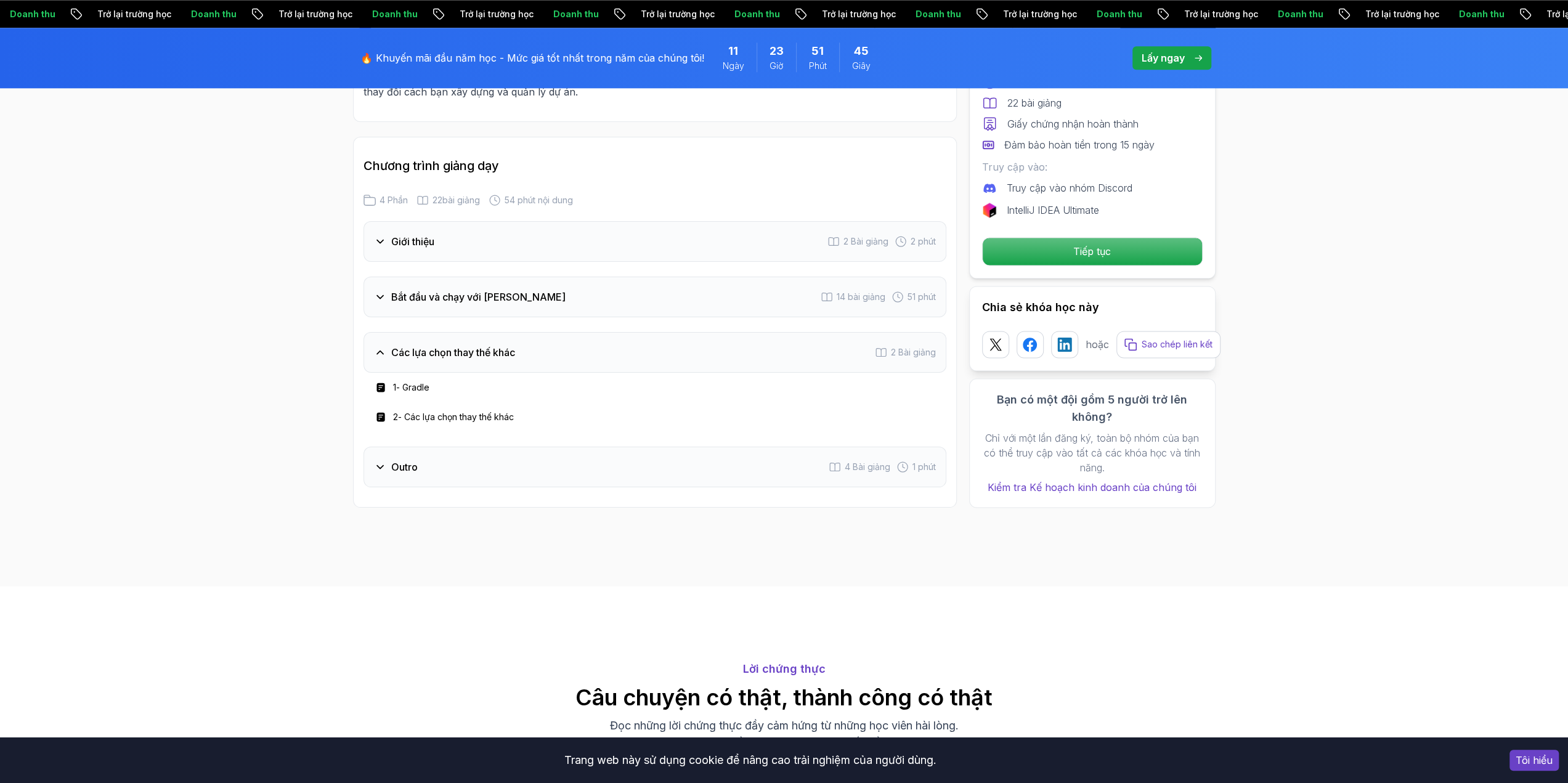
scroll to position [1417, 0]
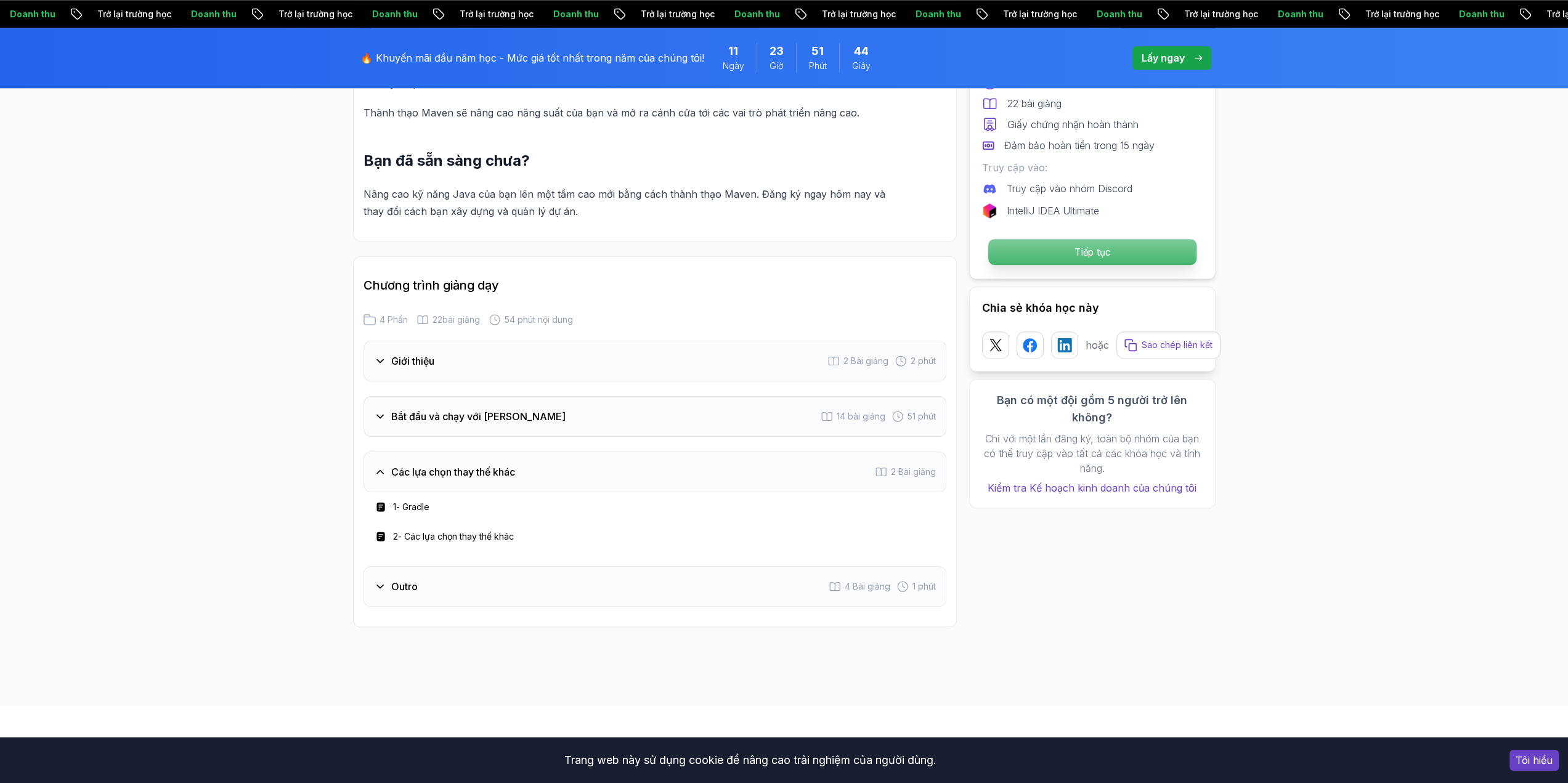
click at [1079, 260] on p "Tiếp tục" at bounding box center [1091, 252] width 208 height 26
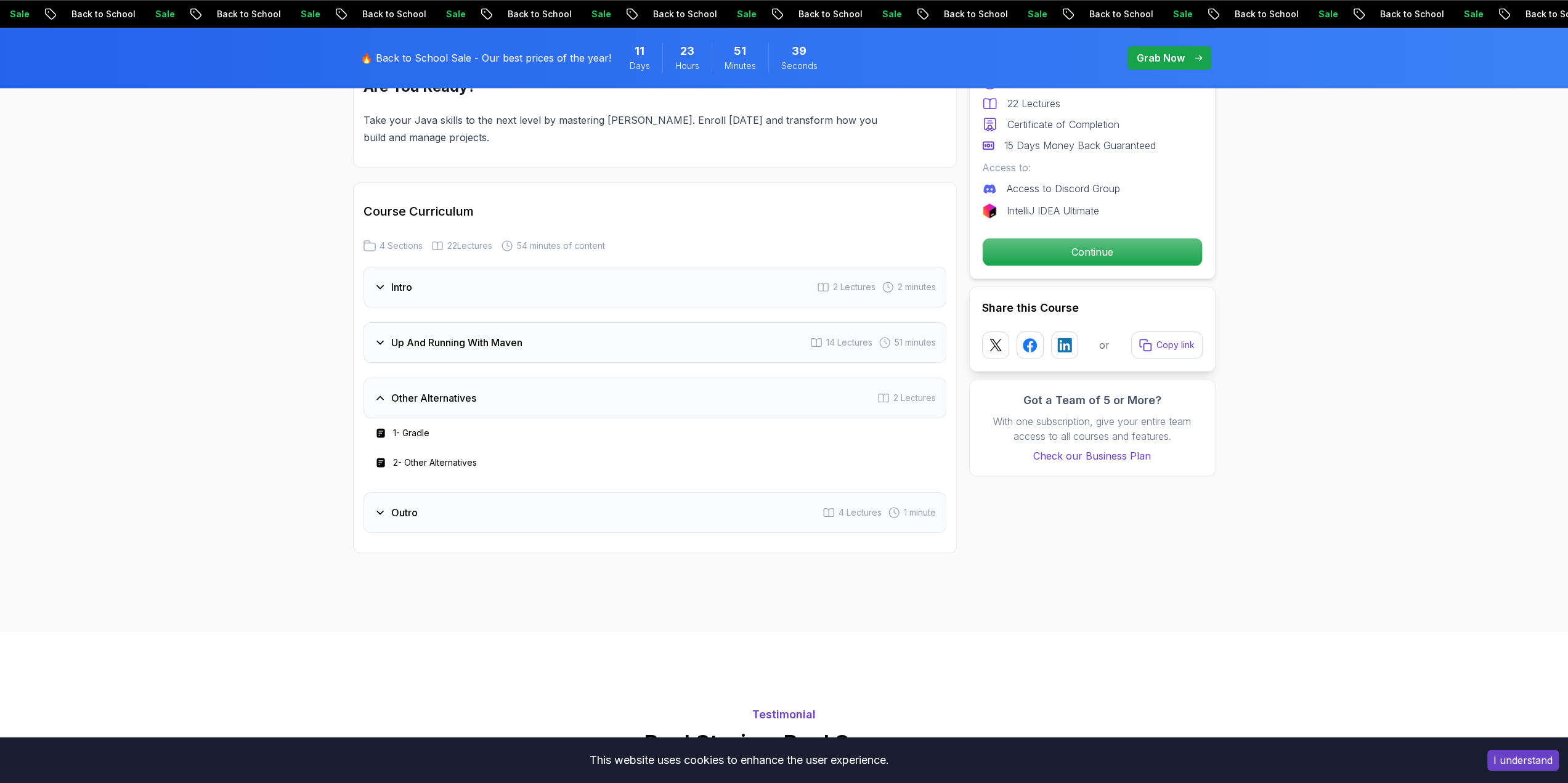
scroll to position [1412, 0]
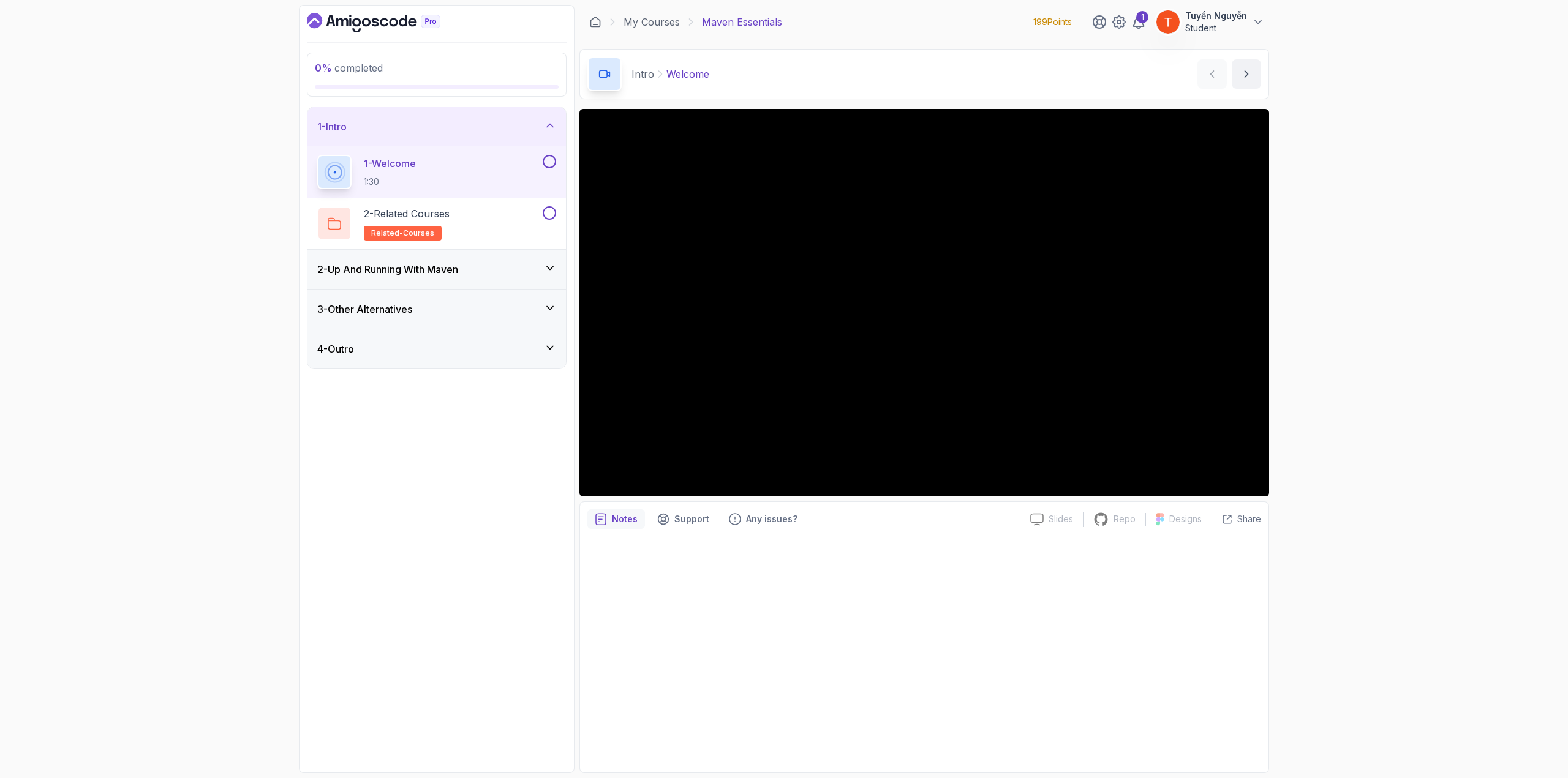
click at [429, 265] on h3 "2 - Up And Running With [PERSON_NAME]" at bounding box center [387, 269] width 141 height 15
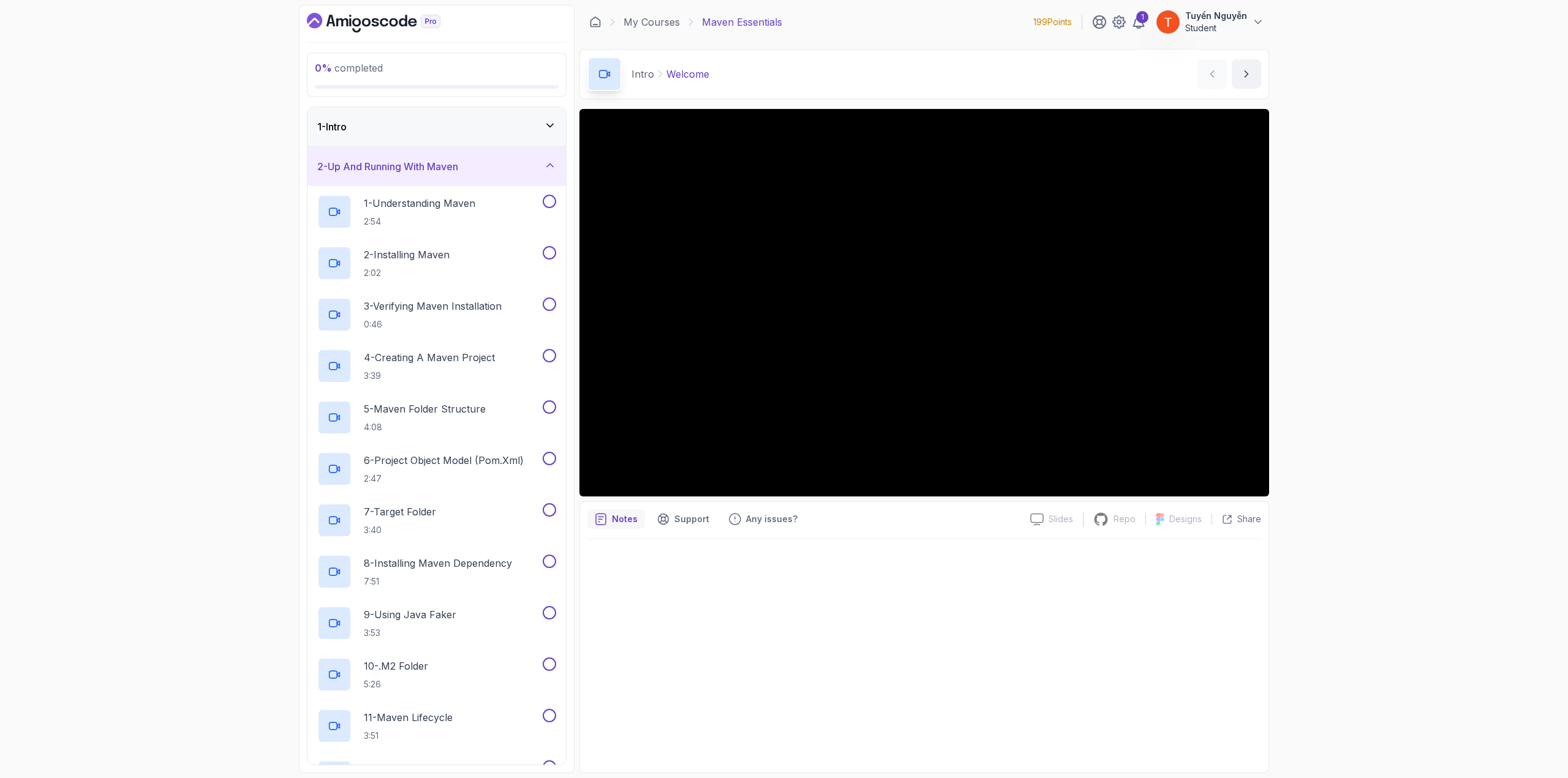
click at [418, 163] on h3 "2 - Up And Running With [PERSON_NAME]" at bounding box center [387, 166] width 141 height 15
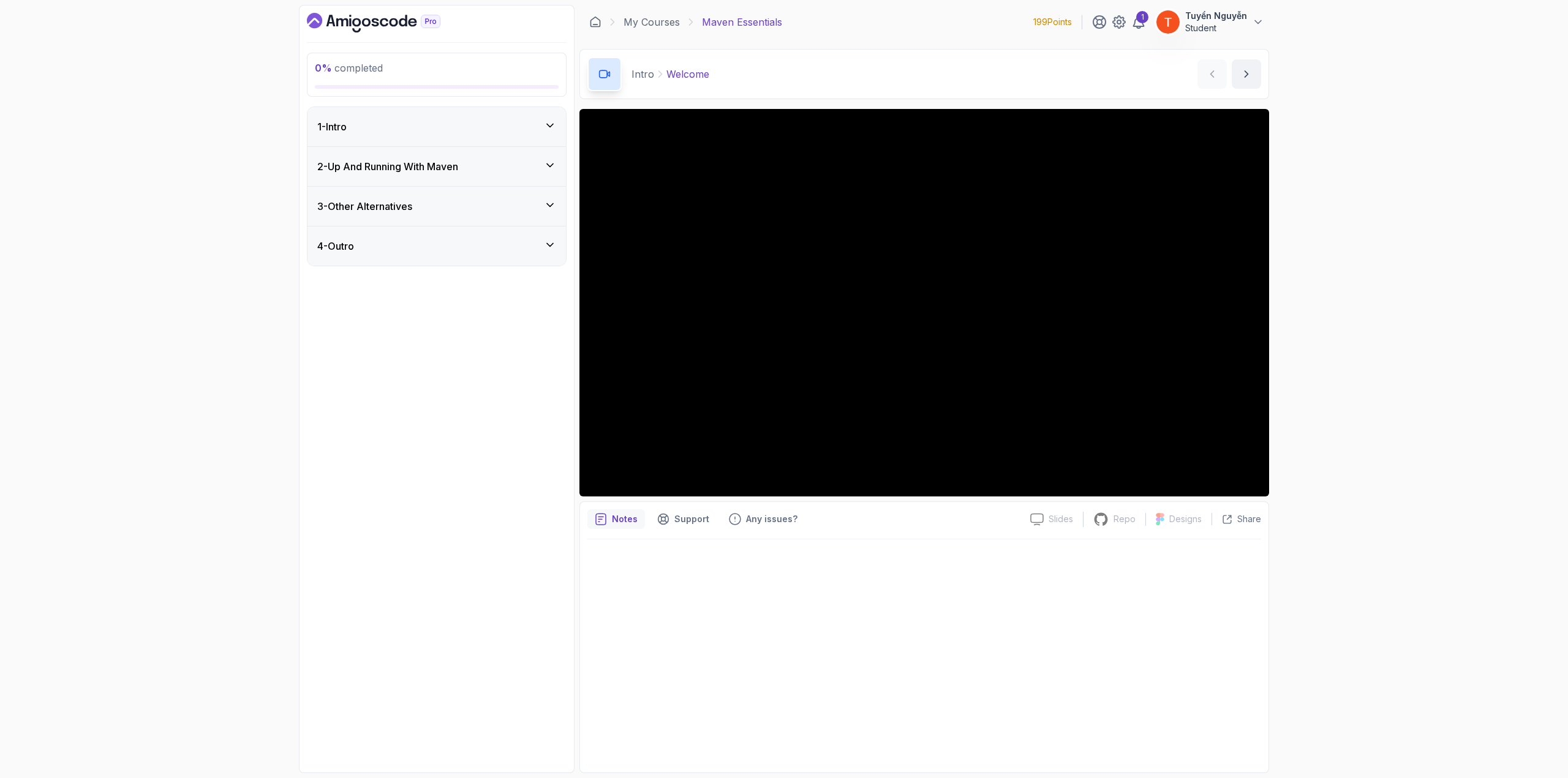
click at [403, 210] on h3 "3 - Other Alternatives" at bounding box center [364, 207] width 95 height 15
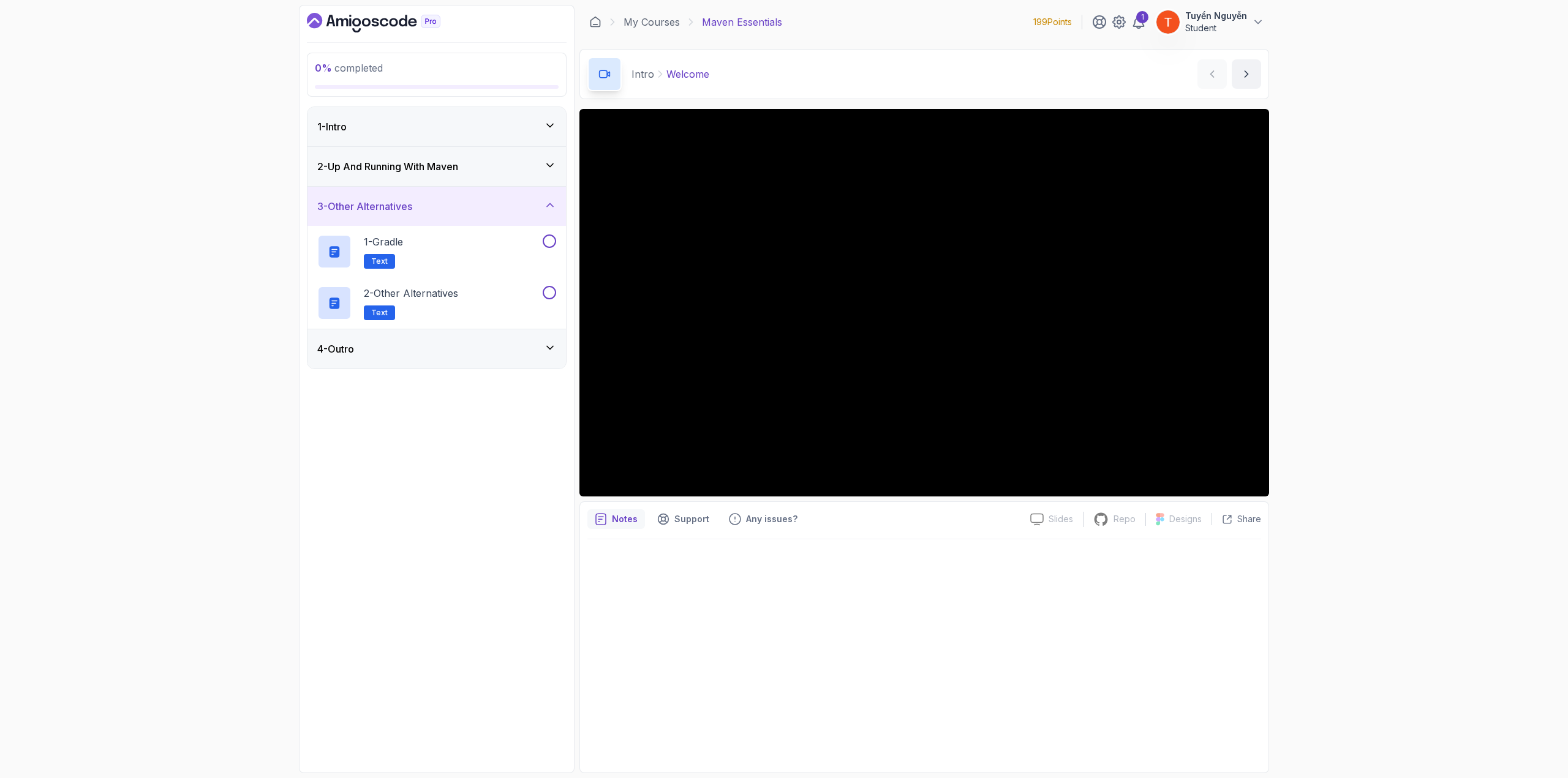
click at [403, 210] on h3 "3 - Other Alternatives" at bounding box center [364, 207] width 95 height 15
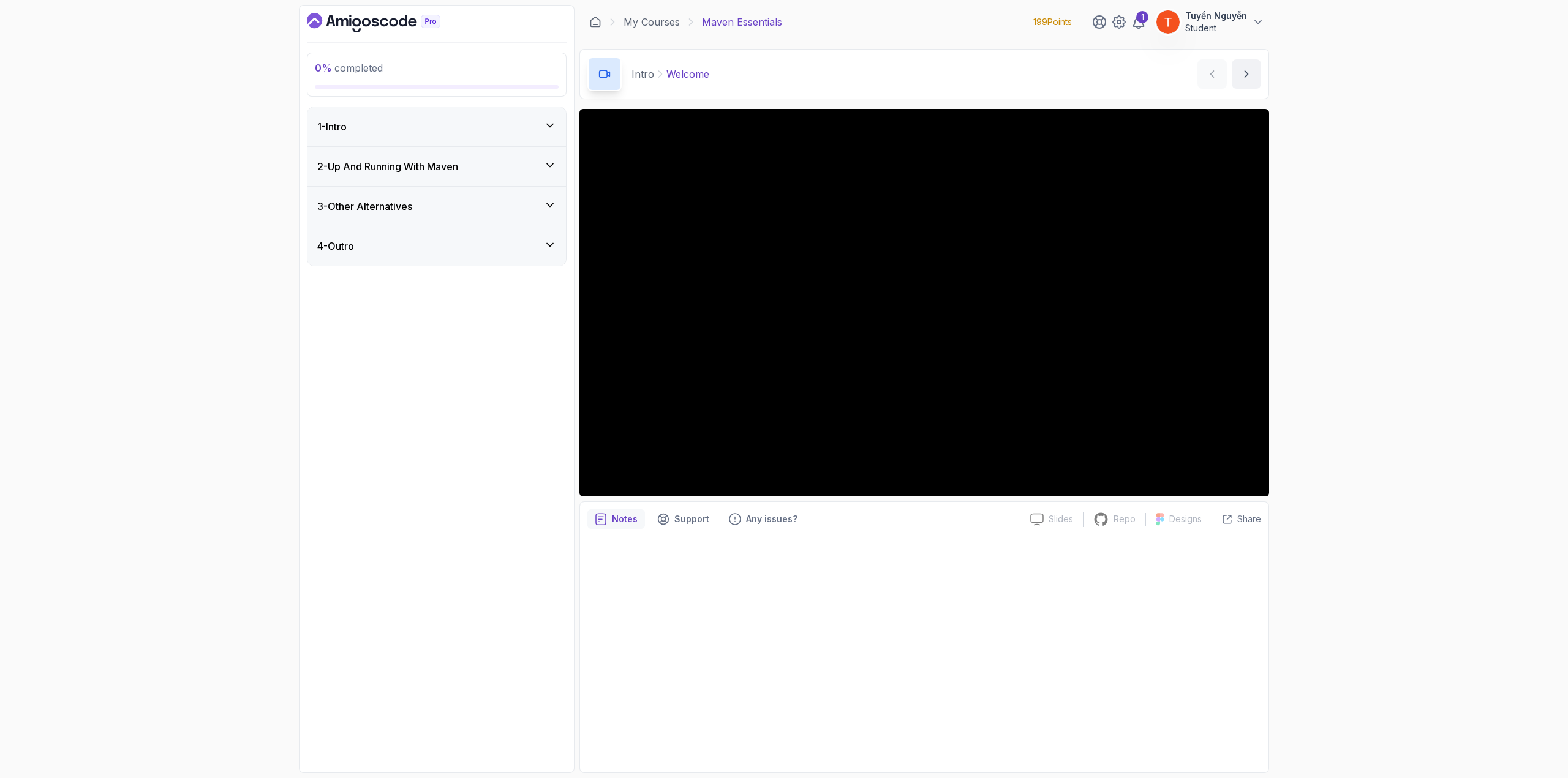
click at [389, 256] on div "4 - Outro" at bounding box center [436, 246] width 258 height 39
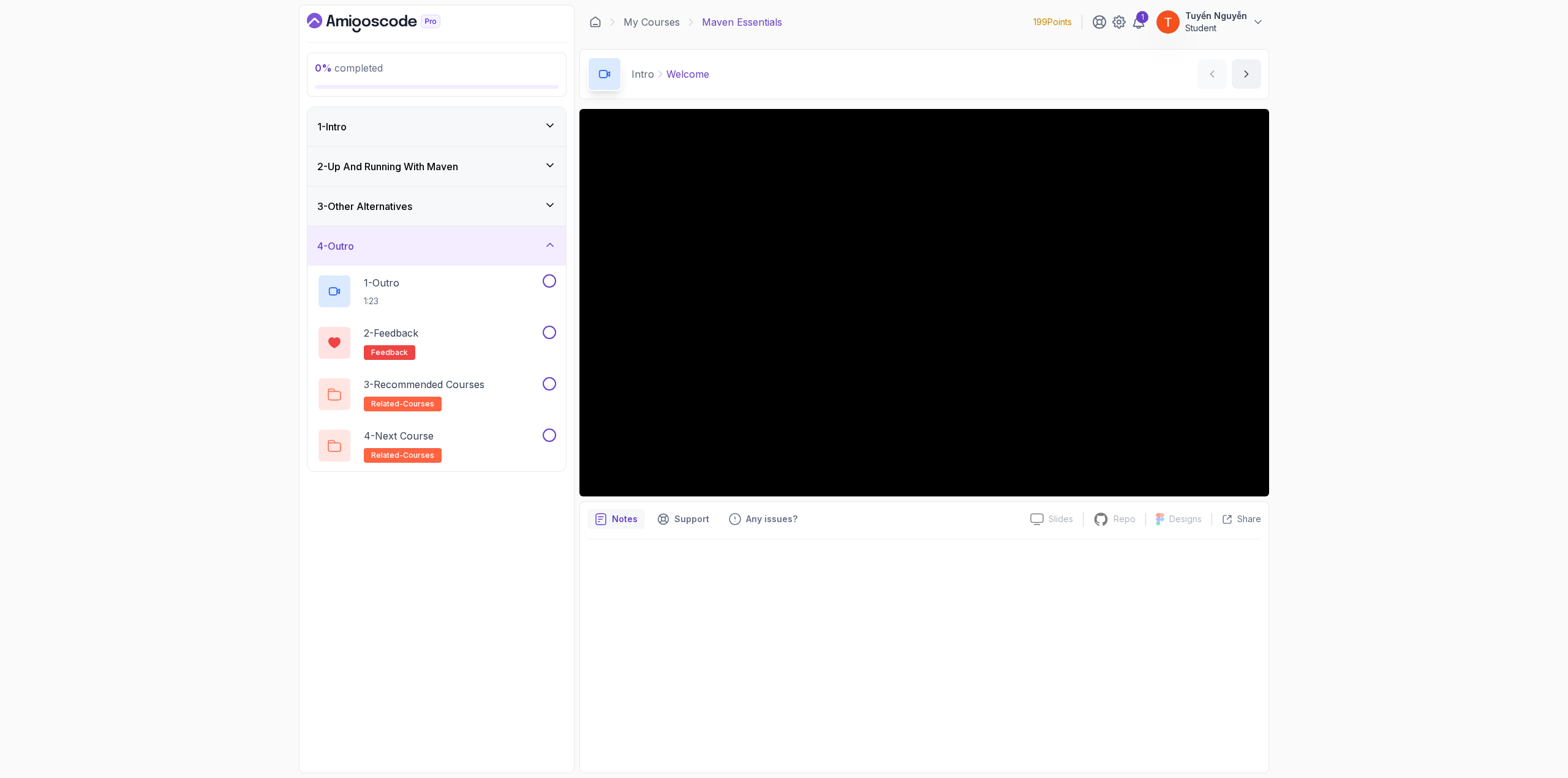
click at [391, 254] on div "4 - Outro" at bounding box center [436, 246] width 258 height 39
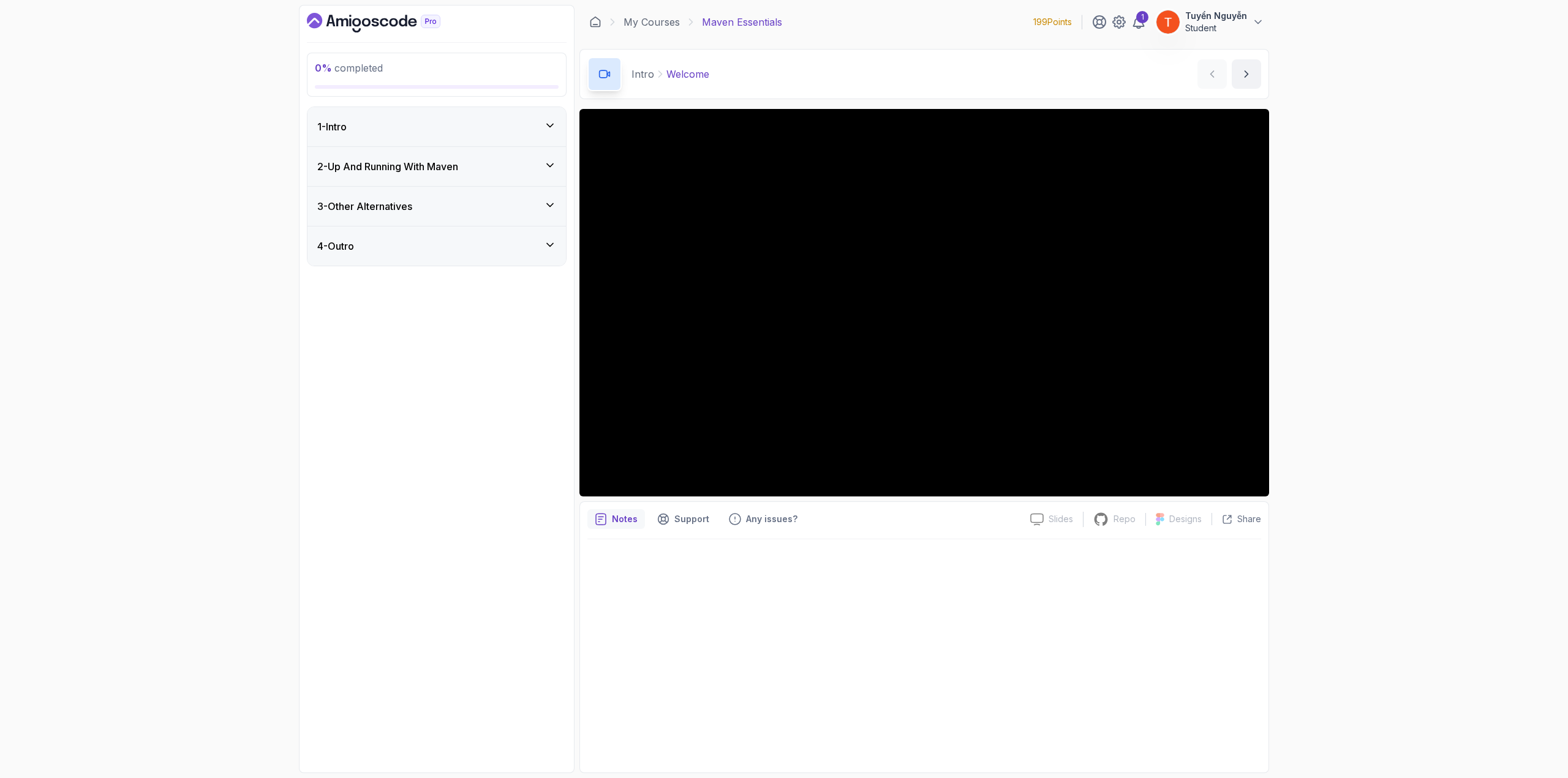
click at [437, 169] on h3 "2 - Up And Running With [PERSON_NAME]" at bounding box center [387, 166] width 141 height 15
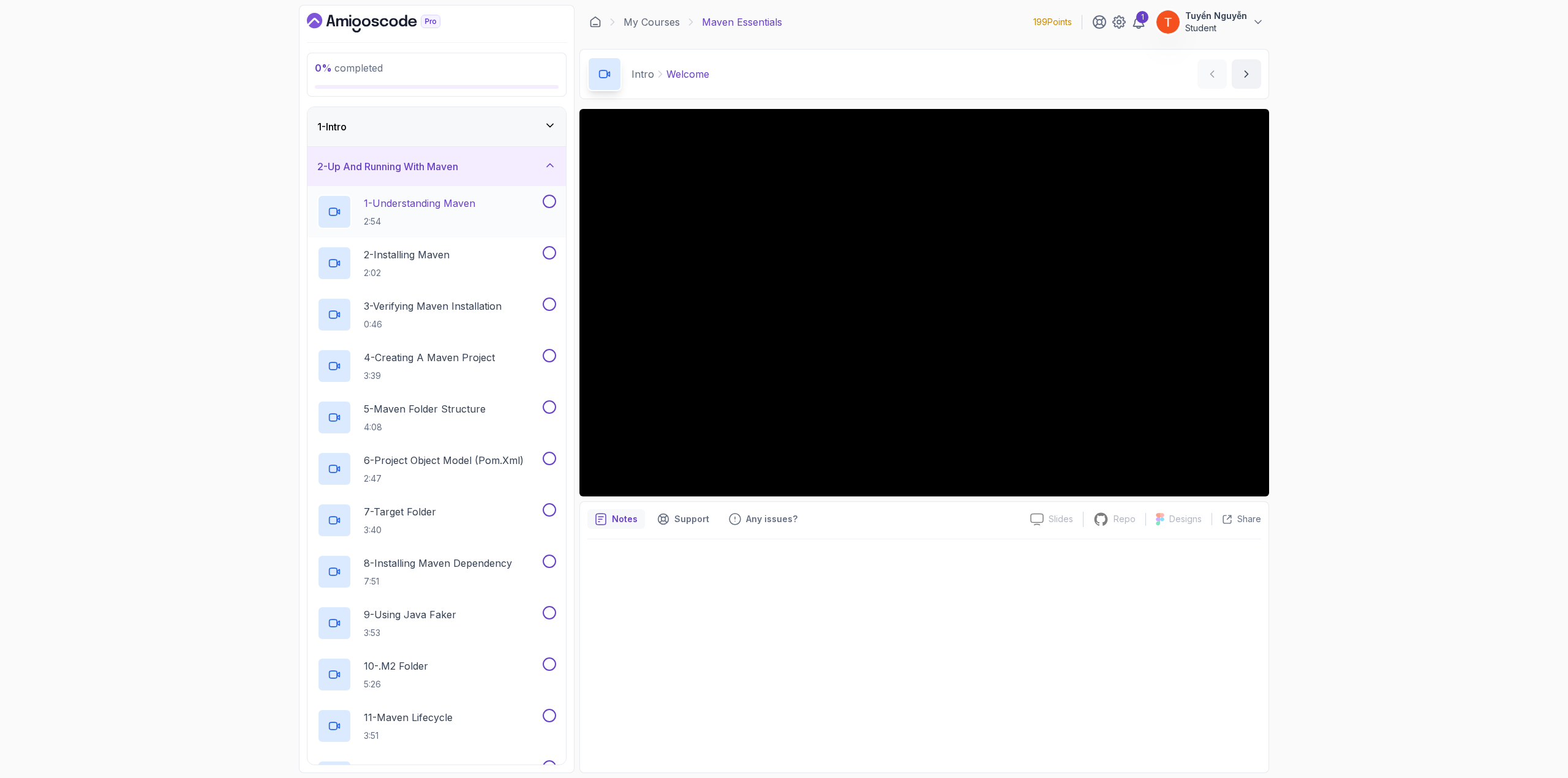
click at [414, 204] on p "1 - Understanding Maven" at bounding box center [419, 203] width 111 height 15
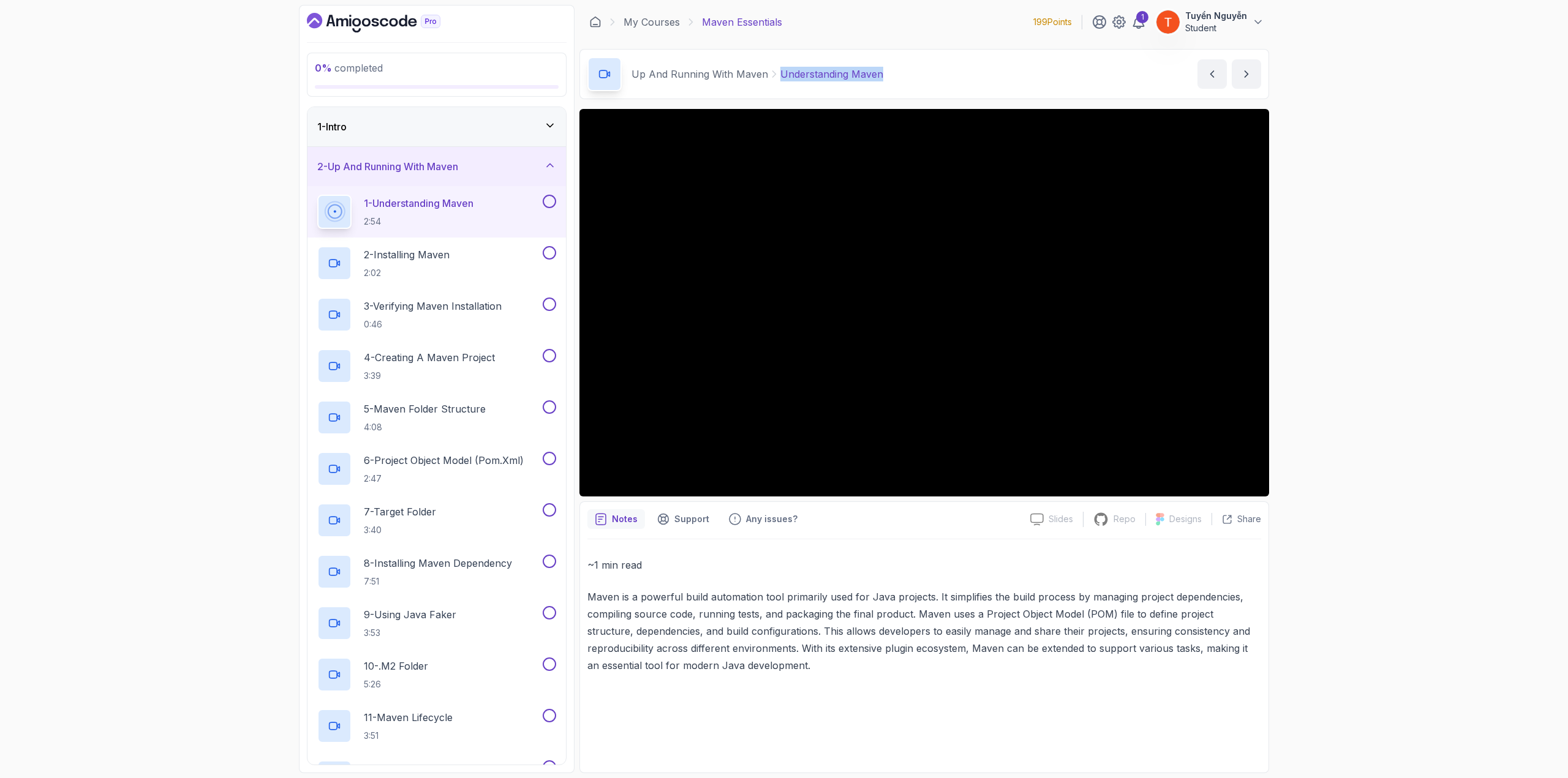
copy p "Understanding Maven"
drag, startPoint x: 778, startPoint y: 73, endPoint x: 888, endPoint y: 79, distance: 110.2
click at [893, 77] on div "Up And Running With Maven Understanding Maven Understanding Maven by [PERSON_NA…" at bounding box center [923, 74] width 689 height 50
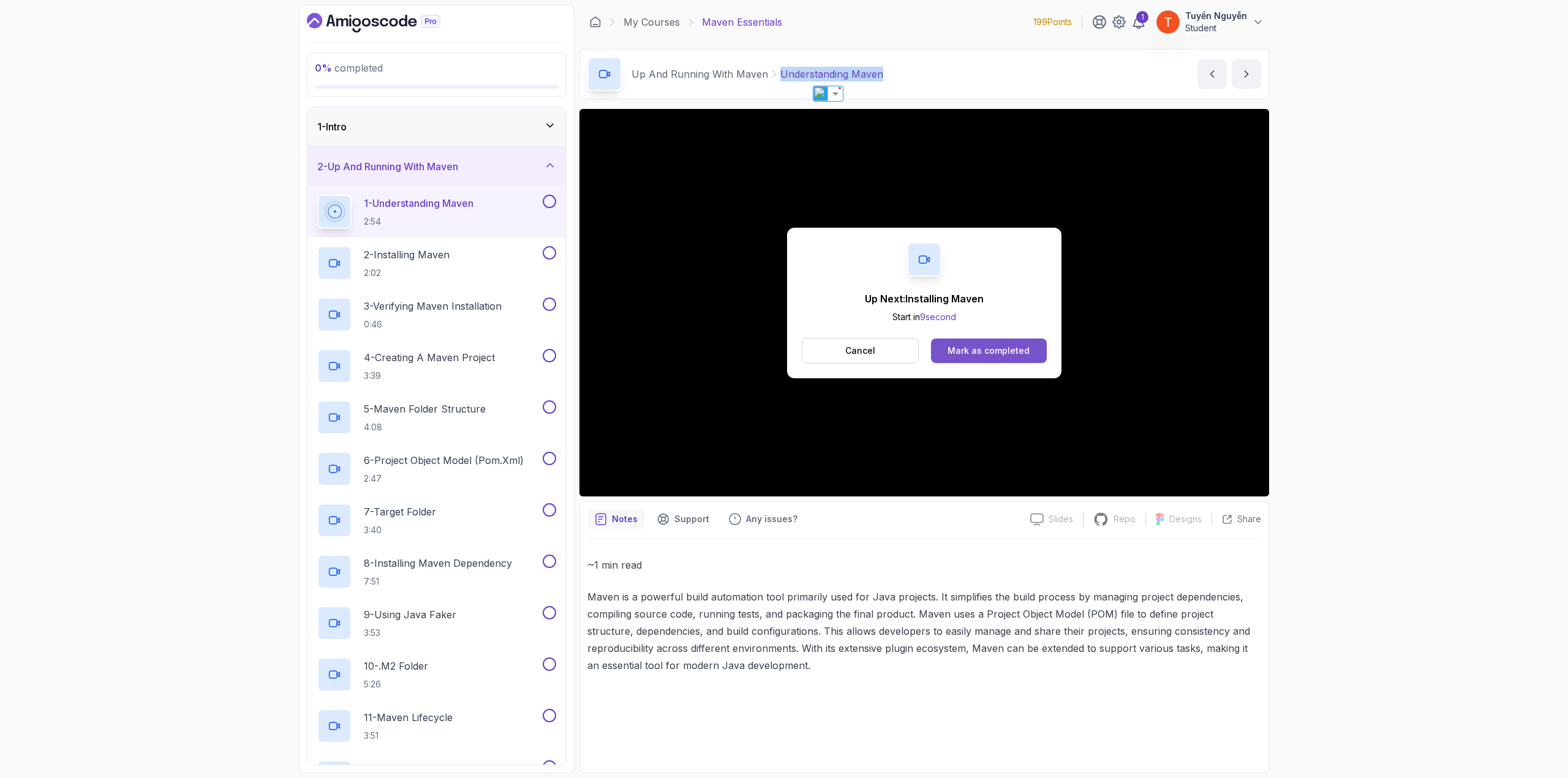
click at [1021, 346] on div "Mark as completed" at bounding box center [989, 351] width 82 height 13
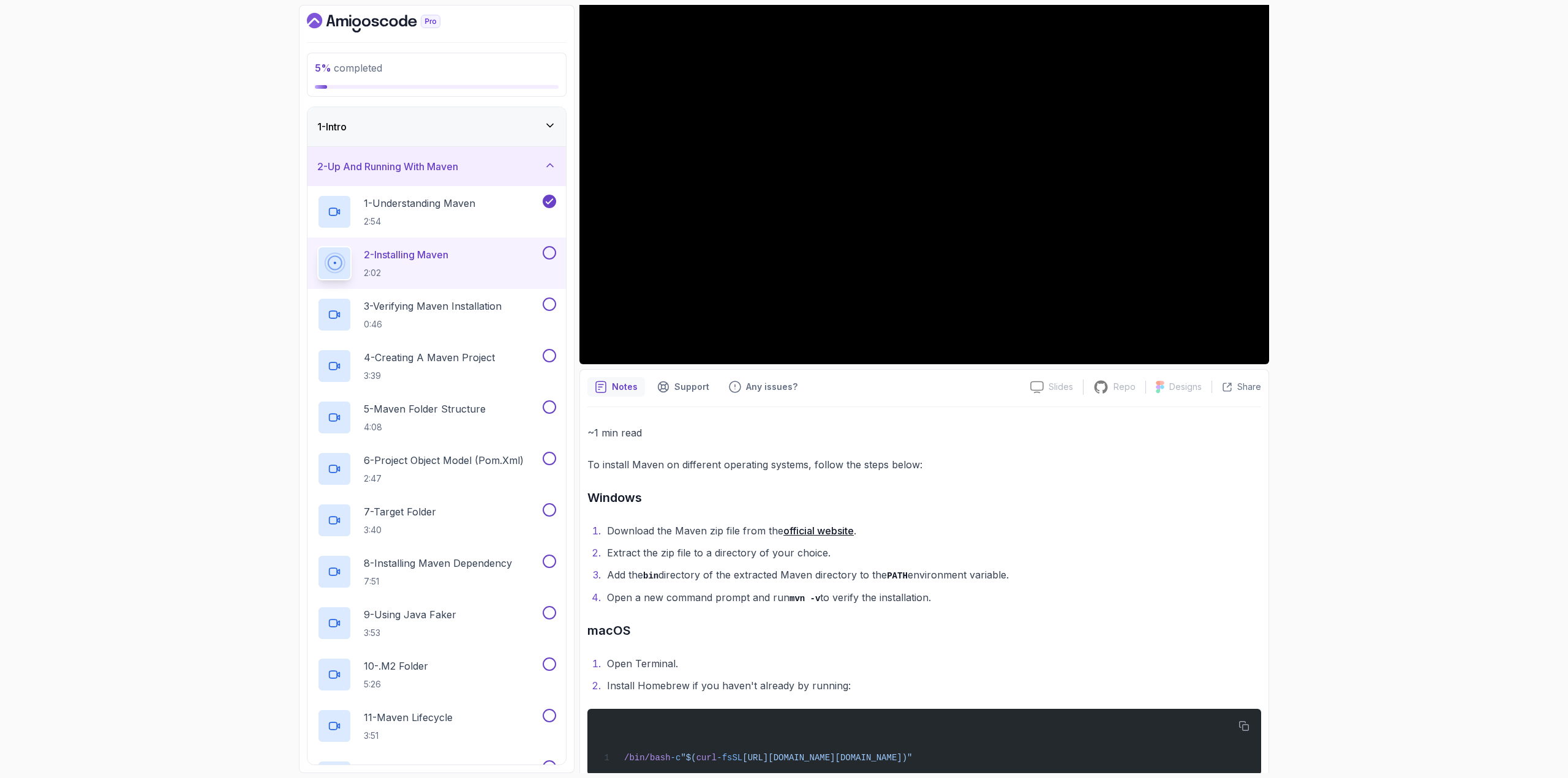
scroll to position [127, 0]
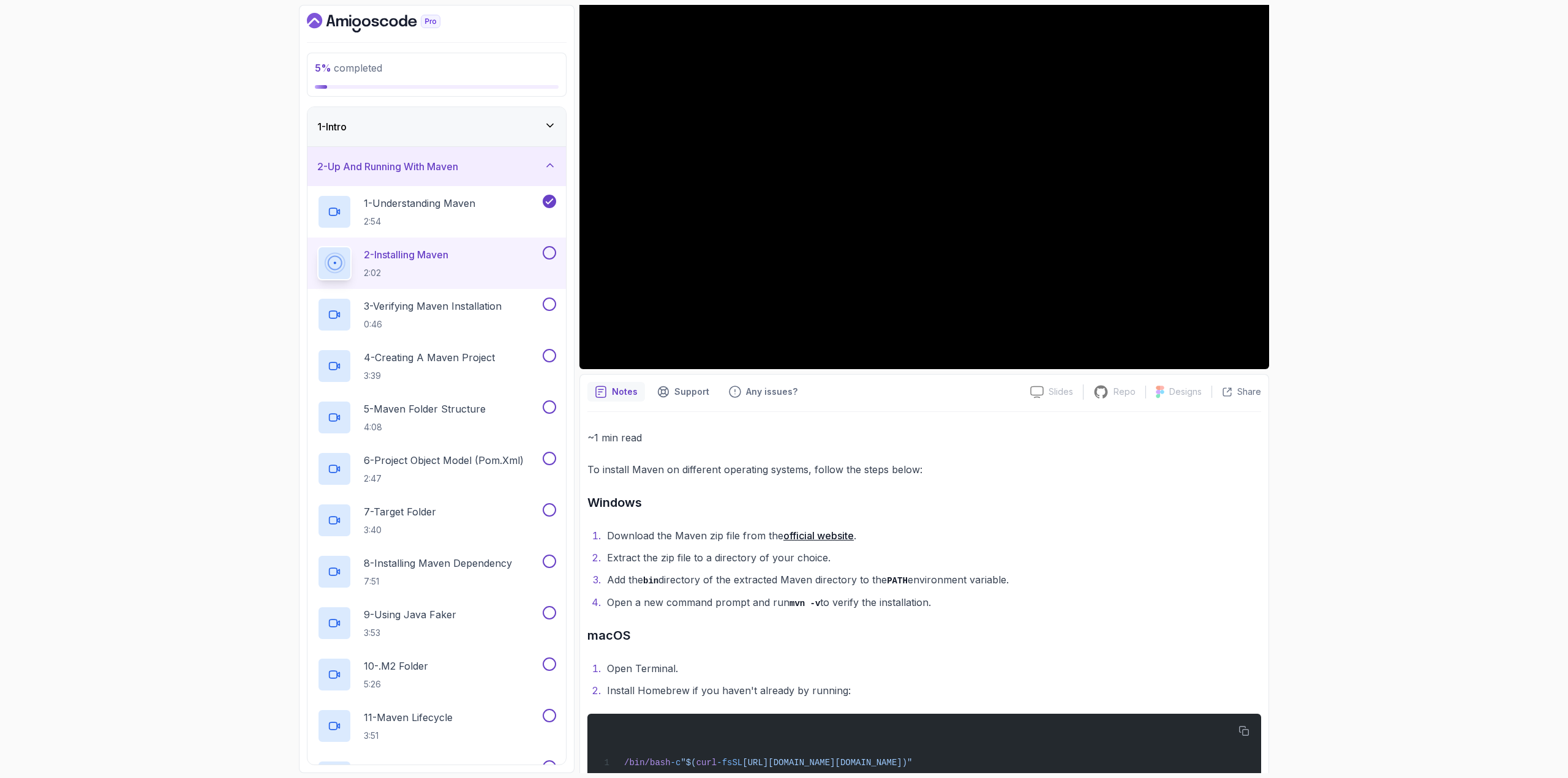
copy div "Windows Download the Maven zip file from the official website . Extract the zip…"
drag, startPoint x: 590, startPoint y: 502, endPoint x: 951, endPoint y: 607, distance: 376.0
click at [1010, 535] on li "Download the Maven zip file from the official website ." at bounding box center [932, 535] width 658 height 17
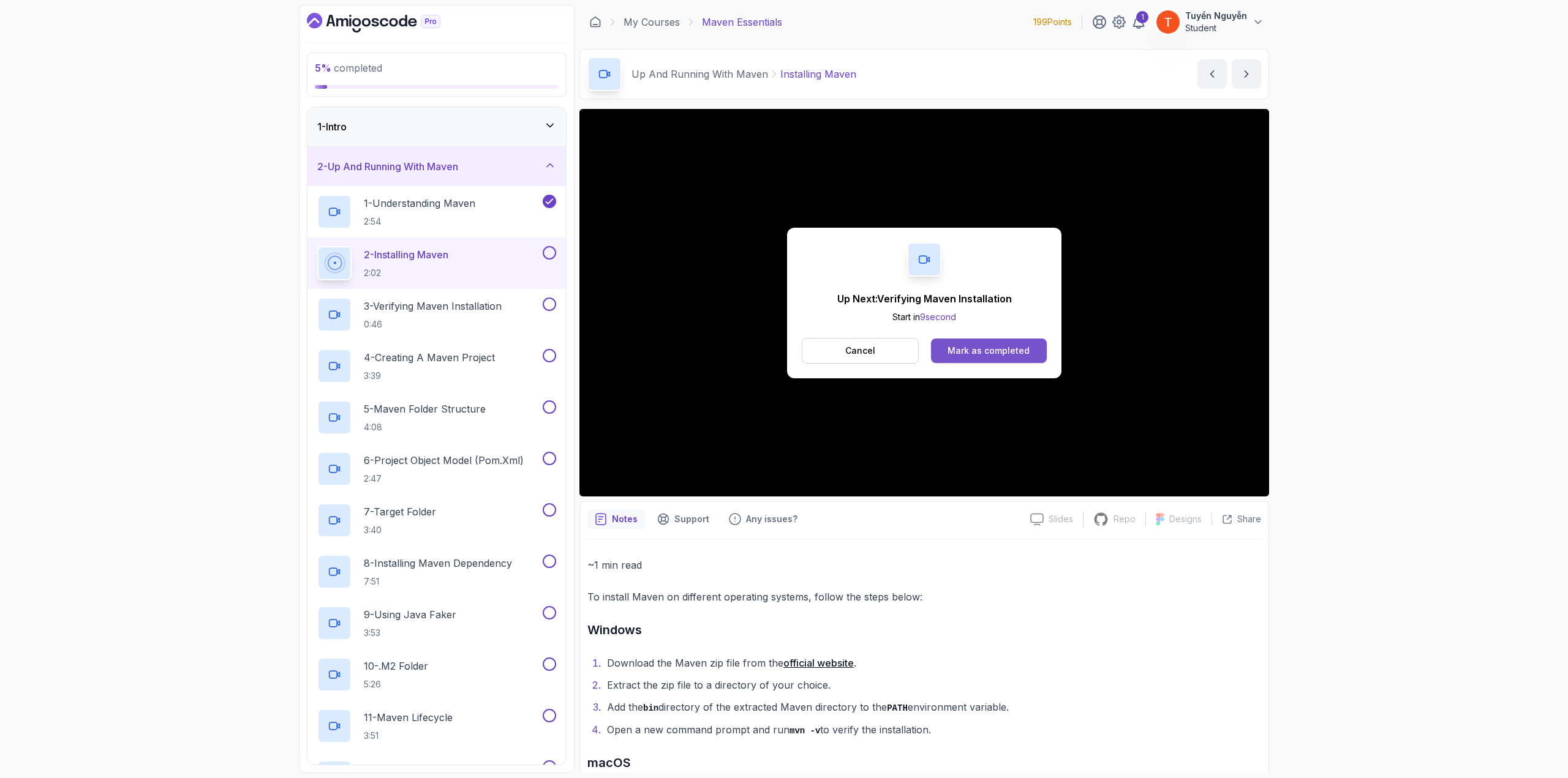
click at [973, 351] on div "Mark as completed" at bounding box center [989, 351] width 82 height 13
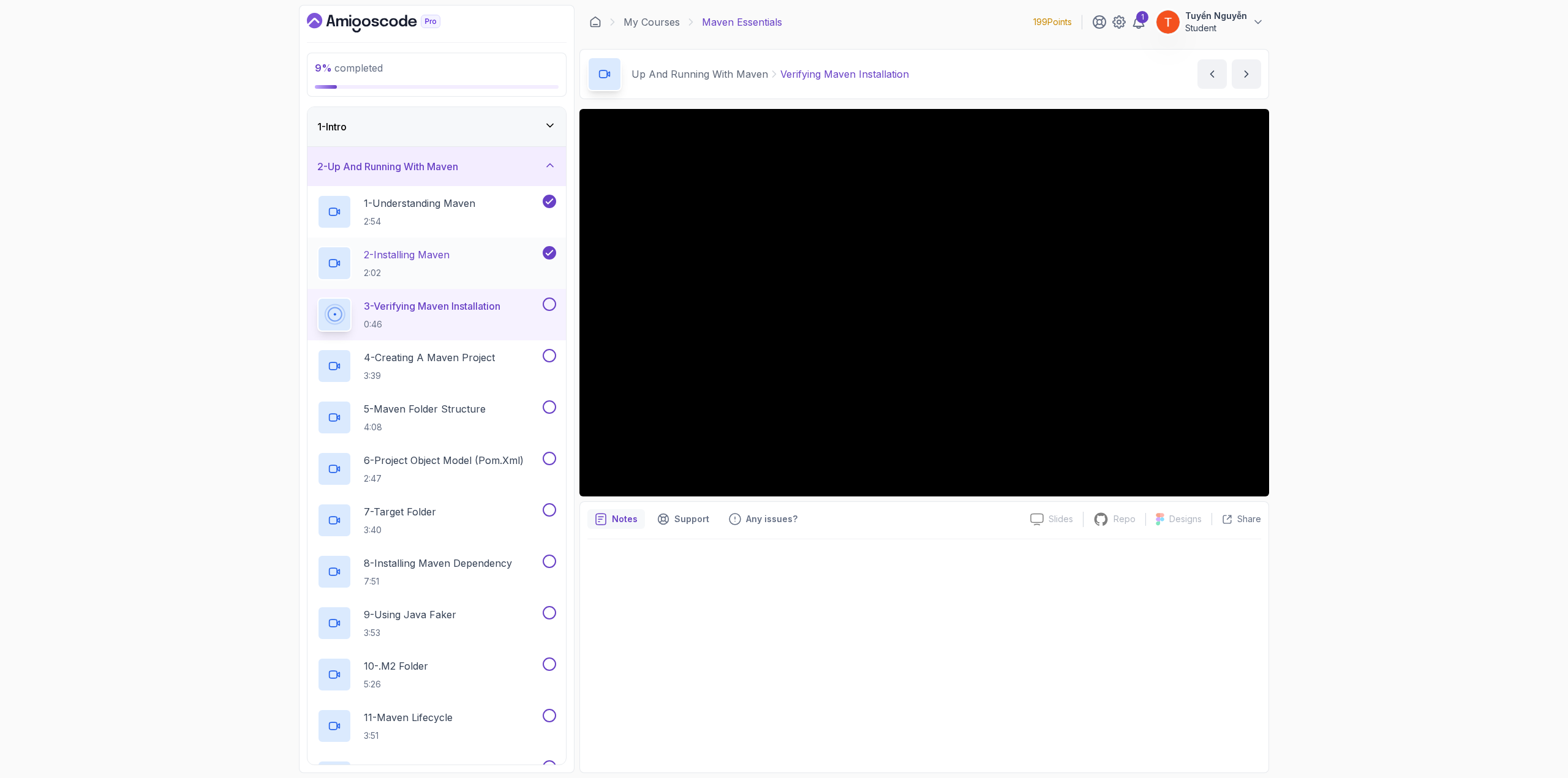
click at [400, 257] on p "2 - Installing Maven" at bounding box center [406, 254] width 86 height 15
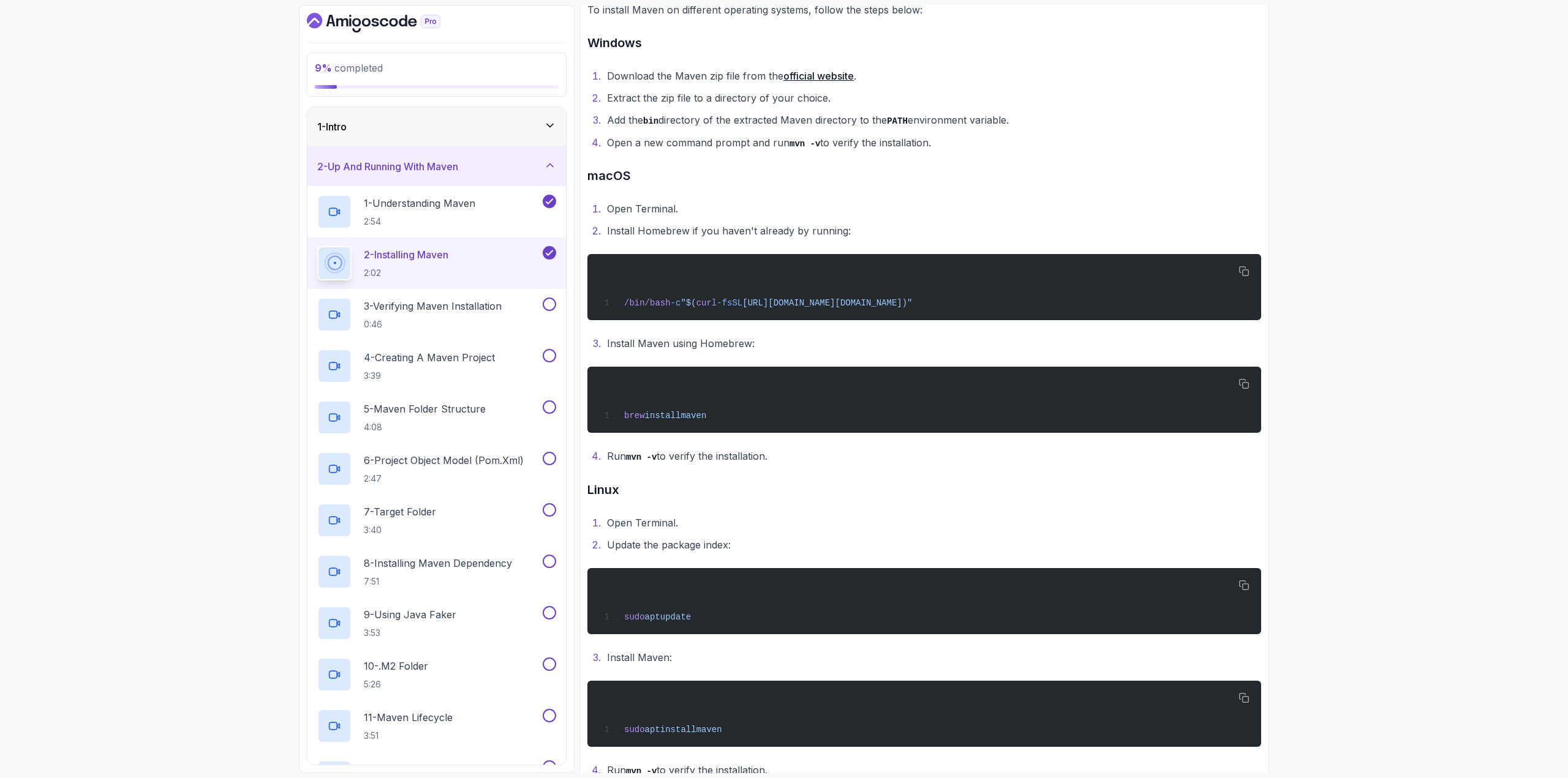
scroll to position [666, 0]
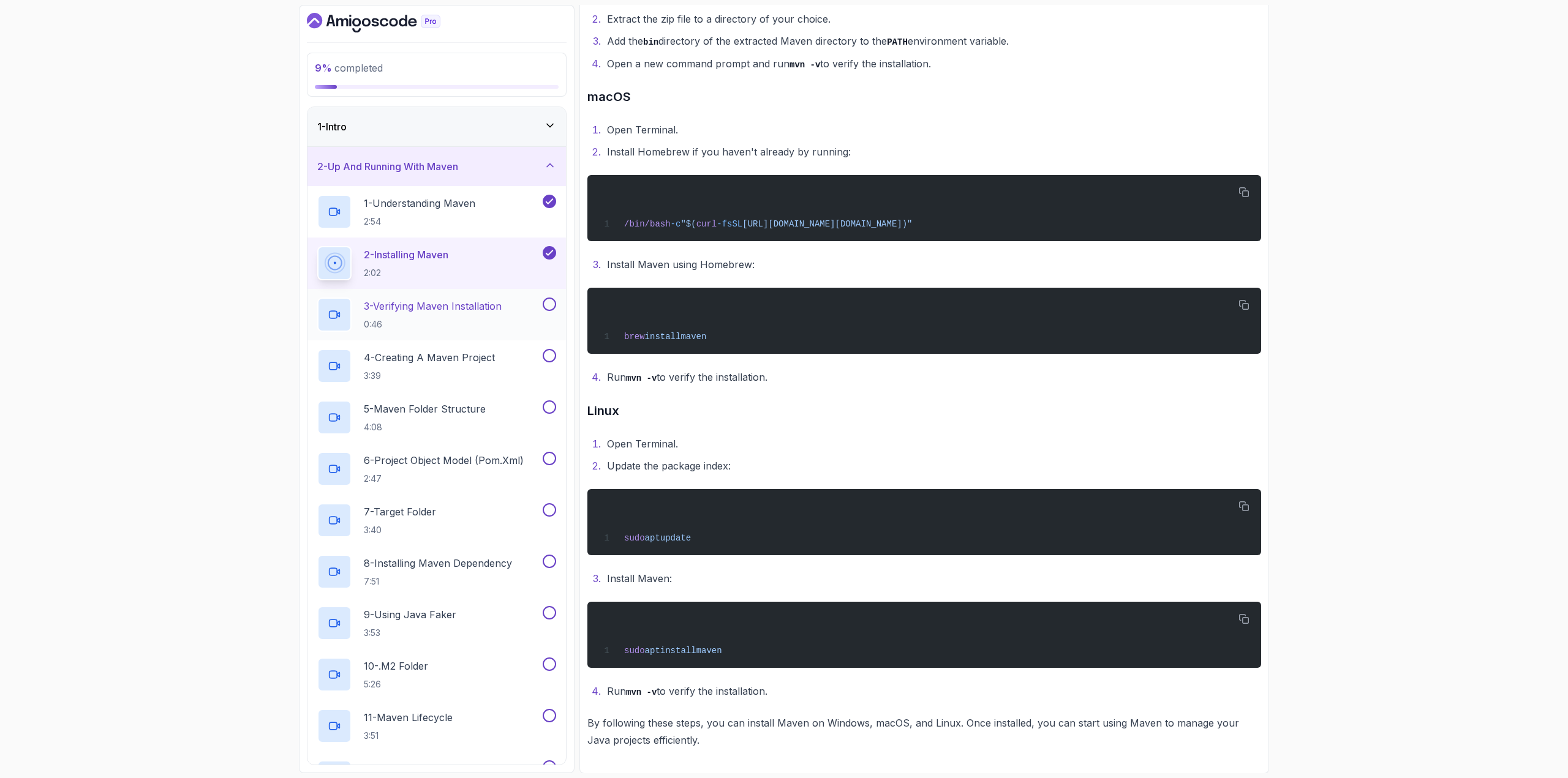
click at [444, 292] on div "3 - Verifying Maven Installation 0:46" at bounding box center [436, 315] width 258 height 51
click at [439, 305] on p "3 - Verifying Maven Installation" at bounding box center [432, 306] width 138 height 15
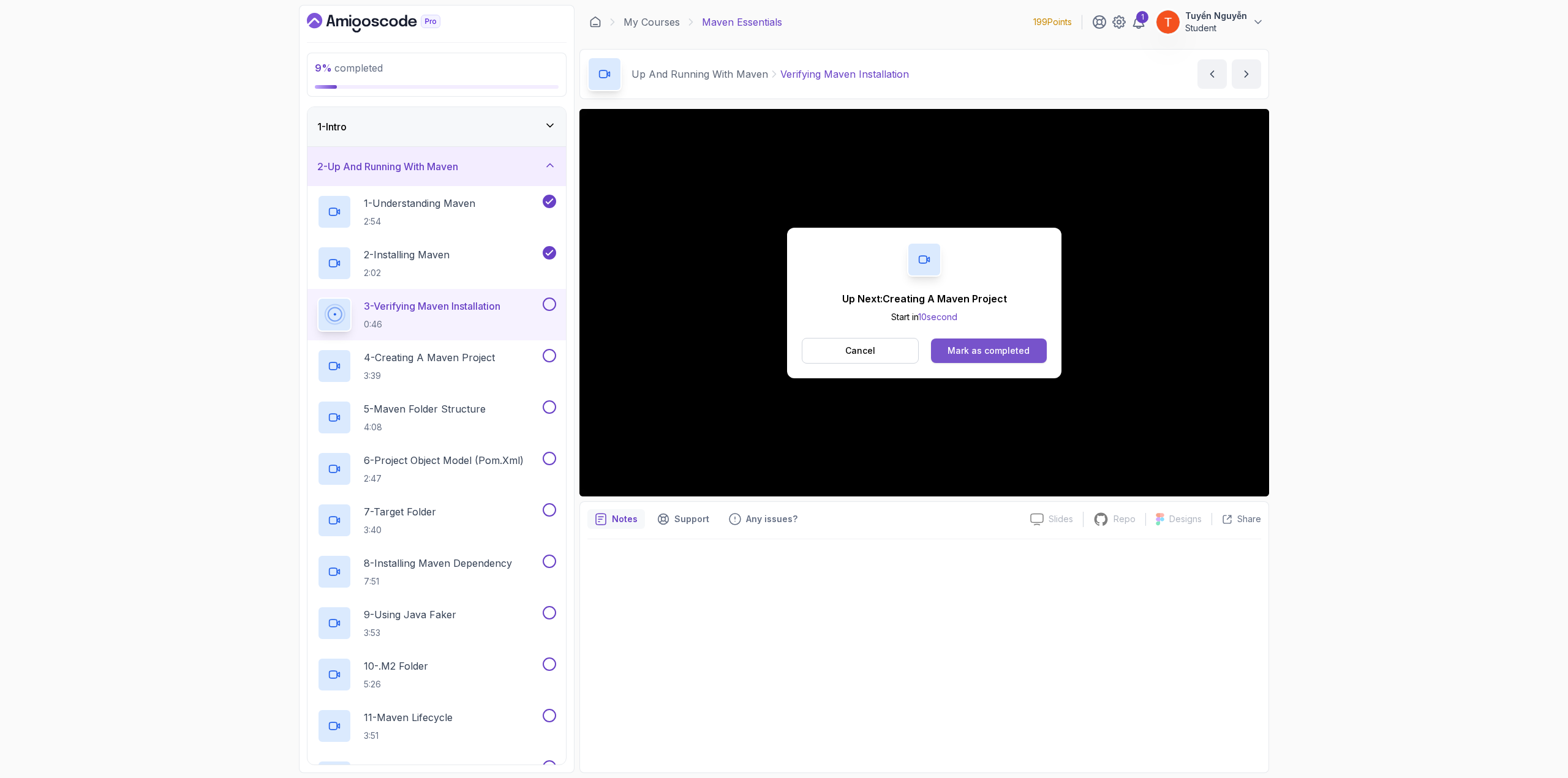
click at [996, 341] on button "Mark as completed" at bounding box center [988, 350] width 116 height 24
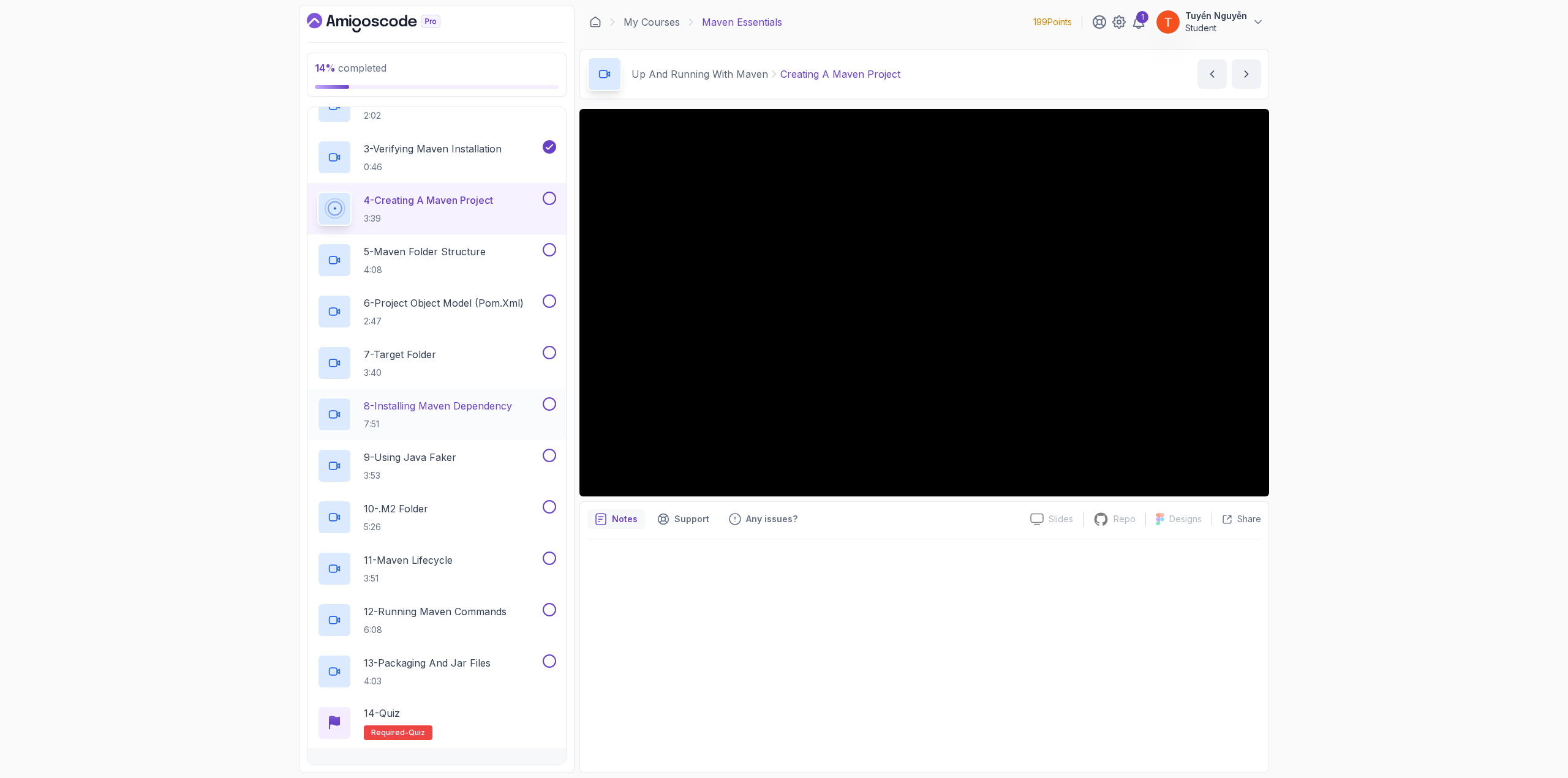
scroll to position [218, 0]
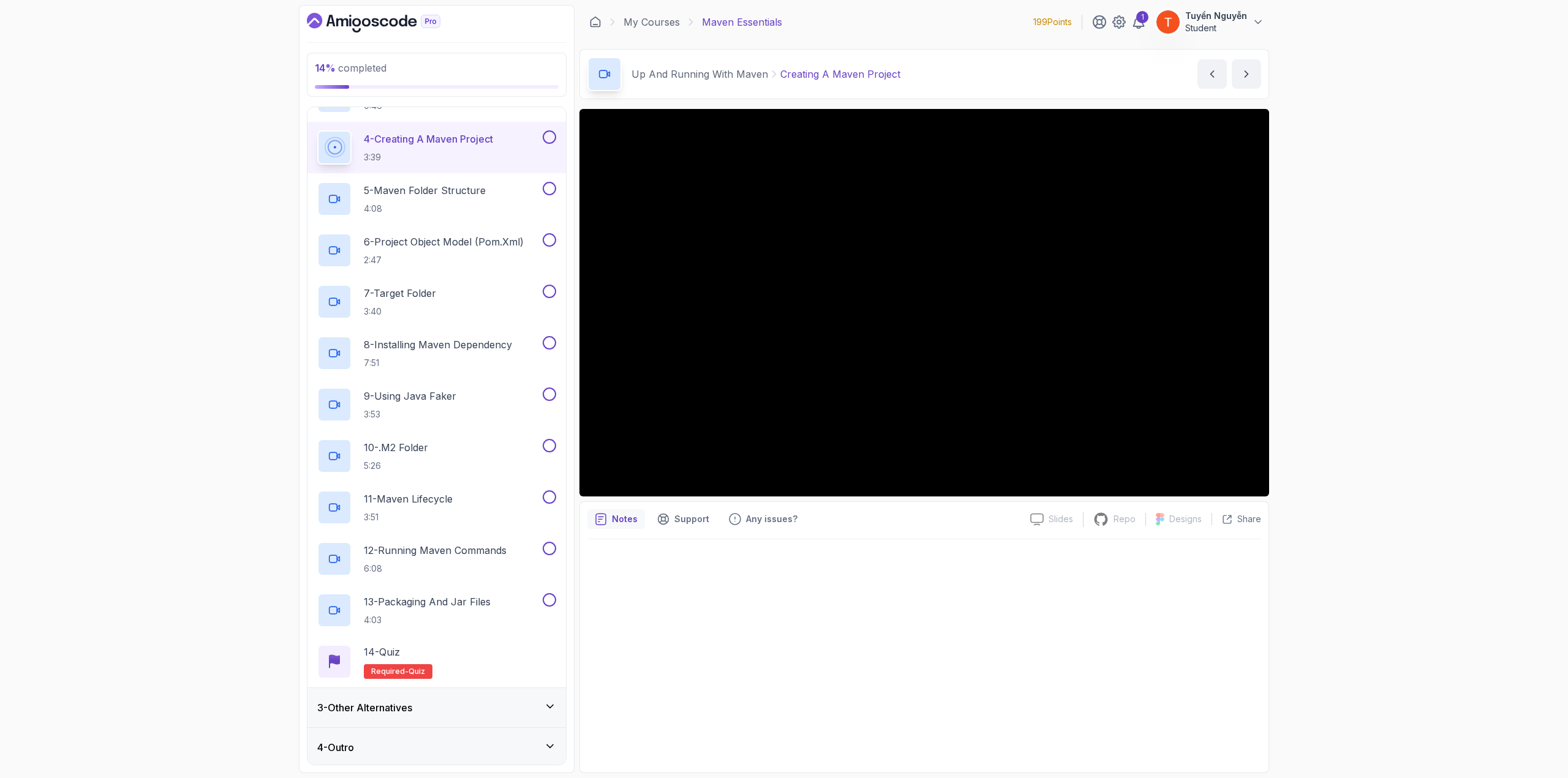
click at [376, 703] on h3 "3 - Other Alternatives" at bounding box center [364, 707] width 95 height 15
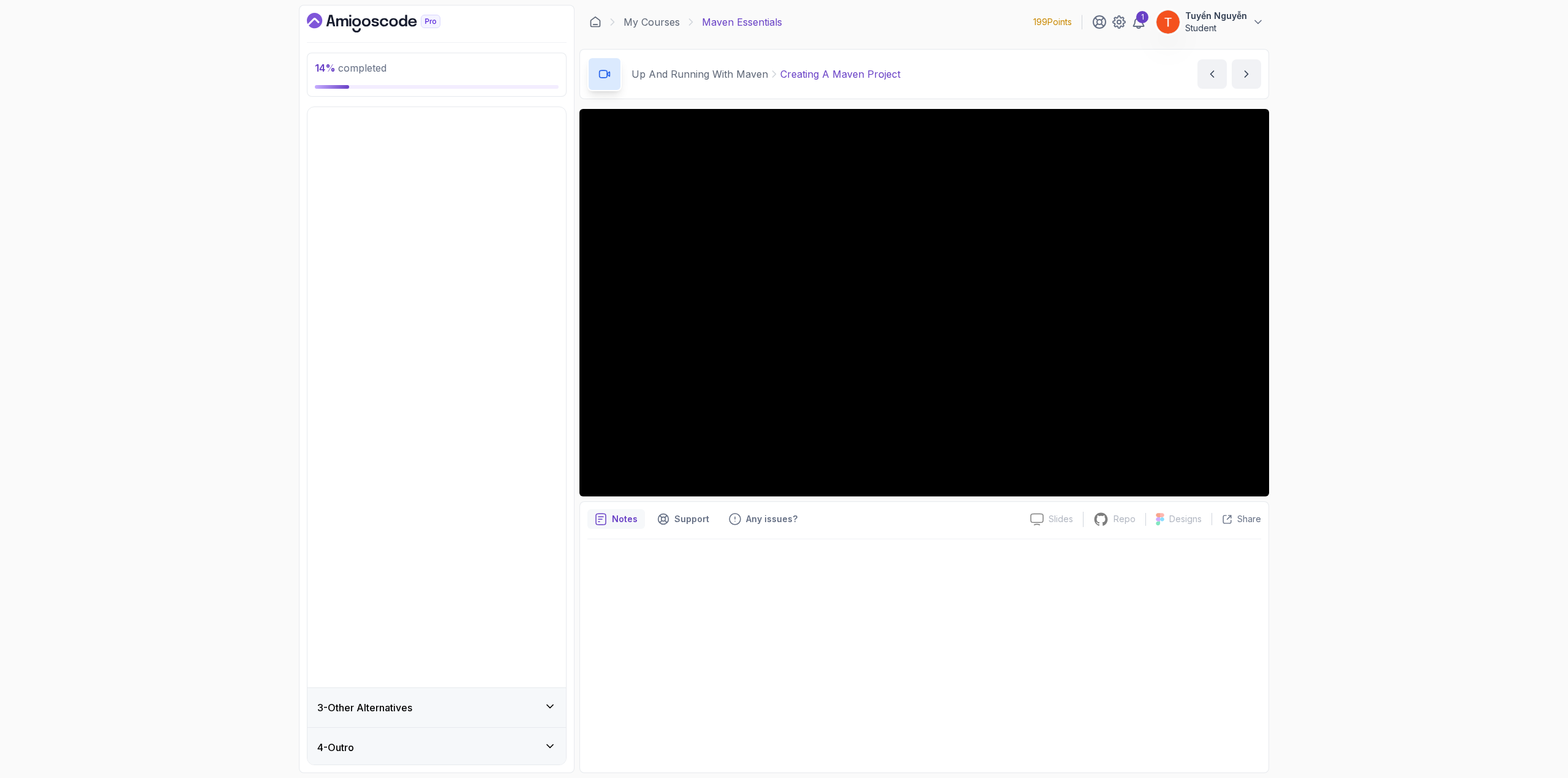
scroll to position [0, 0]
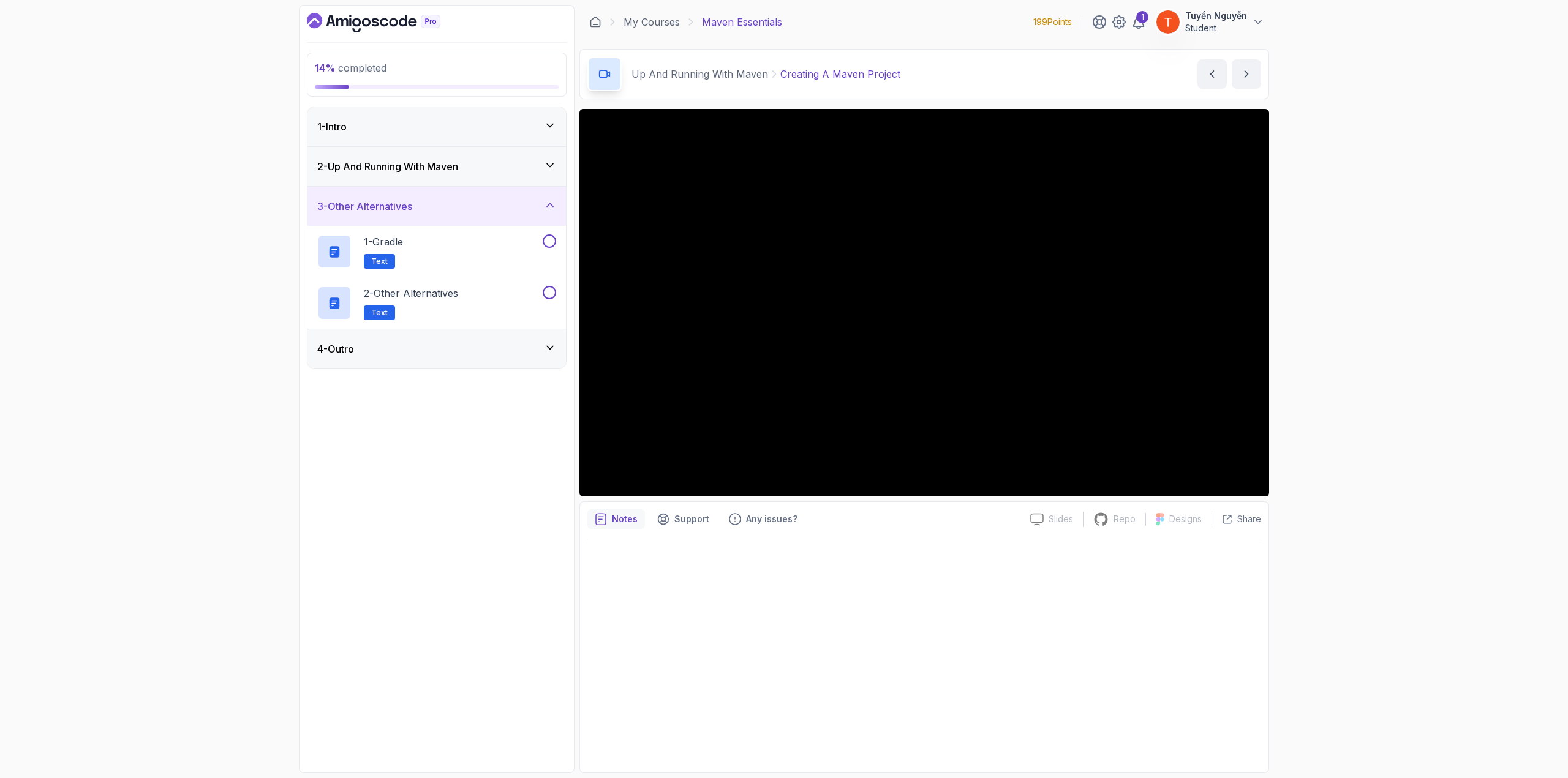
click at [439, 352] on div "4 - Outro" at bounding box center [436, 349] width 239 height 15
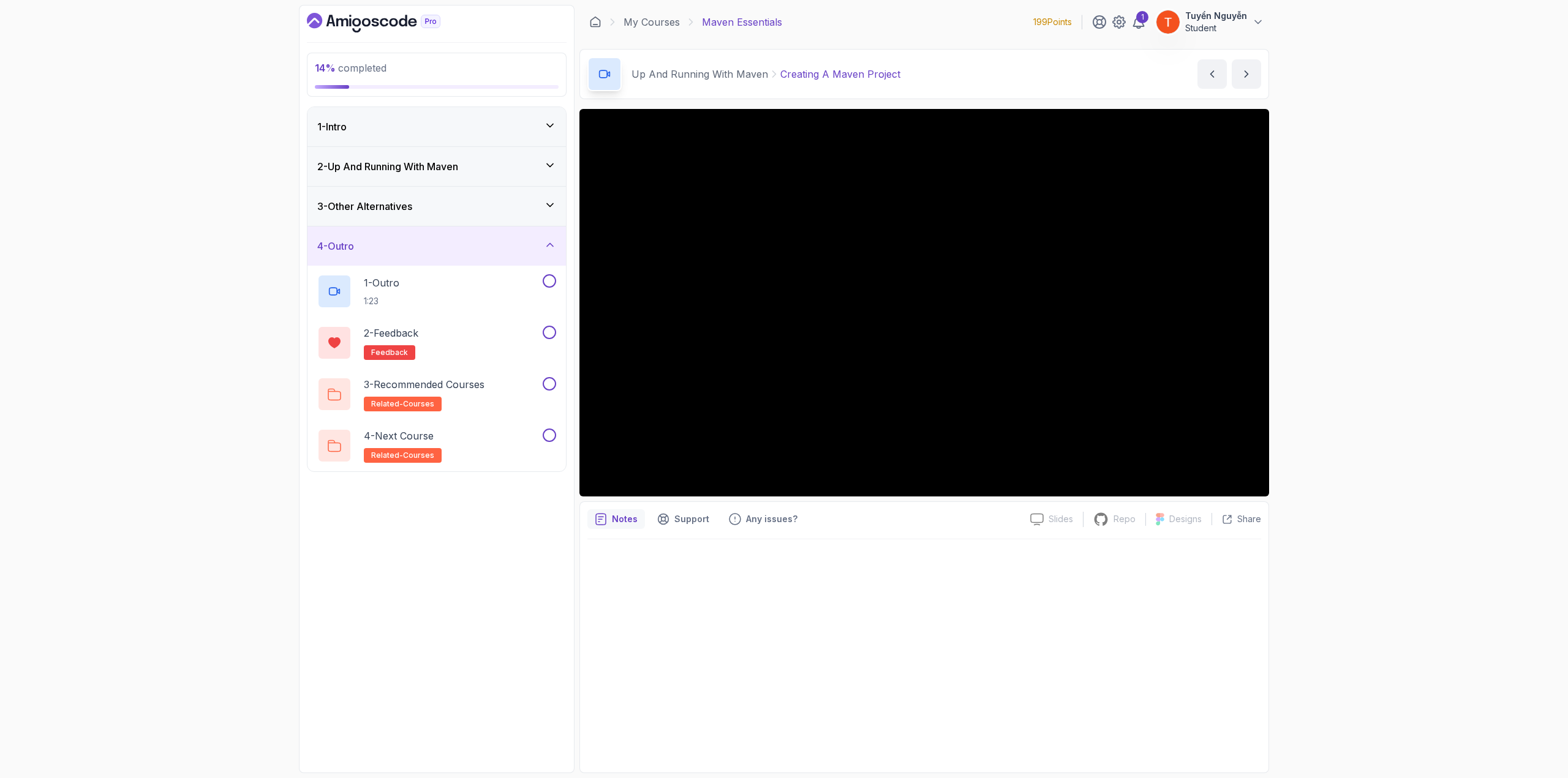
click at [430, 239] on div "4 - Outro" at bounding box center [436, 246] width 239 height 15
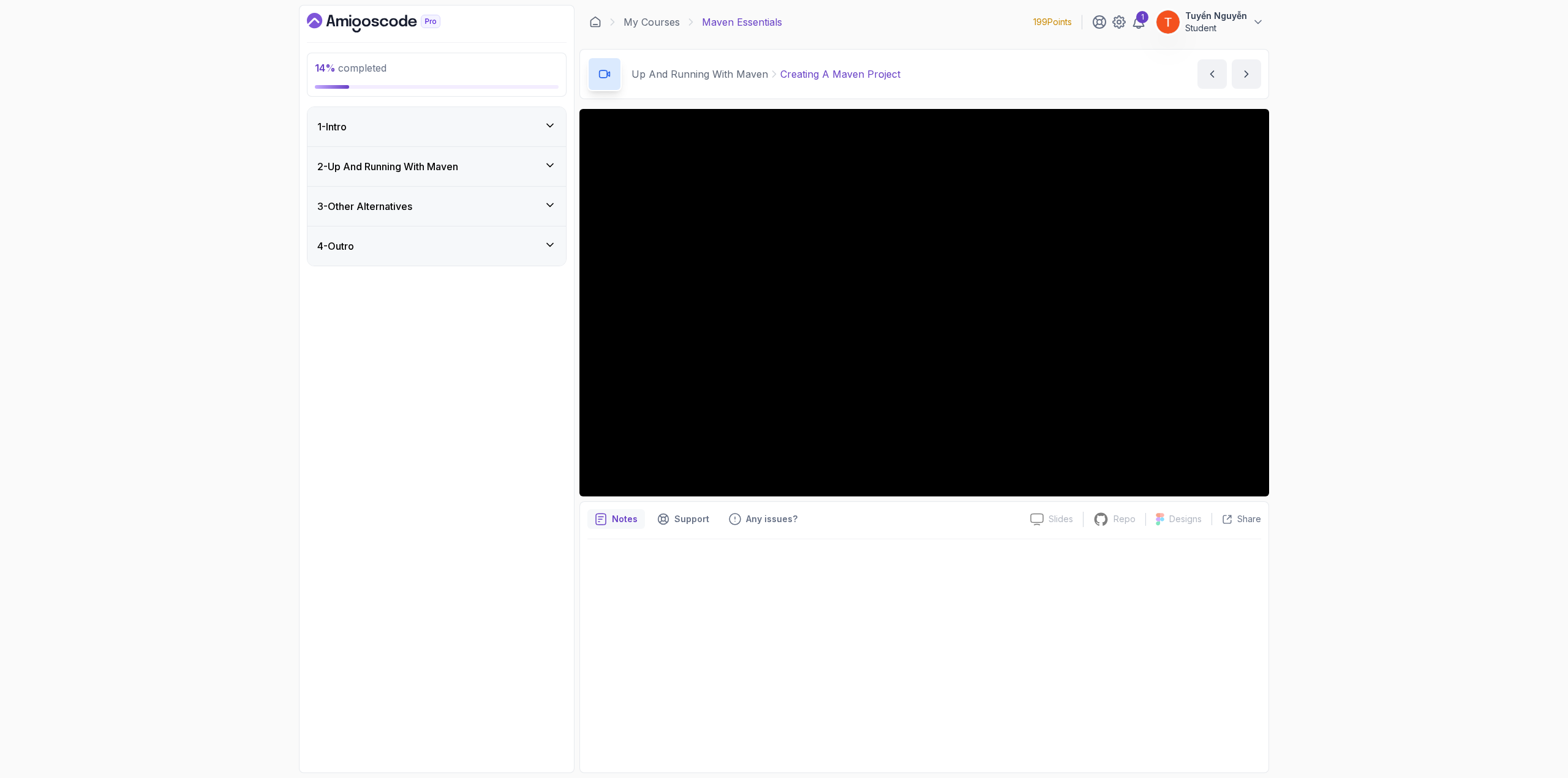
click at [446, 213] on div "3 - Other Alternatives" at bounding box center [436, 206] width 258 height 39
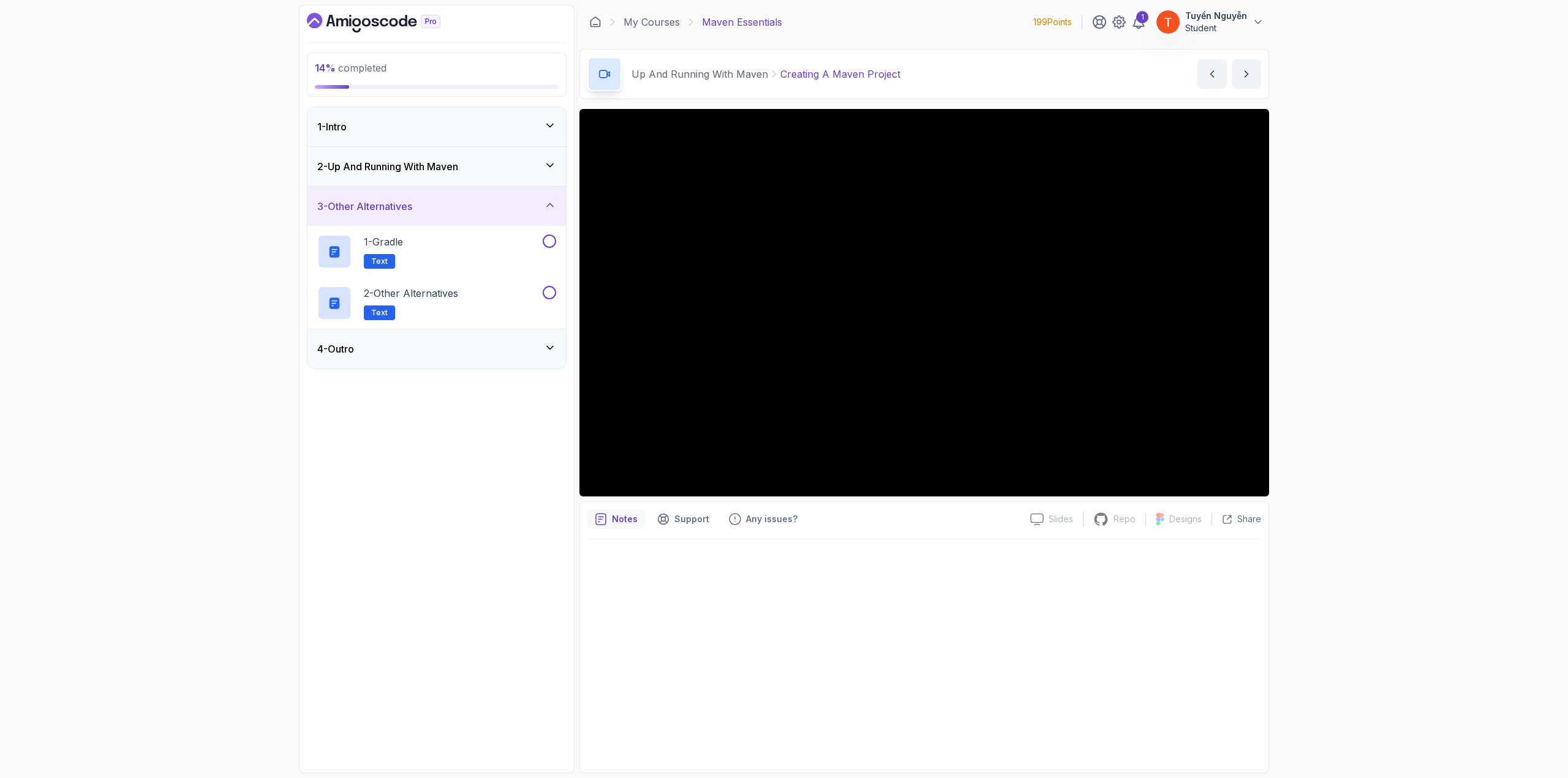
click at [483, 159] on div "2 - Up And Running With [PERSON_NAME]" at bounding box center [436, 166] width 239 height 15
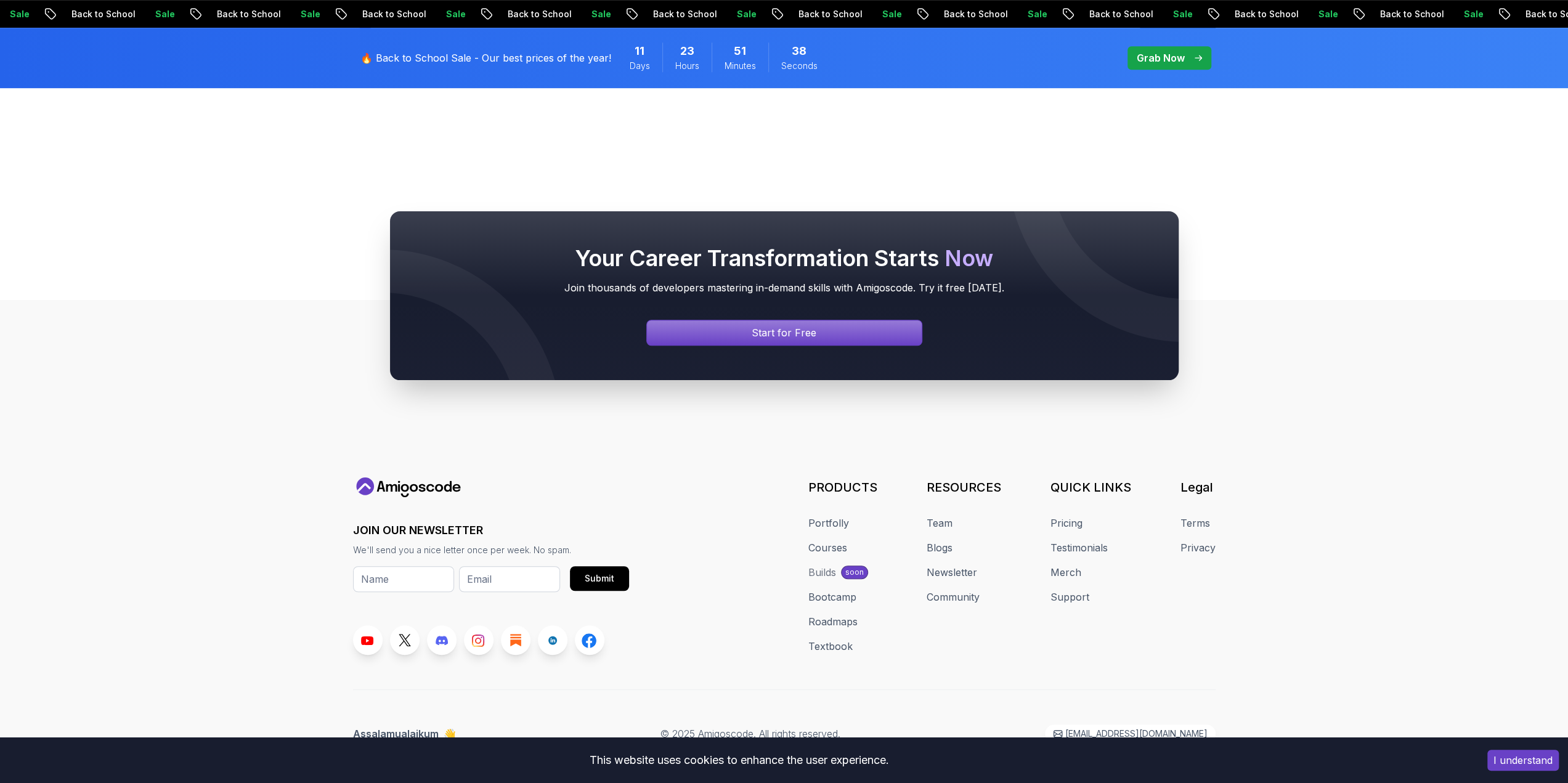
scroll to position [732, 0]
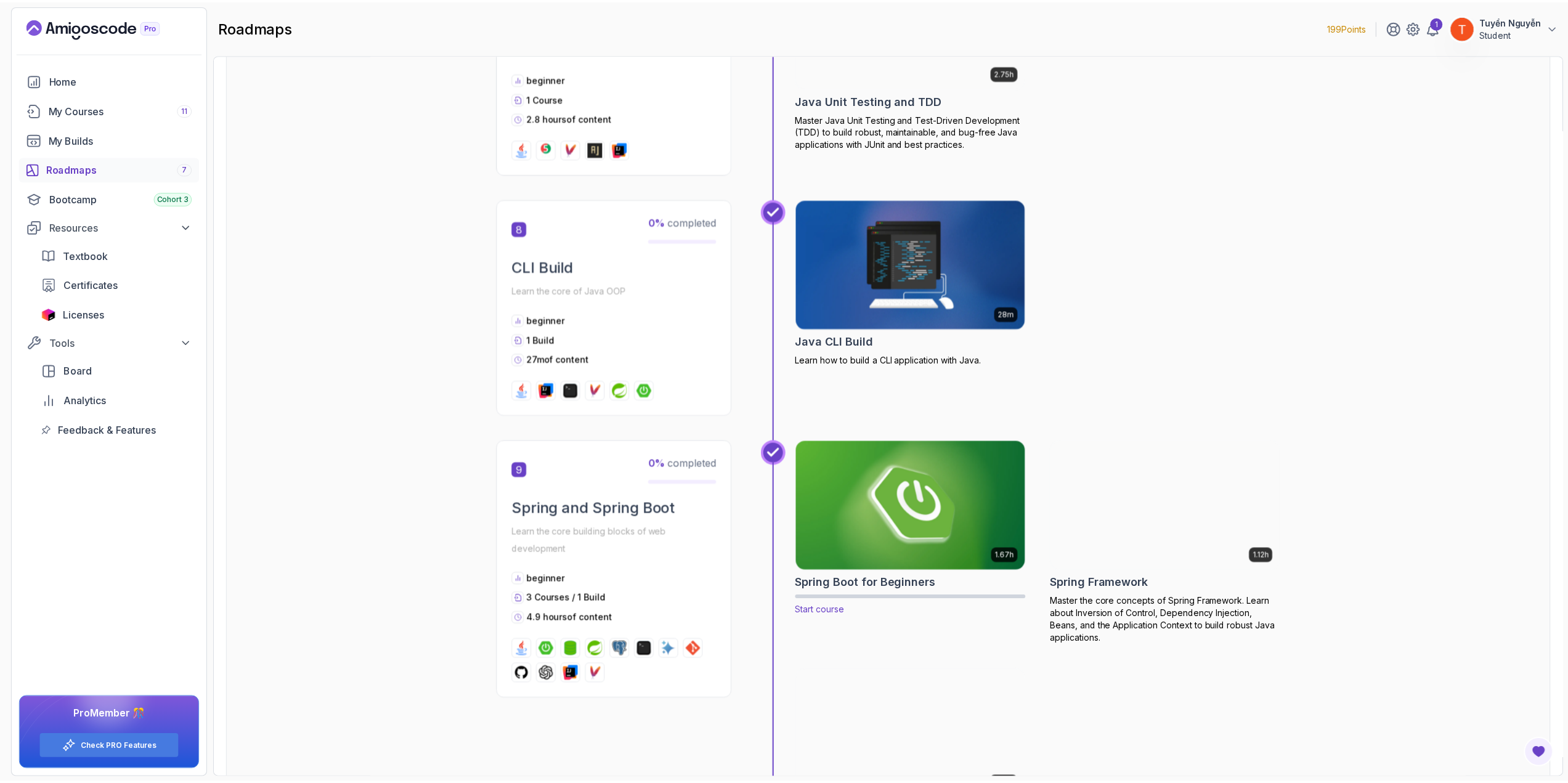
scroll to position [1787, 0]
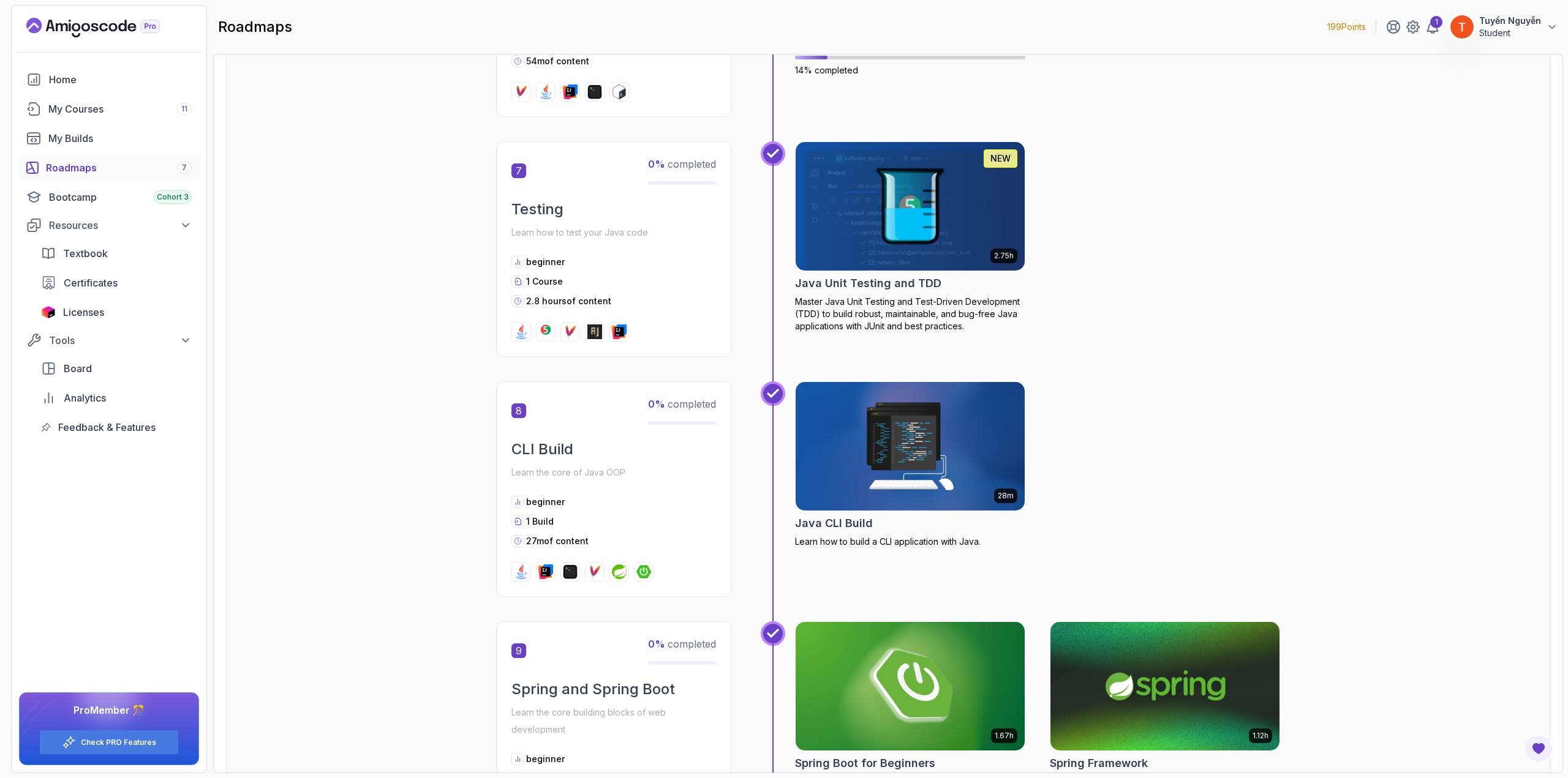
click at [919, 214] on img at bounding box center [910, 206] width 241 height 135
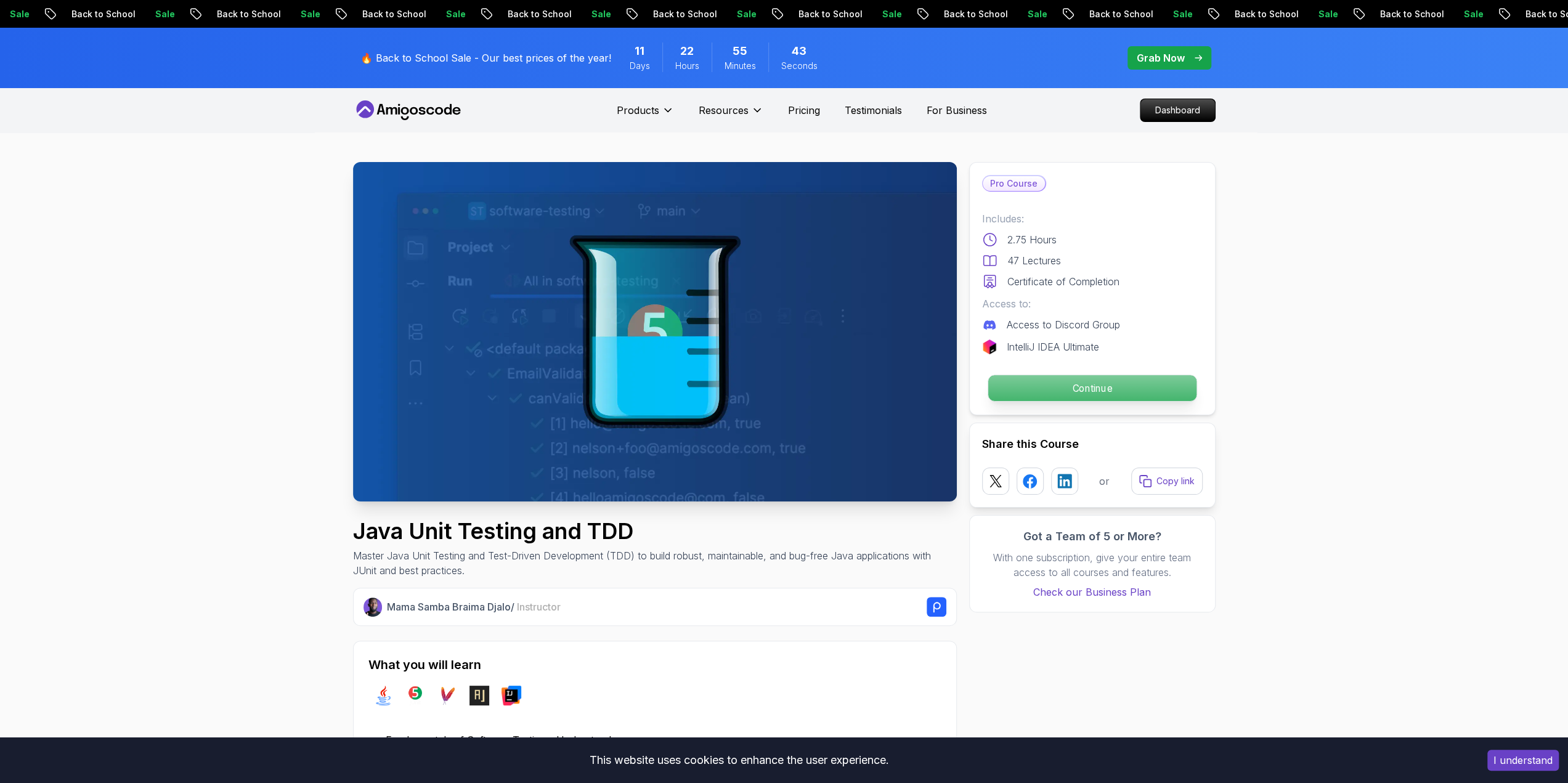
click at [1103, 389] on p "Continue" at bounding box center [1091, 388] width 208 height 26
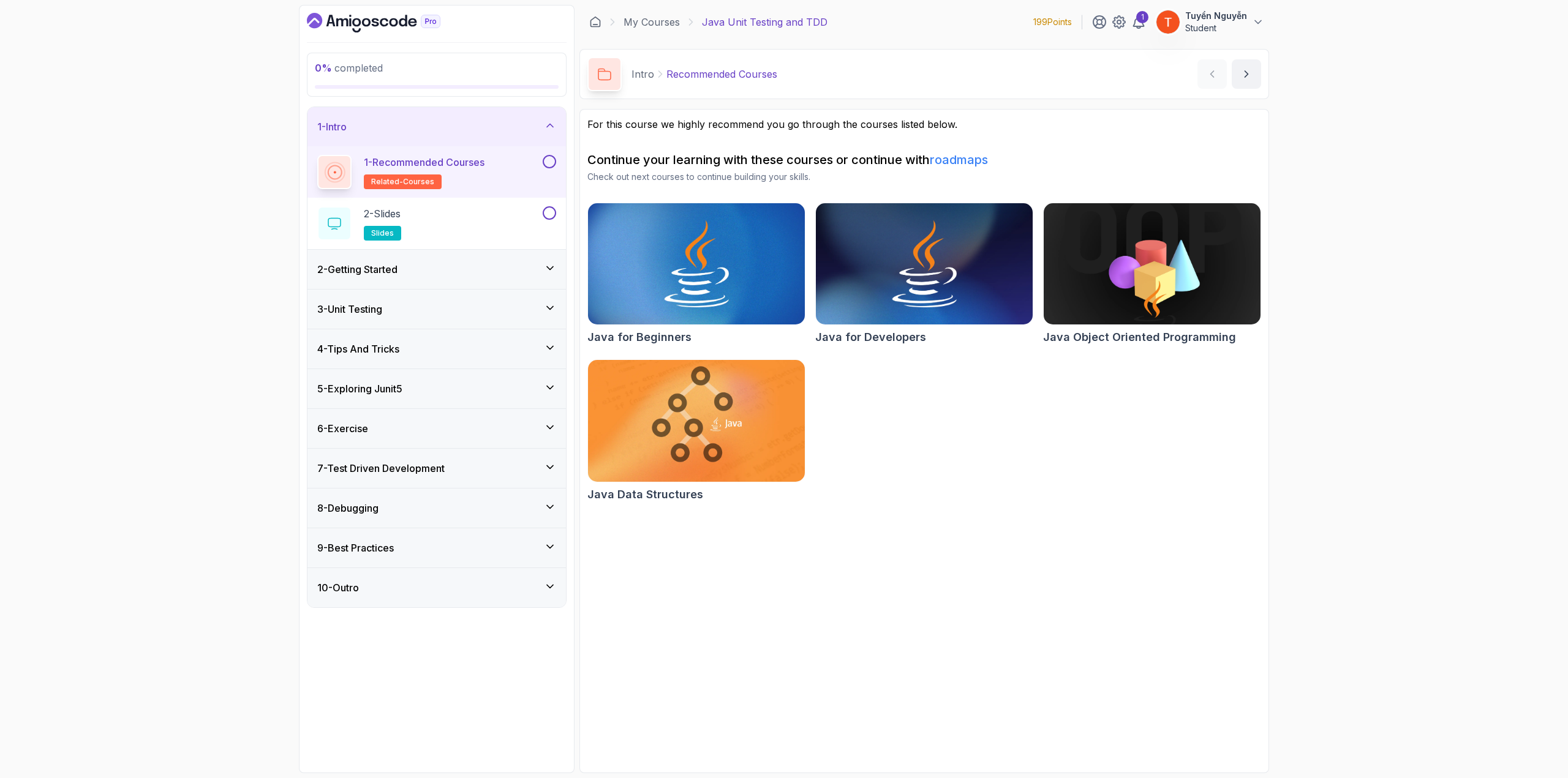
click at [467, 265] on div "2 - Getting Started" at bounding box center [436, 269] width 239 height 15
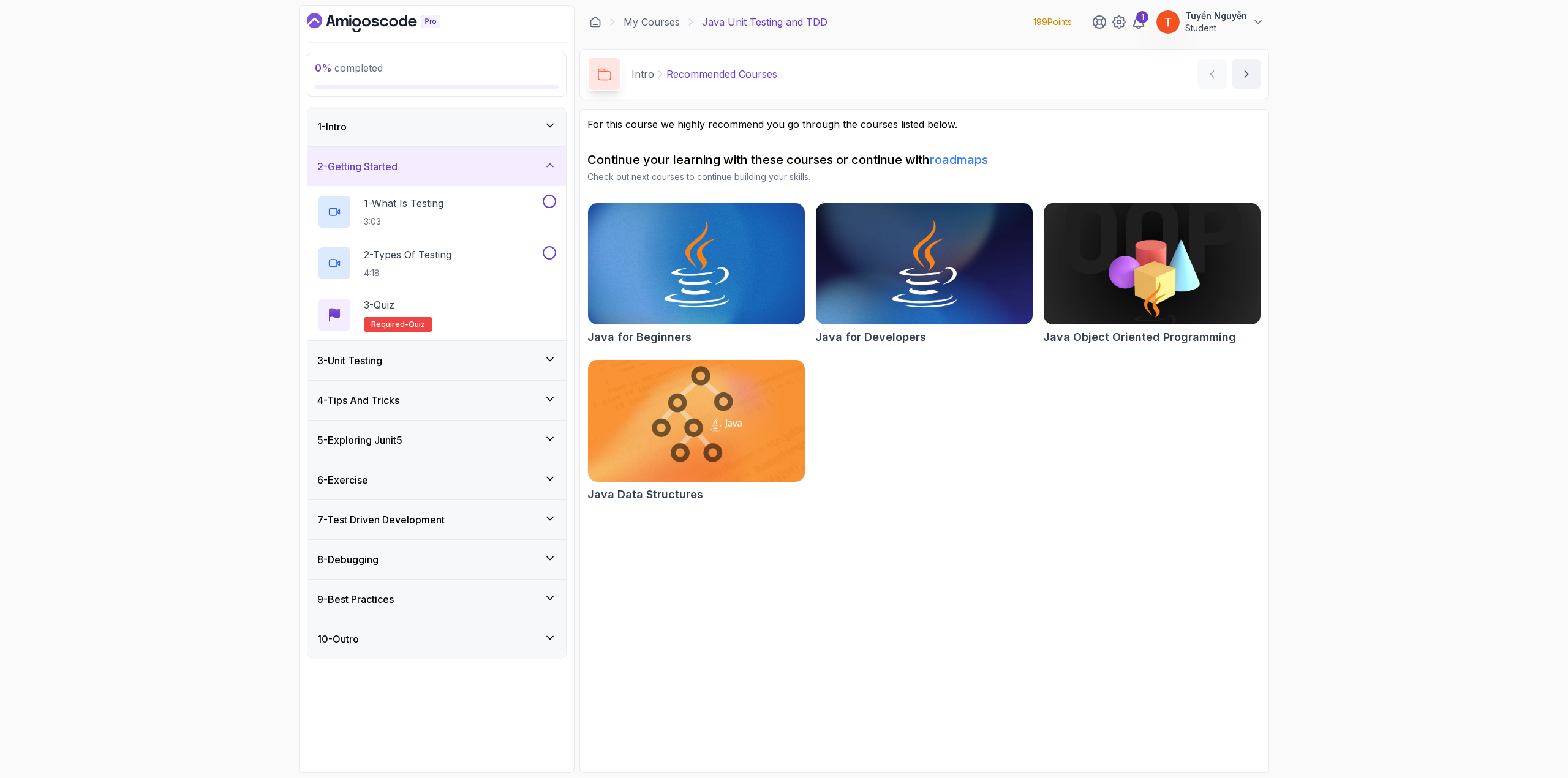
click at [382, 360] on h3 "3 - Unit Testing" at bounding box center [350, 360] width 65 height 15
